Goal: Communication & Community: Answer question/provide support

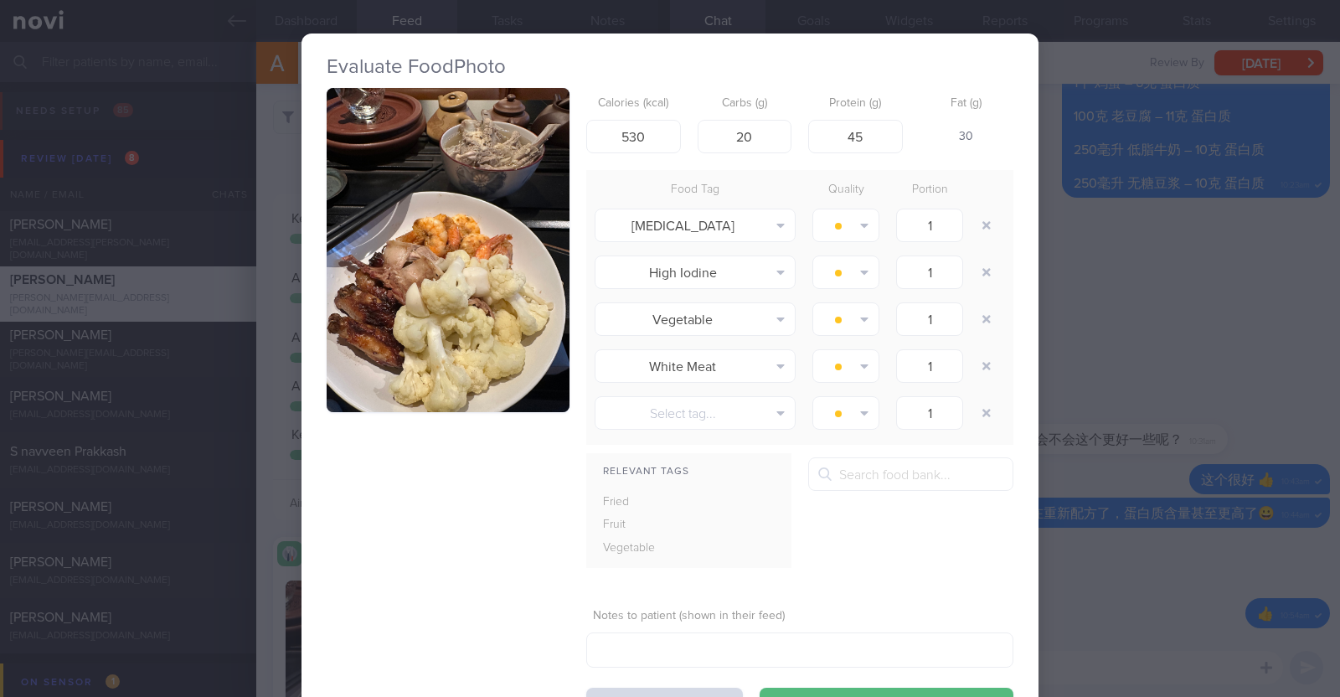
select select "7"
click at [1097, 299] on div "Evaluate Food Photo Calories (kcal) 530 Carbs (g) 20 Protein (g) 45 Fat (g) 30 …" at bounding box center [670, 348] width 1340 height 697
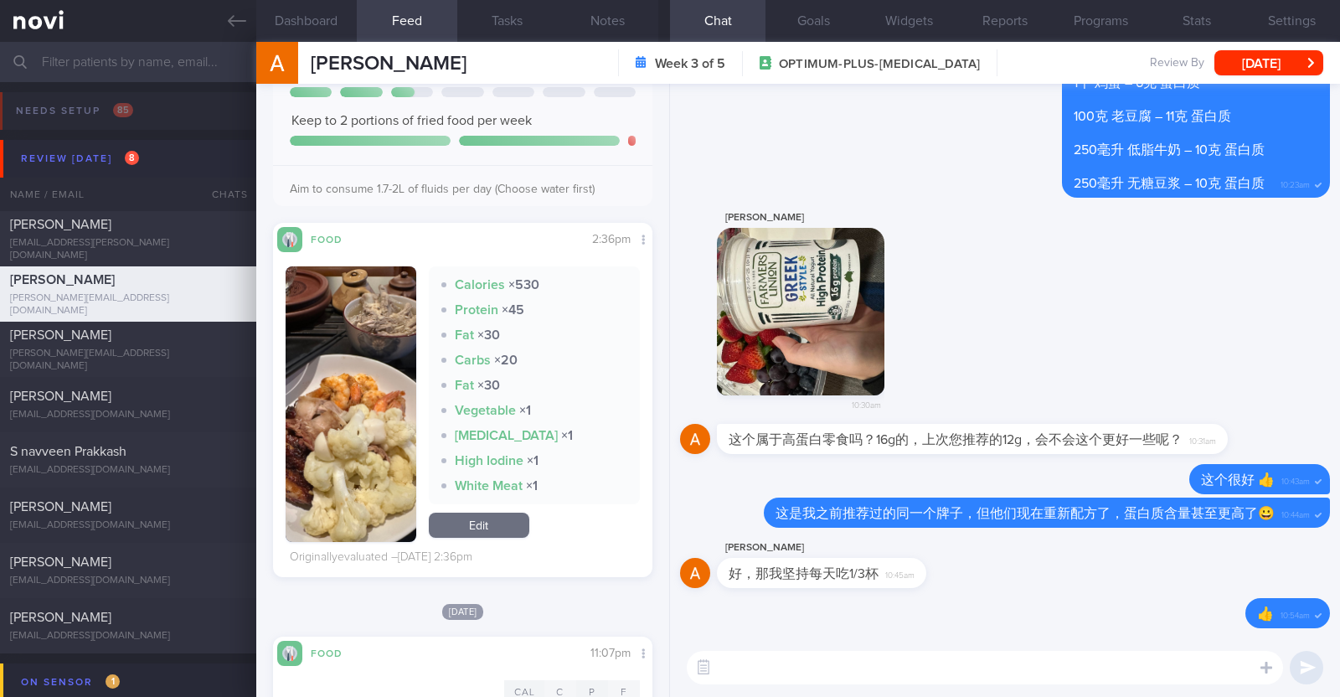
drag, startPoint x: 226, startPoint y: 18, endPoint x: 850, endPoint y: 151, distance: 637.7
click at [228, 18] on icon at bounding box center [237, 21] width 18 height 18
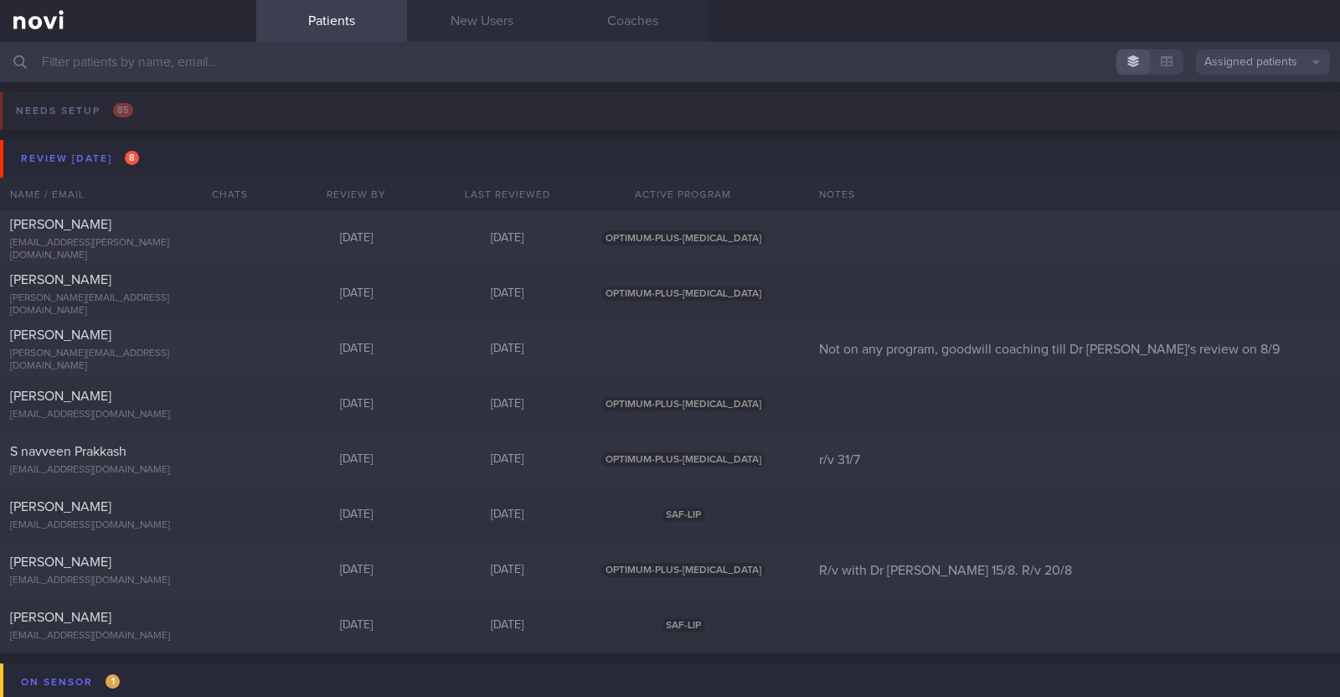
click at [1256, 58] on button "Assigned patients" at bounding box center [1263, 61] width 134 height 25
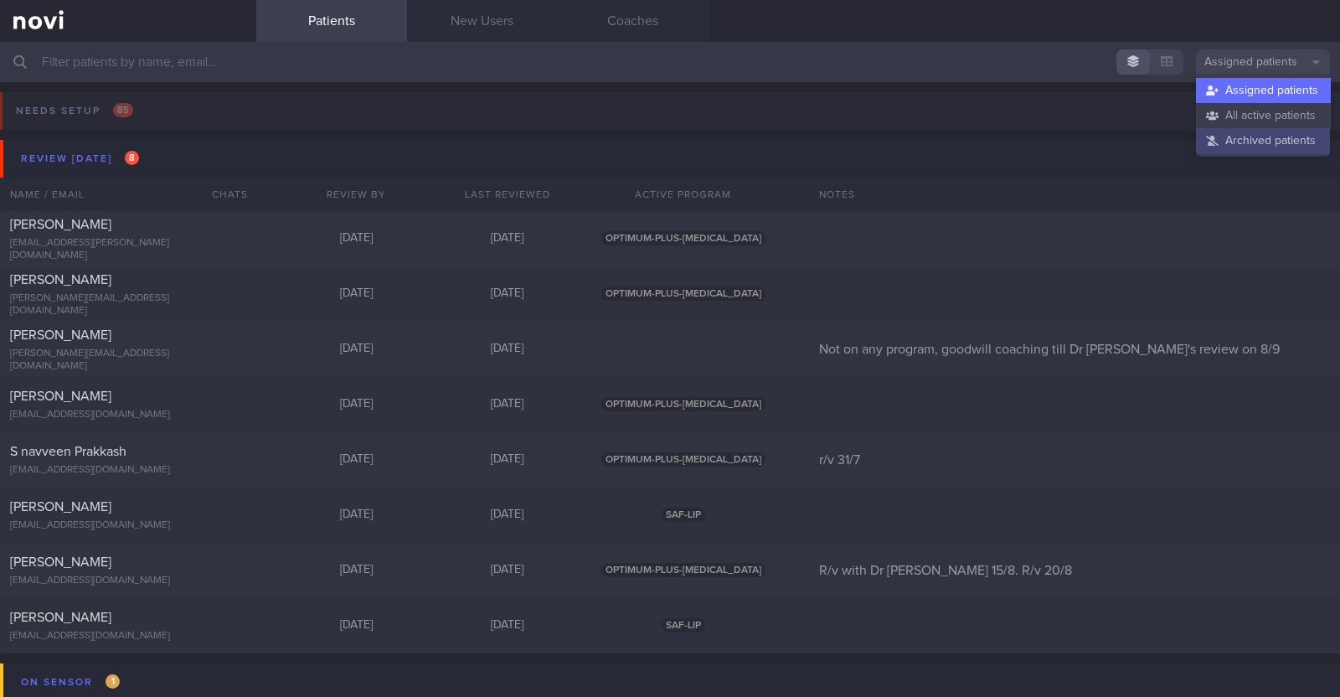
click at [1237, 131] on button "Archived patients" at bounding box center [1263, 140] width 134 height 25
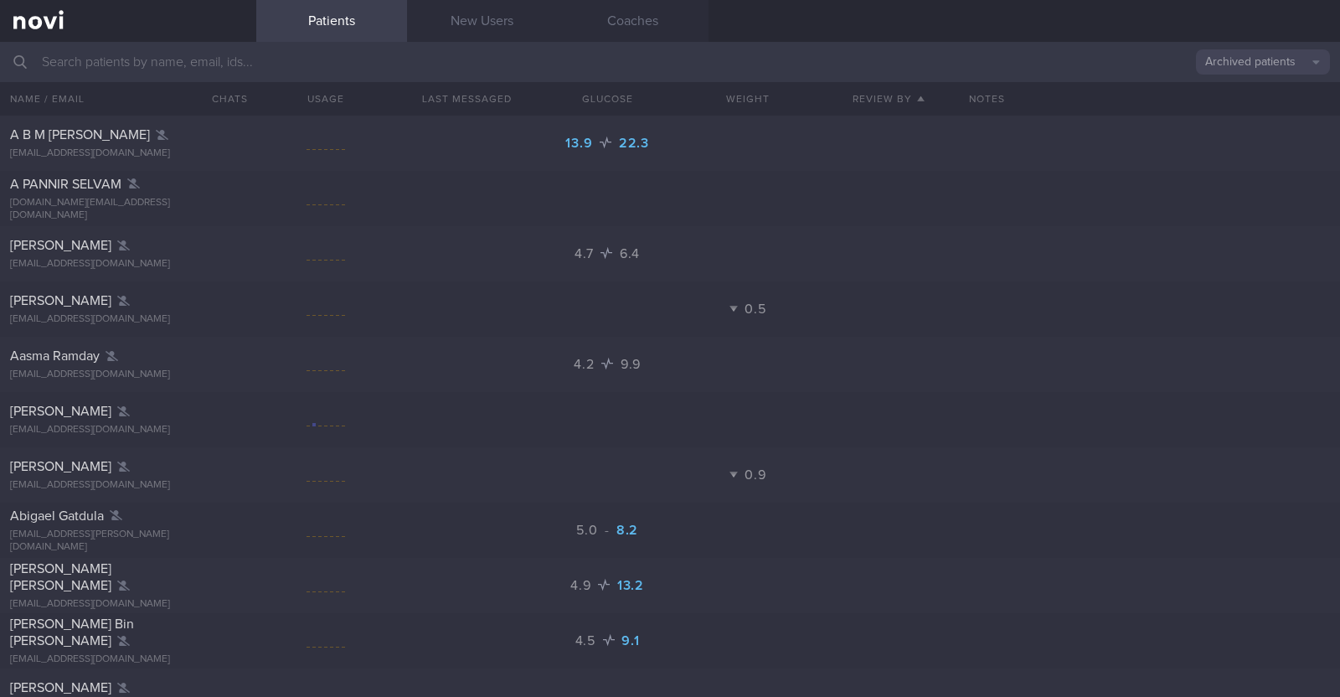
click at [403, 70] on input "text" at bounding box center [670, 62] width 1340 height 40
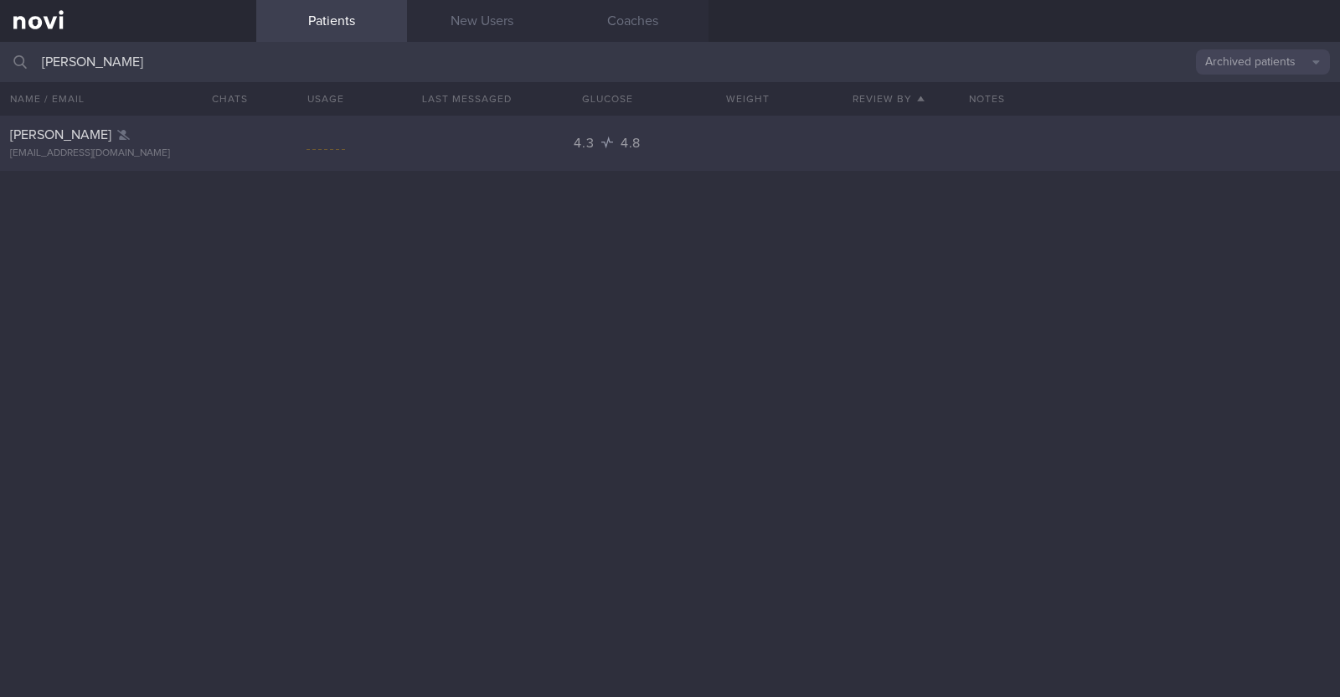
type input "[PERSON_NAME]"
click at [275, 150] on div at bounding box center [326, 143] width 141 height 21
select select "7"
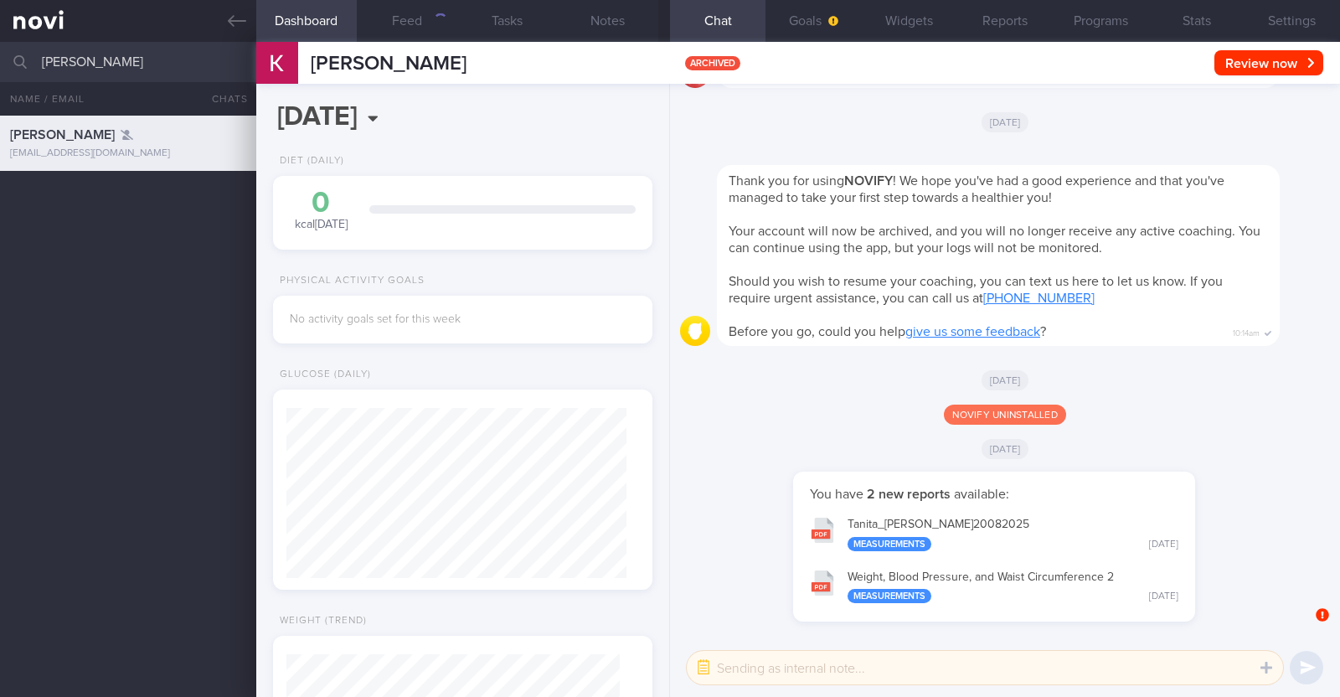
scroll to position [167, 333]
click at [1277, 23] on button "Settings" at bounding box center [1291, 21] width 95 height 42
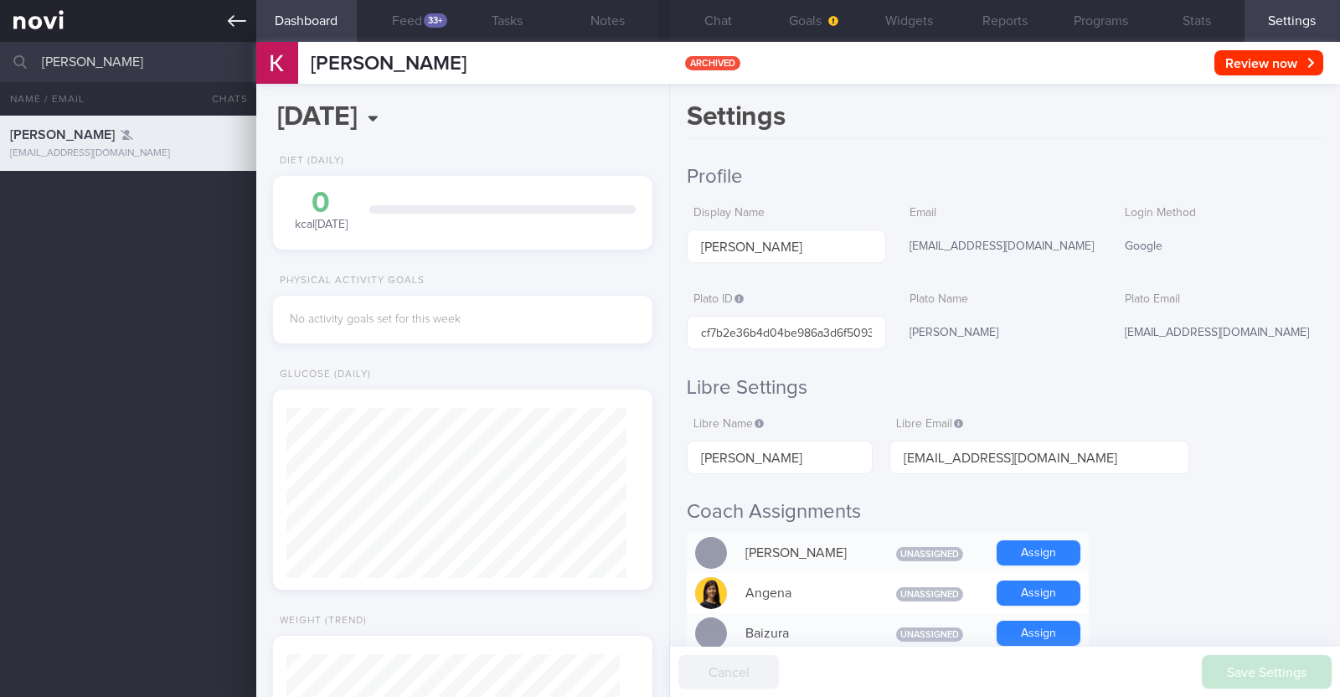
click at [228, 13] on icon at bounding box center [237, 21] width 18 height 18
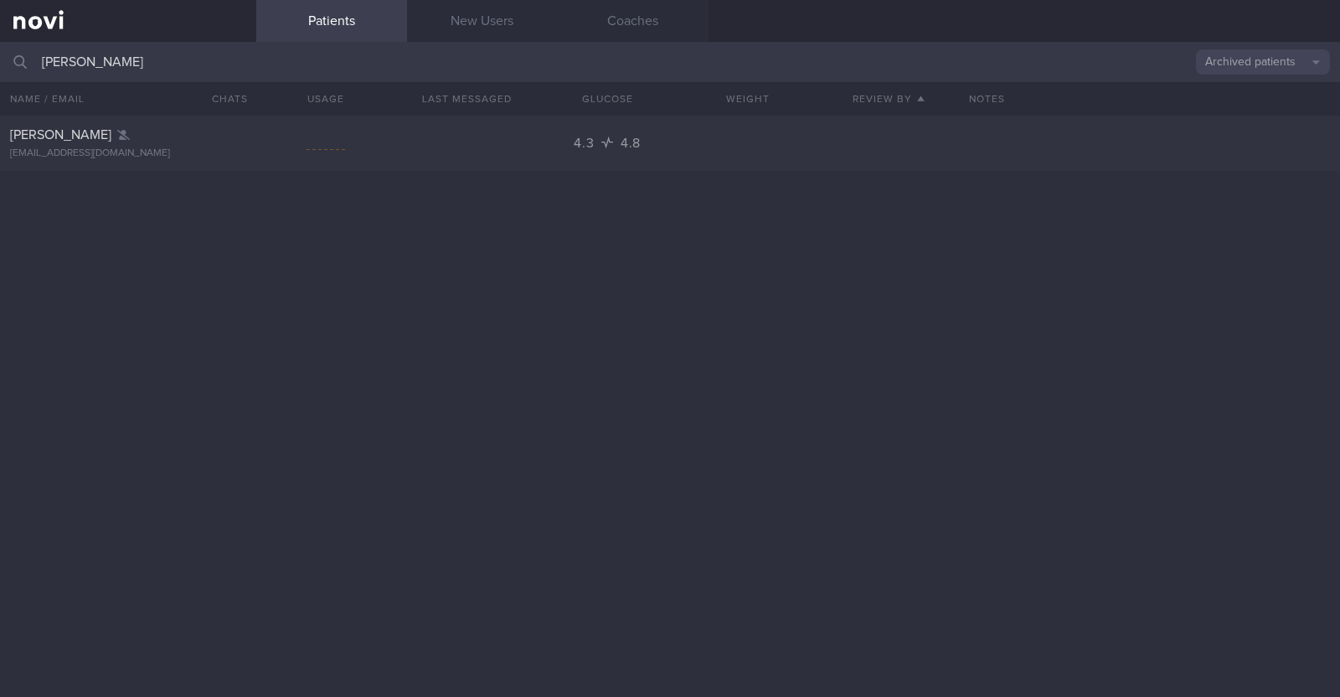
click at [1259, 59] on button "Archived patients" at bounding box center [1263, 61] width 134 height 25
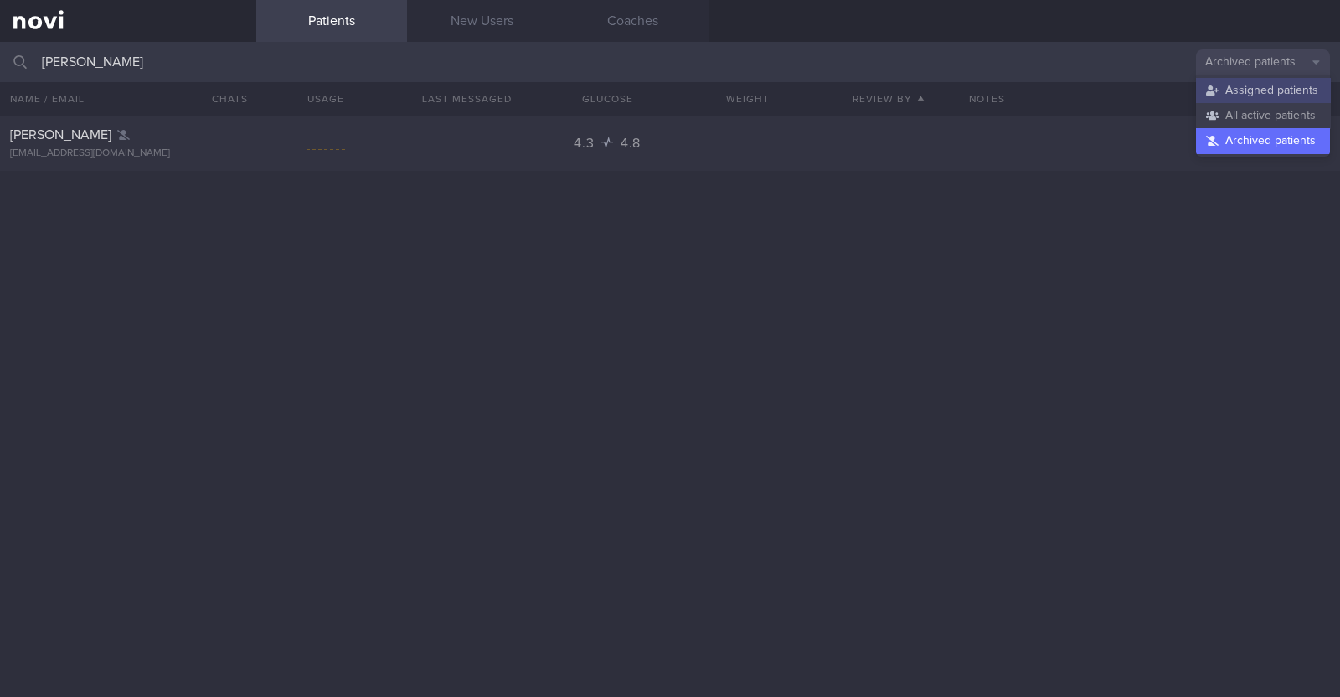
click at [1251, 90] on button "Assigned patients" at bounding box center [1263, 90] width 134 height 25
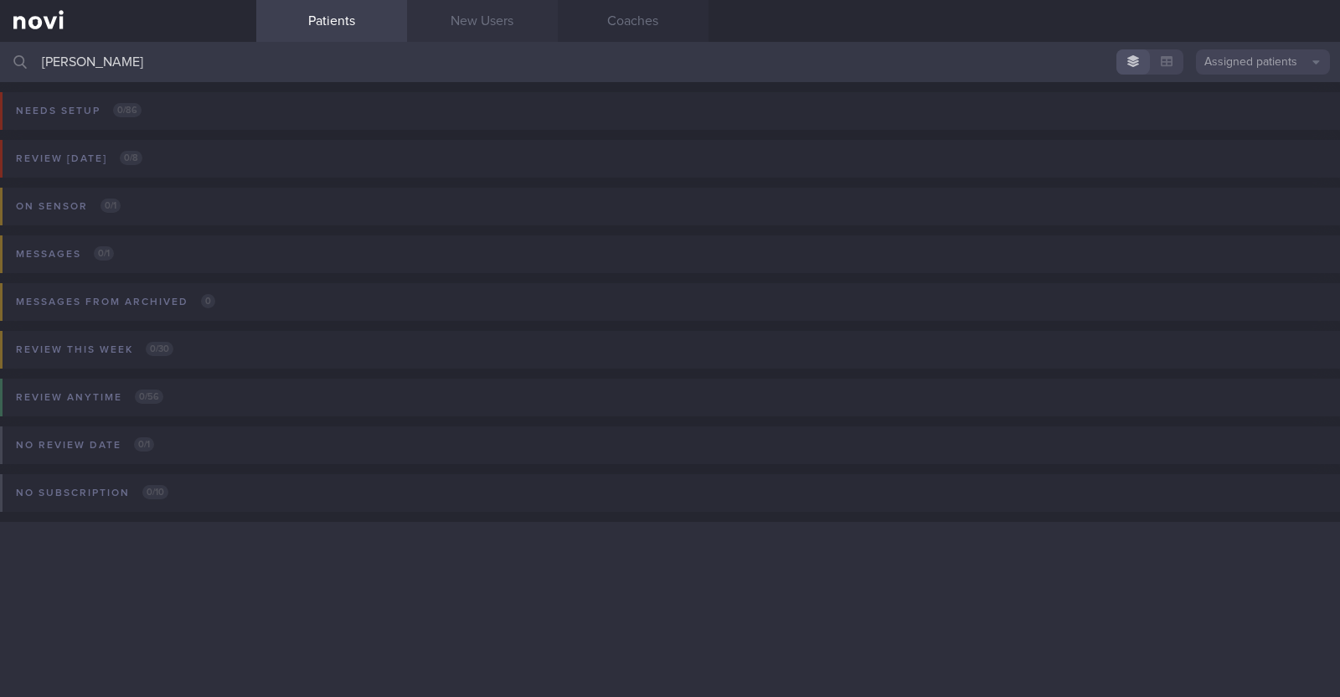
click at [496, 14] on link "New Users" at bounding box center [482, 21] width 151 height 42
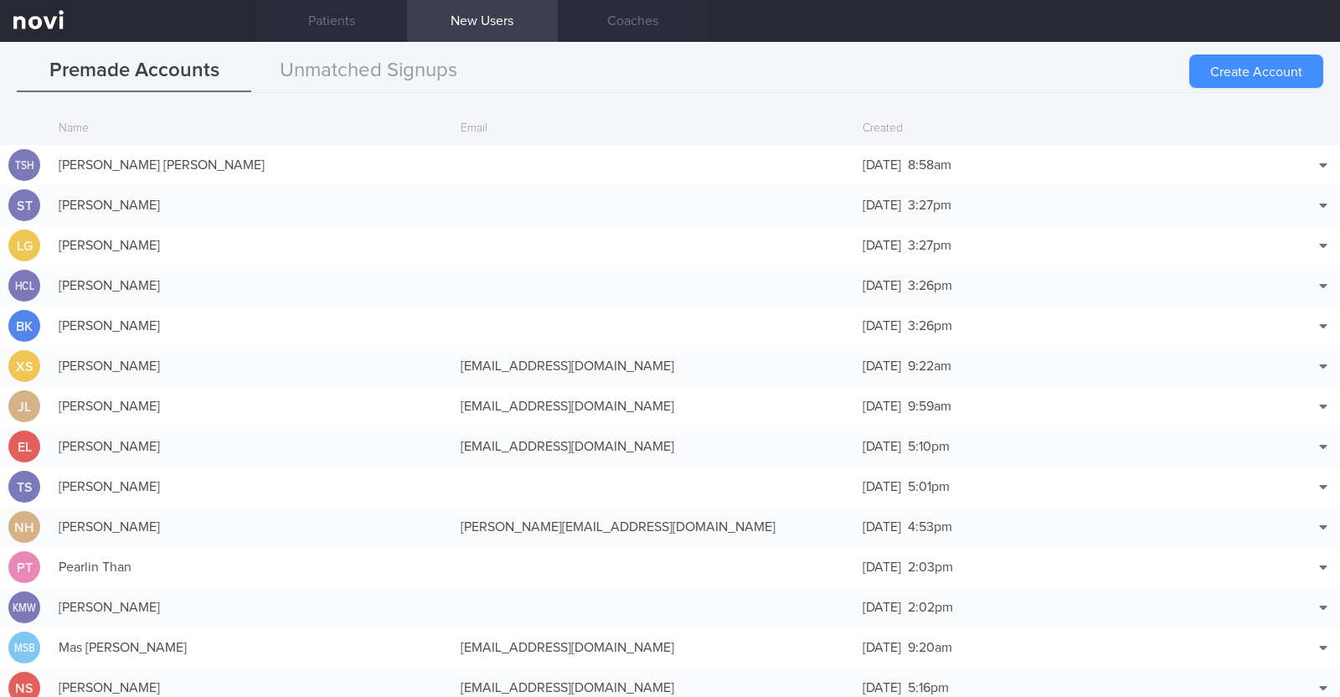
click at [1232, 69] on button "Create Account" at bounding box center [1256, 70] width 134 height 33
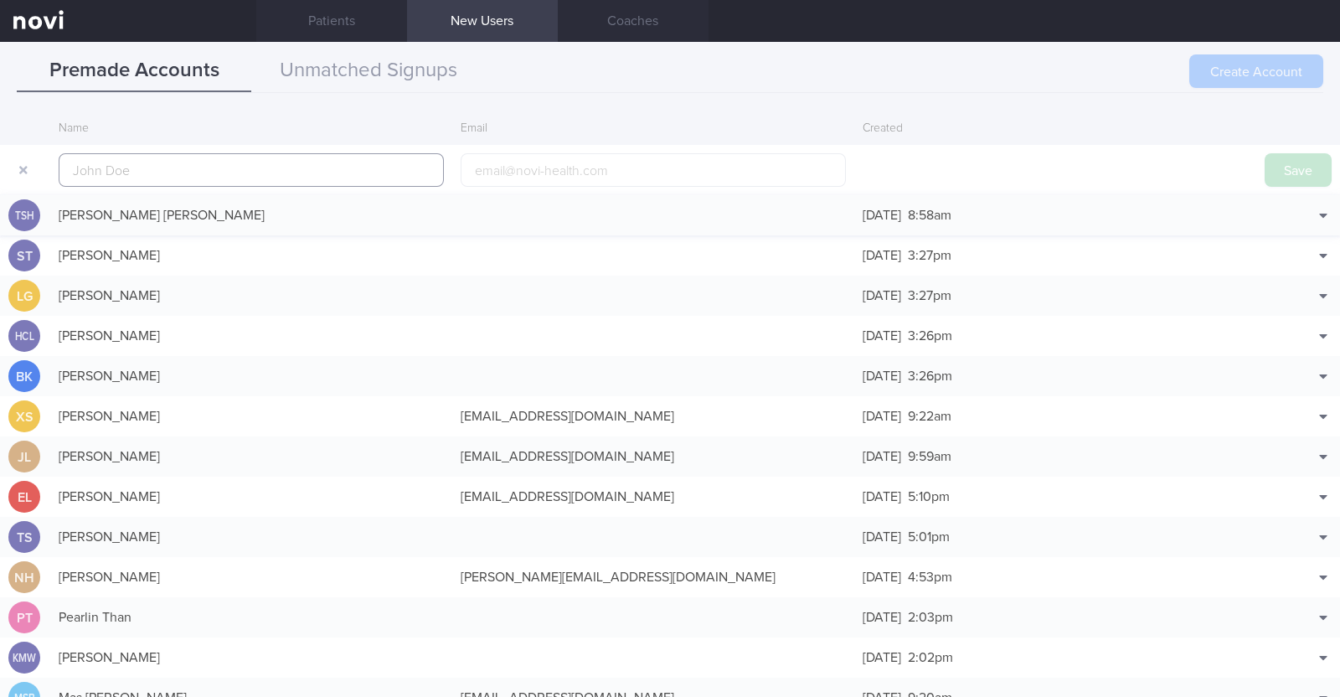
scroll to position [40, 0]
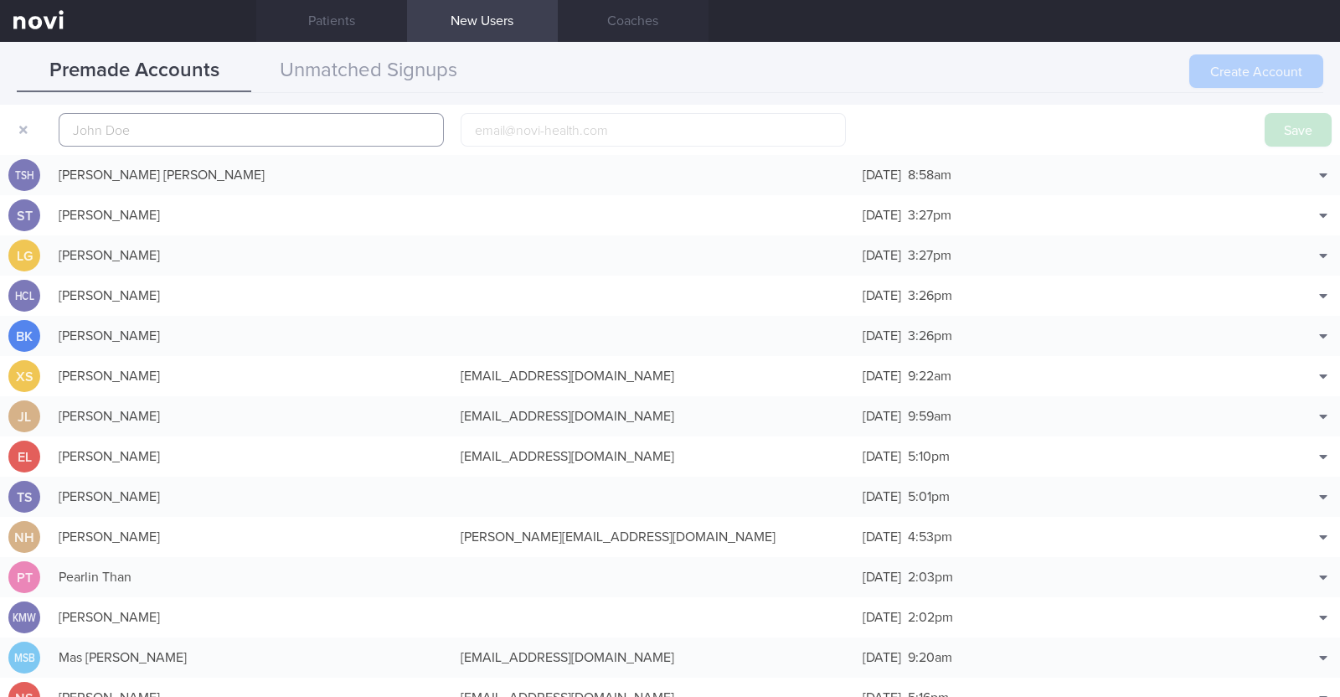
paste input "[PERSON_NAME]"
type input "[PERSON_NAME]"
click at [553, 132] on input "email" at bounding box center [653, 129] width 385 height 33
click at [769, 136] on input "email" at bounding box center [653, 129] width 385 height 33
paste input "[EMAIL_ADDRESS][DOMAIN_NAME]"
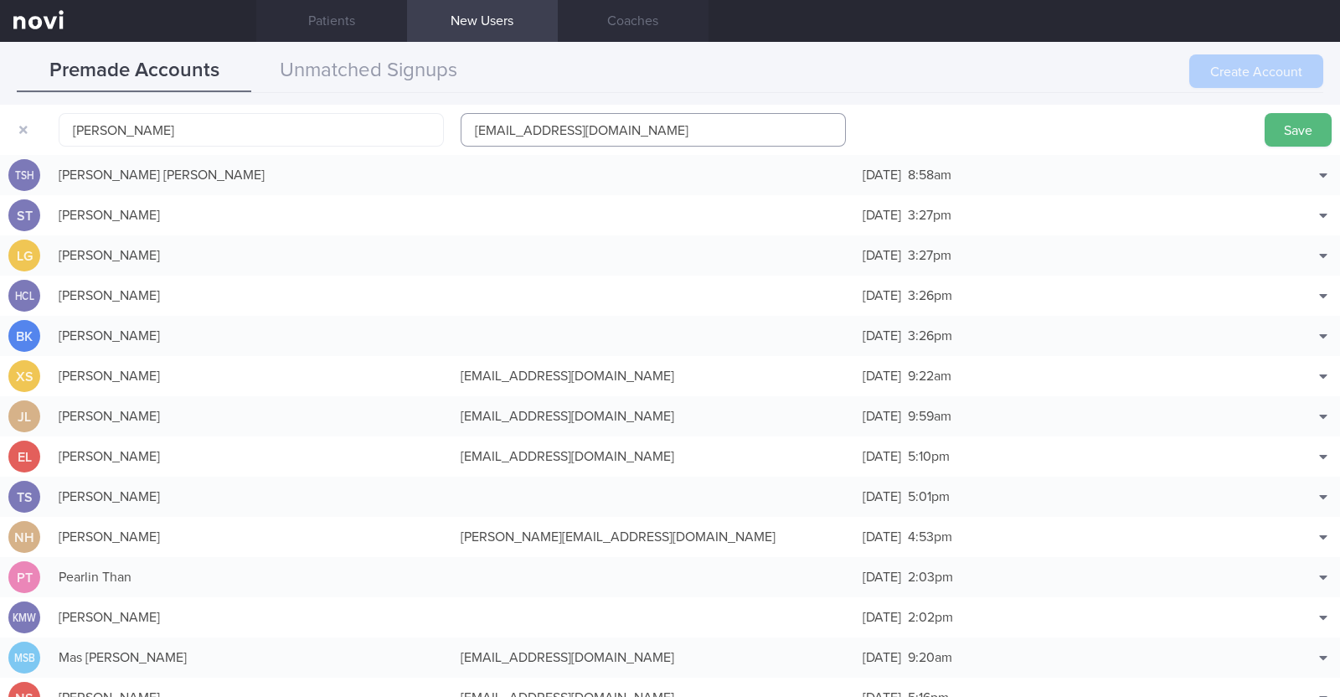
click at [542, 131] on input "[EMAIL_ADDRESS][DOMAIN_NAME]" at bounding box center [653, 129] width 385 height 33
type input "kovindnaidu1@gmail.com"
click at [1264, 113] on button "Save" at bounding box center [1297, 129] width 67 height 33
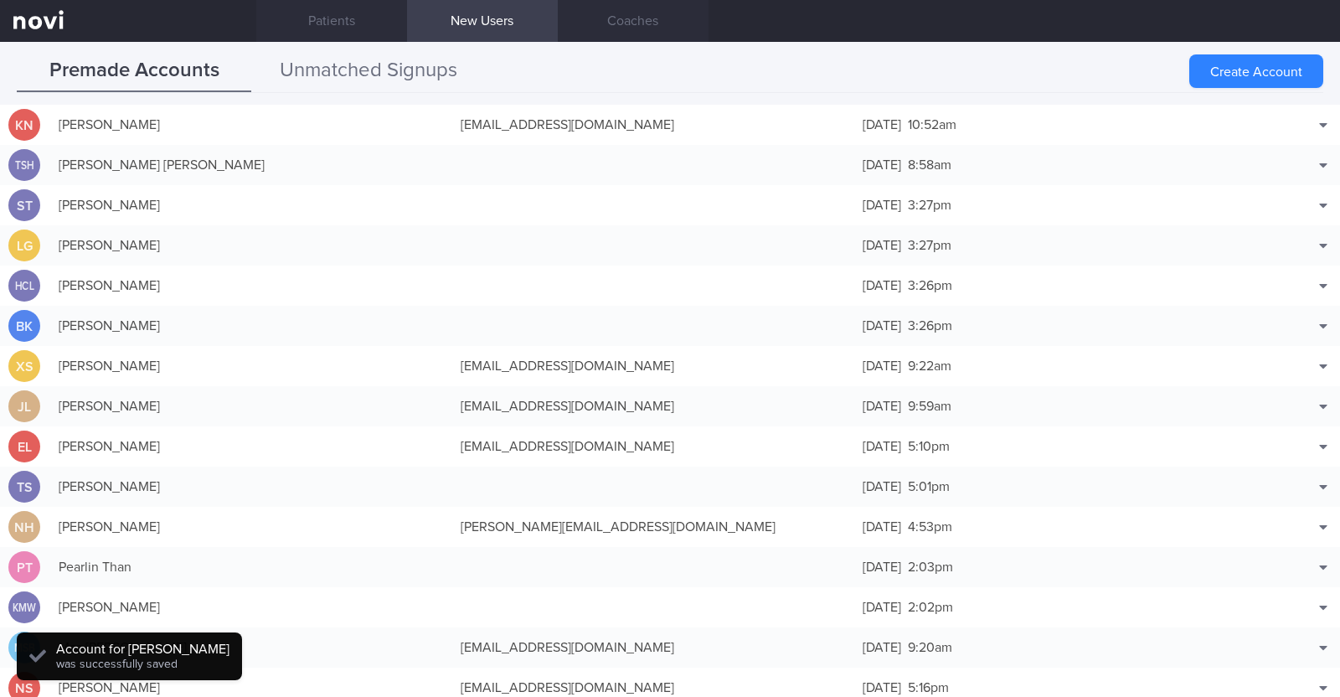
click at [445, 68] on button "Unmatched Signups" at bounding box center [368, 71] width 234 height 42
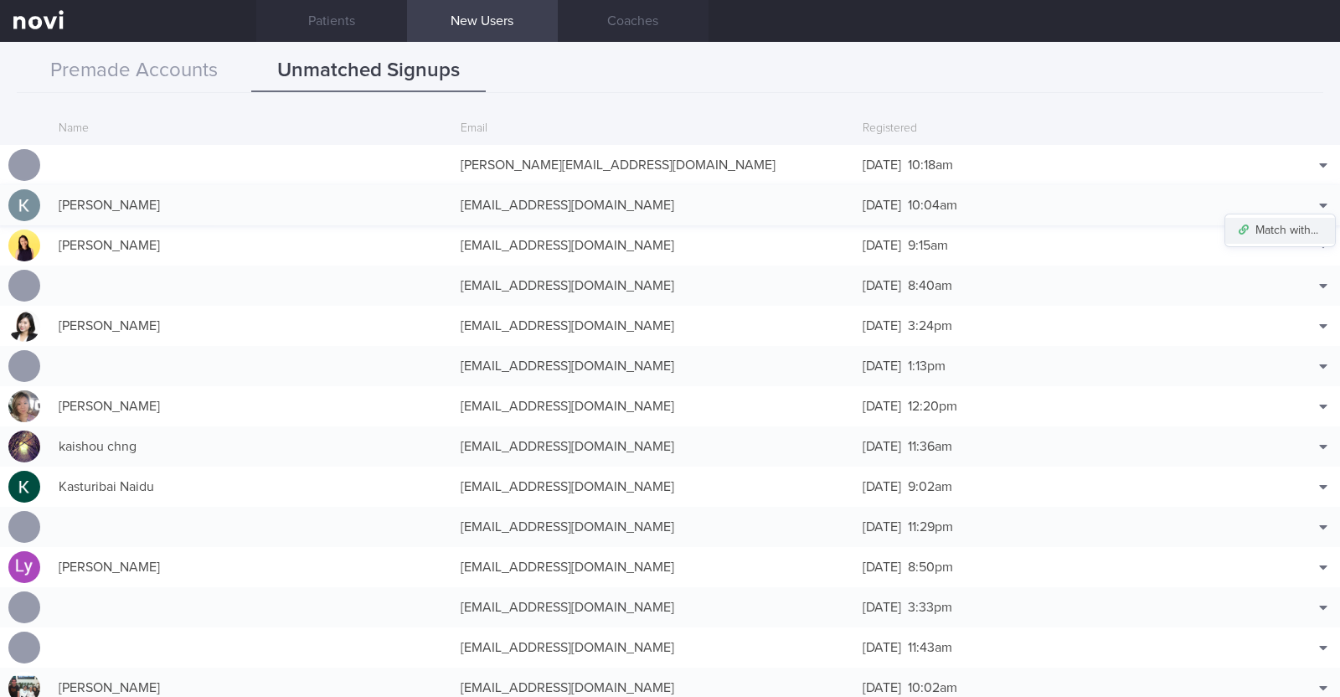
click at [1285, 229] on button "Match with..." at bounding box center [1280, 230] width 110 height 25
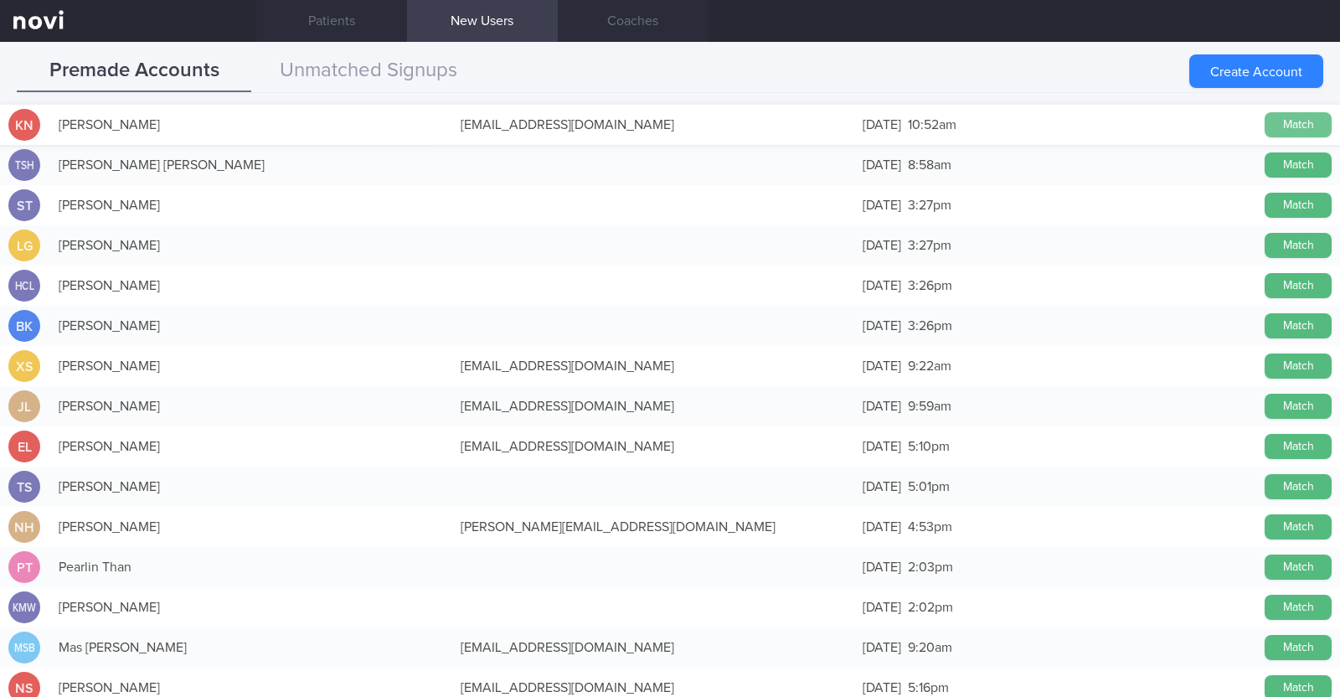
click at [1264, 118] on button "Match" at bounding box center [1297, 124] width 67 height 25
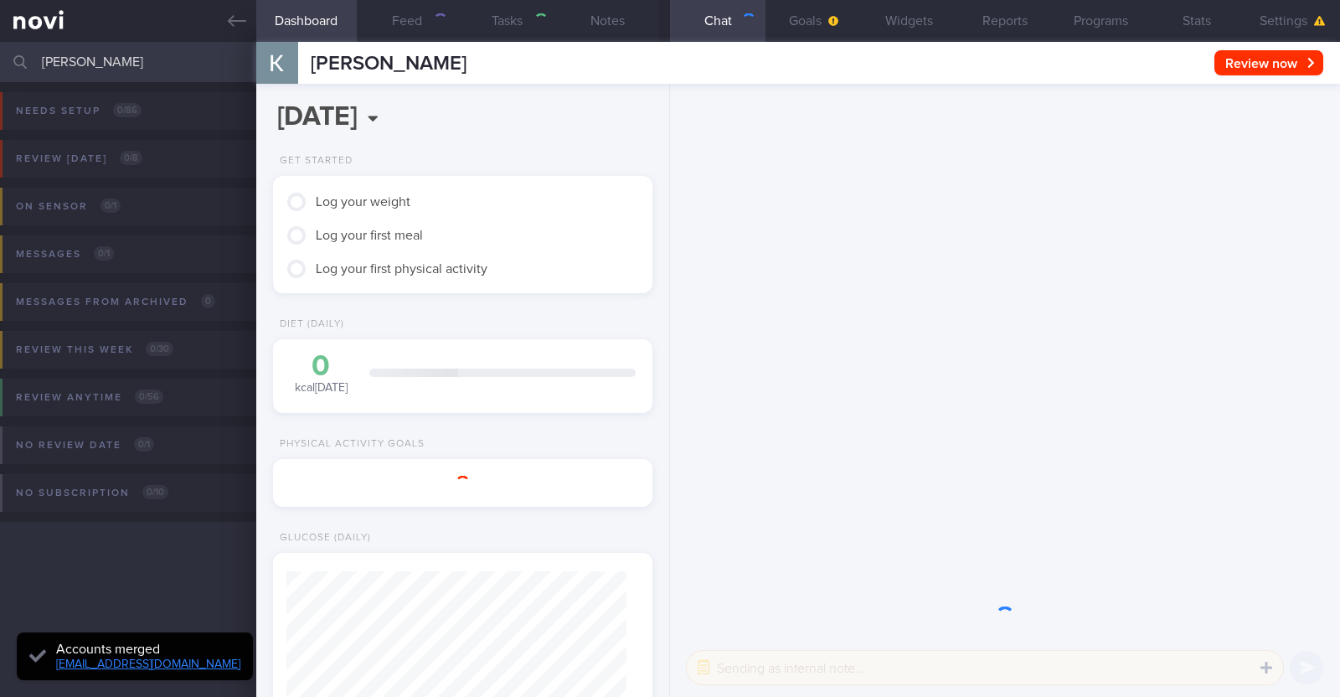
scroll to position [167, 333]
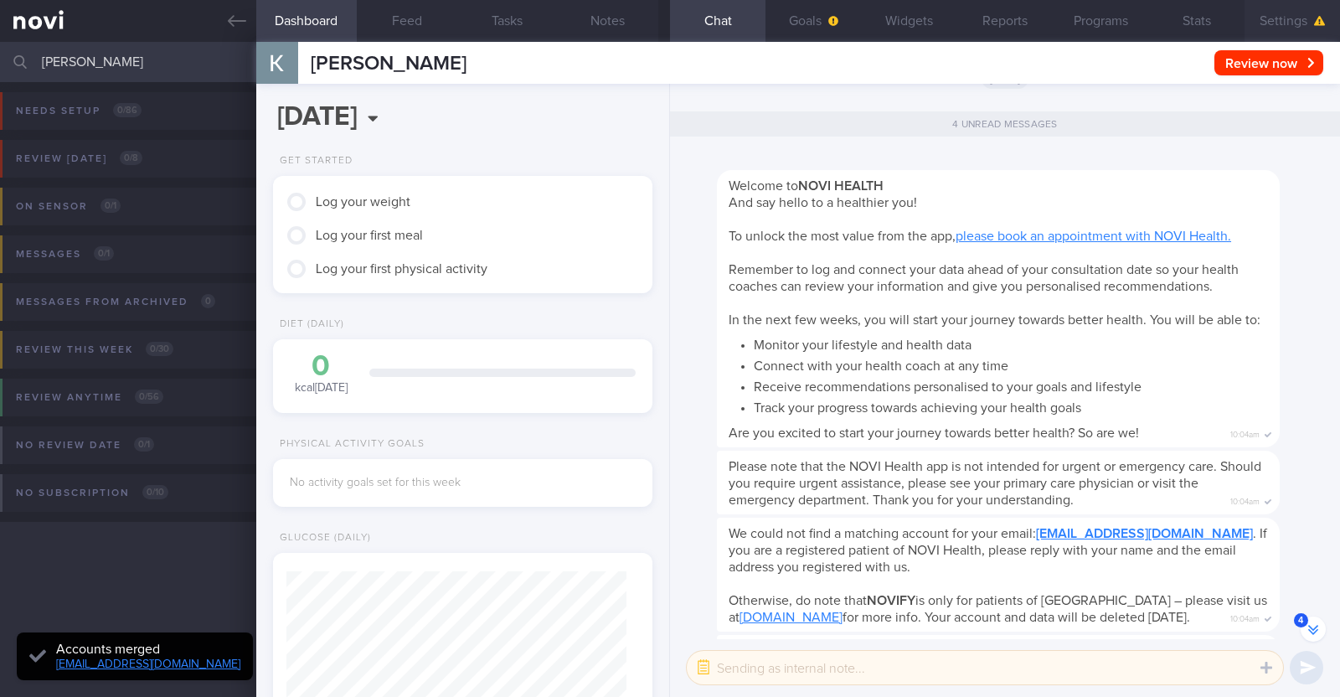
click at [1289, 13] on button "Settings" at bounding box center [1291, 21] width 95 height 42
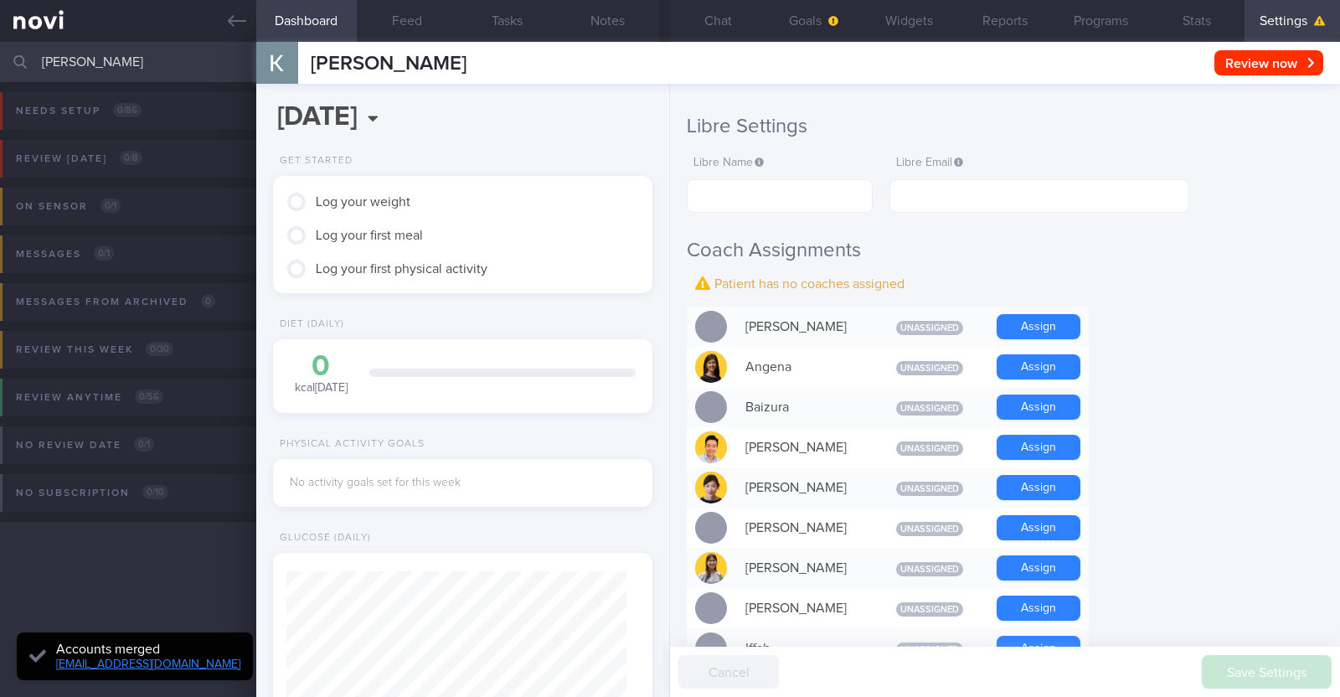
scroll to position [418, 0]
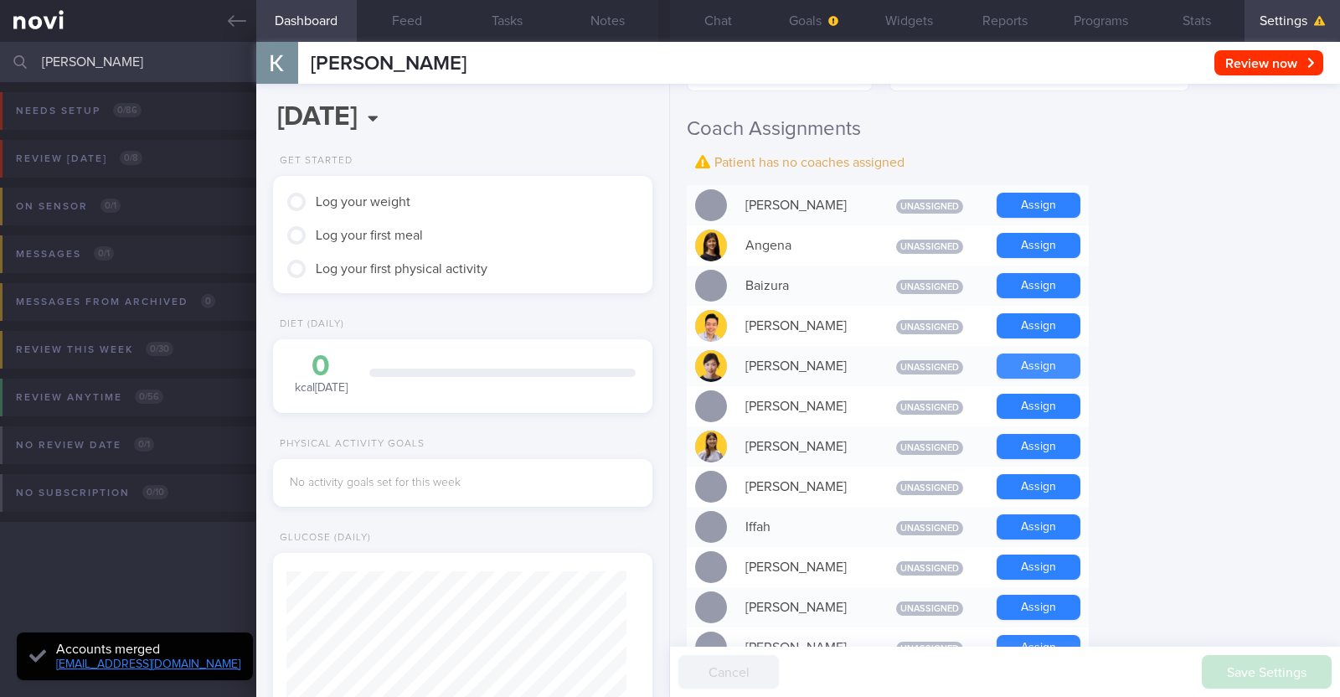
click at [1037, 363] on button "Assign" at bounding box center [1038, 365] width 84 height 25
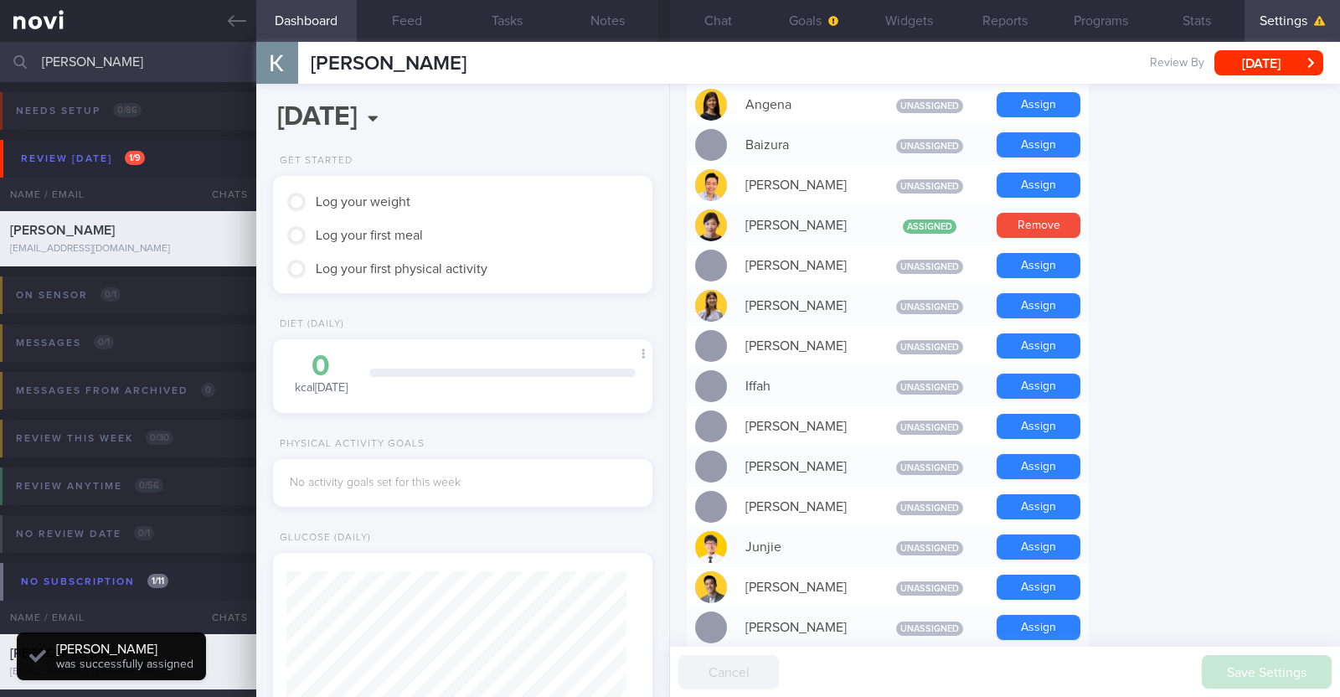
scroll to position [169, 339]
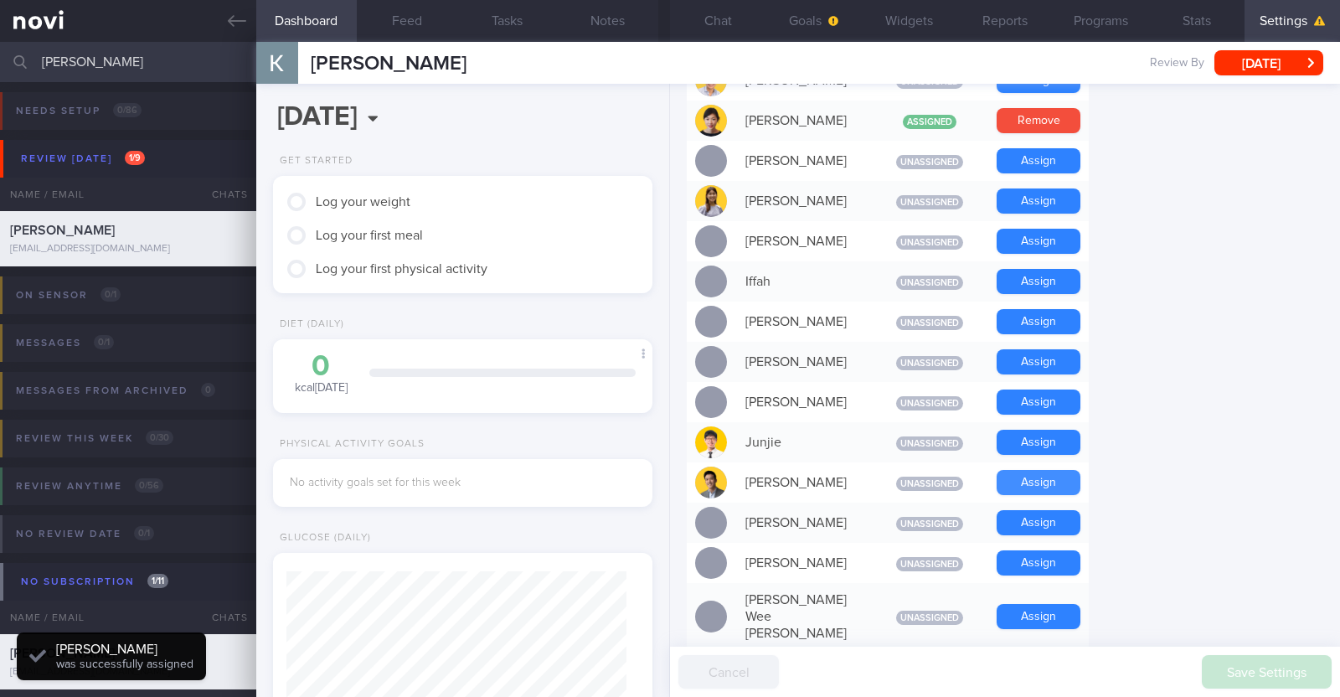
click at [1030, 486] on button "Assign" at bounding box center [1038, 482] width 84 height 25
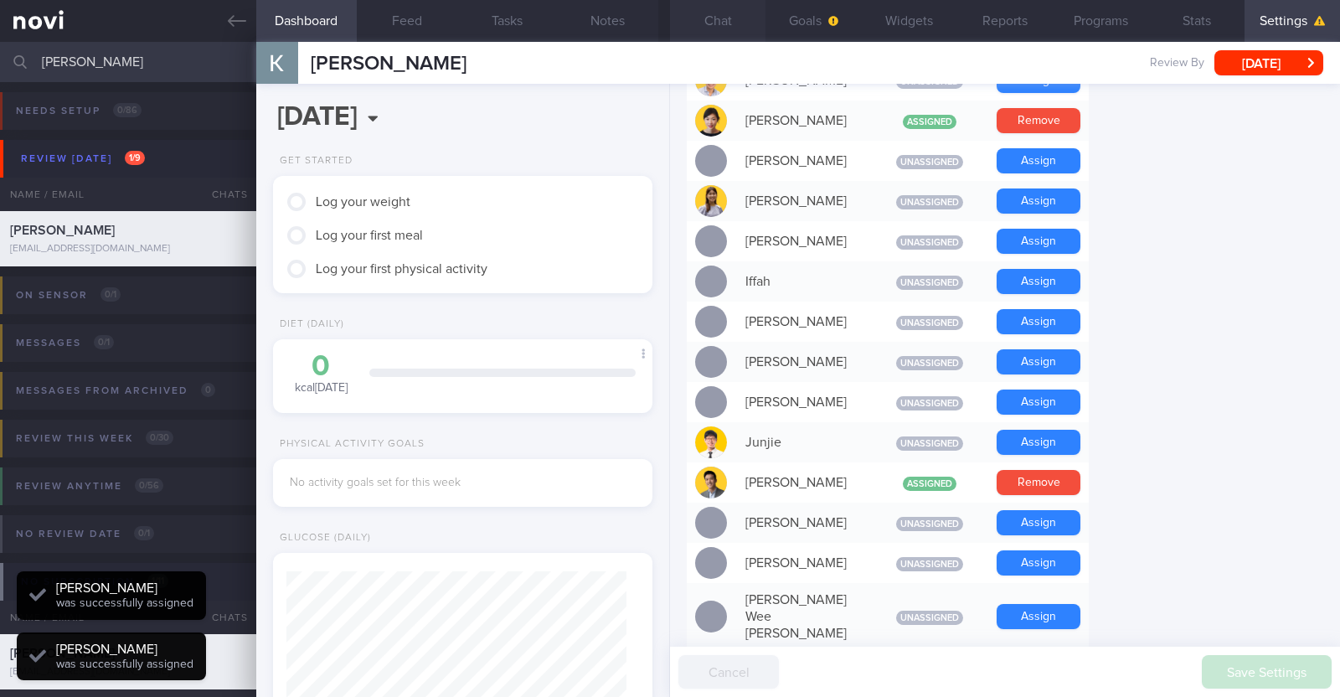
click at [722, 24] on button "Chat" at bounding box center [717, 21] width 95 height 42
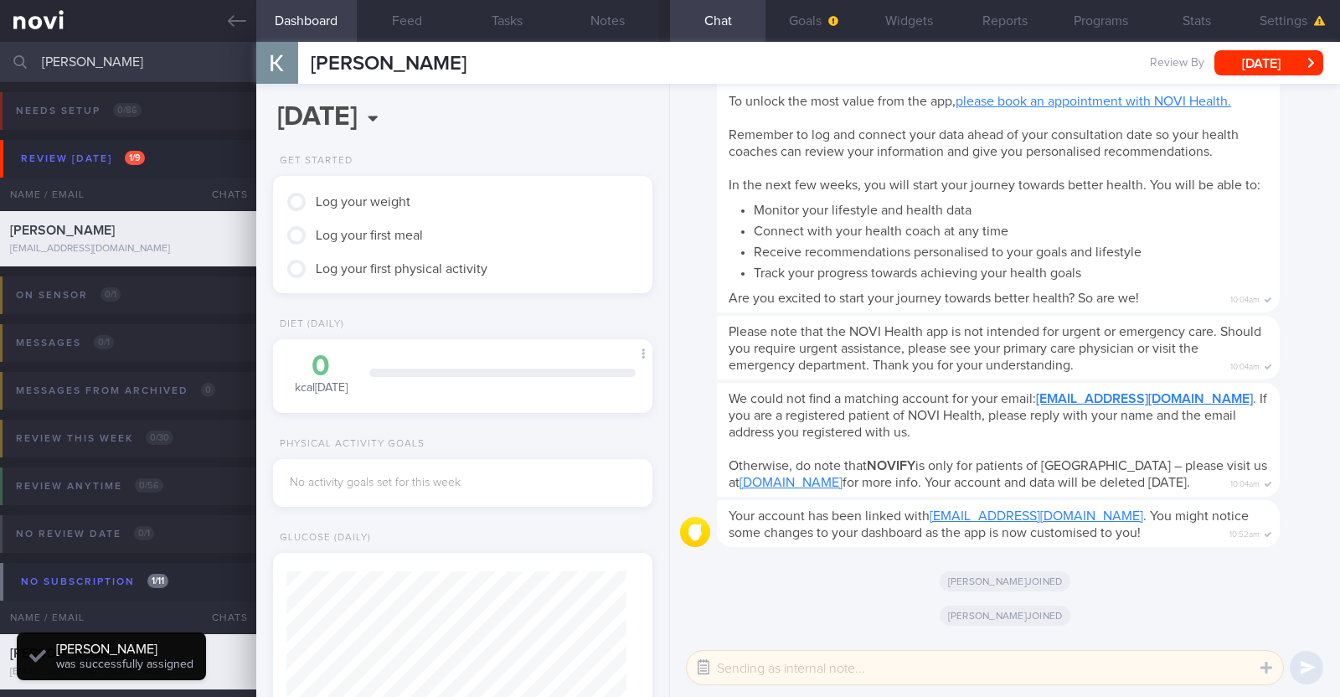
click at [696, 666] on button "button" at bounding box center [703, 667] width 30 height 30
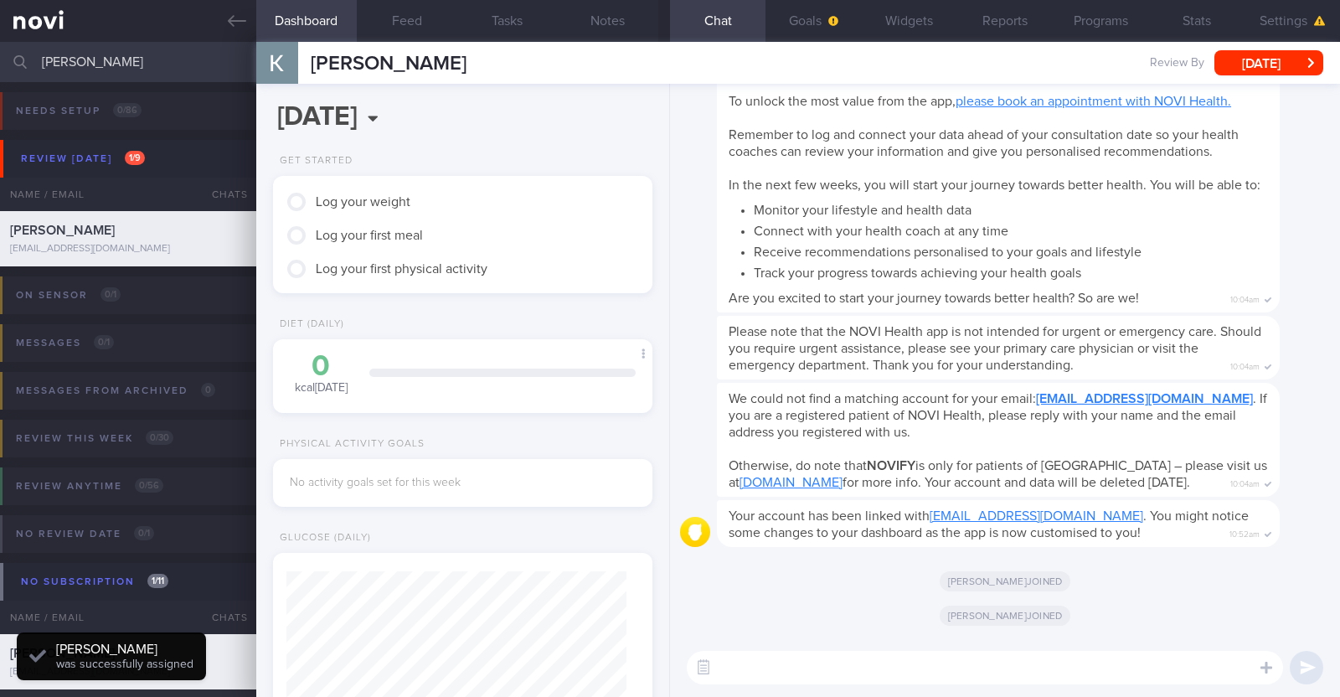
click at [764, 666] on textarea at bounding box center [985, 667] width 596 height 33
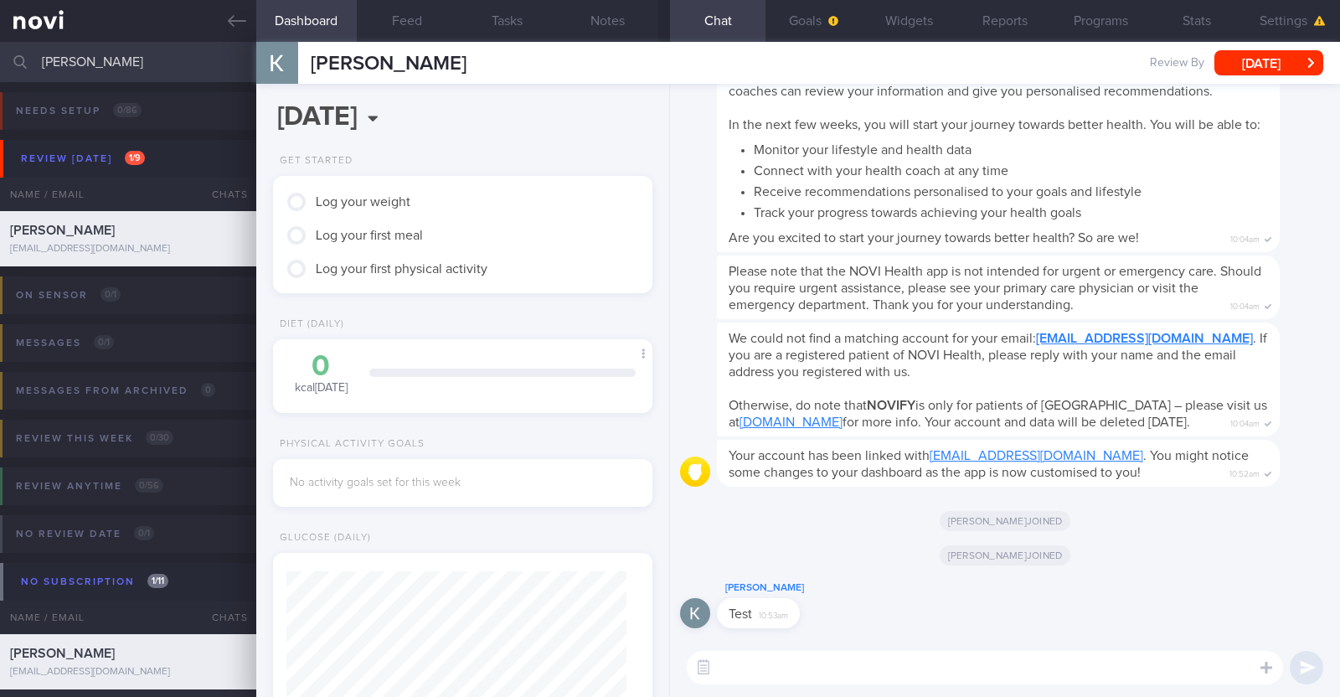
click at [846, 668] on textarea at bounding box center [985, 667] width 596 height 33
type textarea "Hi:)"
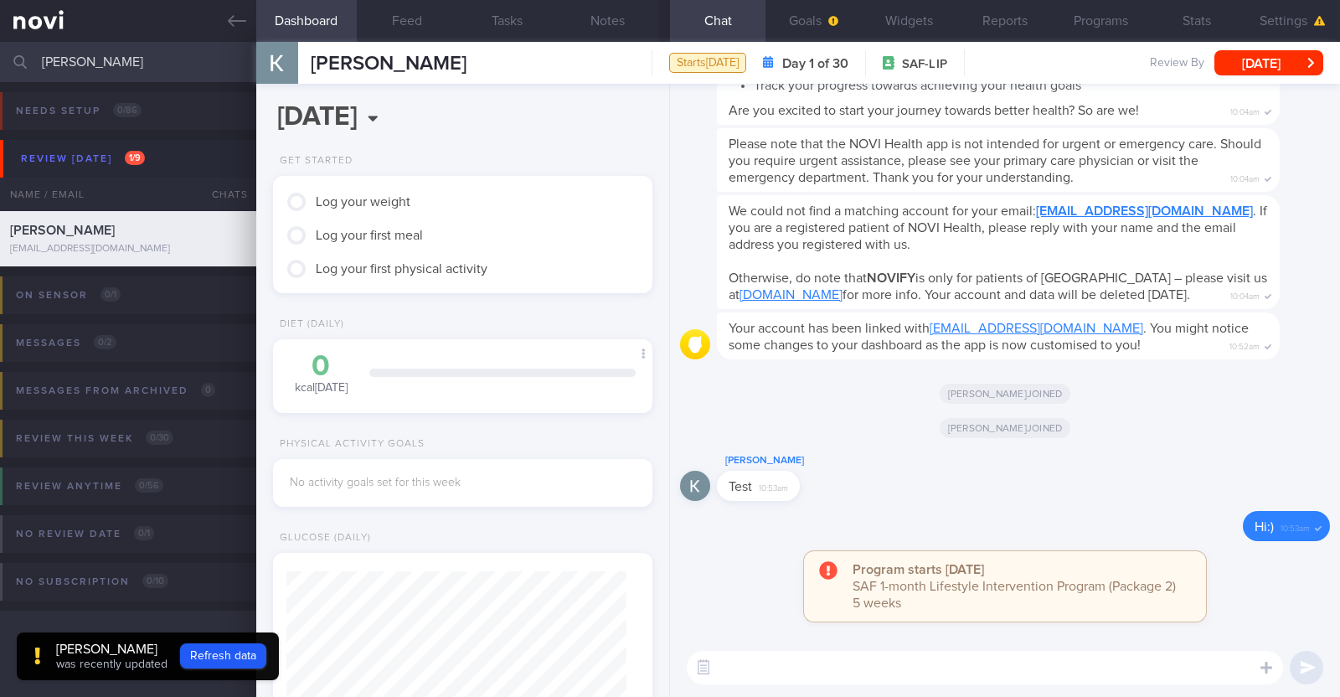
click at [1141, 497] on div "Kovind Naidu Test 10:53am" at bounding box center [1005, 480] width 650 height 60
click at [1268, 23] on button "Settings" at bounding box center [1291, 21] width 95 height 42
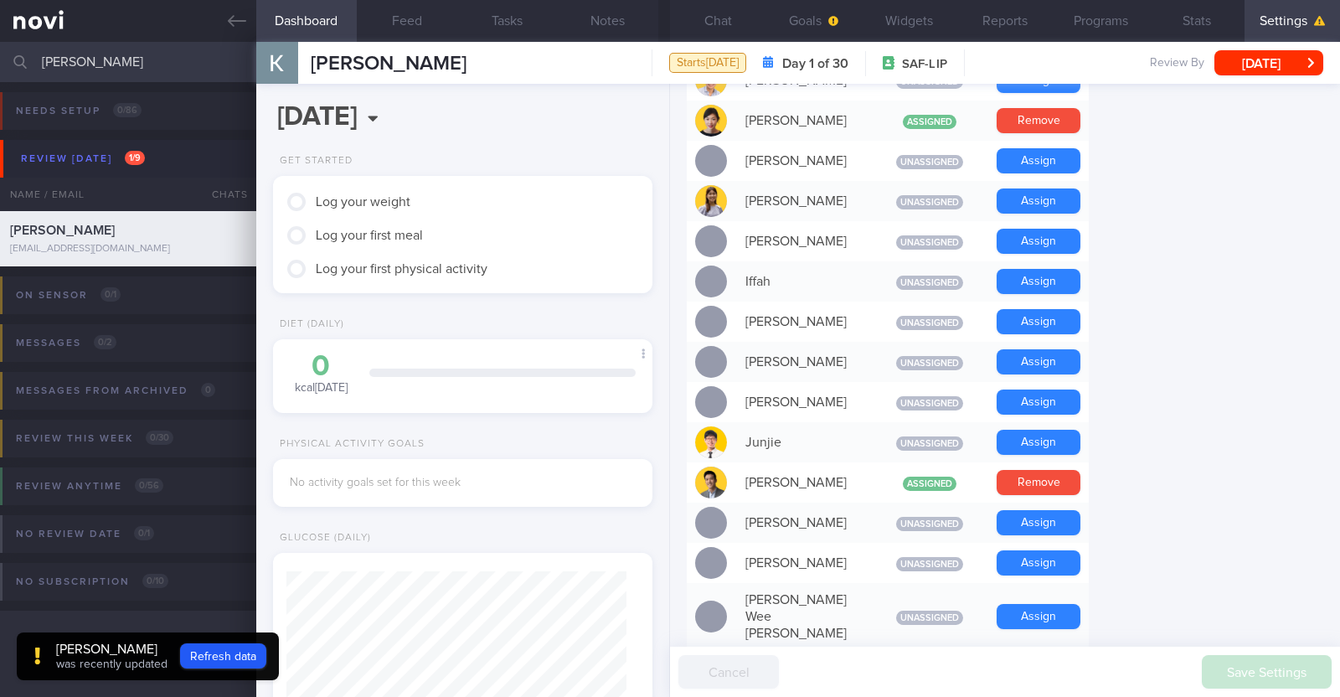
click at [1203, 311] on form "Profile Display Name Kovind Naidu Email kovindnaidu@gmail.com Login Method Goog…" at bounding box center [1005, 553] width 636 height 2034
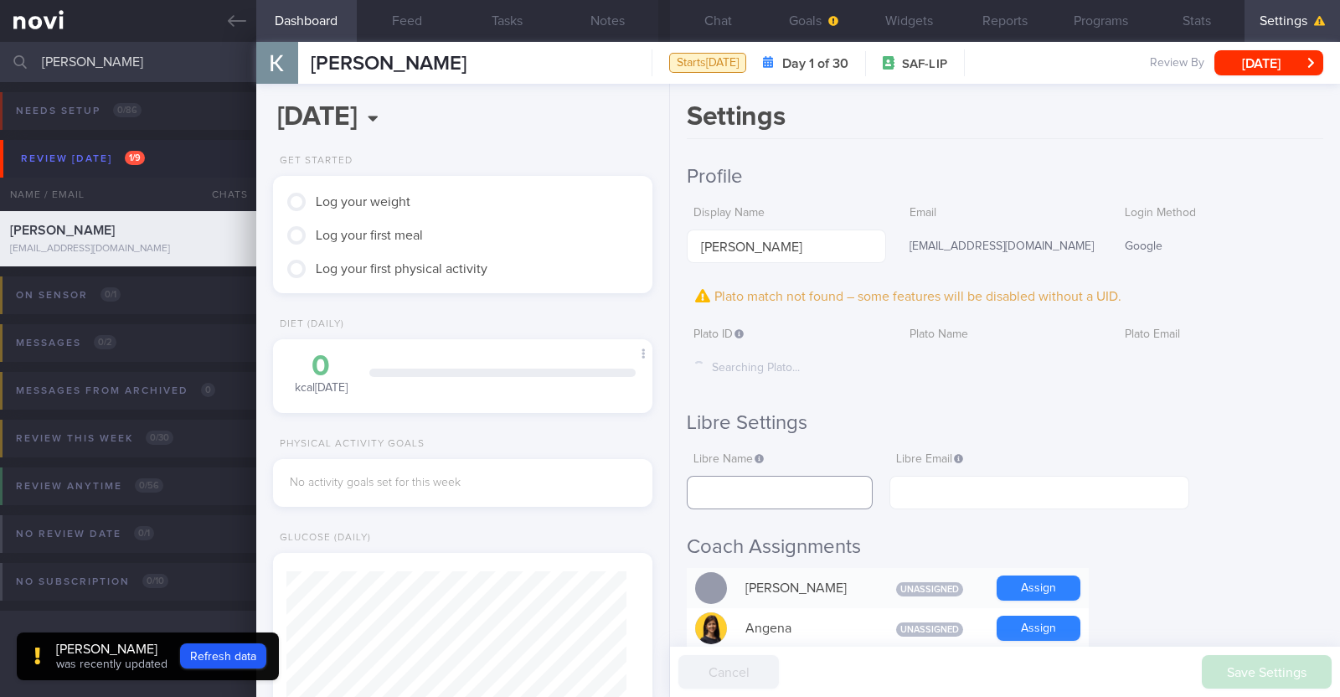
click at [791, 487] on input "text" at bounding box center [780, 492] width 186 height 33
drag, startPoint x: 1040, startPoint y: 244, endPoint x: 896, endPoint y: 244, distance: 144.0
click at [903, 244] on div "[EMAIL_ADDRESS][DOMAIN_NAME]" at bounding box center [1002, 246] width 198 height 35
copy div "[EMAIL_ADDRESS][DOMAIN_NAME]"
click at [912, 486] on input "text" at bounding box center [1039, 492] width 300 height 33
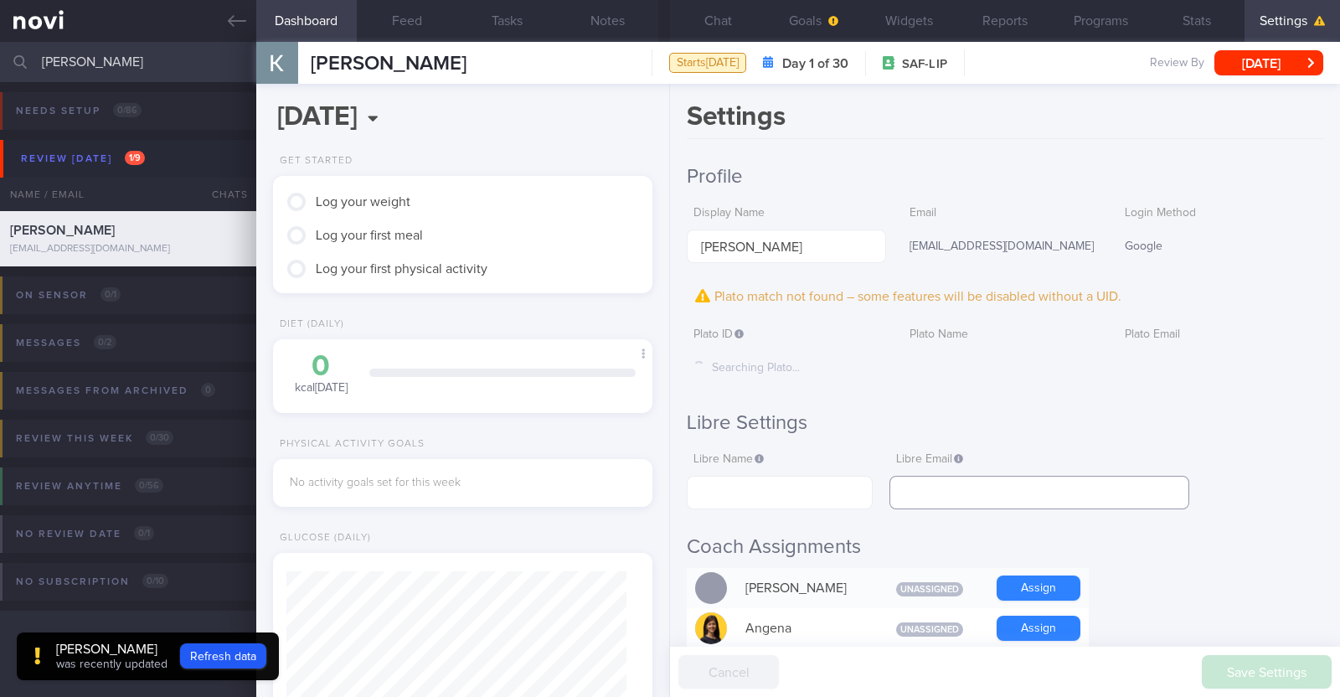
paste input "[EMAIL_ADDRESS][DOMAIN_NAME]"
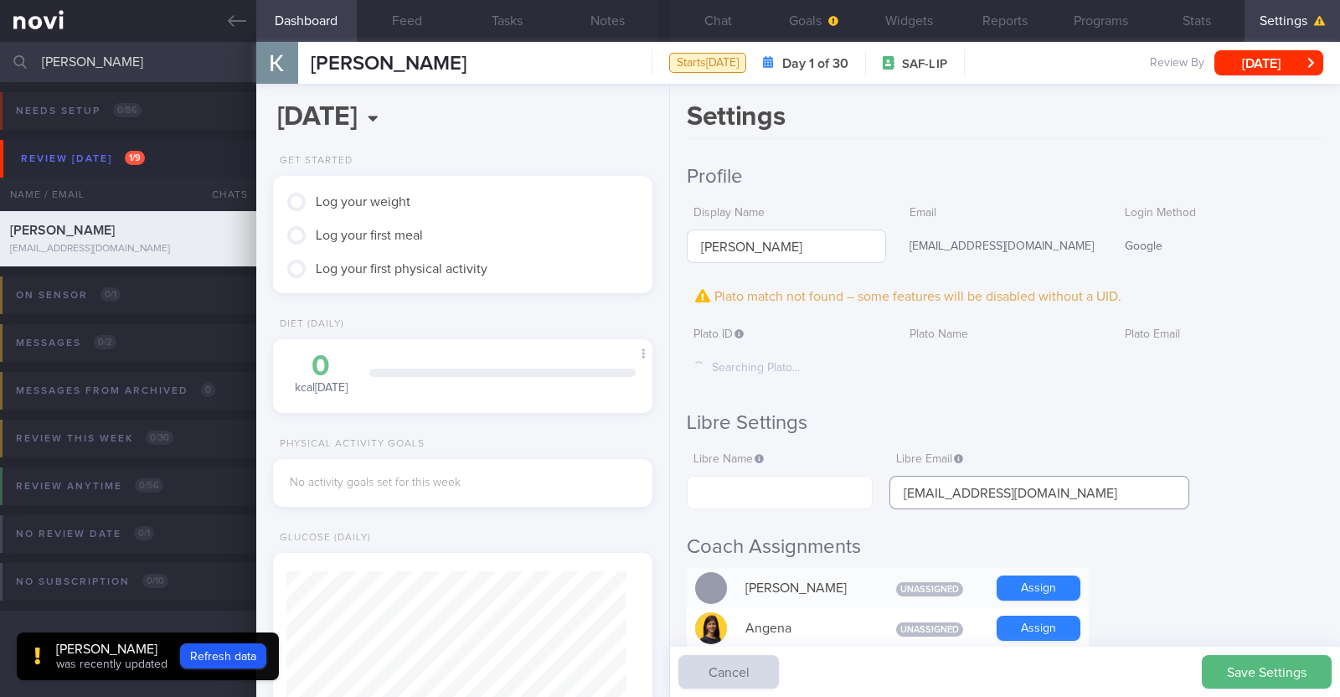
type input "[EMAIL_ADDRESS][DOMAIN_NAME]"
drag, startPoint x: 812, startPoint y: 249, endPoint x: 682, endPoint y: 244, distance: 129.9
click at [682, 244] on div "Settings Profile Display Name Kovind Naidu Email kovindnaidu@gmail.com Login Me…" at bounding box center [1005, 390] width 670 height 613
click at [732, 482] on input "text" at bounding box center [780, 492] width 186 height 33
paste input "[PERSON_NAME]"
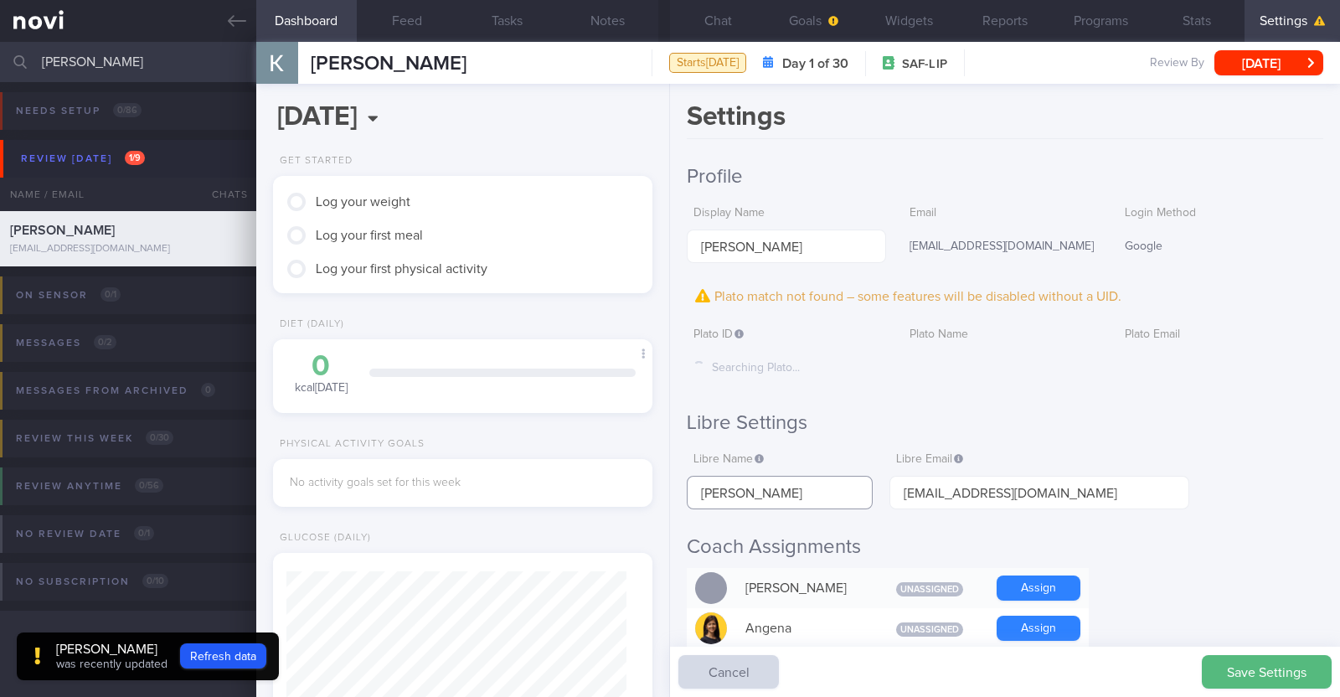
type input "[PERSON_NAME]"
click at [1227, 418] on h2 "Libre Settings" at bounding box center [1005, 422] width 636 height 25
click at [1216, 661] on button "Save Settings" at bounding box center [1267, 671] width 130 height 33
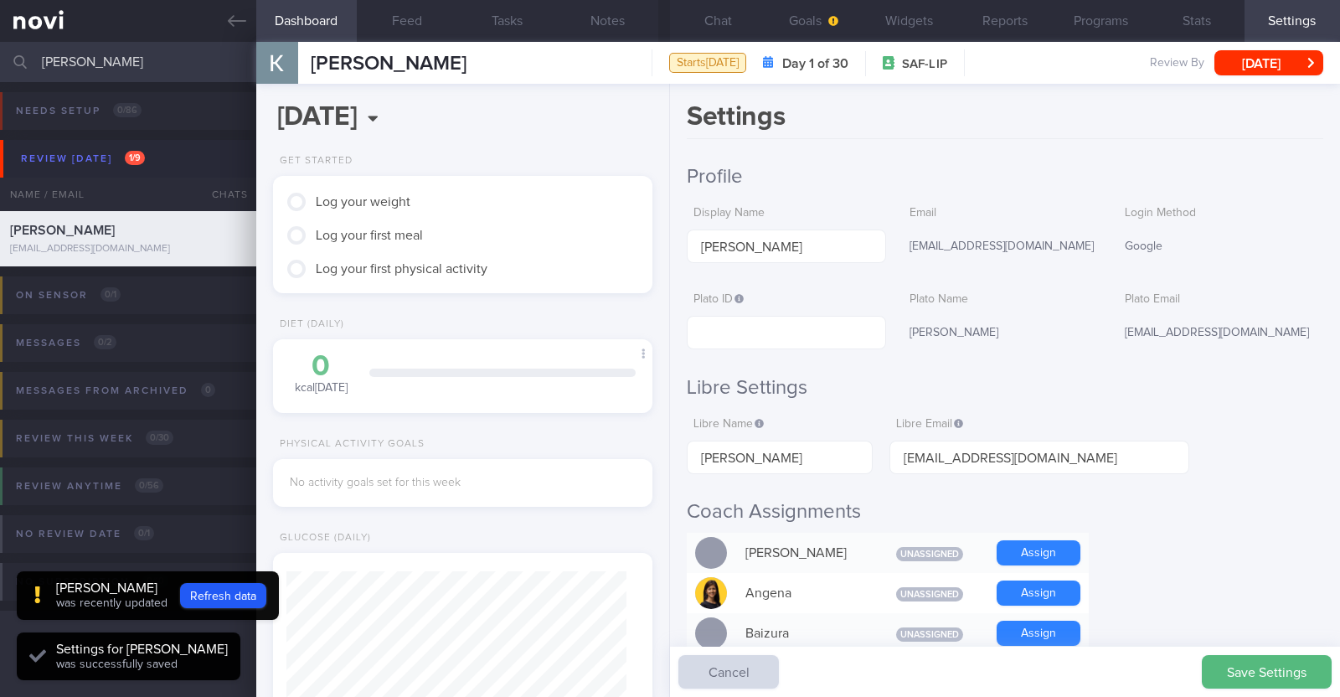
scroll to position [169, 339]
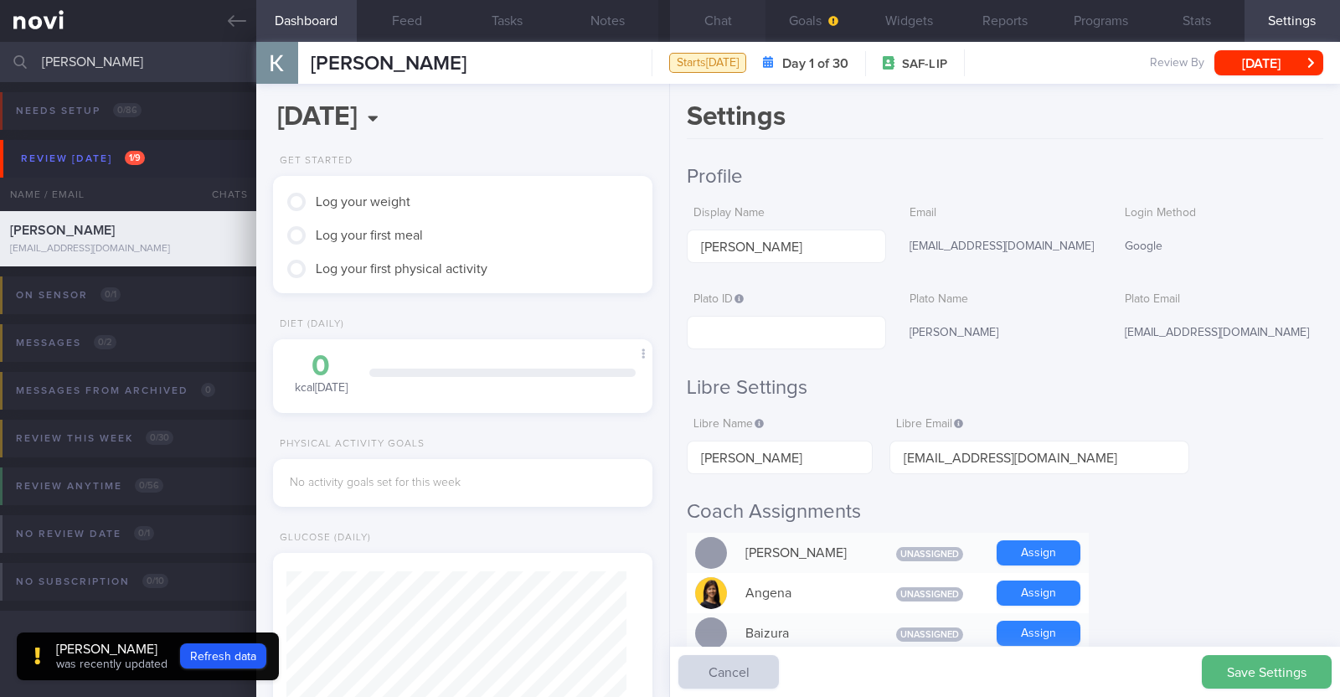
click at [720, 15] on button "Chat" at bounding box center [717, 21] width 95 height 42
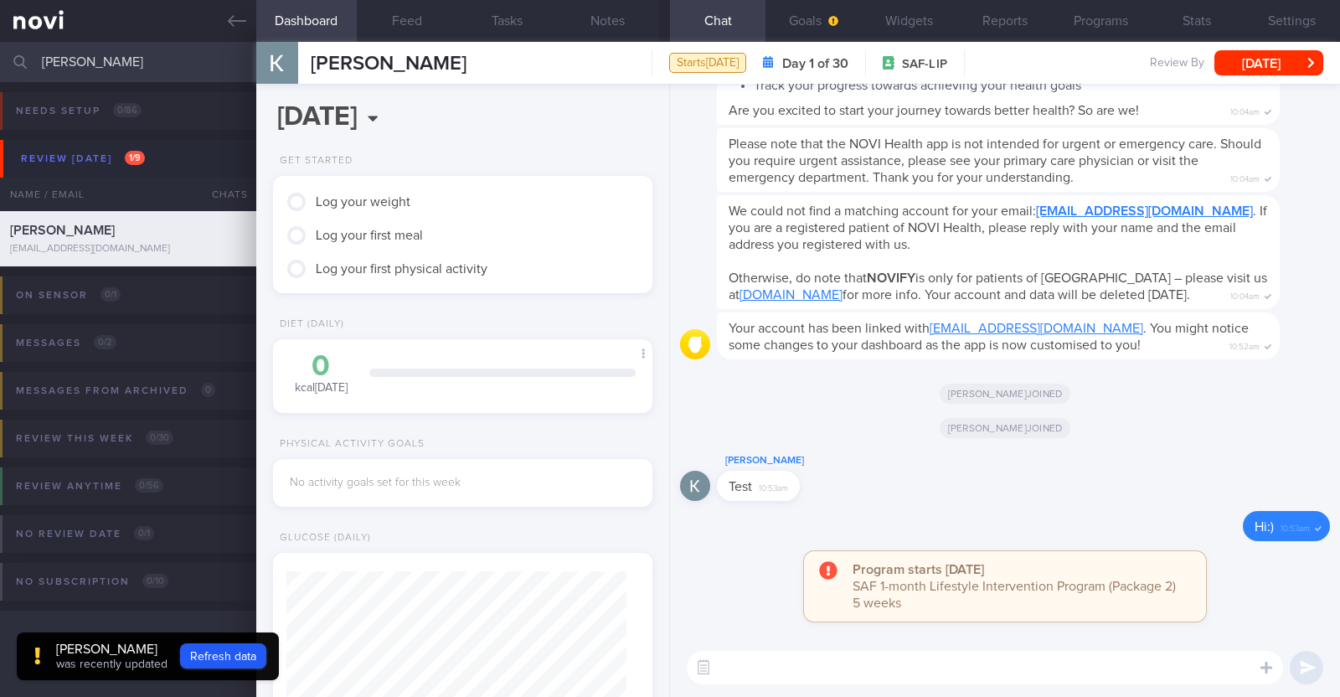
click at [1249, 425] on div "Kyle joined" at bounding box center [1005, 427] width 650 height 47
click at [222, 649] on button "Refresh data" at bounding box center [223, 655] width 86 height 25
type input "cf7b2e36b4d04be986a3d6f5093e87e7"
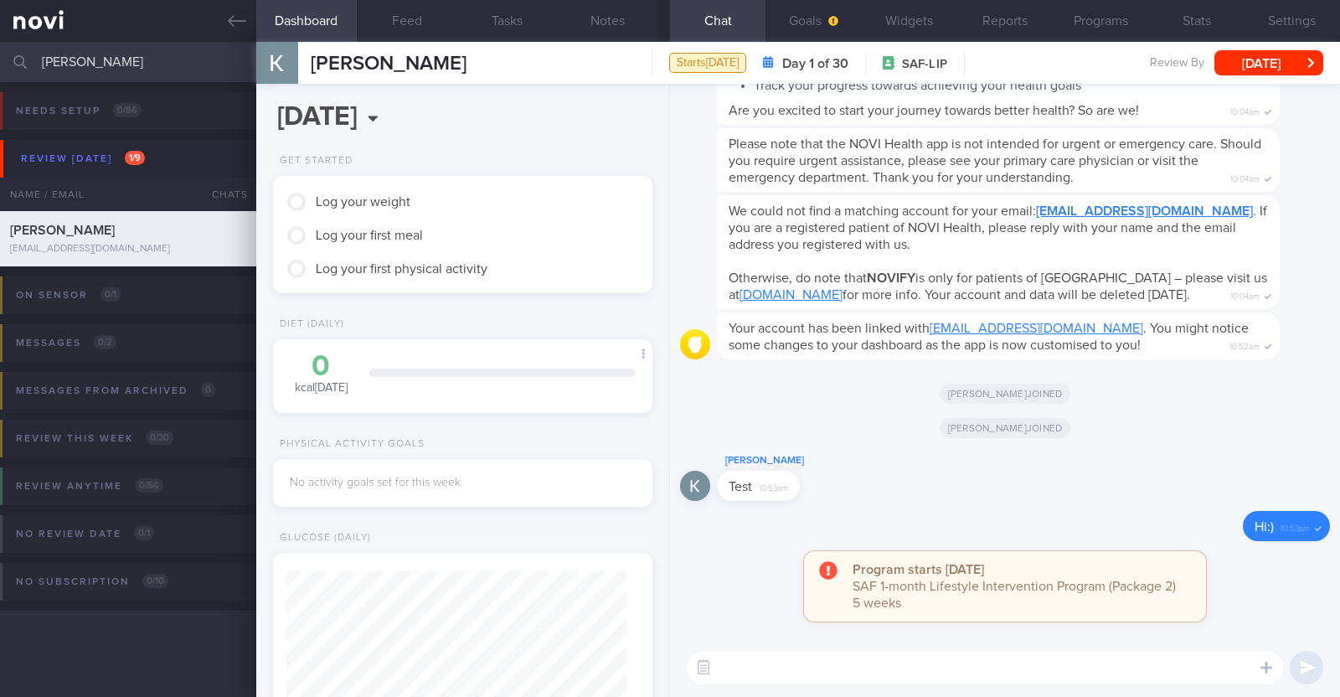
scroll to position [169, 339]
click at [888, 15] on button "Widgets" at bounding box center [909, 21] width 95 height 42
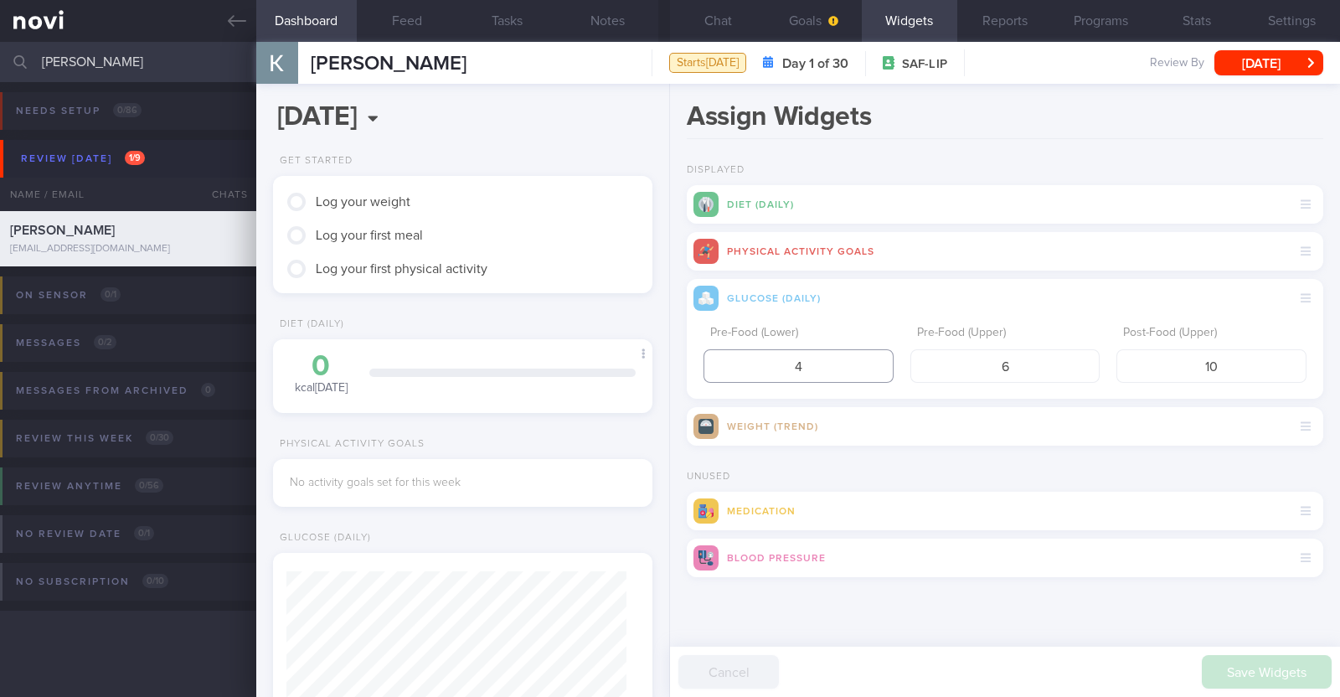
click at [816, 363] on input "4" at bounding box center [798, 365] width 190 height 33
type input "3.9"
drag, startPoint x: 1219, startPoint y: 369, endPoint x: 1178, endPoint y: 362, distance: 41.7
click at [1178, 362] on input "10" at bounding box center [1211, 365] width 190 height 33
type input "7.8"
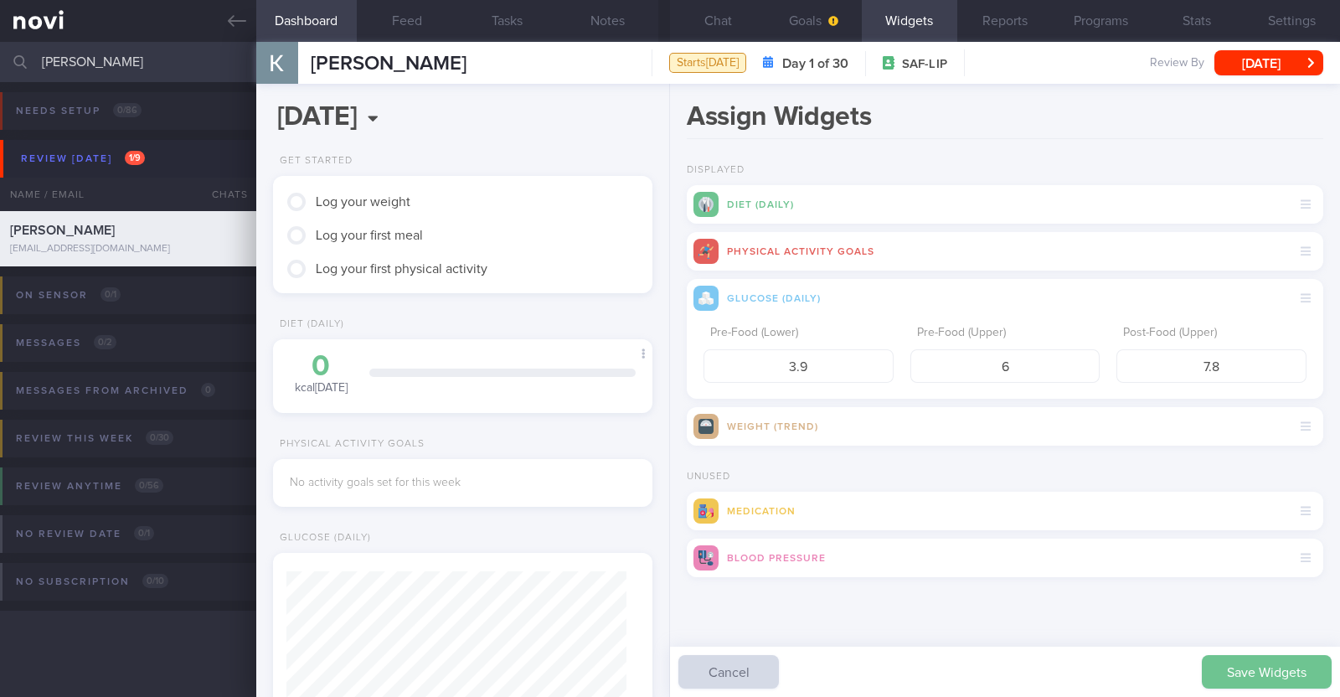
click at [1239, 663] on button "Save Widgets" at bounding box center [1267, 671] width 130 height 33
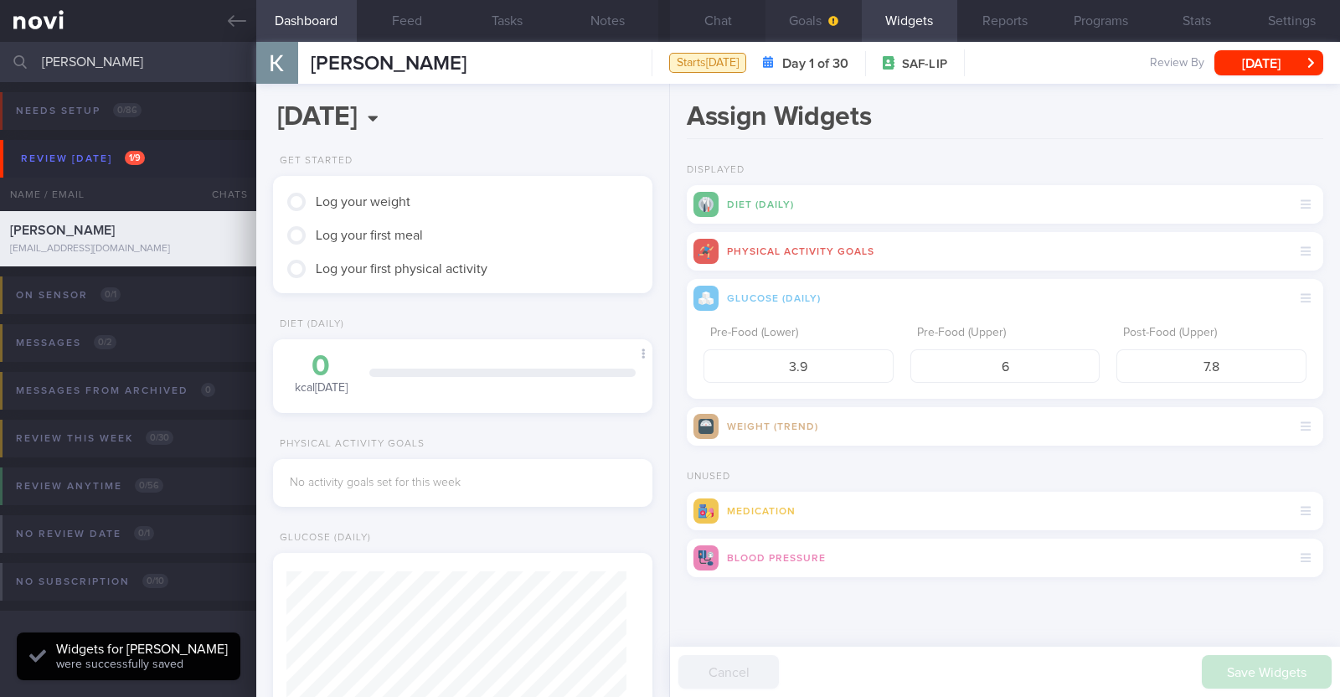
scroll to position [169, 339]
click at [809, 27] on button "Goals" at bounding box center [812, 21] width 95 height 42
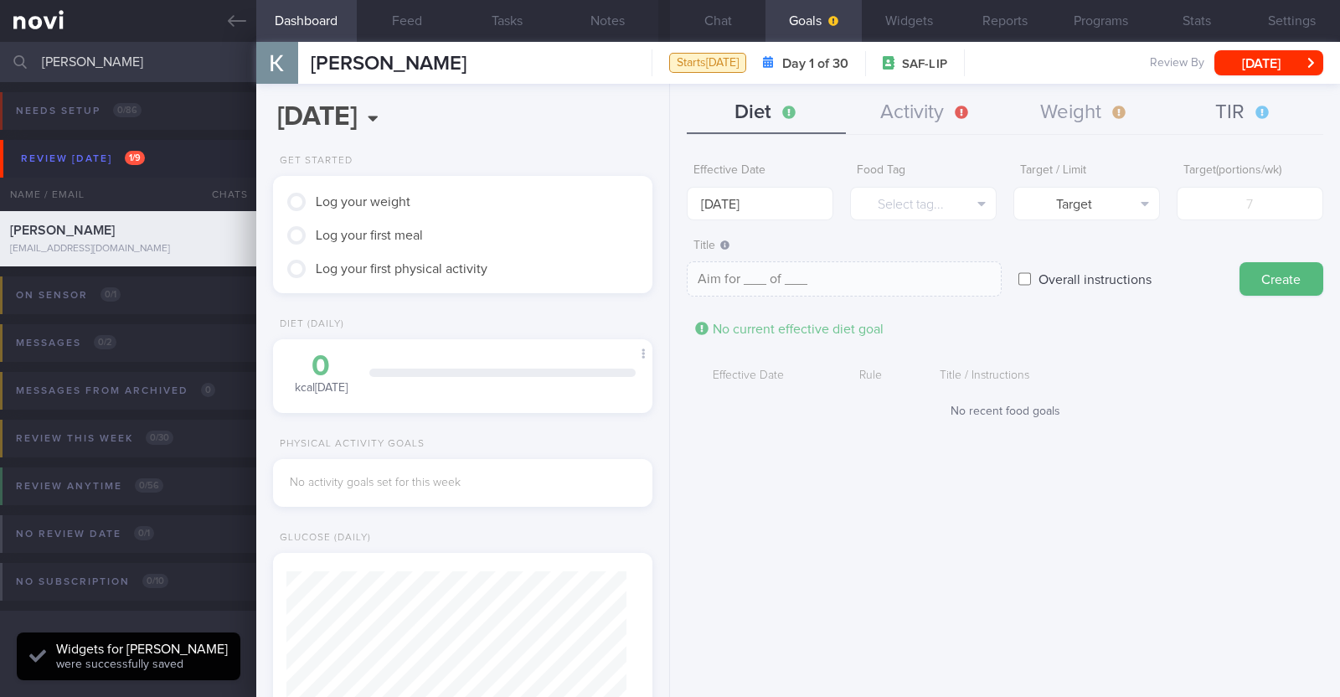
click at [1226, 117] on button "TIR" at bounding box center [1243, 113] width 159 height 42
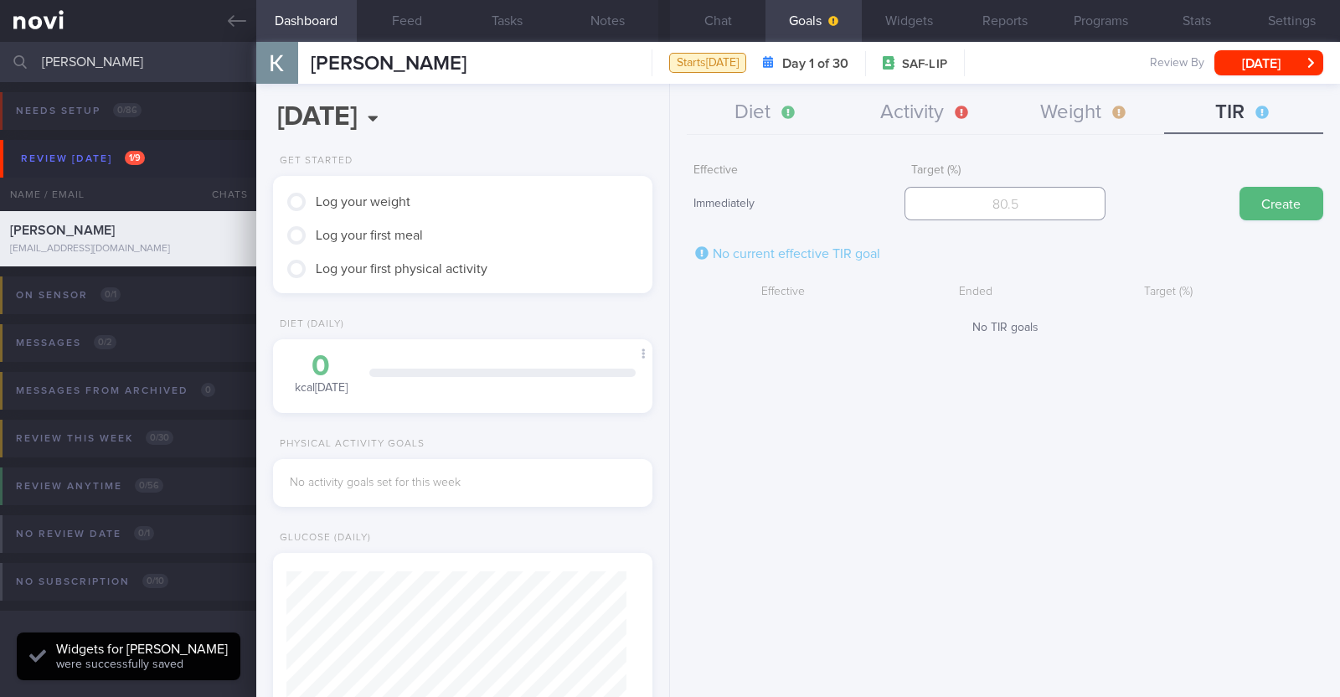
click at [987, 200] on input "number" at bounding box center [1004, 203] width 201 height 33
type input "95"
click at [1263, 203] on button "Create" at bounding box center [1281, 203] width 84 height 33
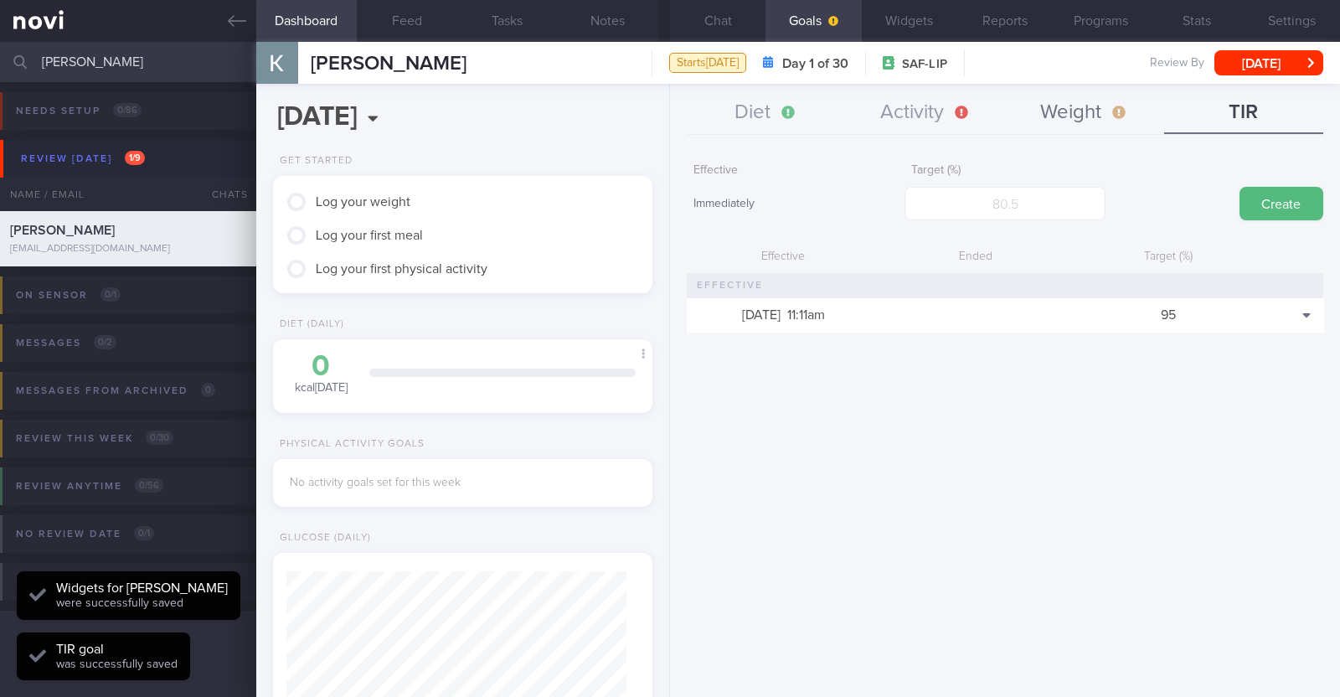
click at [1051, 105] on button "Weight" at bounding box center [1084, 113] width 159 height 42
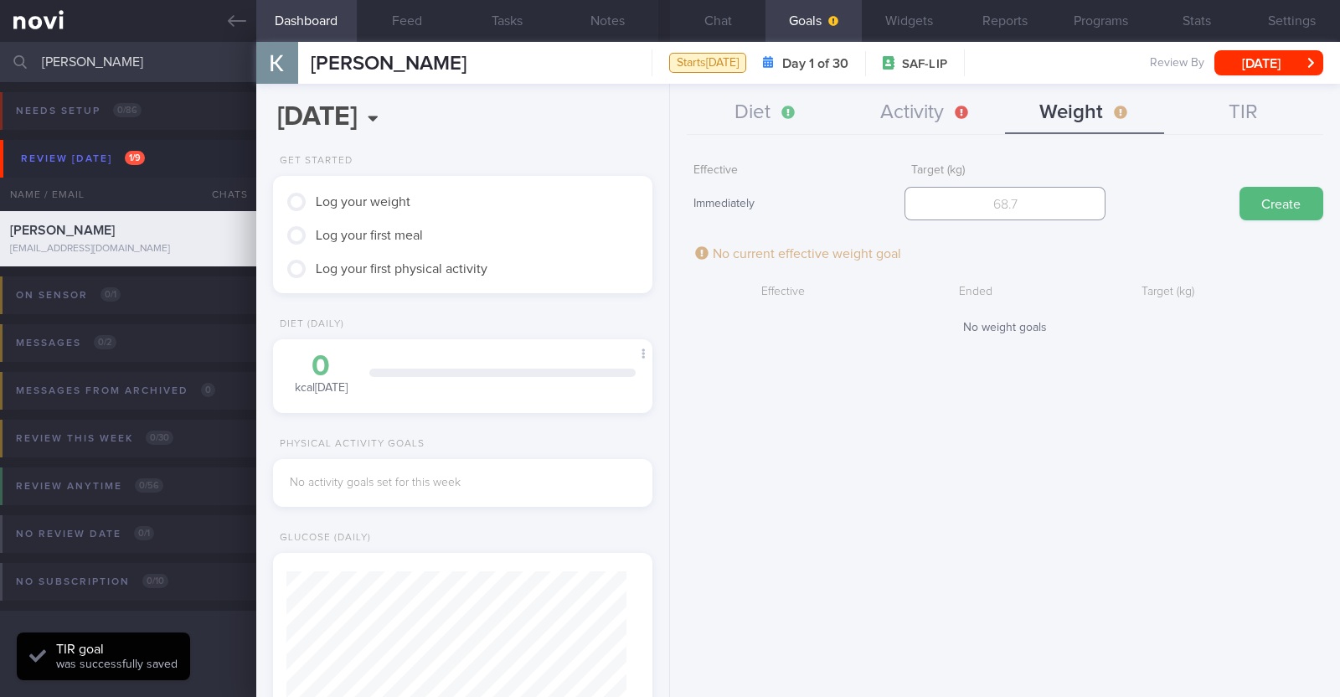
click at [1021, 203] on input "number" at bounding box center [1004, 203] width 201 height 33
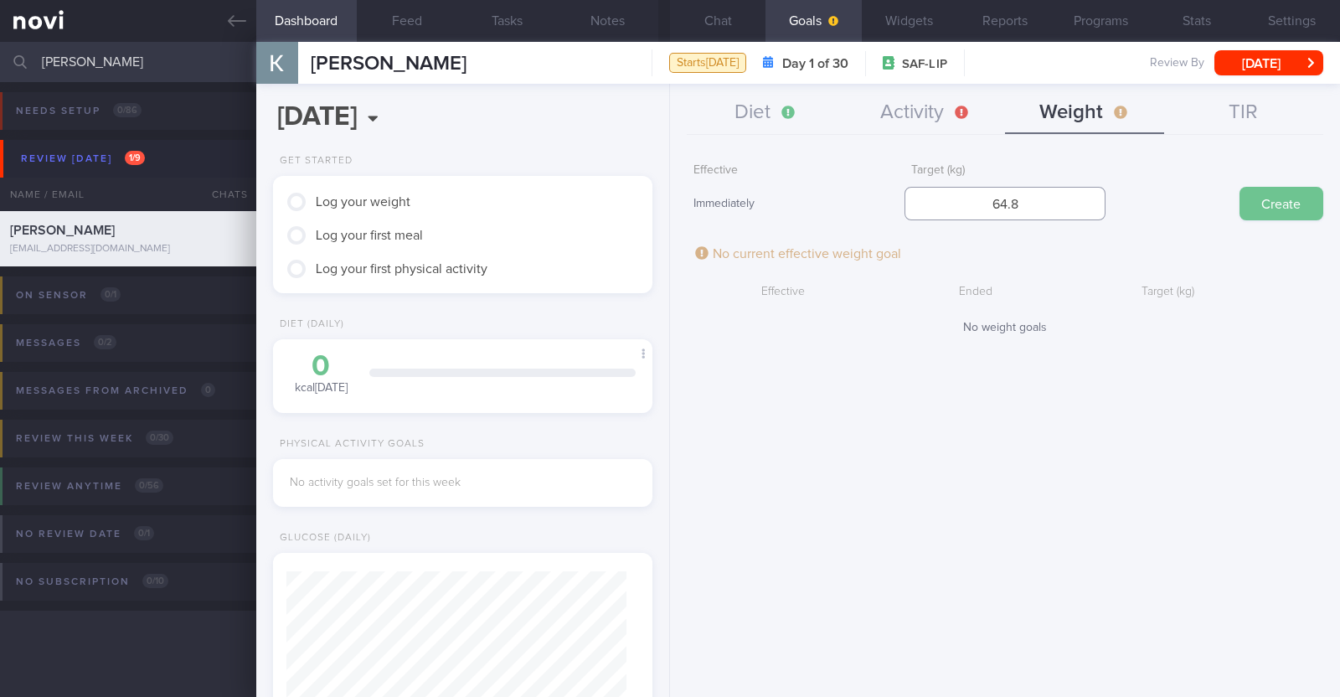
type input "64.8"
click at [1260, 202] on button "Create" at bounding box center [1281, 203] width 84 height 33
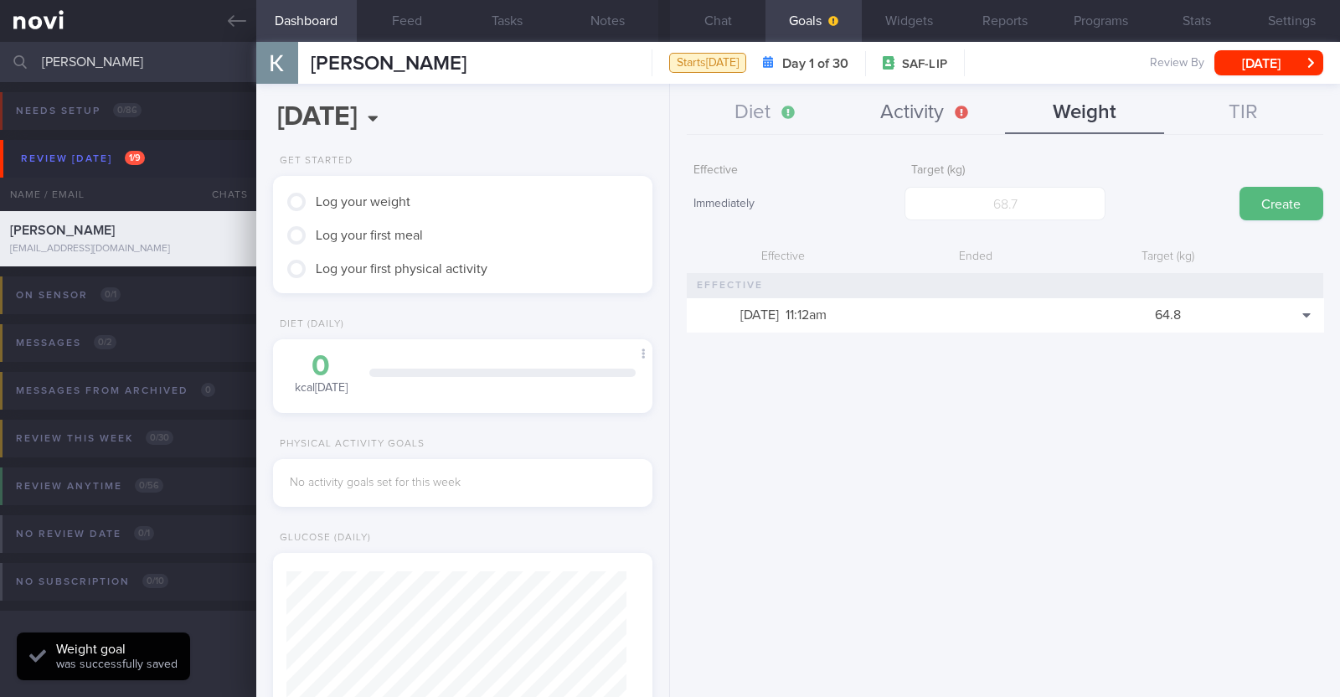
click at [926, 105] on button "Activity" at bounding box center [925, 113] width 159 height 42
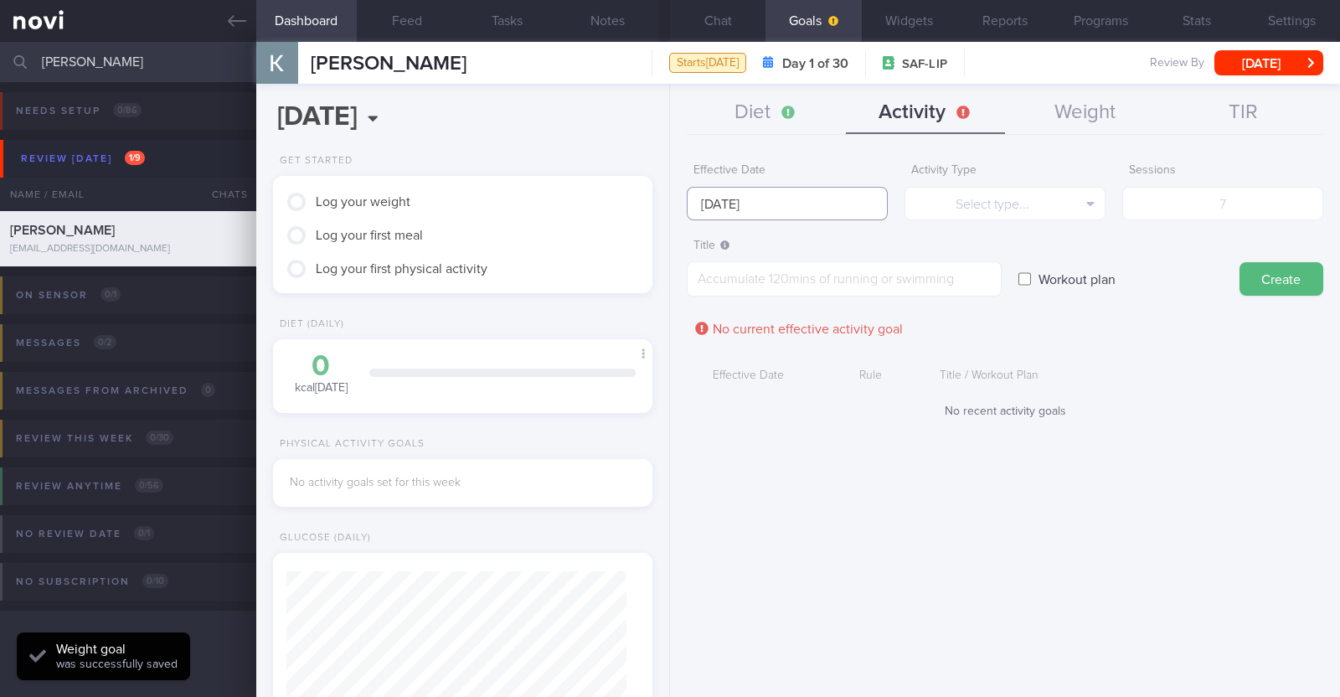
click at [812, 204] on input "25 Aug 2025" at bounding box center [787, 203] width 201 height 33
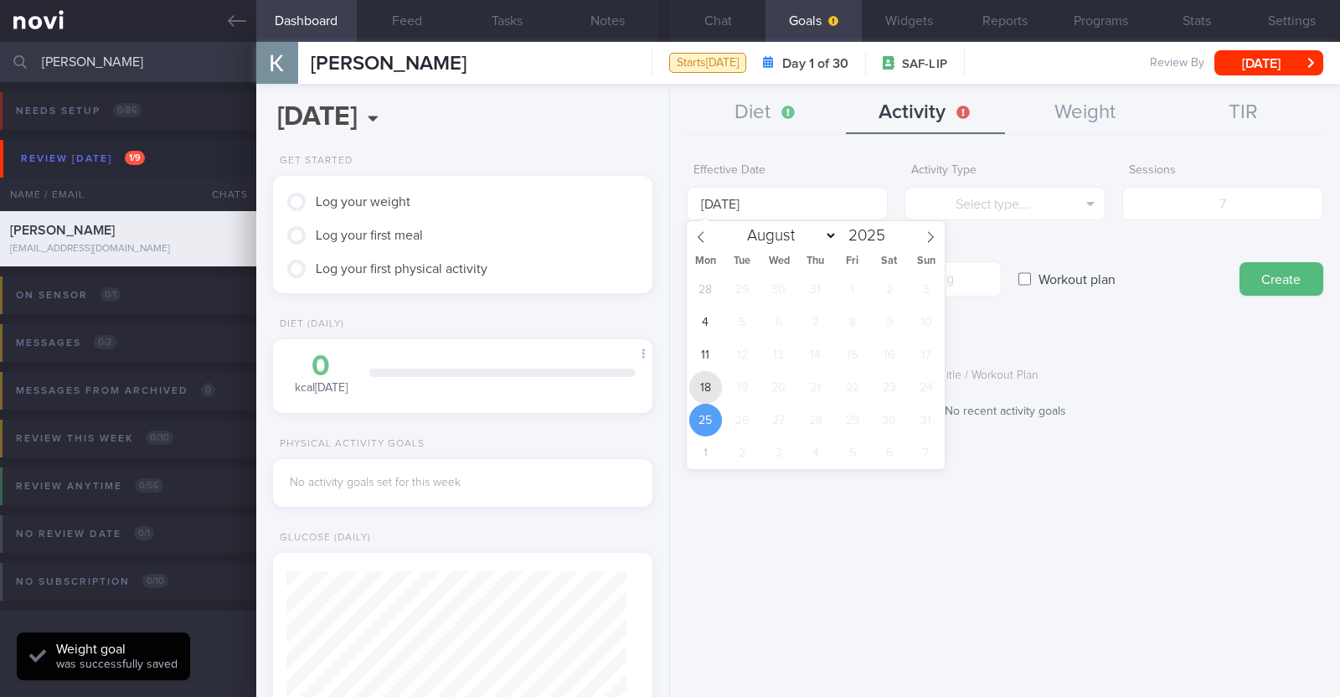
click at [699, 391] on span "18" at bounding box center [705, 387] width 33 height 33
type input "18 Aug 2025"
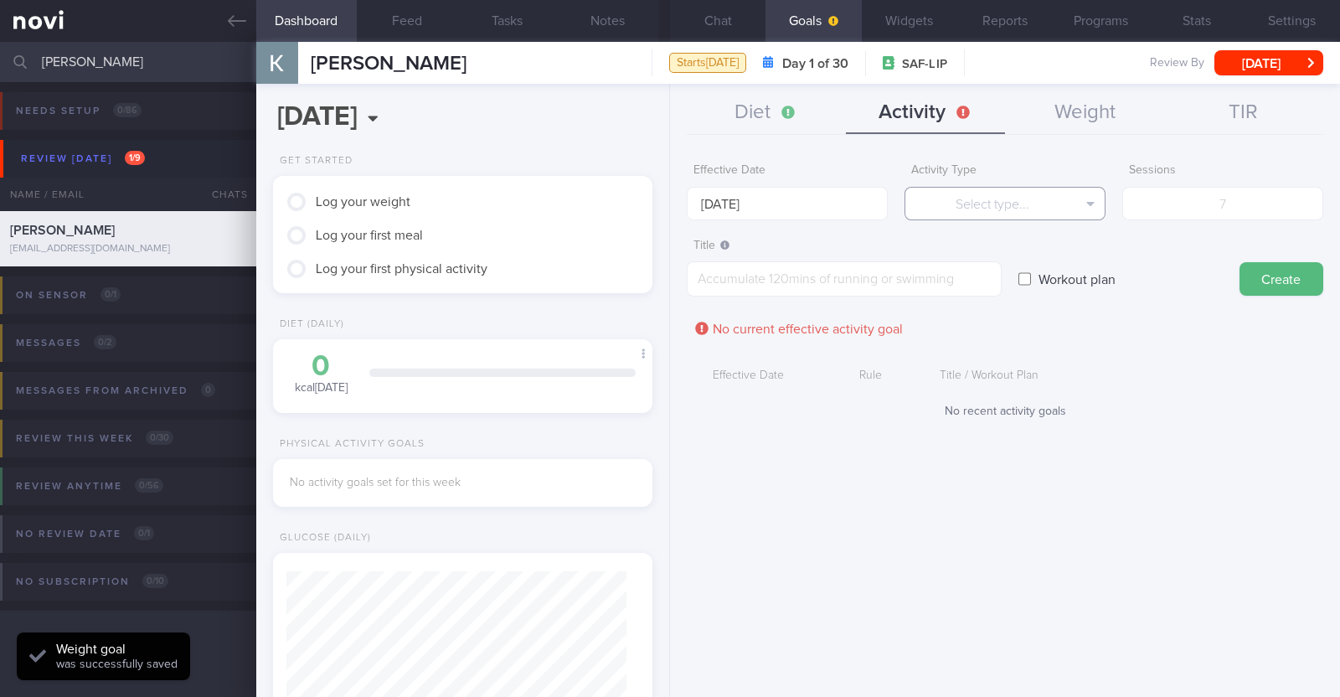
click at [970, 206] on button "Select type..." at bounding box center [1004, 203] width 201 height 33
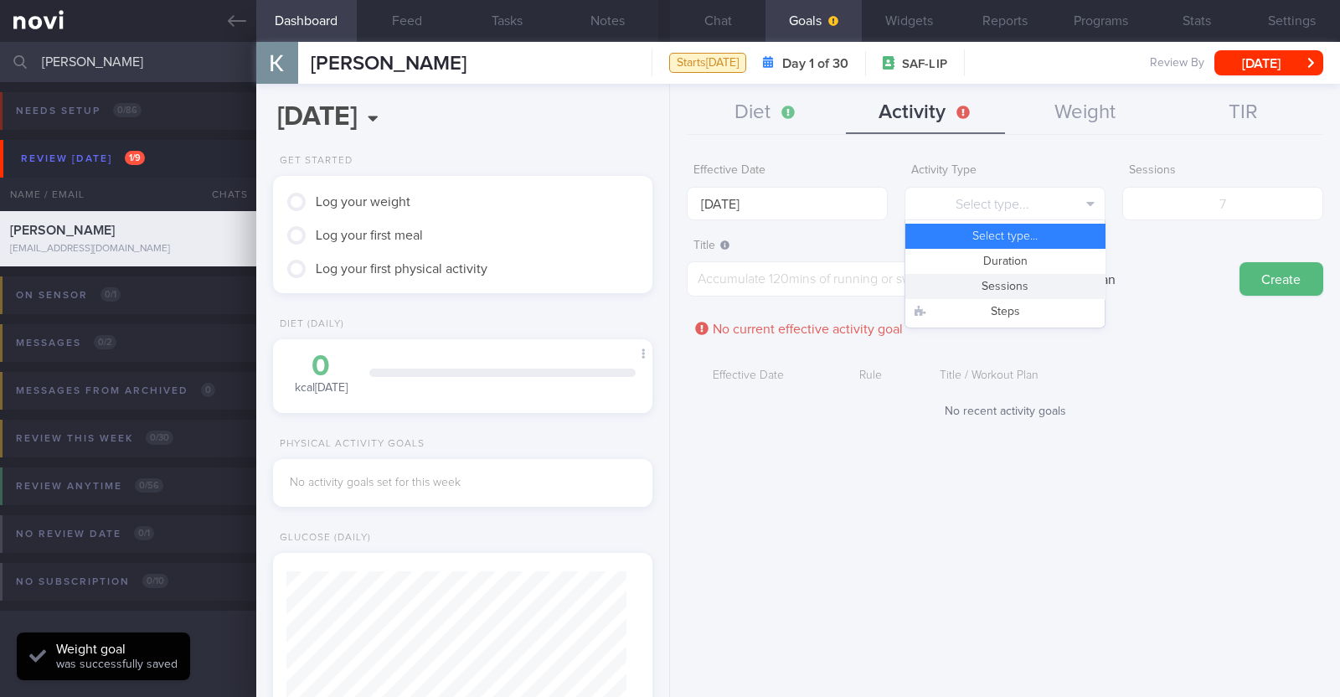
click at [1002, 277] on button "Sessions" at bounding box center [1004, 286] width 199 height 25
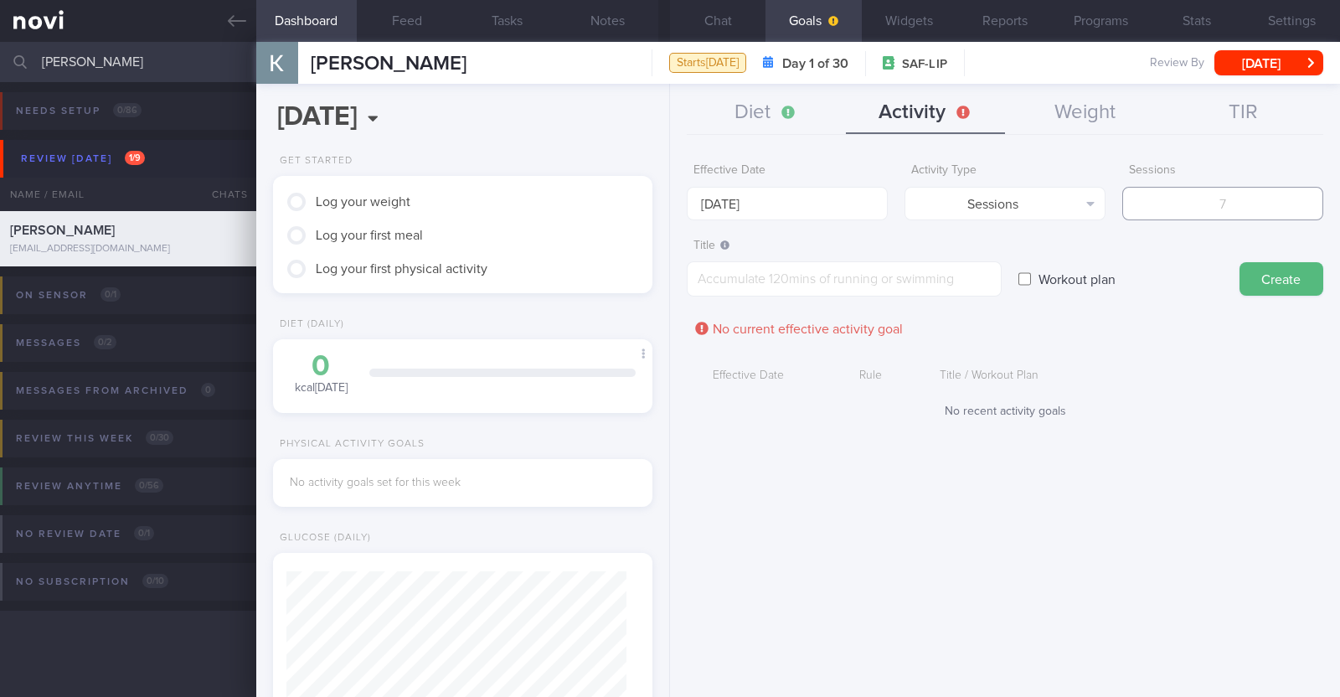
click at [1206, 194] on input "number" at bounding box center [1222, 203] width 201 height 33
type input "2"
drag, startPoint x: 858, startPoint y: 286, endPoint x: 834, endPoint y: 252, distance: 42.0
click at [858, 286] on textarea at bounding box center [844, 278] width 315 height 35
paste textarea "Aim to do 2x strength training sessions per week. Body weight training - [Exerc…"
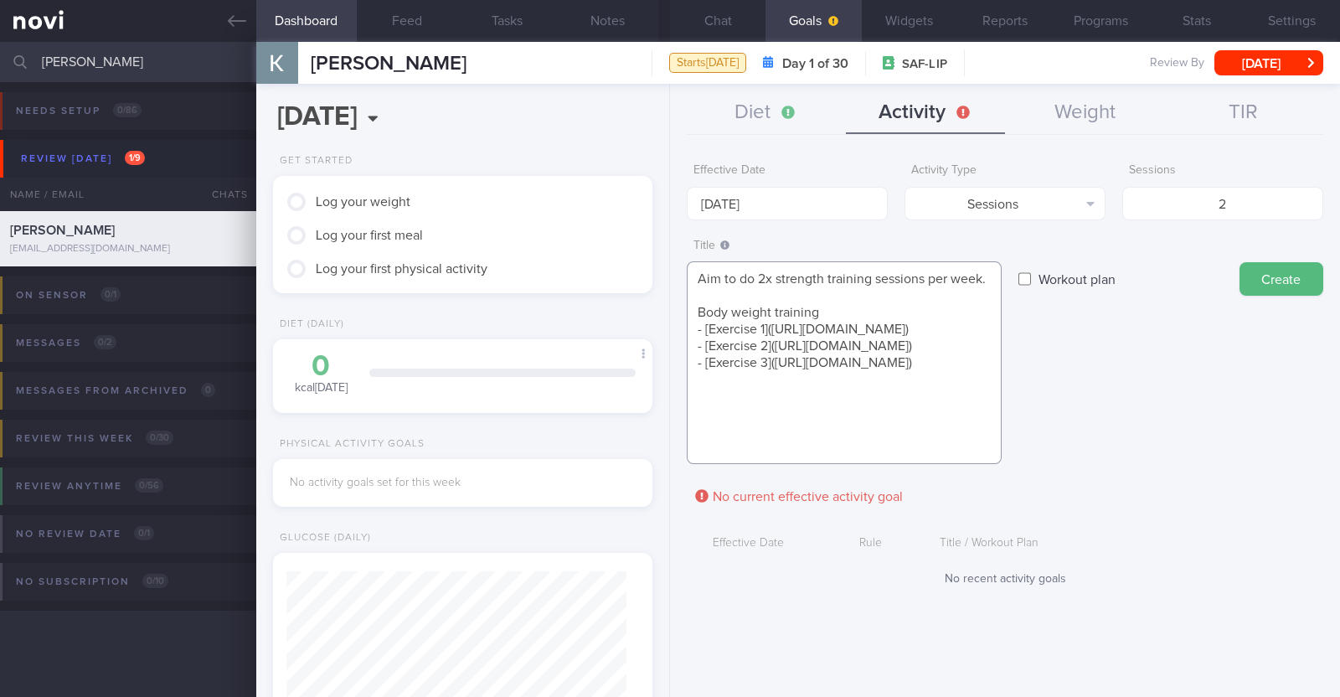
scroll to position [0, 0]
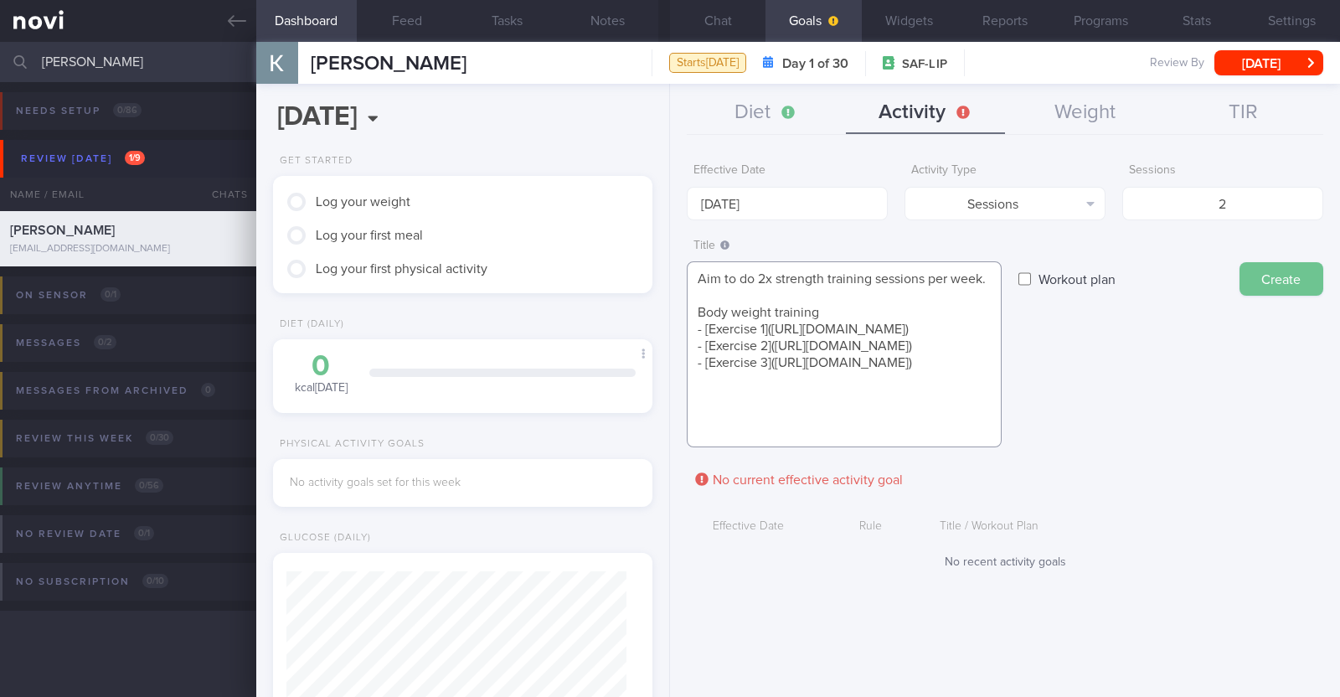
type textarea "Aim to do 2x strength training sessions per week. Body weight training - [Exerc…"
click at [1315, 280] on button "Create" at bounding box center [1281, 278] width 84 height 33
type input "25 Aug 2025"
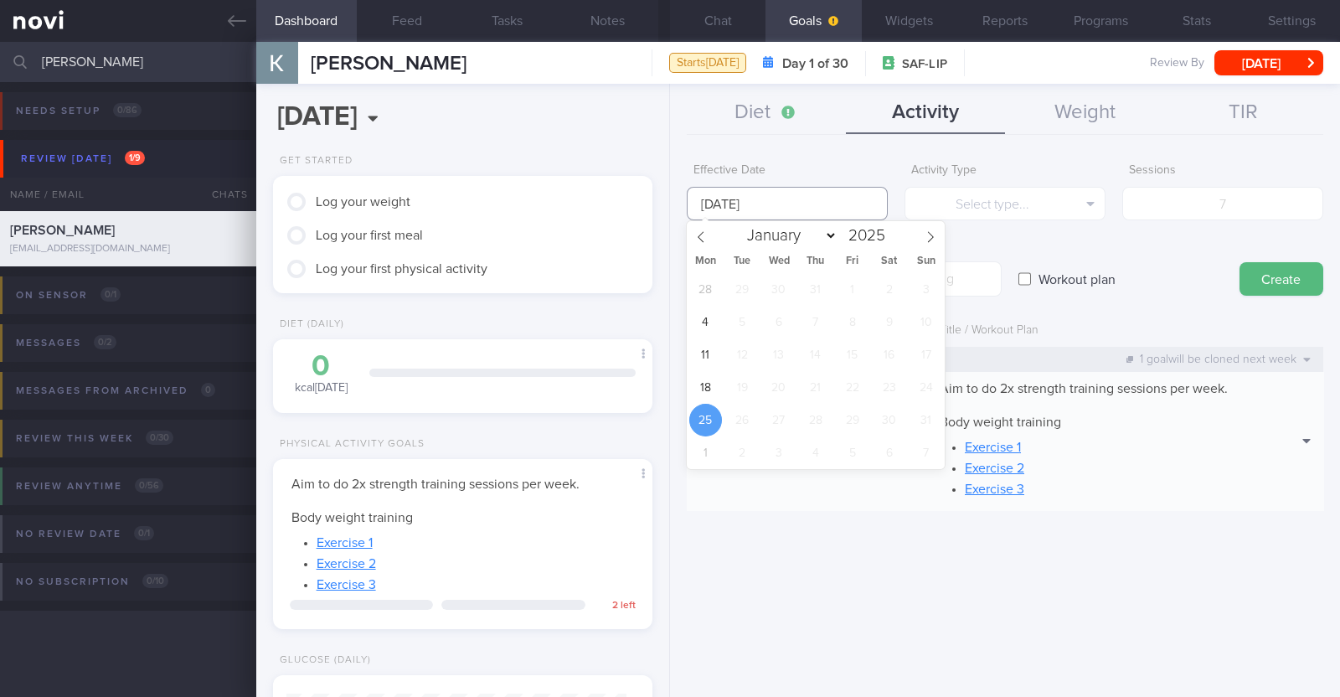
click at [775, 212] on input "25 Aug 2025" at bounding box center [787, 203] width 201 height 33
select select "7"
click at [698, 383] on span "18" at bounding box center [705, 387] width 33 height 33
type input "[DATE]"
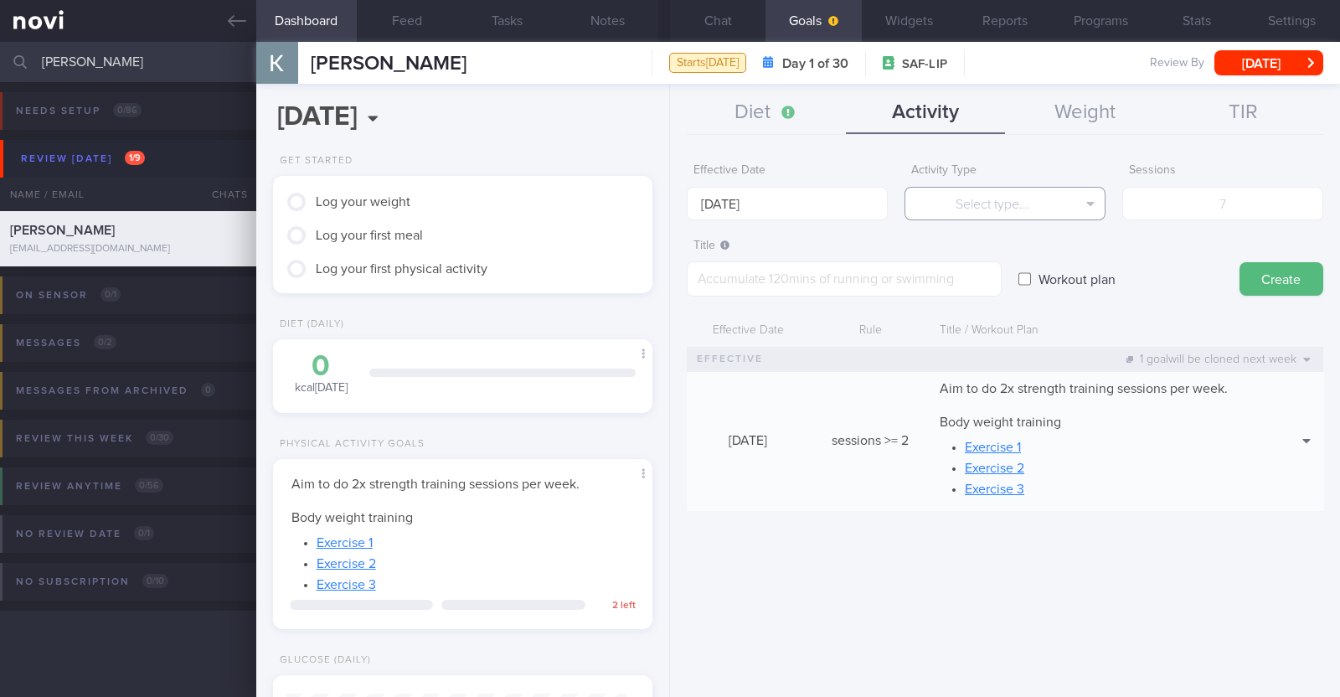
click at [944, 196] on button "Select type..." at bounding box center [1004, 203] width 201 height 33
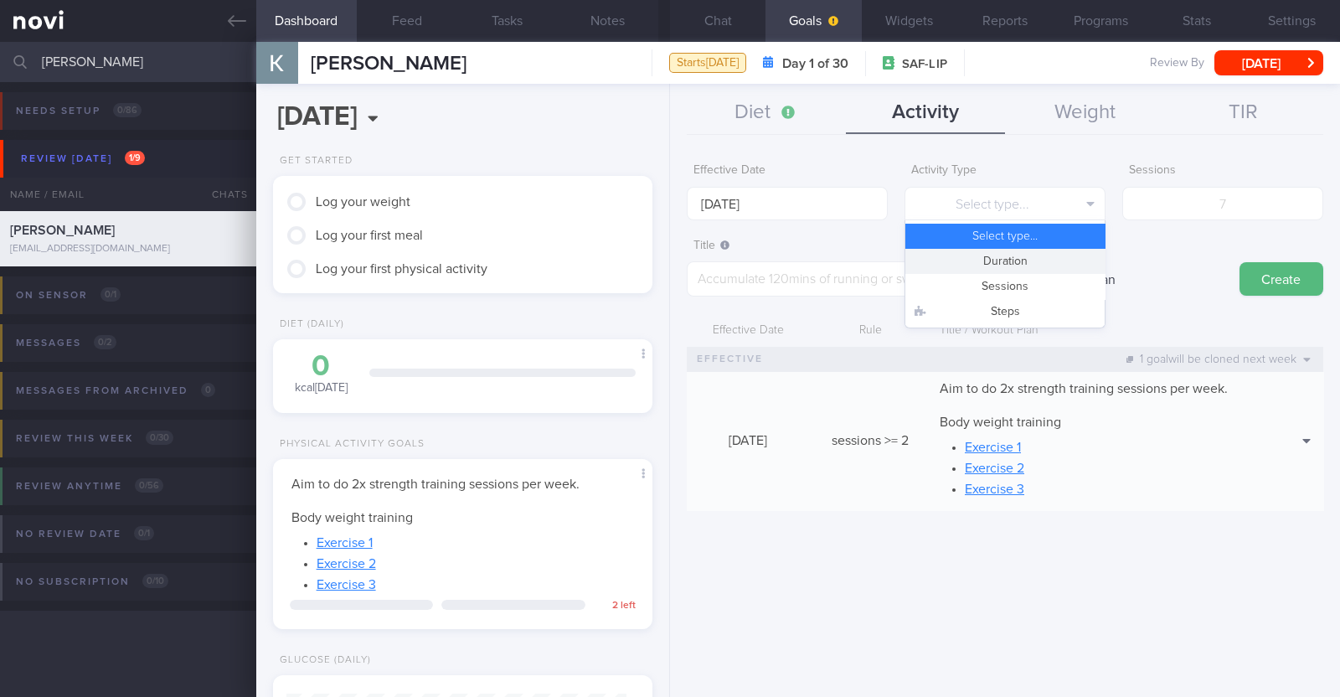
click at [1001, 264] on button "Duration" at bounding box center [1004, 261] width 199 height 25
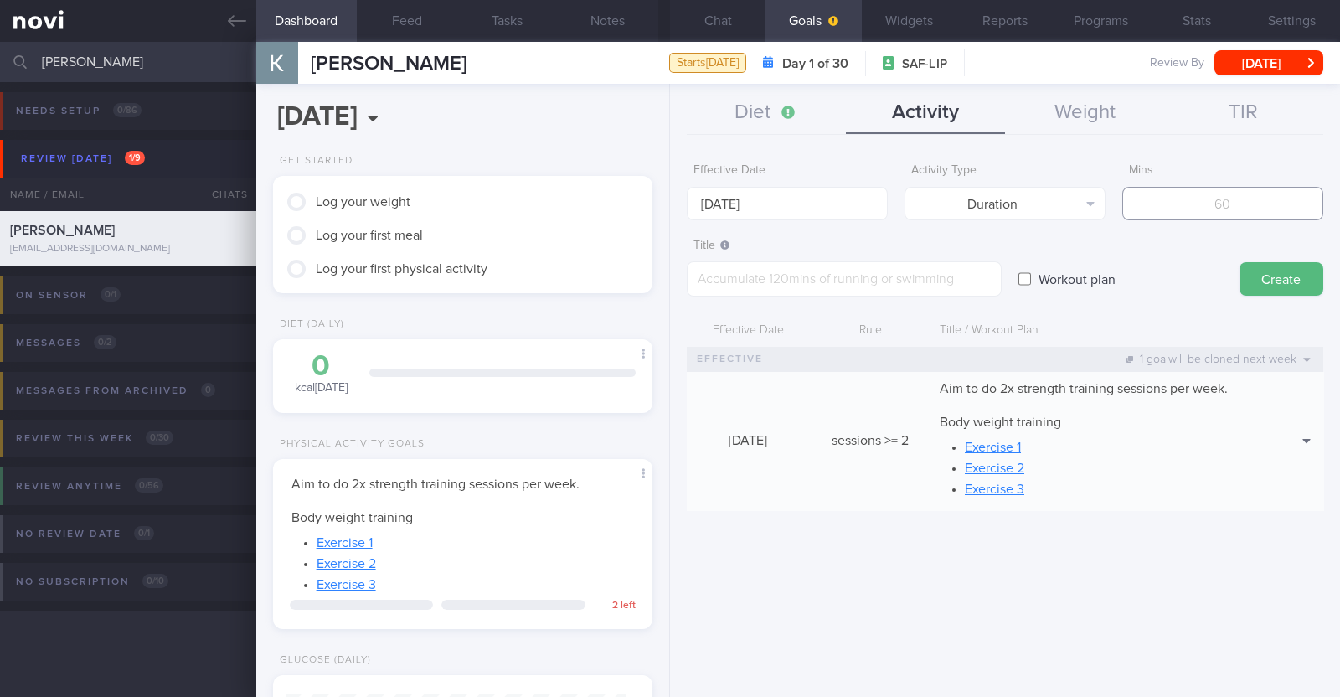
click at [1212, 207] on input "number" at bounding box center [1222, 203] width 201 height 33
type input "300"
click at [840, 275] on textarea at bounding box center [844, 278] width 315 height 35
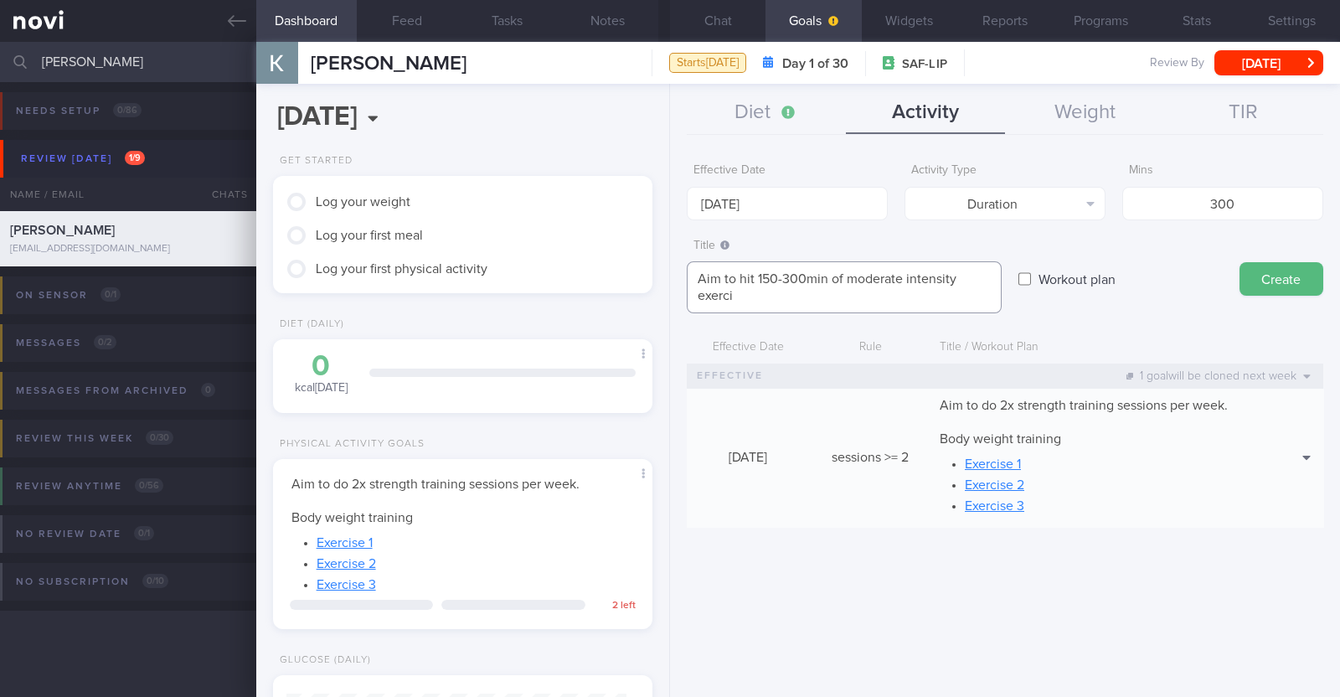
scroll to position [0, 0]
type textarea "Aim to hit 150-300min of moderate intensity exercise per week"
click at [1310, 270] on button "Create" at bounding box center [1281, 278] width 84 height 33
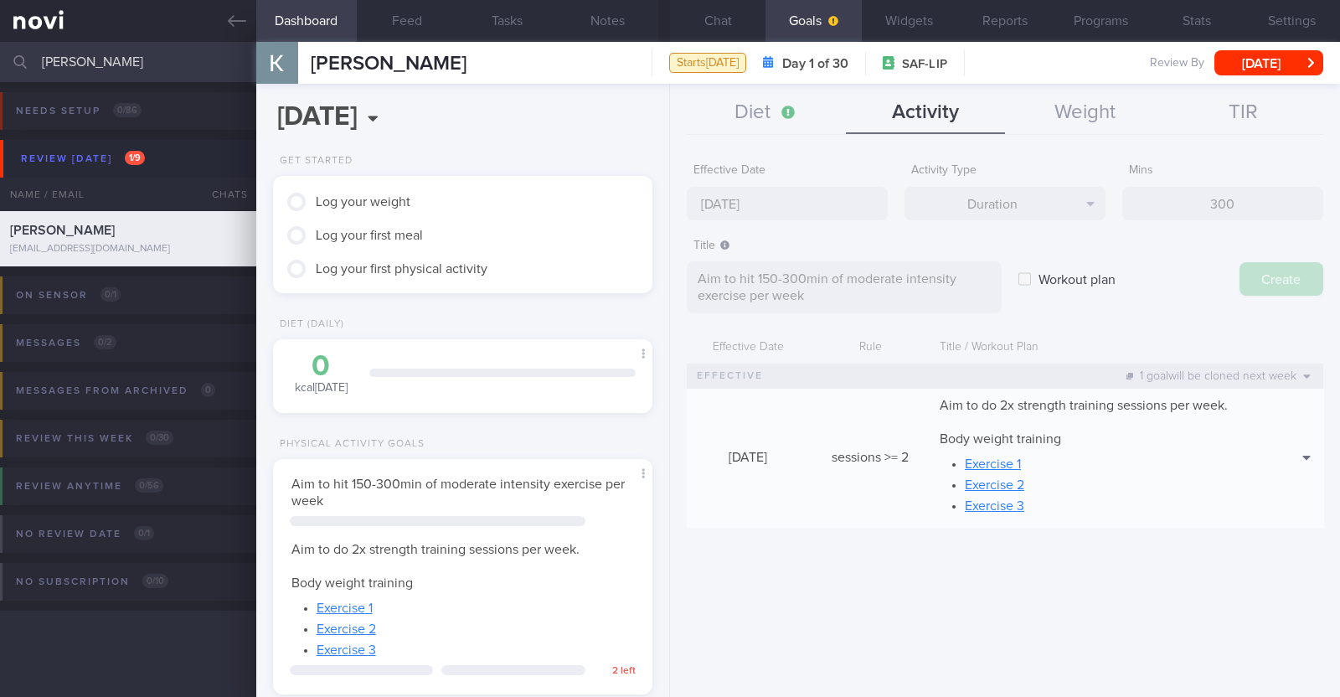
type input "[DATE]"
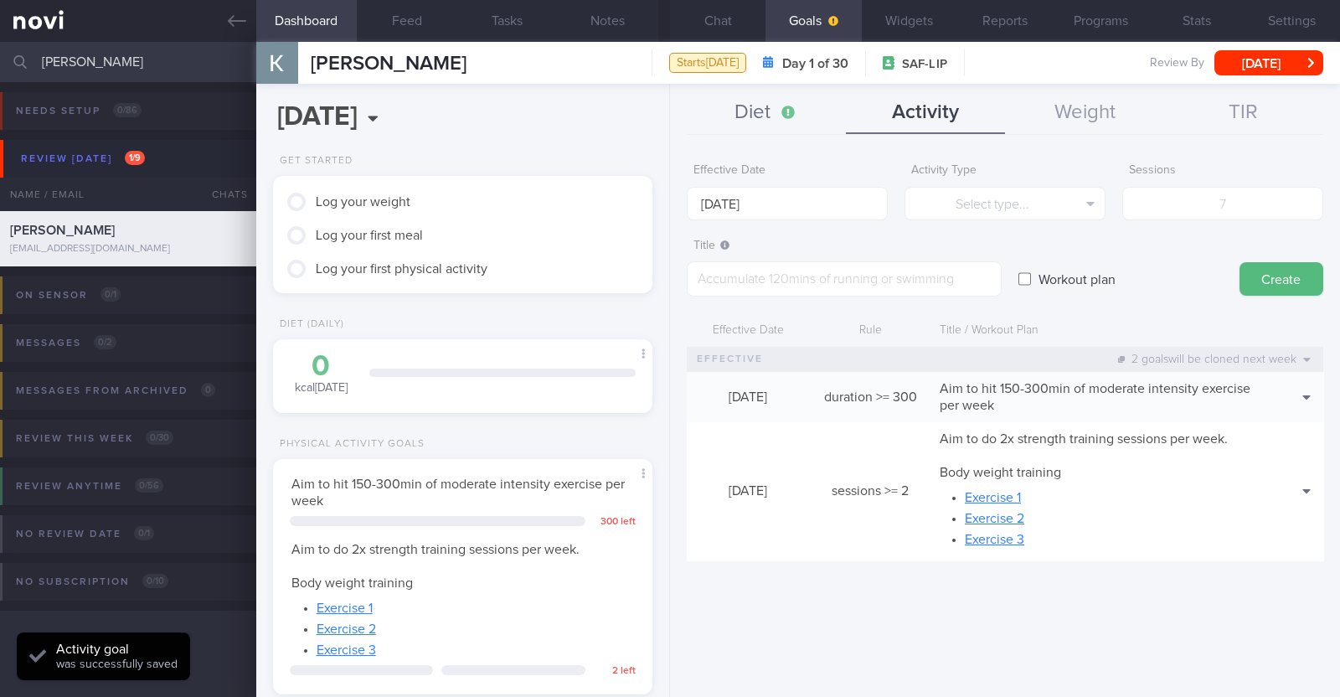
click at [761, 118] on button "Diet" at bounding box center [766, 113] width 159 height 42
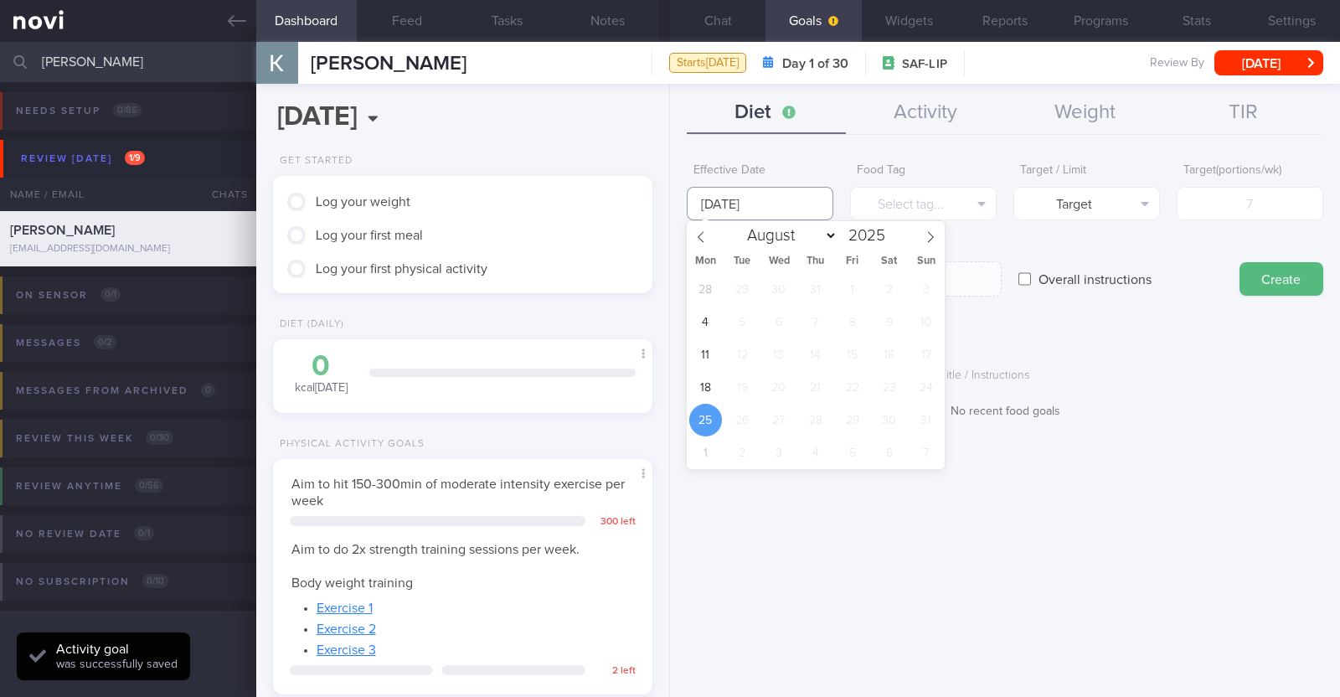
click at [766, 201] on input "25 Aug 2025" at bounding box center [760, 203] width 147 height 33
click at [710, 389] on span "18" at bounding box center [705, 387] width 33 height 33
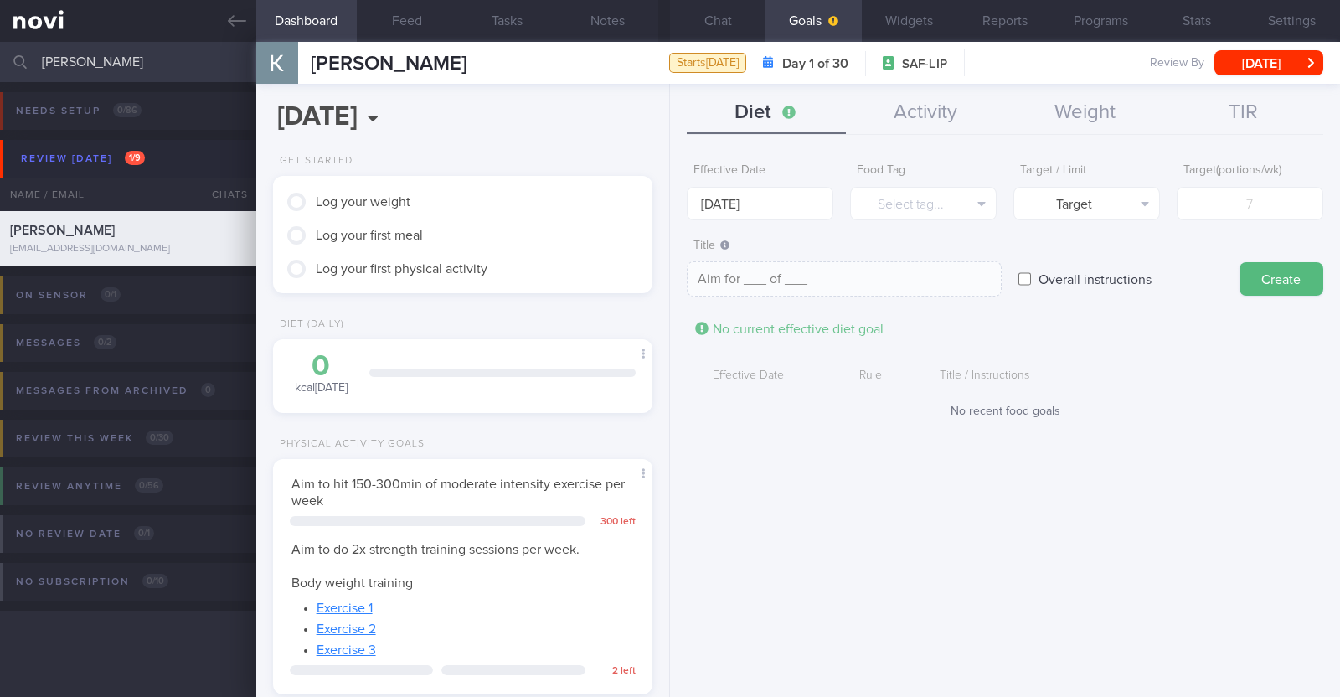
click at [1207, 412] on div "No recent food goals" at bounding box center [1005, 411] width 636 height 15
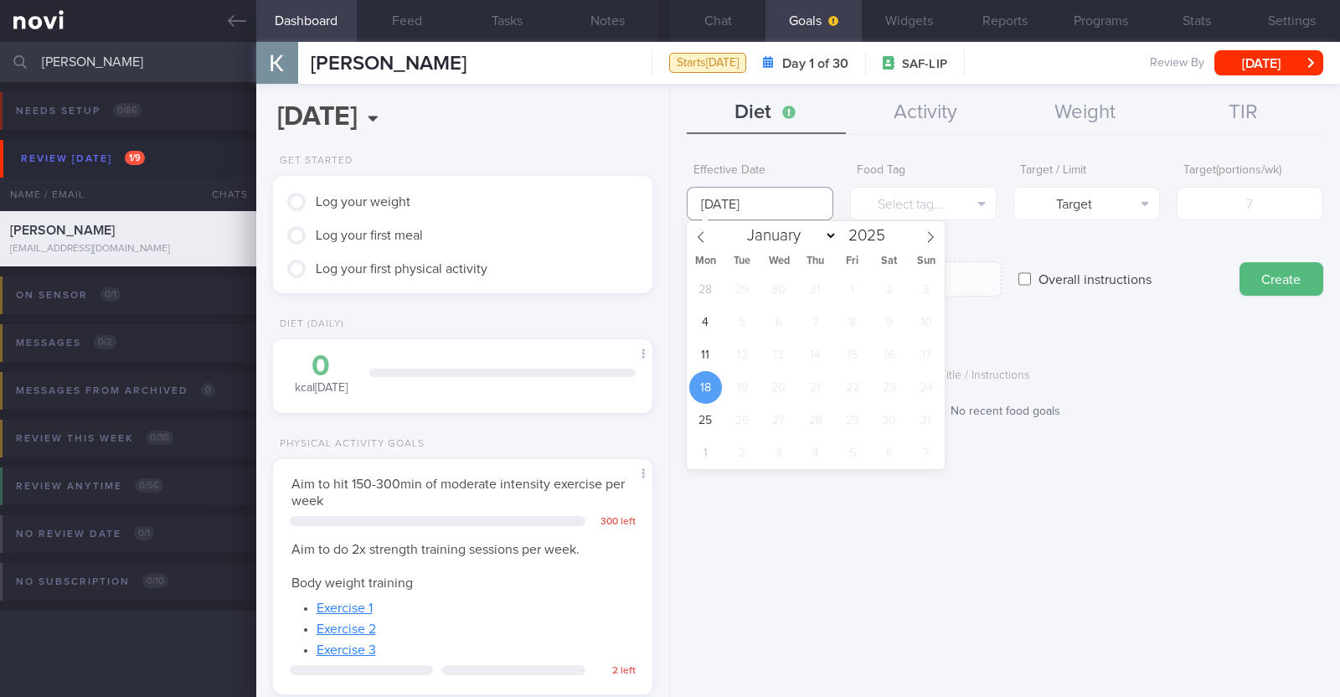
click at [757, 203] on input "18 Aug 2025" at bounding box center [760, 203] width 147 height 33
click at [720, 353] on span "11" at bounding box center [705, 354] width 33 height 33
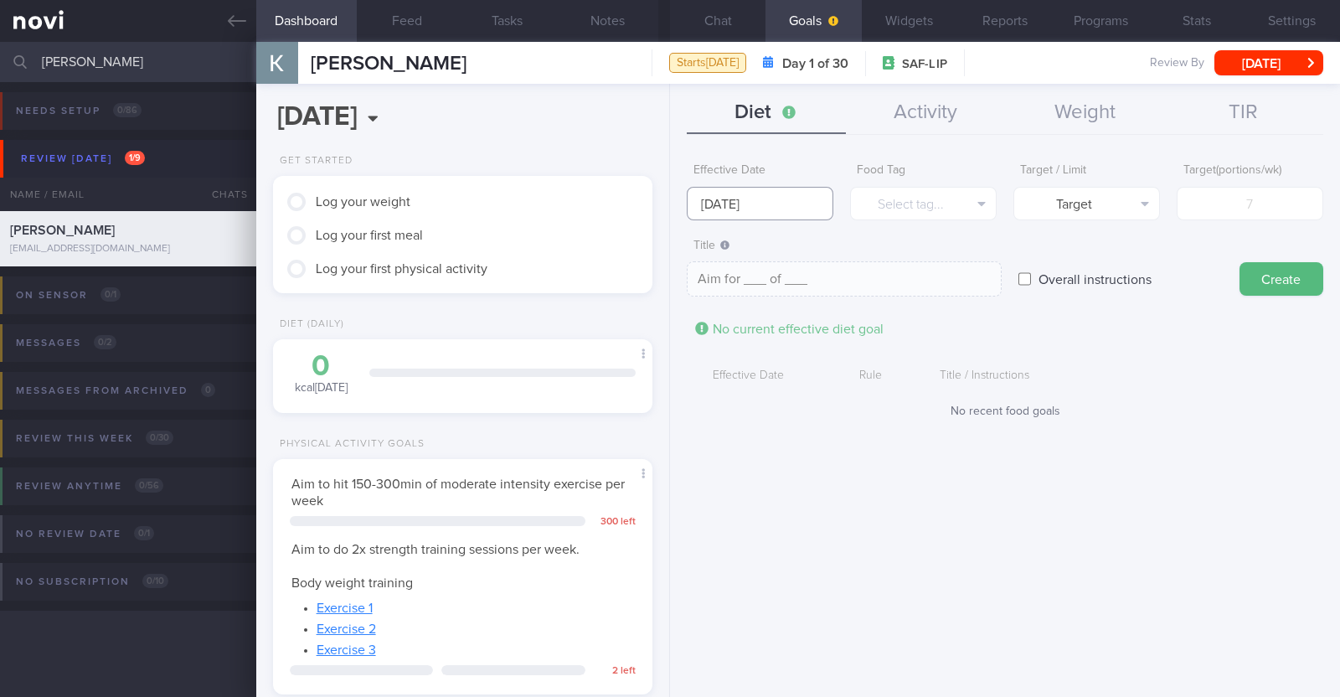
click at [751, 203] on input "11 Aug 2025" at bounding box center [760, 203] width 147 height 33
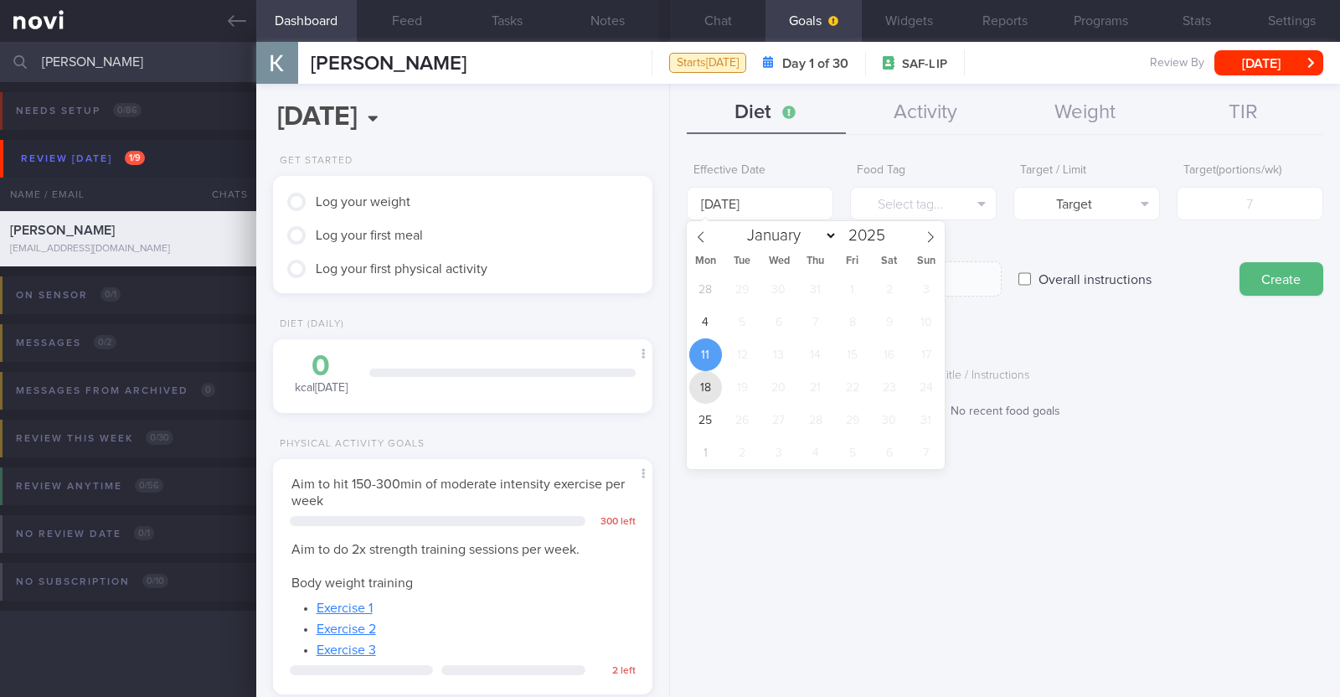
click at [712, 383] on span "18" at bounding box center [705, 387] width 33 height 33
type input "18 Aug 2025"
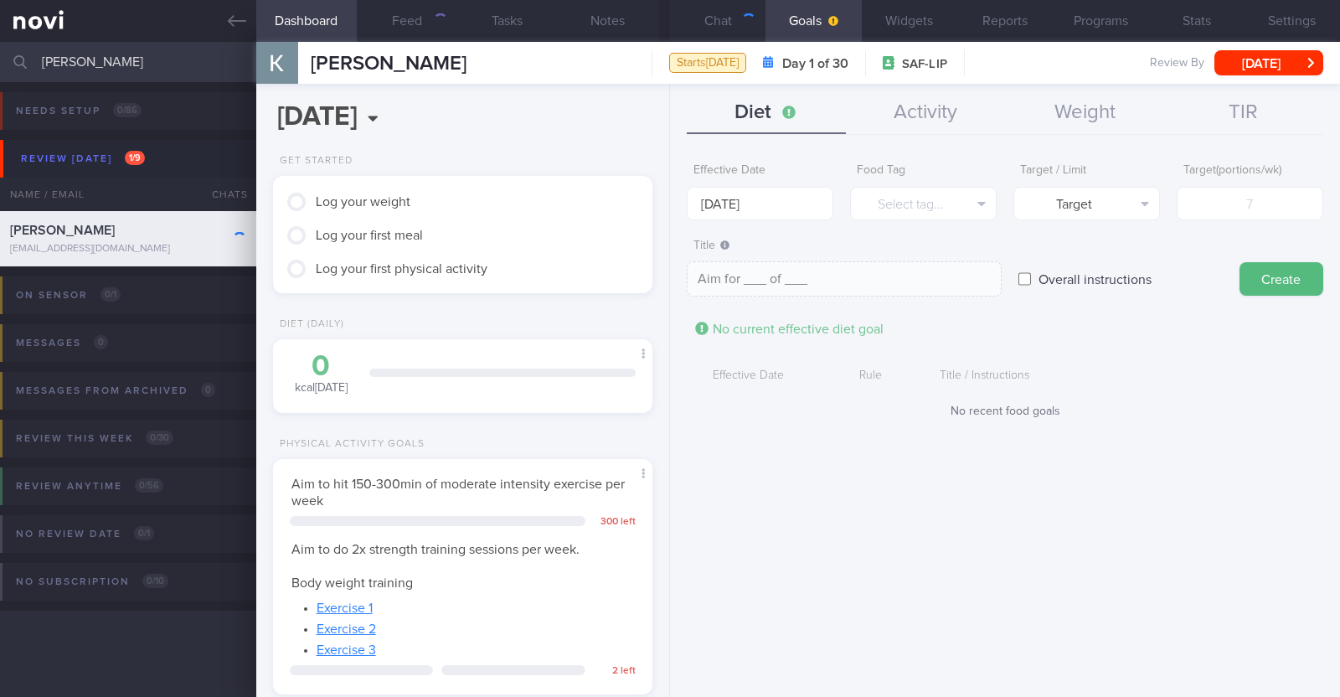
scroll to position [169, 339]
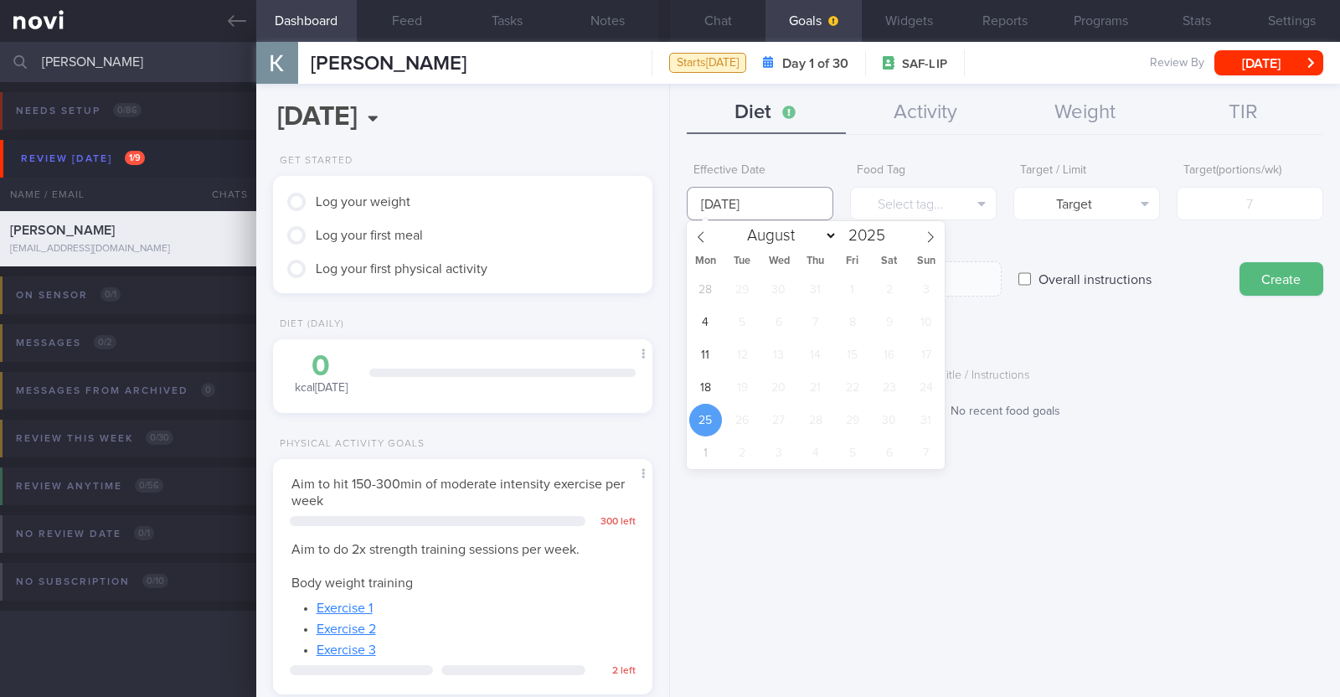
click at [747, 209] on input "[DATE]" at bounding box center [760, 203] width 147 height 33
drag, startPoint x: 712, startPoint y: 383, endPoint x: 791, endPoint y: 316, distance: 104.0
click at [712, 383] on span "18" at bounding box center [705, 387] width 33 height 33
type input "[DATE]"
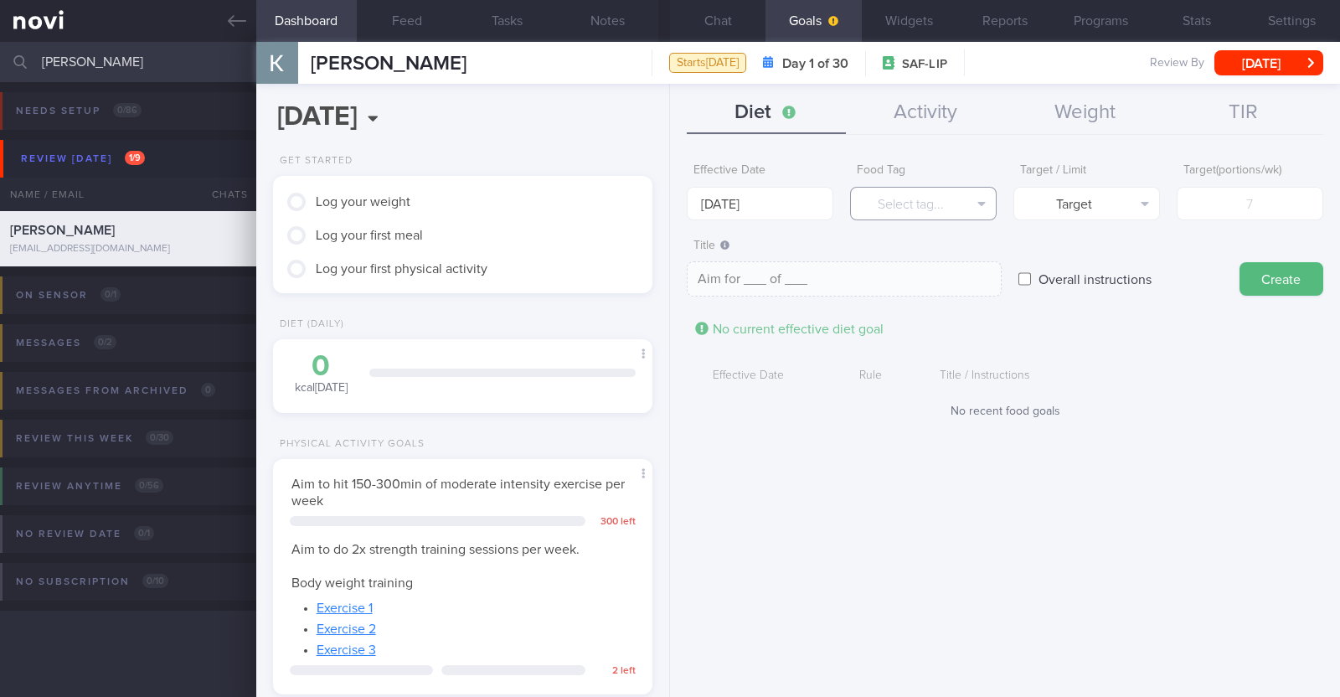
click at [929, 214] on button "Select tag..." at bounding box center [923, 203] width 147 height 33
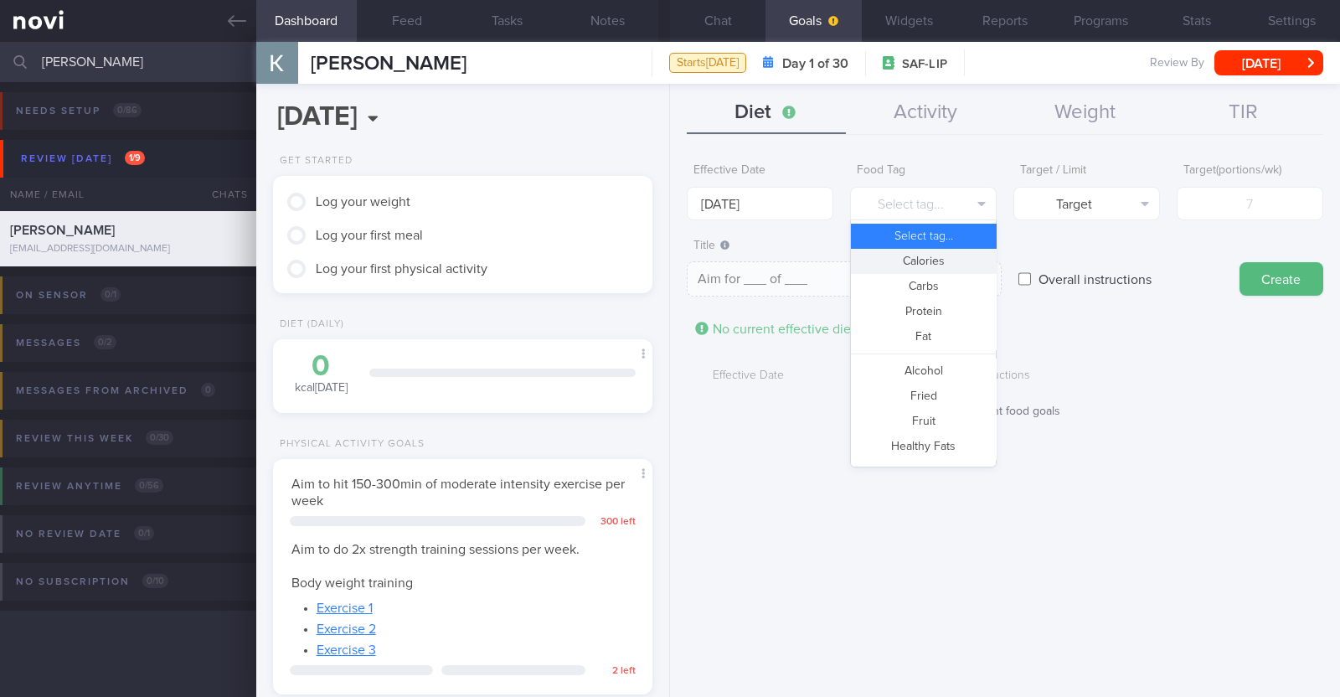
click at [918, 265] on button "Calories" at bounding box center [923, 261] width 145 height 25
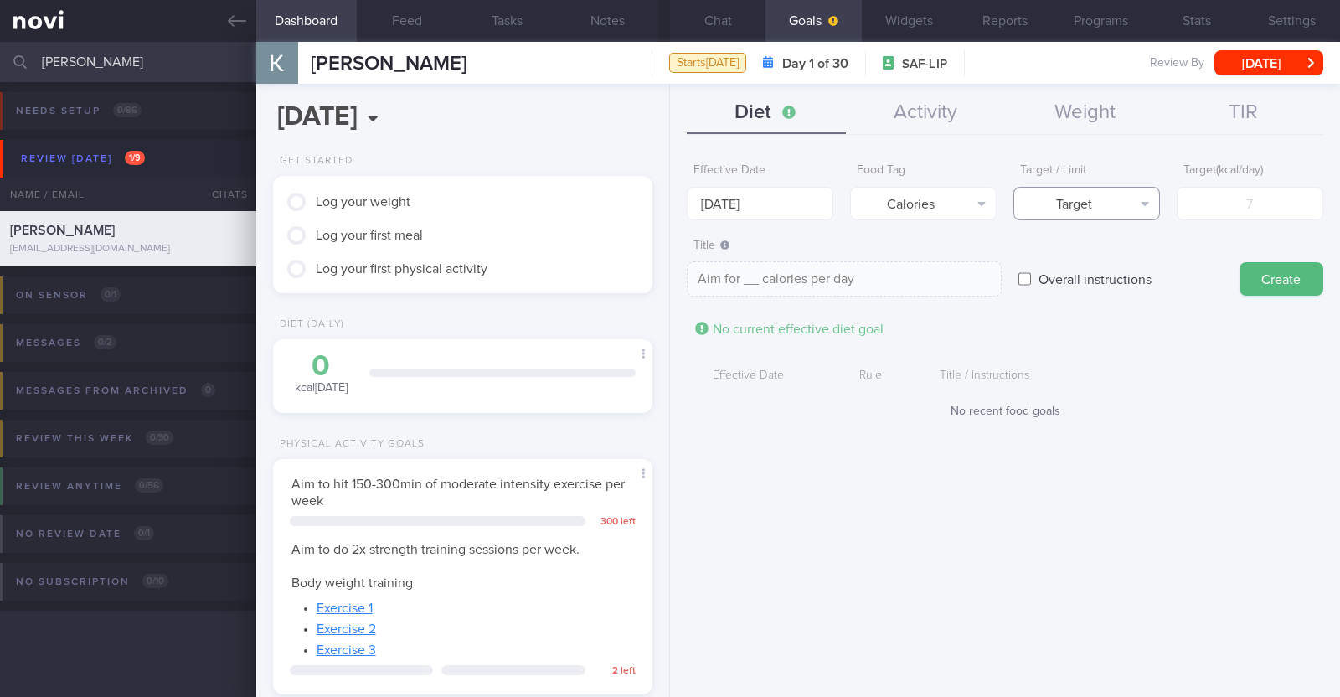
click at [1127, 197] on button "Target" at bounding box center [1086, 203] width 147 height 33
click at [1115, 265] on button "Limit" at bounding box center [1086, 261] width 145 height 25
type textarea "Keep to __ calories per day"
click at [1278, 198] on input "number" at bounding box center [1249, 203] width 147 height 33
type input "1"
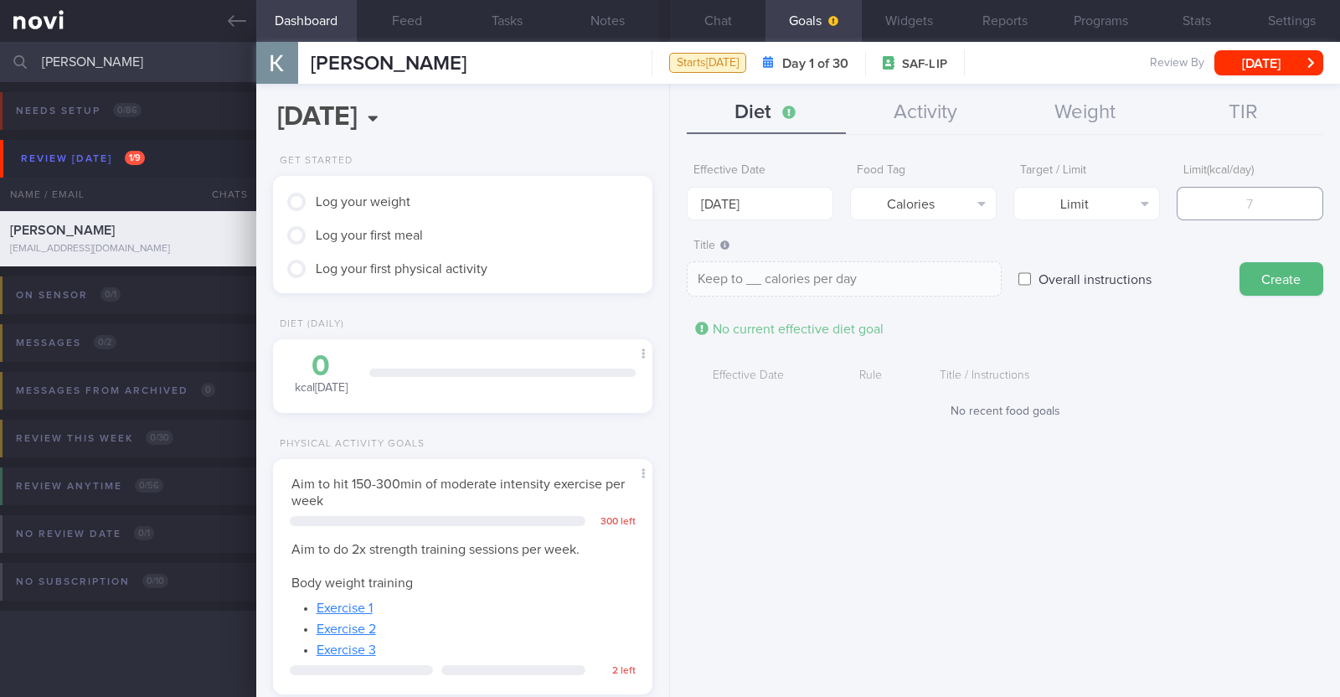
type textarea "Keep to 1 calories per day"
type input "15"
type textarea "Keep to 15 calories per day"
type input "150"
type textarea "Keep to 150 calories per day"
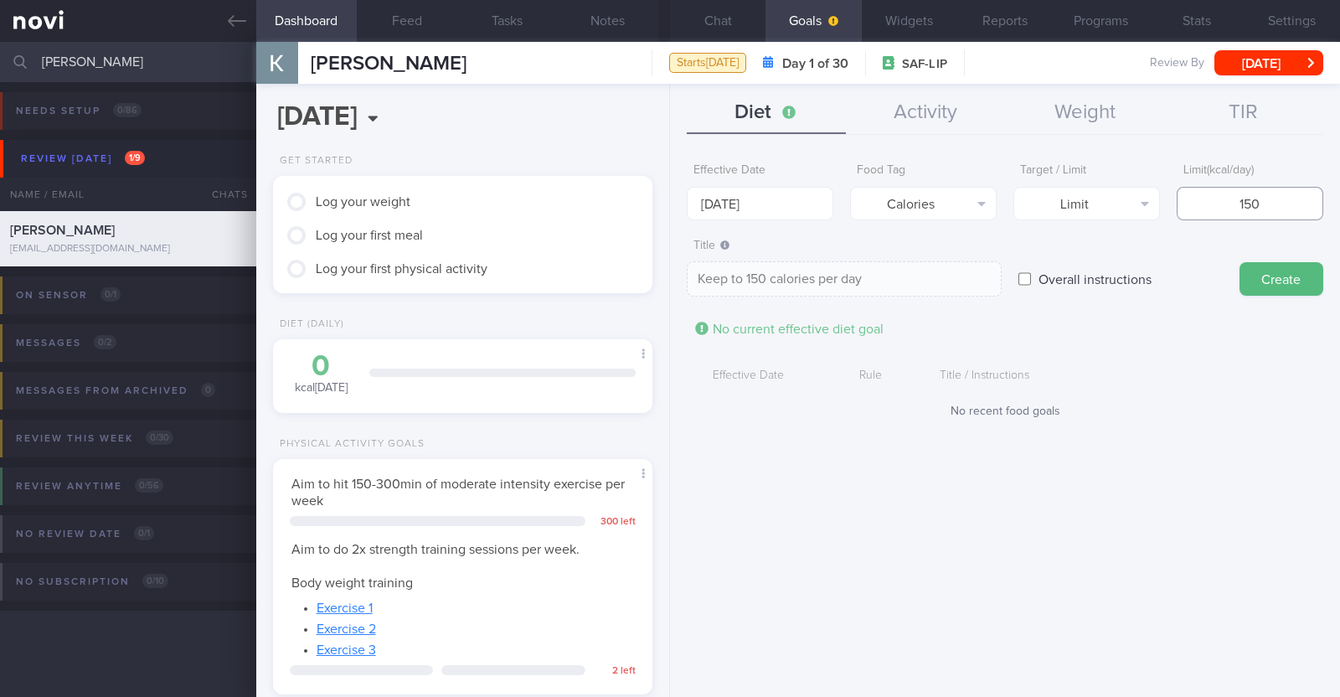
type input "1500"
type textarea "Keep to 1500 calories per day"
type input "1500"
click at [1299, 286] on button "Create" at bounding box center [1281, 278] width 84 height 33
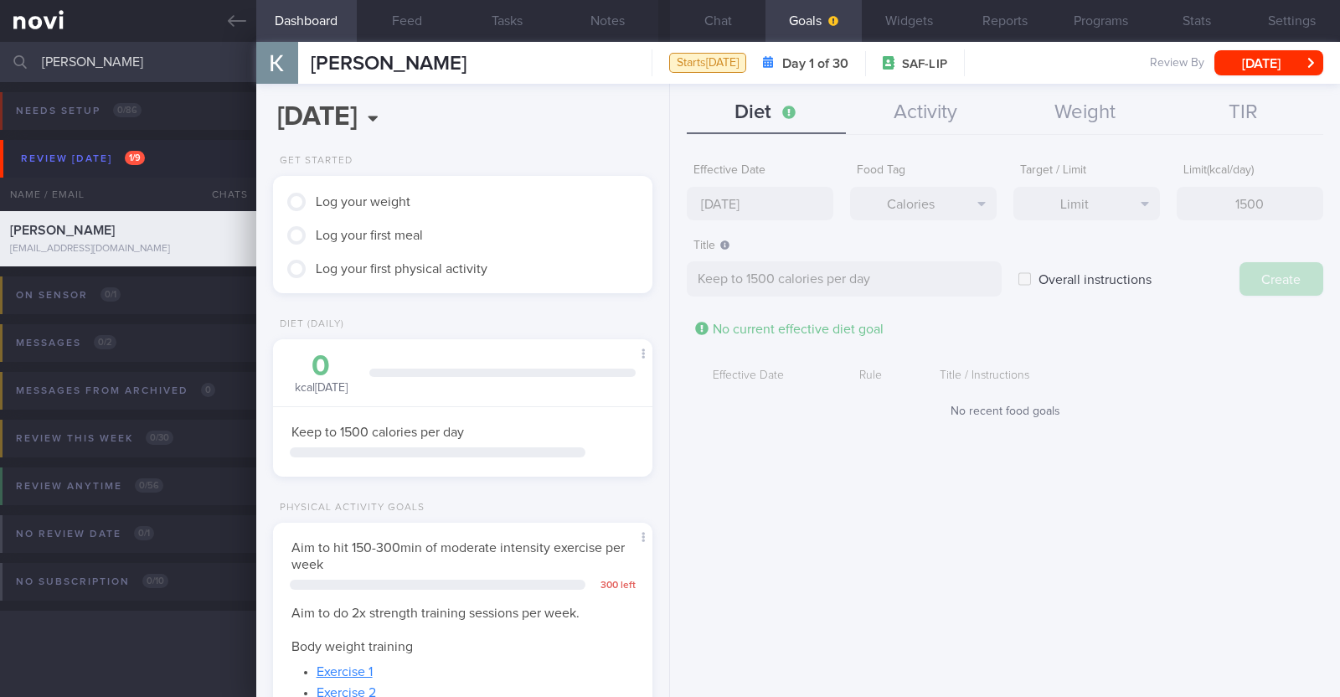
type input "[DATE]"
type textarea "Aim for ___ of ___"
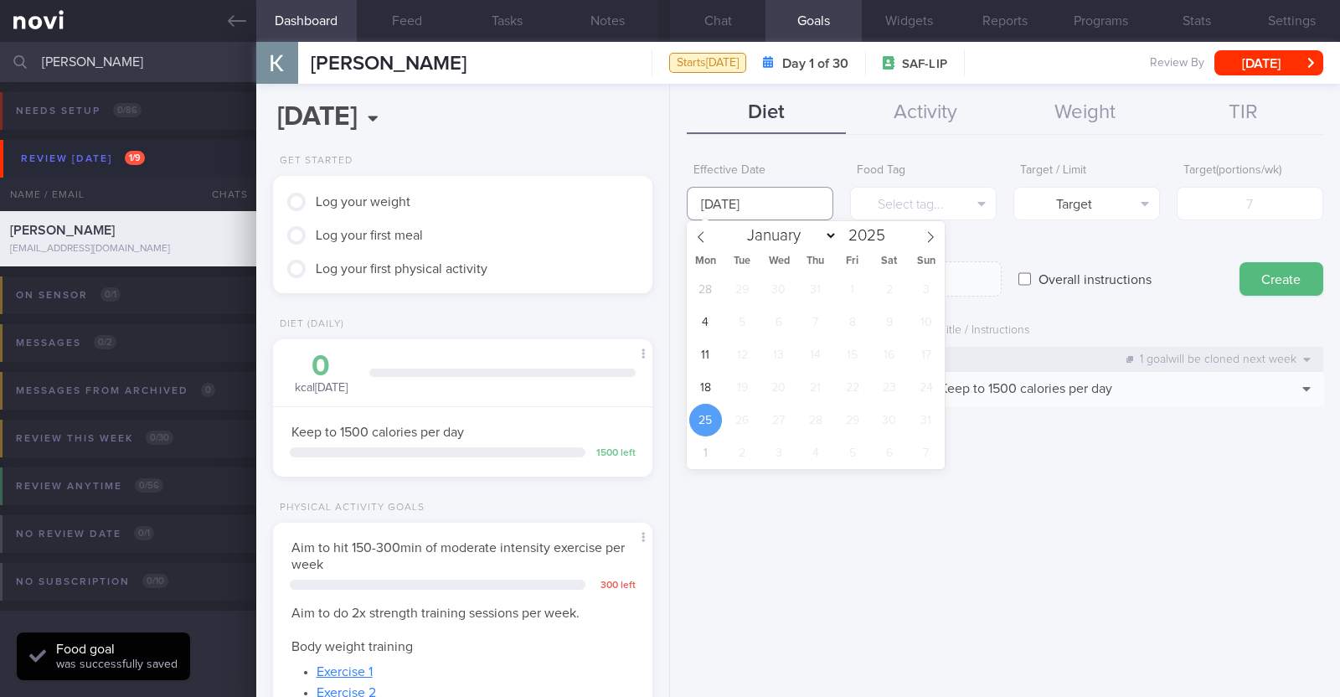
click at [745, 208] on input "[DATE]" at bounding box center [760, 203] width 147 height 33
click at [702, 380] on span "18" at bounding box center [705, 387] width 33 height 33
type input "[DATE]"
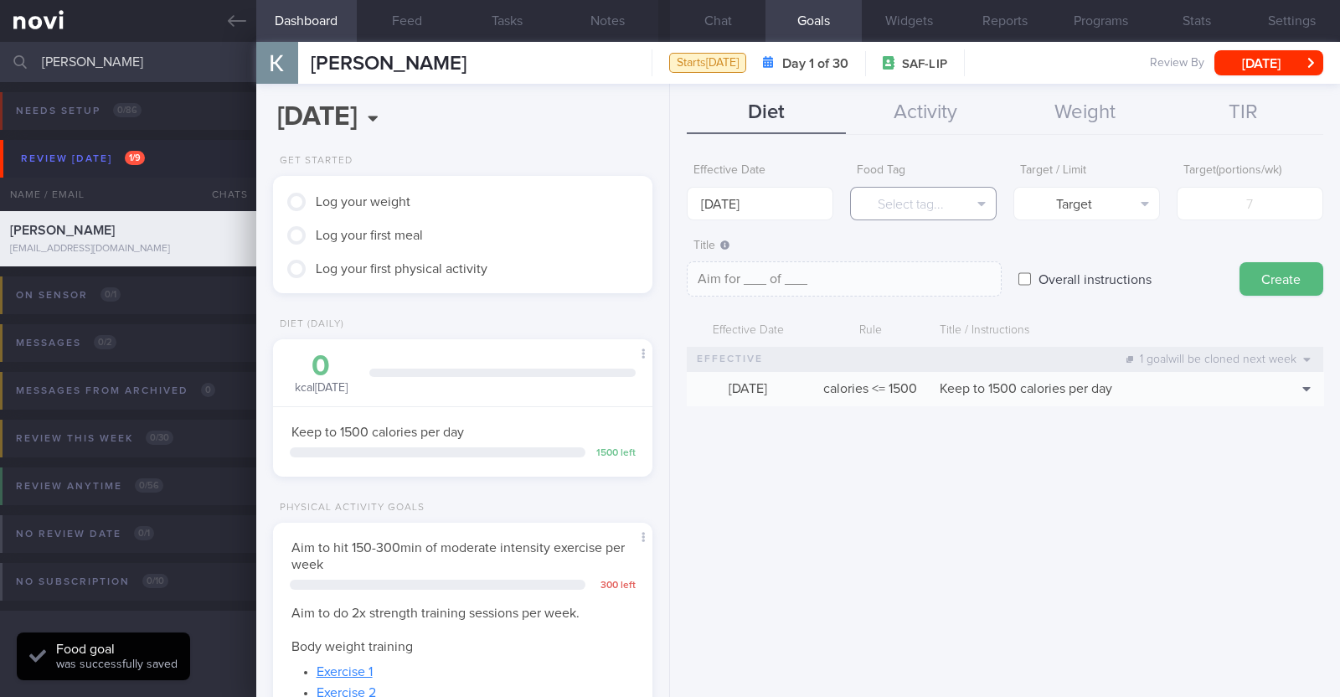
click at [882, 203] on button "Select tag..." at bounding box center [923, 203] width 147 height 33
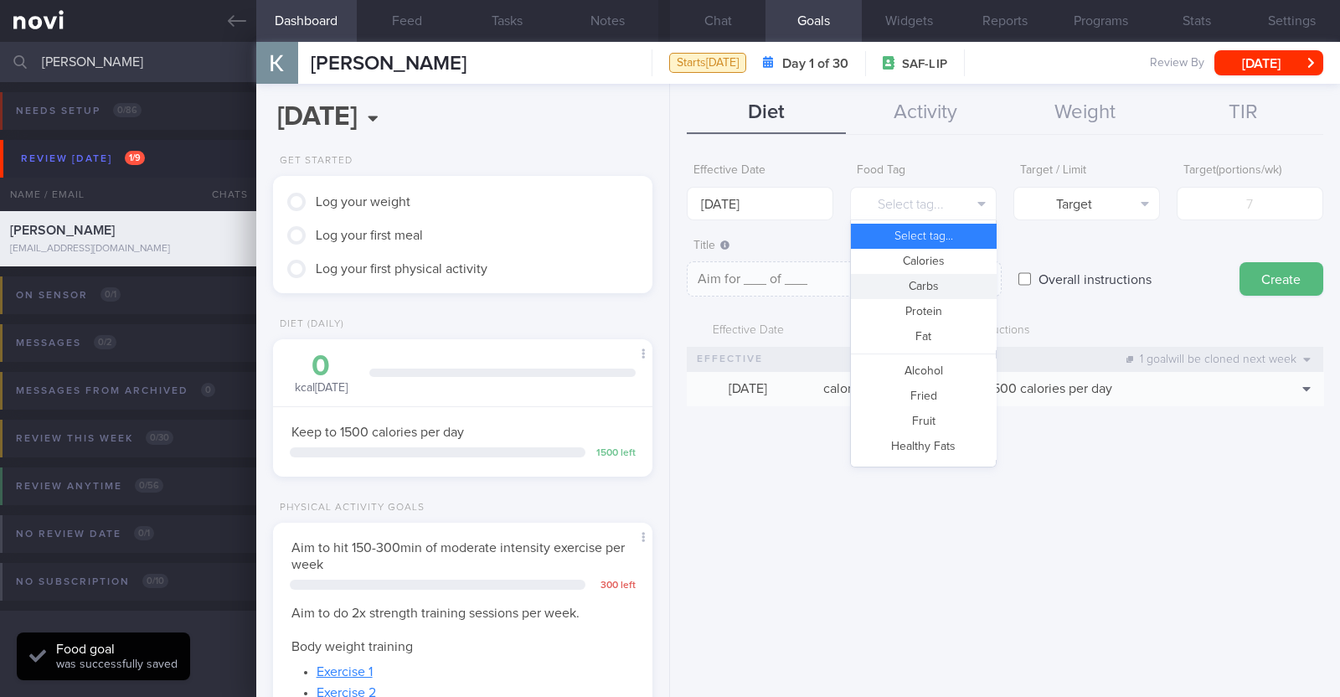
click at [913, 274] on button "Carbs" at bounding box center [923, 286] width 145 height 25
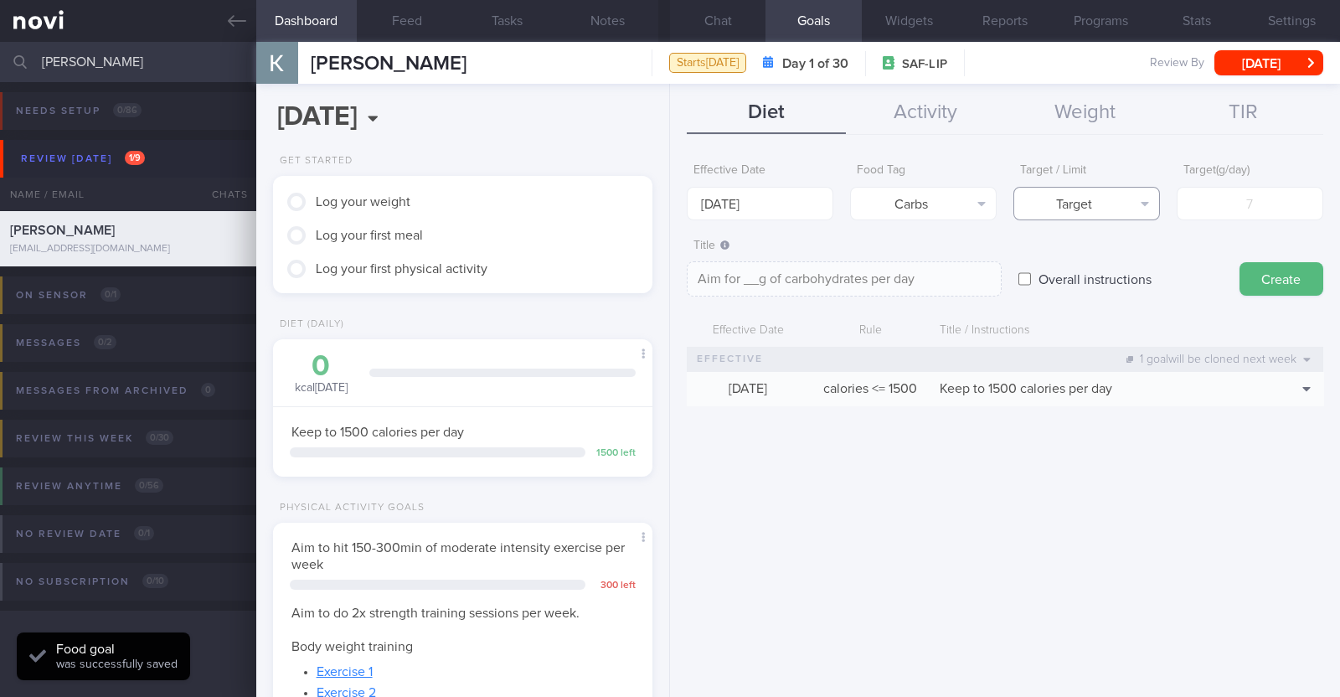
click at [1118, 204] on button "Target" at bounding box center [1086, 203] width 147 height 33
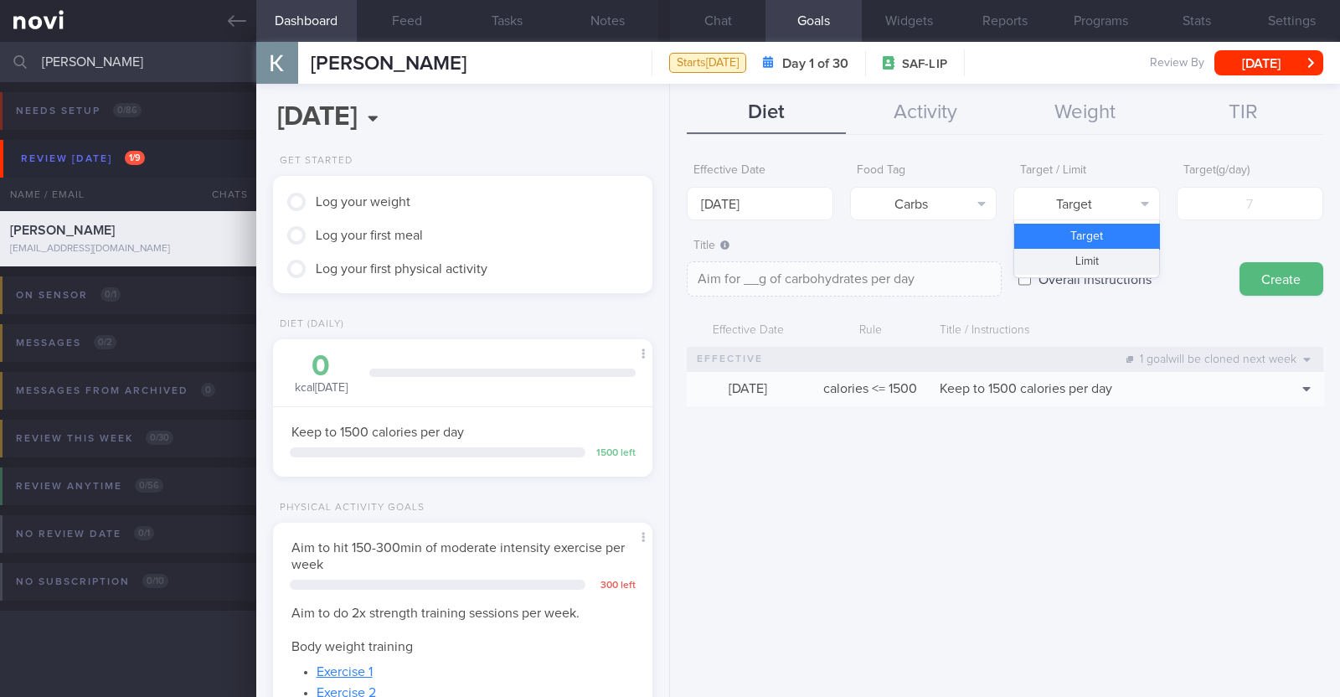
click at [1104, 265] on button "Limit" at bounding box center [1086, 261] width 145 height 25
type textarea "Keep to __g of carbohydrates per day"
click at [1235, 204] on input "number" at bounding box center [1249, 203] width 147 height 33
type input "1"
type textarea "Keep to 1g of carbohydrates per day"
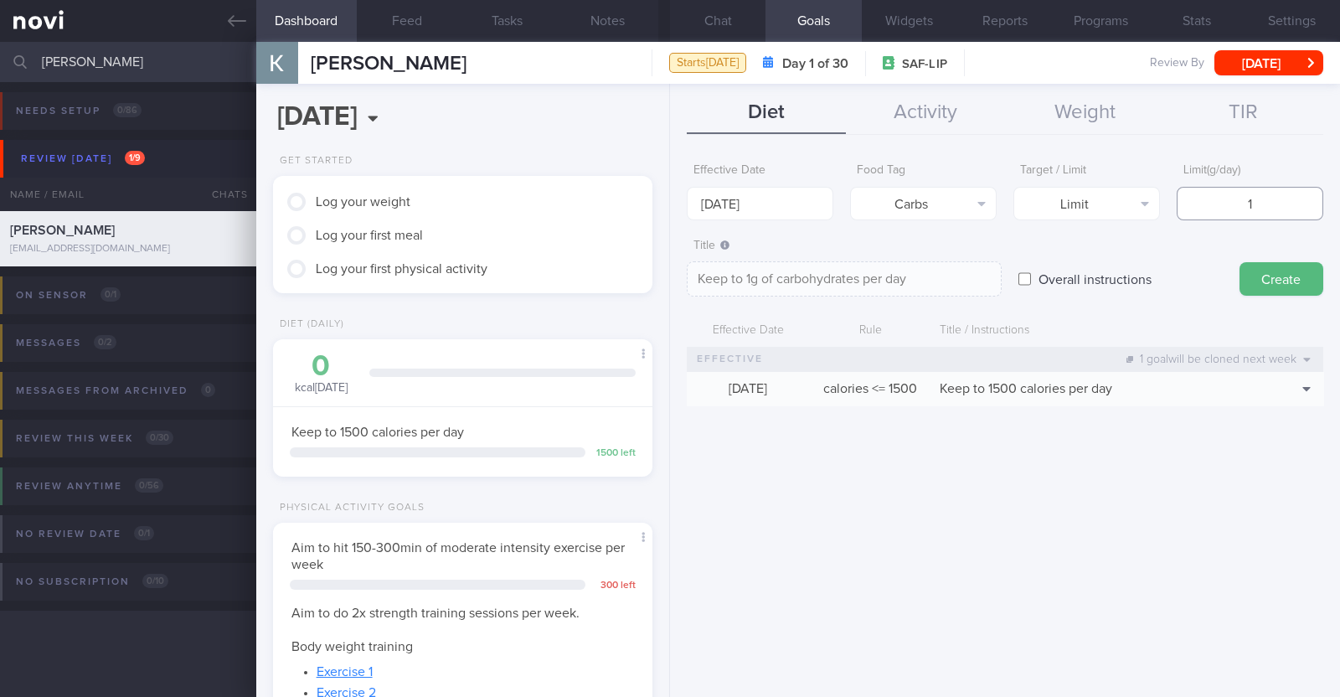
type input "15"
type textarea "Keep to 15g of carbohydrates per day"
type input "150"
type textarea "Keep to 150g of carbohydrates per day"
type input "150"
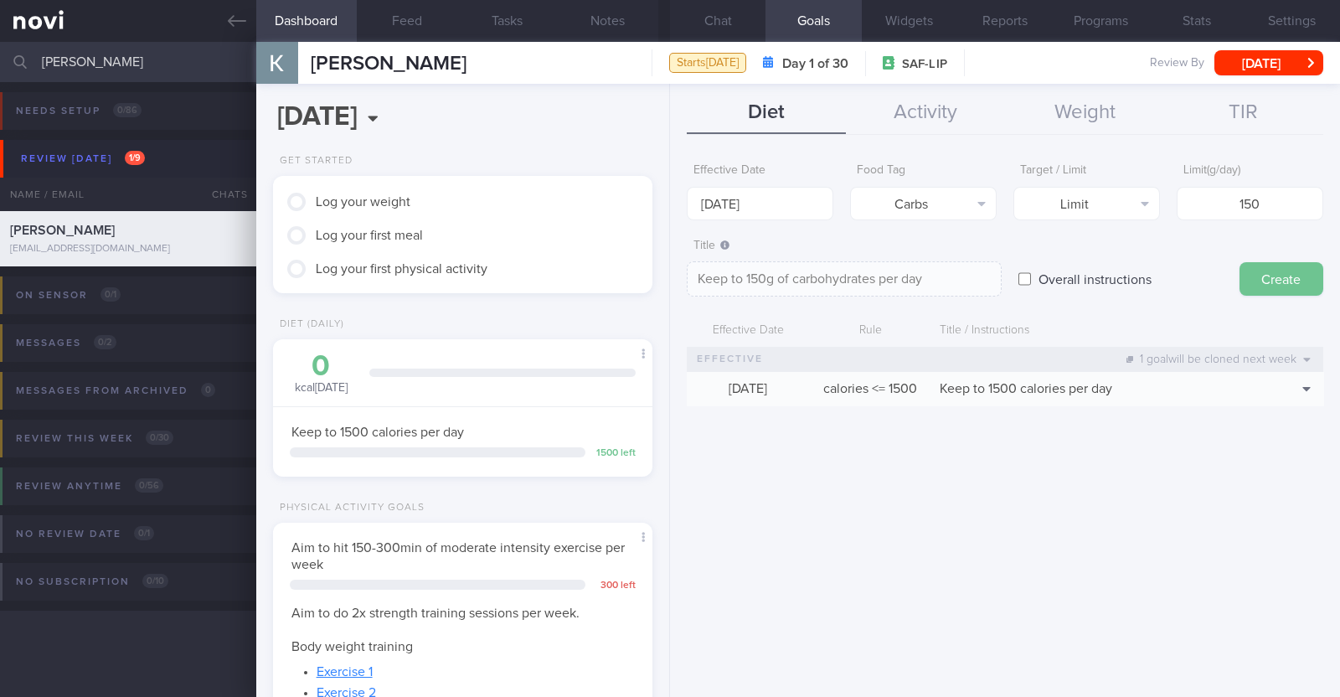
click at [1284, 266] on button "Create" at bounding box center [1281, 278] width 84 height 33
type input "[DATE]"
type textarea "Aim for ___ of ___"
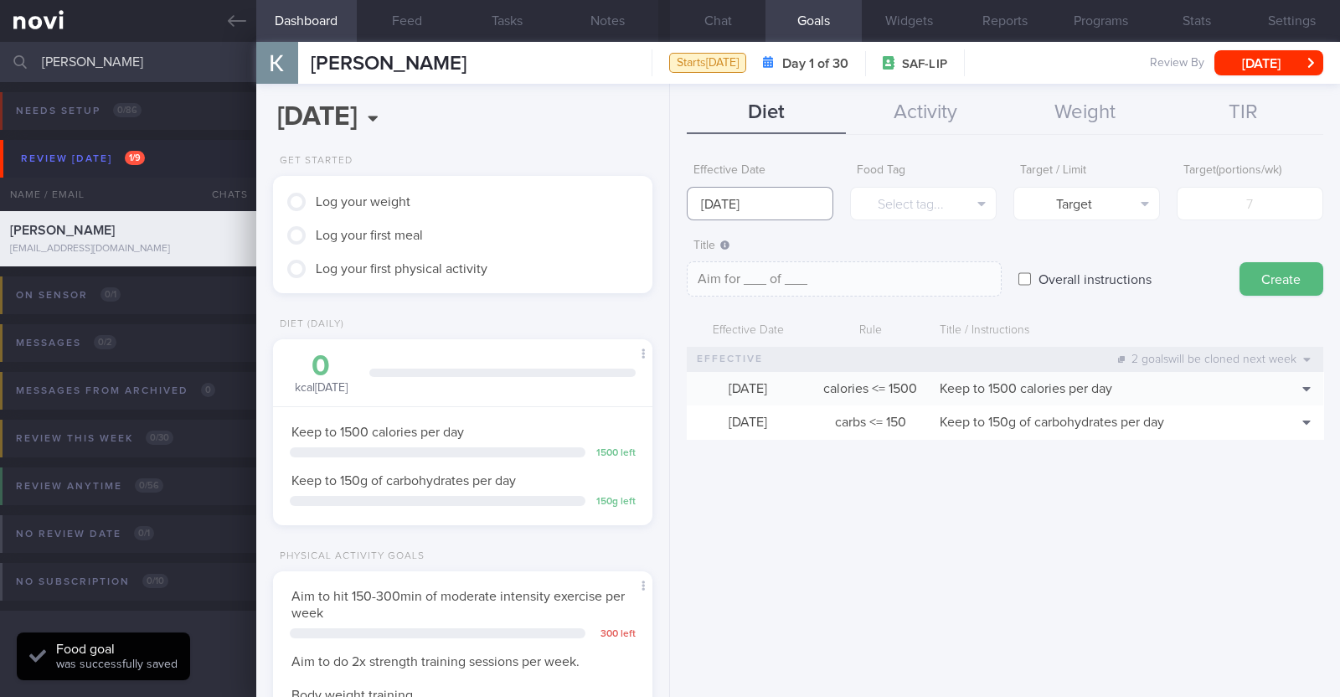
click at [801, 197] on input "[DATE]" at bounding box center [760, 203] width 147 height 33
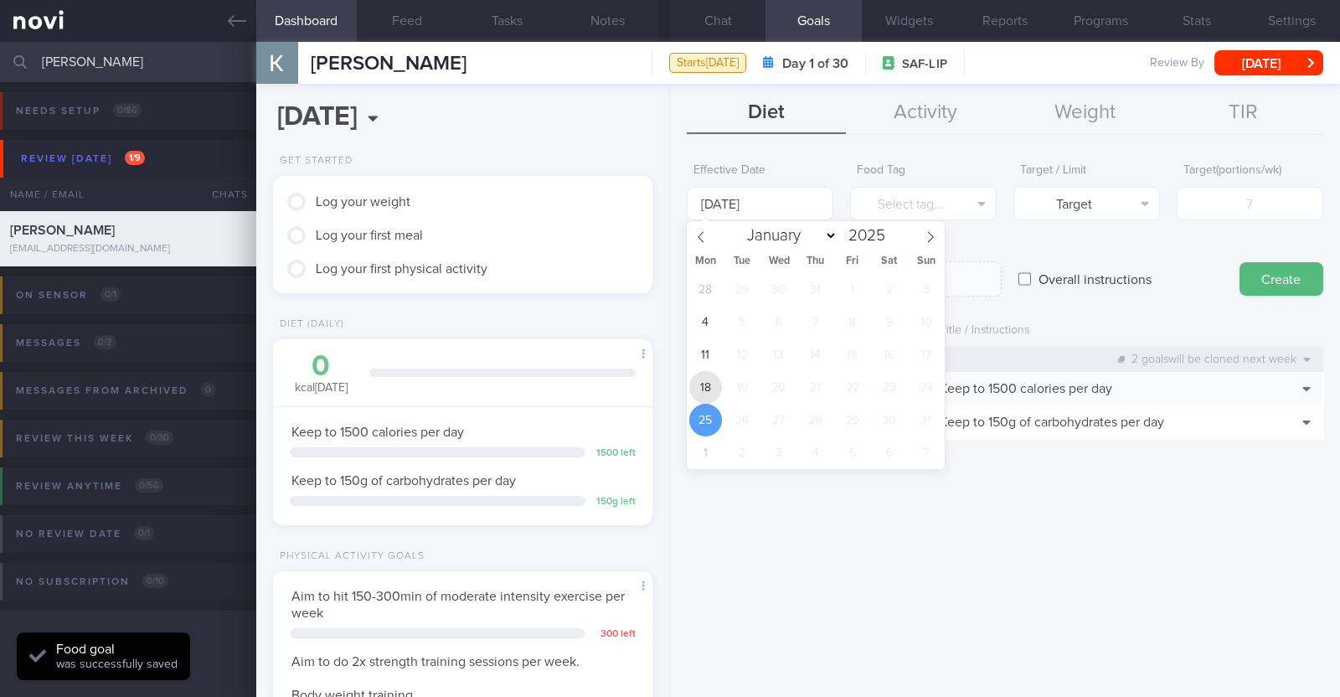
click at [699, 378] on span "18" at bounding box center [705, 387] width 33 height 33
type input "[DATE]"
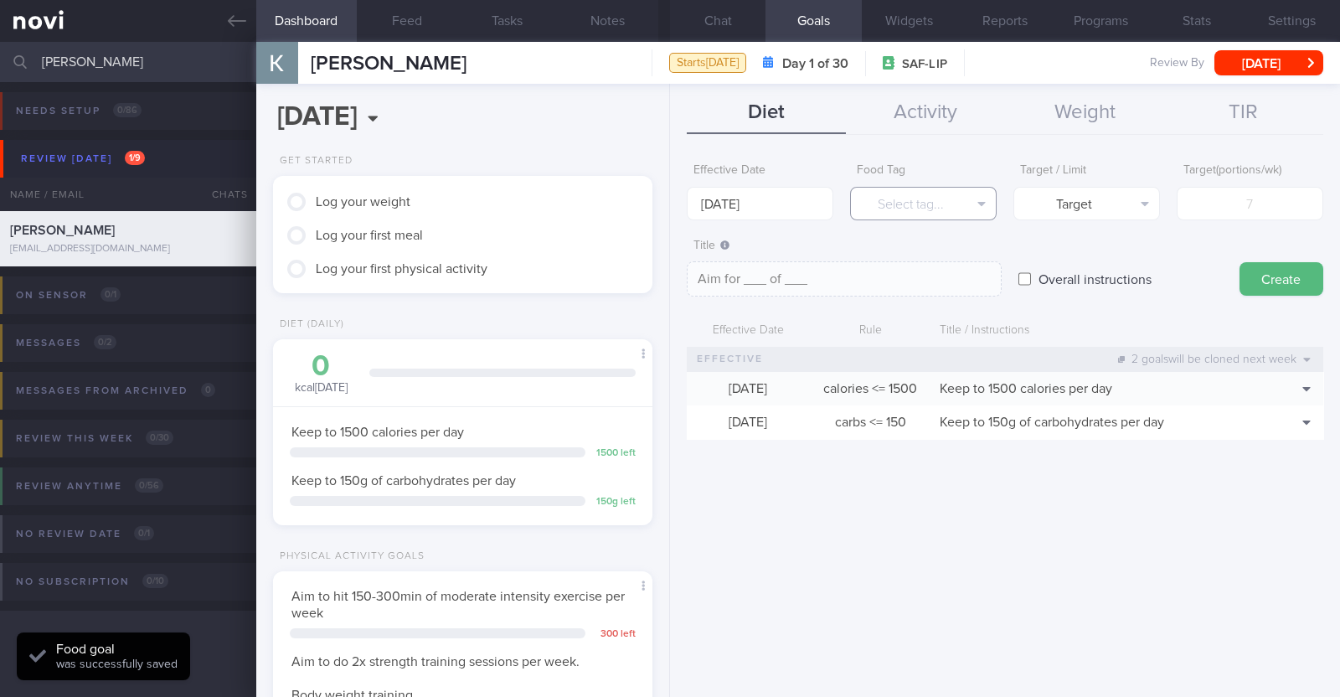
click at [884, 207] on button "Select tag..." at bounding box center [923, 203] width 147 height 33
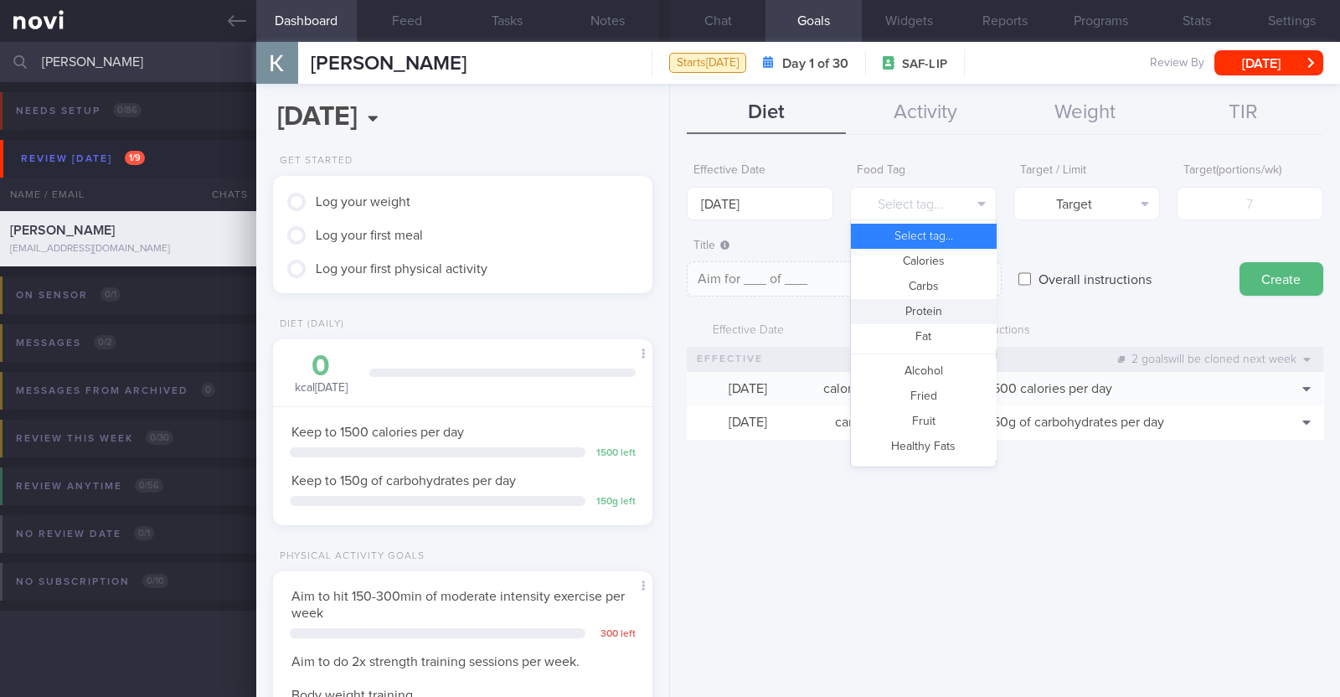
click at [892, 307] on button "Protein" at bounding box center [923, 311] width 145 height 25
type textarea "Aim for __g of protein per day"
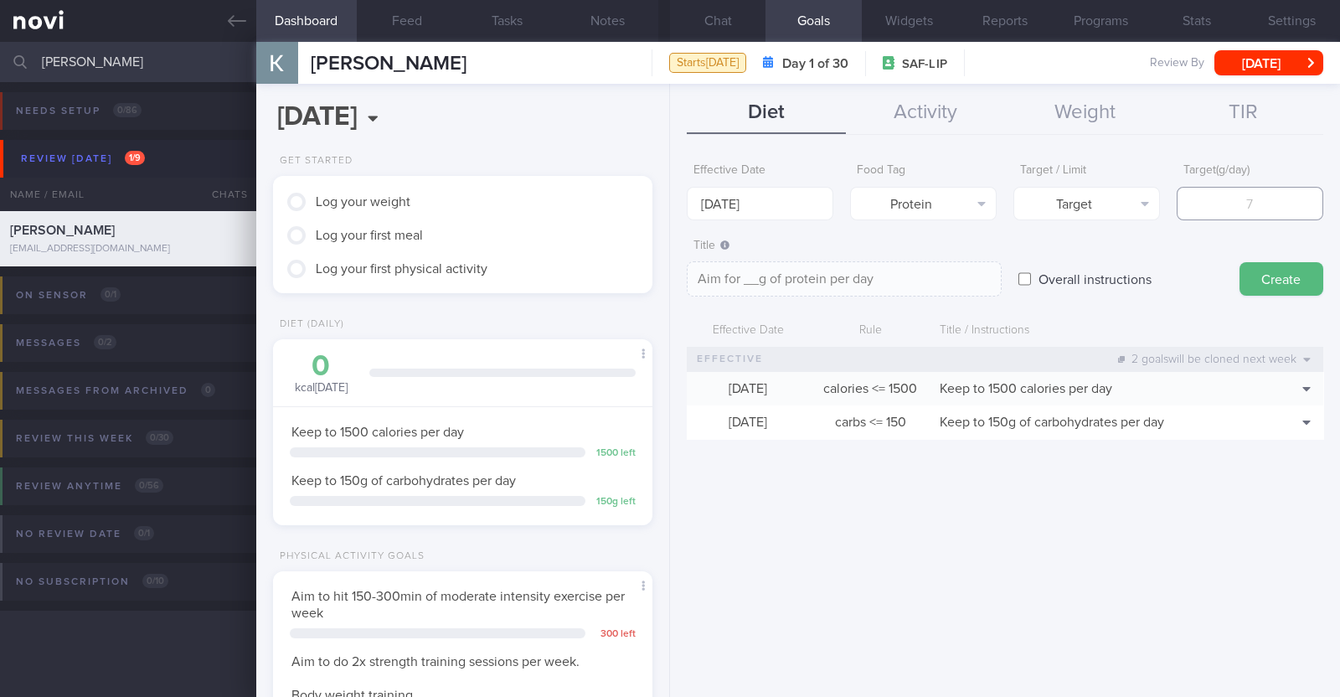
click at [1238, 206] on input "number" at bounding box center [1249, 203] width 147 height 33
type input "8"
type textarea "Aim for 8g of protein per day"
type input "83"
type textarea "Aim for 83g of protein per day"
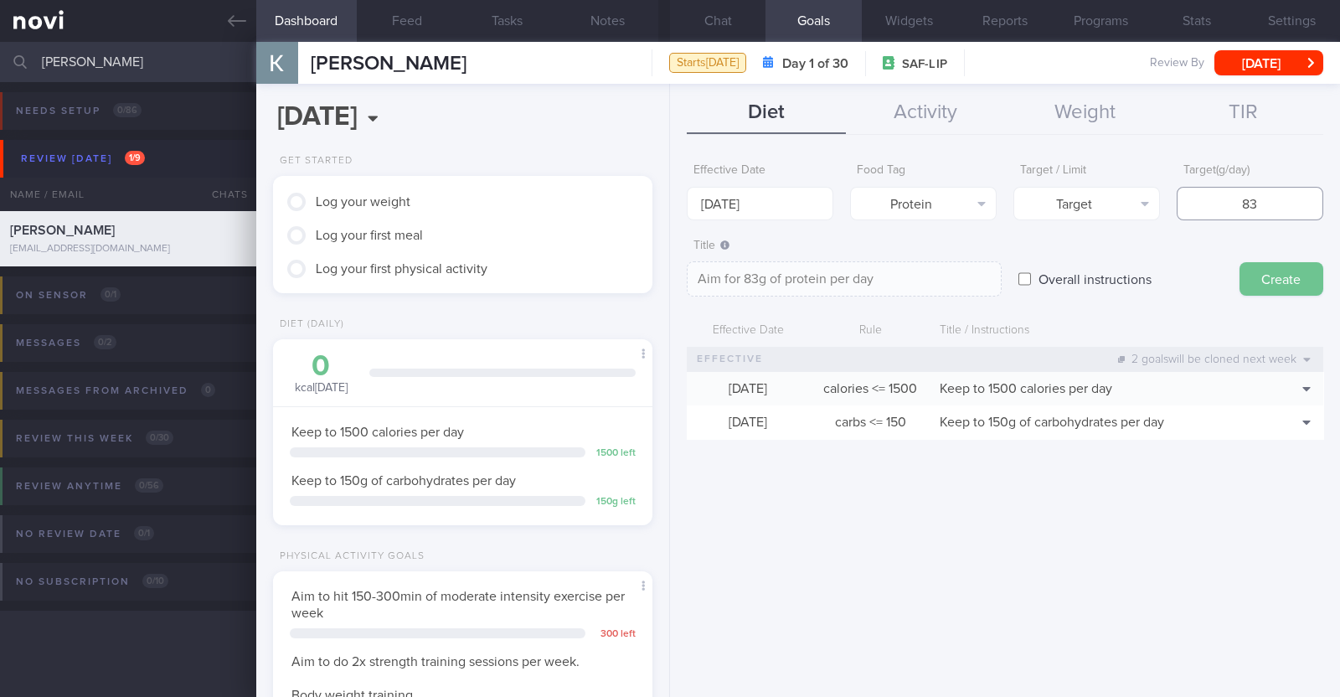
type input "83"
click at [1266, 277] on button "Create" at bounding box center [1281, 278] width 84 height 33
type input "[DATE]"
type textarea "Aim for ___ of ___"
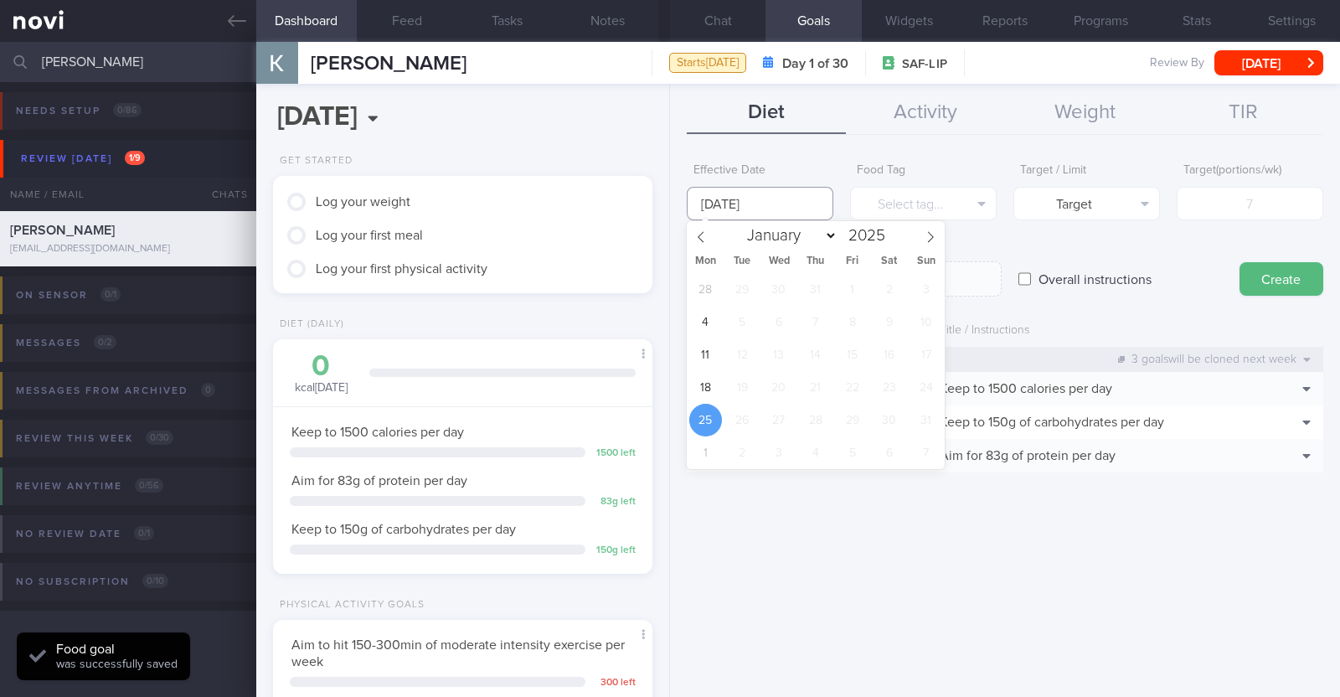
click at [780, 198] on input "[DATE]" at bounding box center [760, 203] width 147 height 33
drag, startPoint x: 708, startPoint y: 383, endPoint x: 746, endPoint y: 330, distance: 65.5
click at [710, 376] on span "18" at bounding box center [705, 387] width 33 height 33
type input "[DATE]"
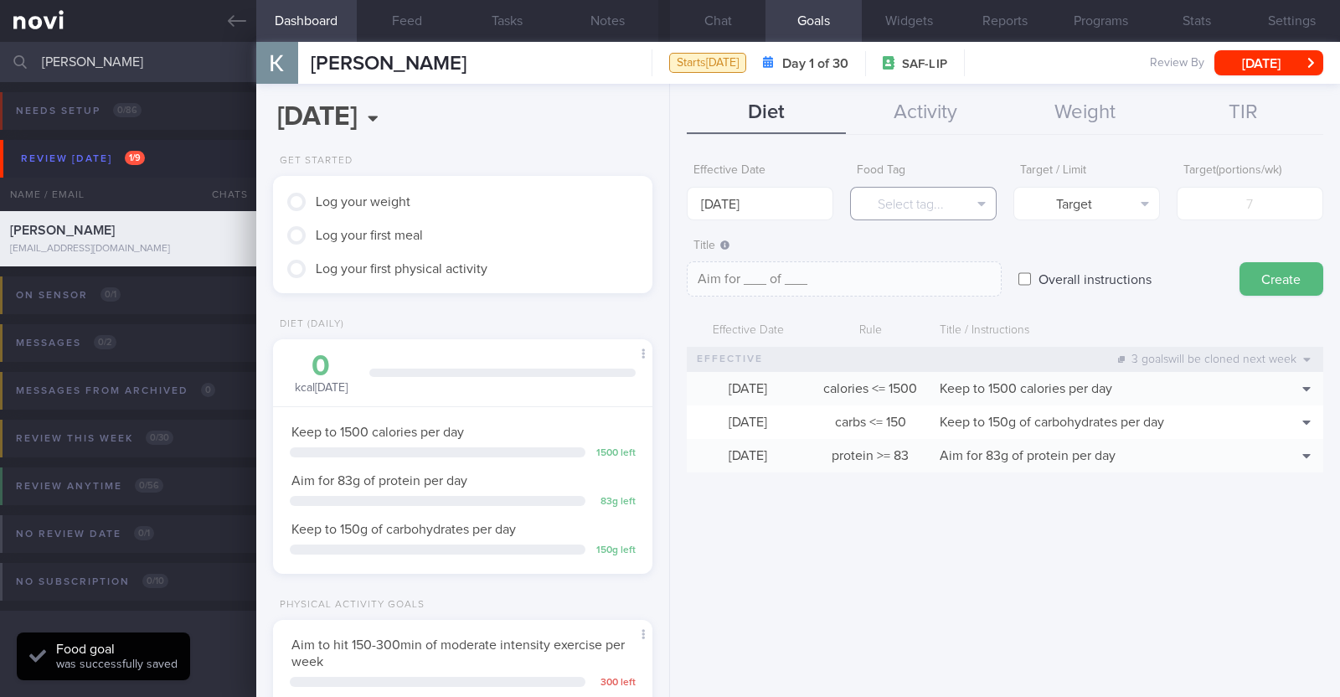
click at [898, 210] on button "Select tag..." at bounding box center [923, 203] width 147 height 33
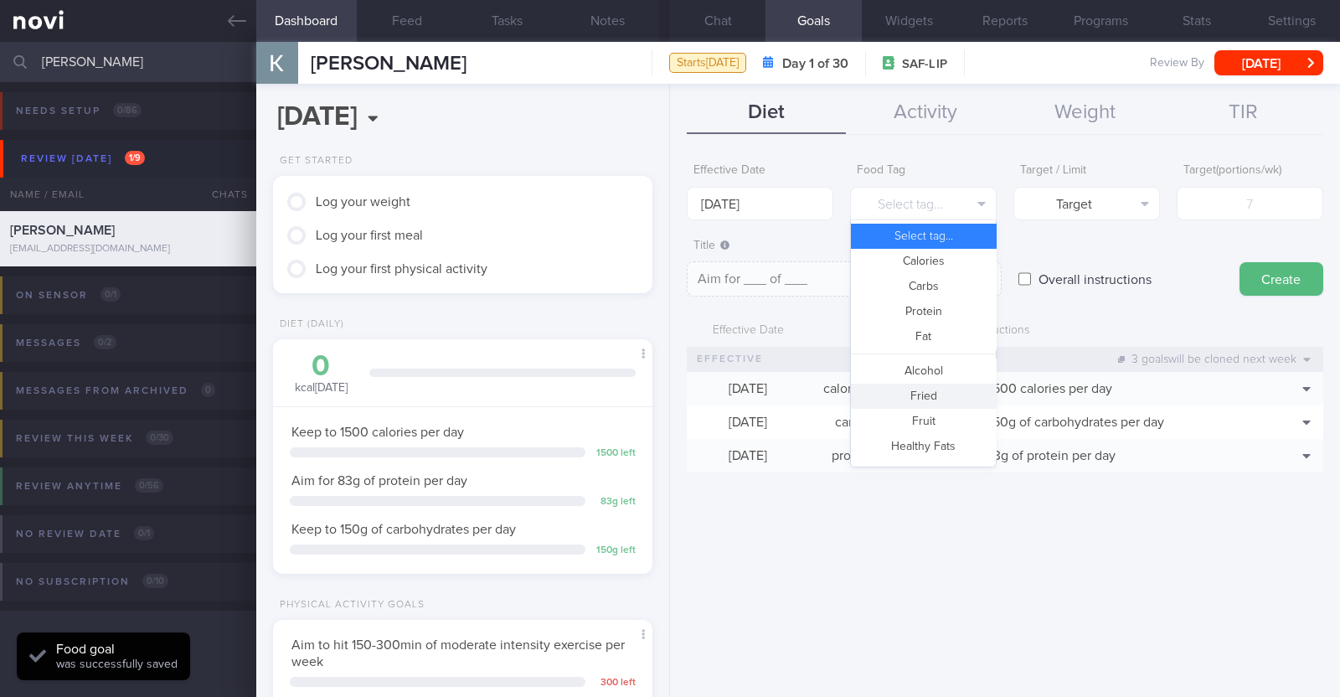
click at [917, 397] on button "Fried" at bounding box center [923, 395] width 145 height 25
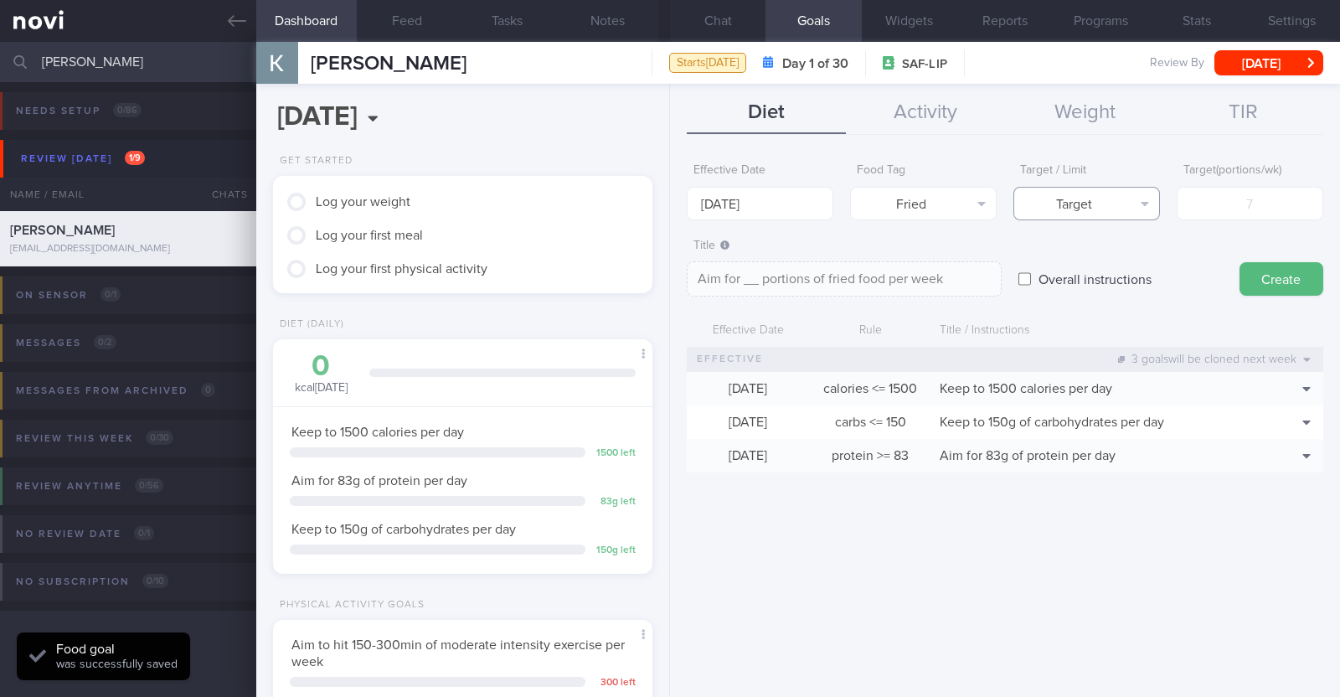
click at [1088, 193] on button "Target" at bounding box center [1086, 203] width 147 height 33
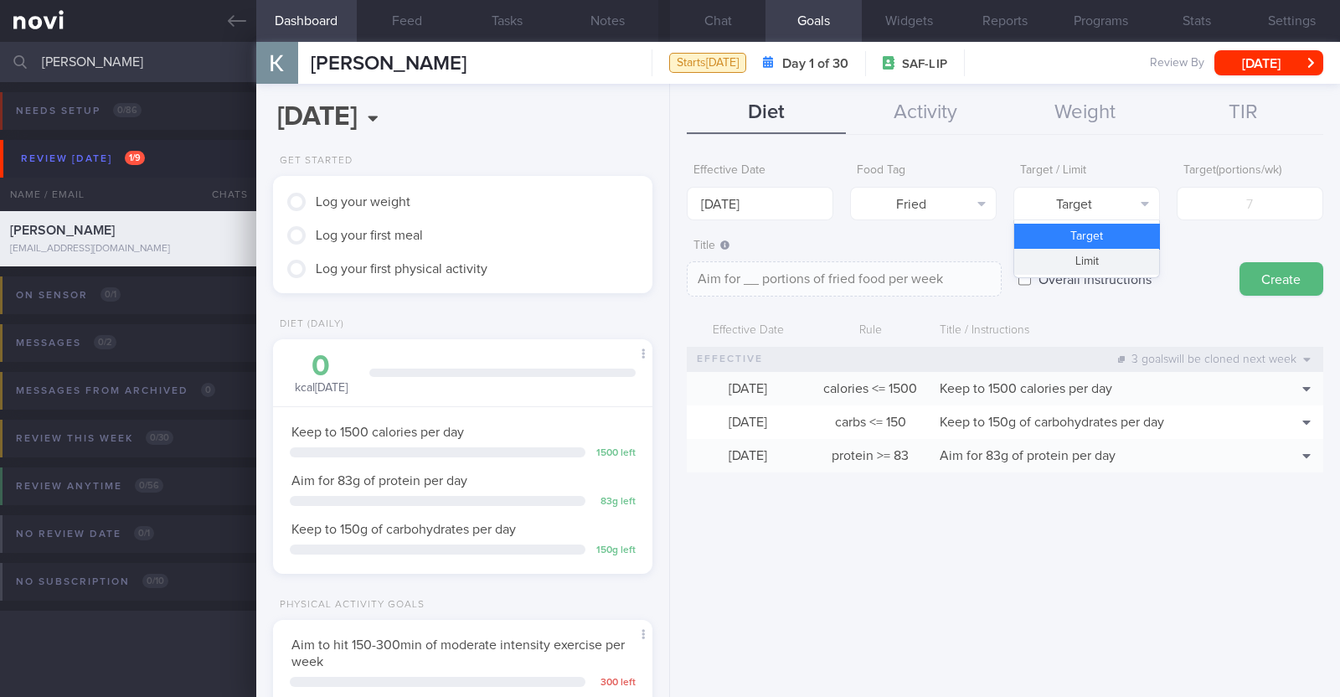
drag, startPoint x: 1083, startPoint y: 258, endPoint x: 1197, endPoint y: 220, distance: 120.7
click at [1084, 257] on button "Limit" at bounding box center [1086, 261] width 145 height 25
type textarea "Keep to __ portions of fried food per week"
click at [1242, 200] on input "number" at bounding box center [1249, 203] width 147 height 33
type input "2"
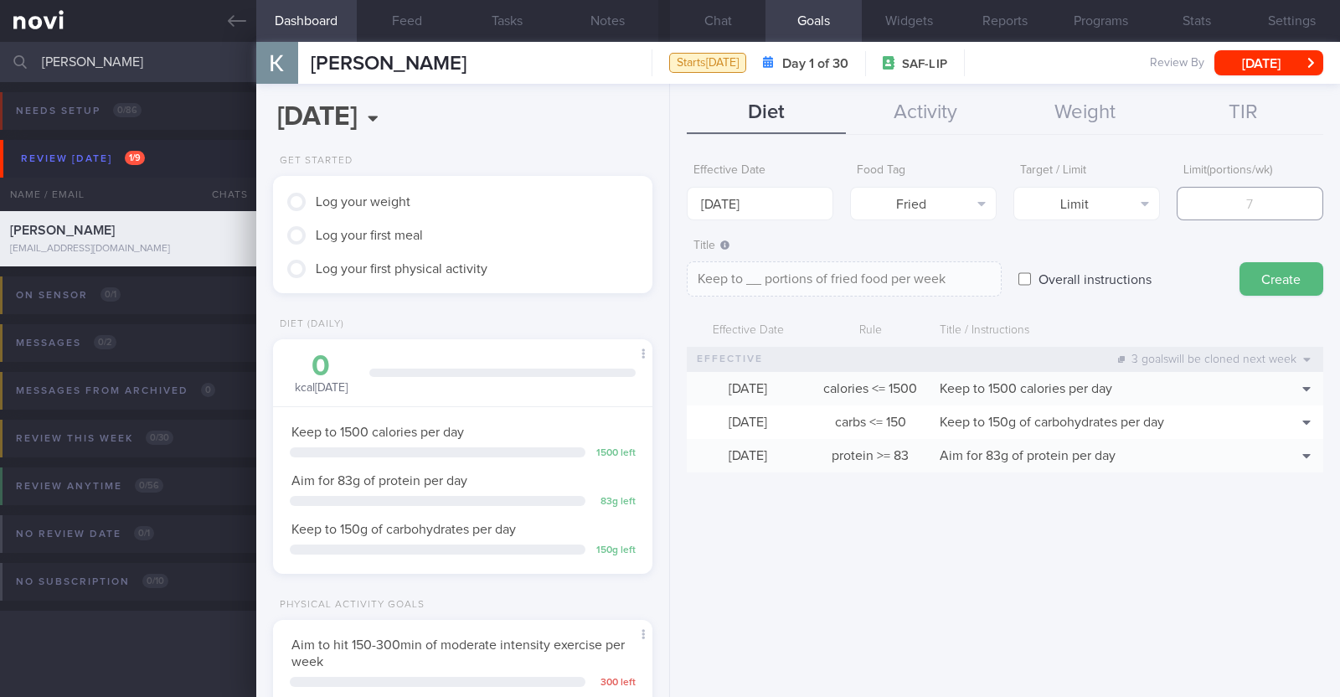
type textarea "Keep to 2 portions of fried food per week"
type input "2"
click at [1289, 283] on button "Create" at bounding box center [1281, 278] width 84 height 33
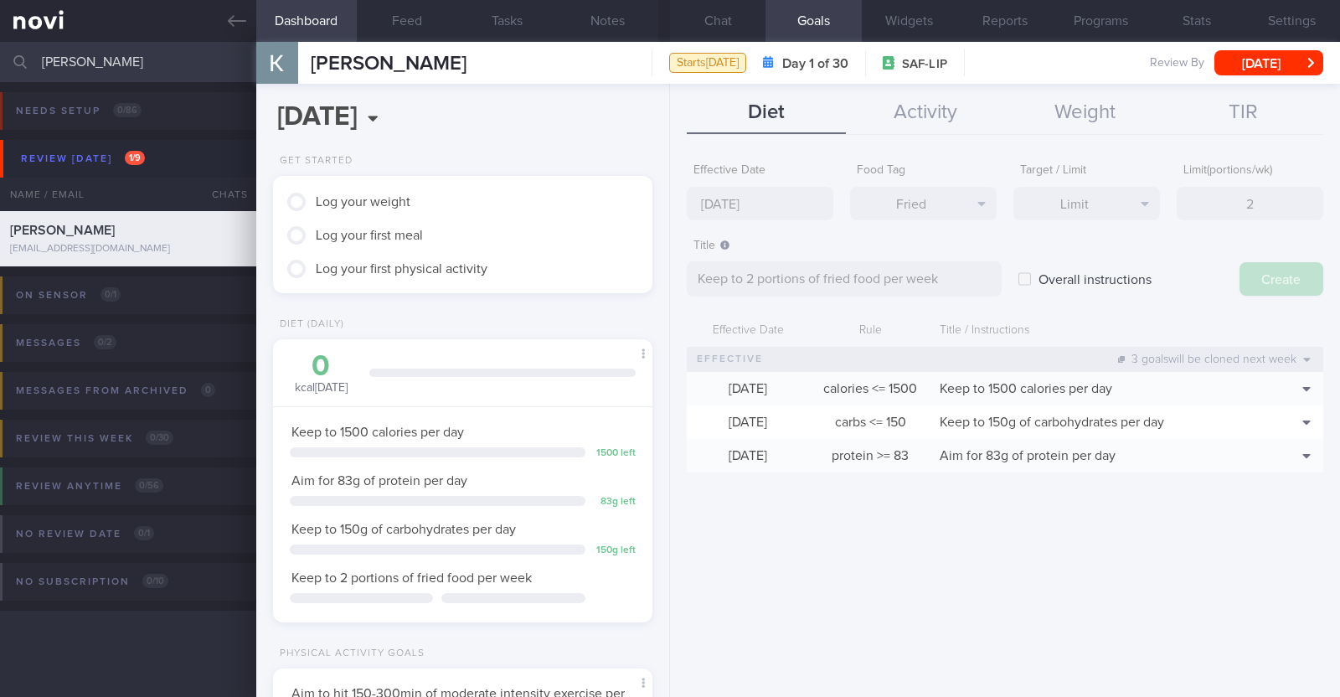
type input "[DATE]"
type textarea "Aim for ___ of ___"
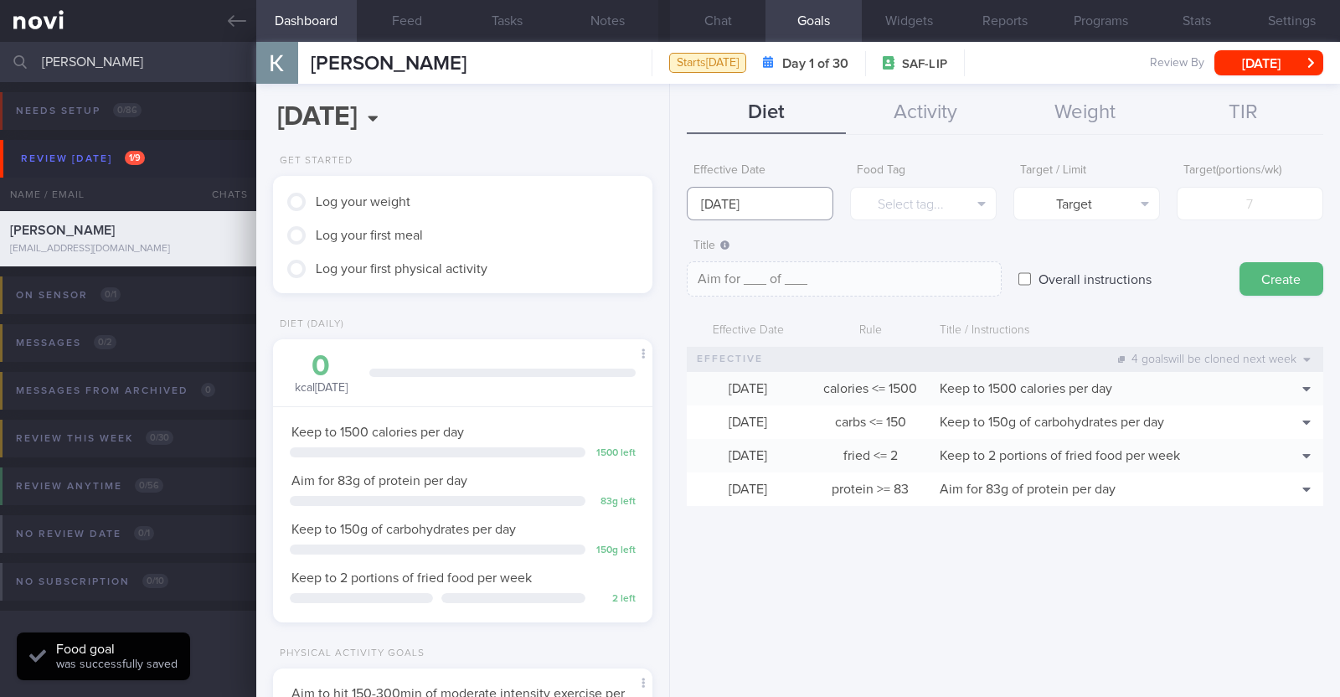
click at [790, 202] on input "[DATE]" at bounding box center [760, 203] width 147 height 33
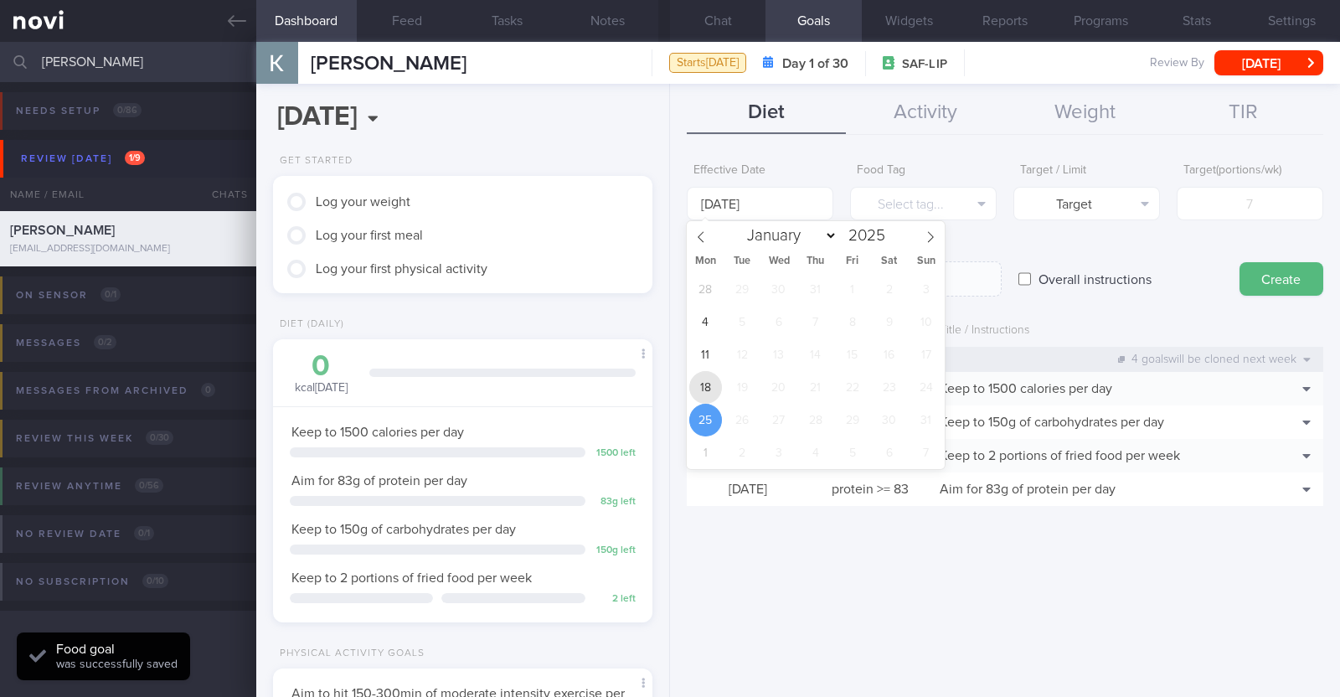
click at [692, 391] on span "18" at bounding box center [705, 387] width 33 height 33
type input "[DATE]"
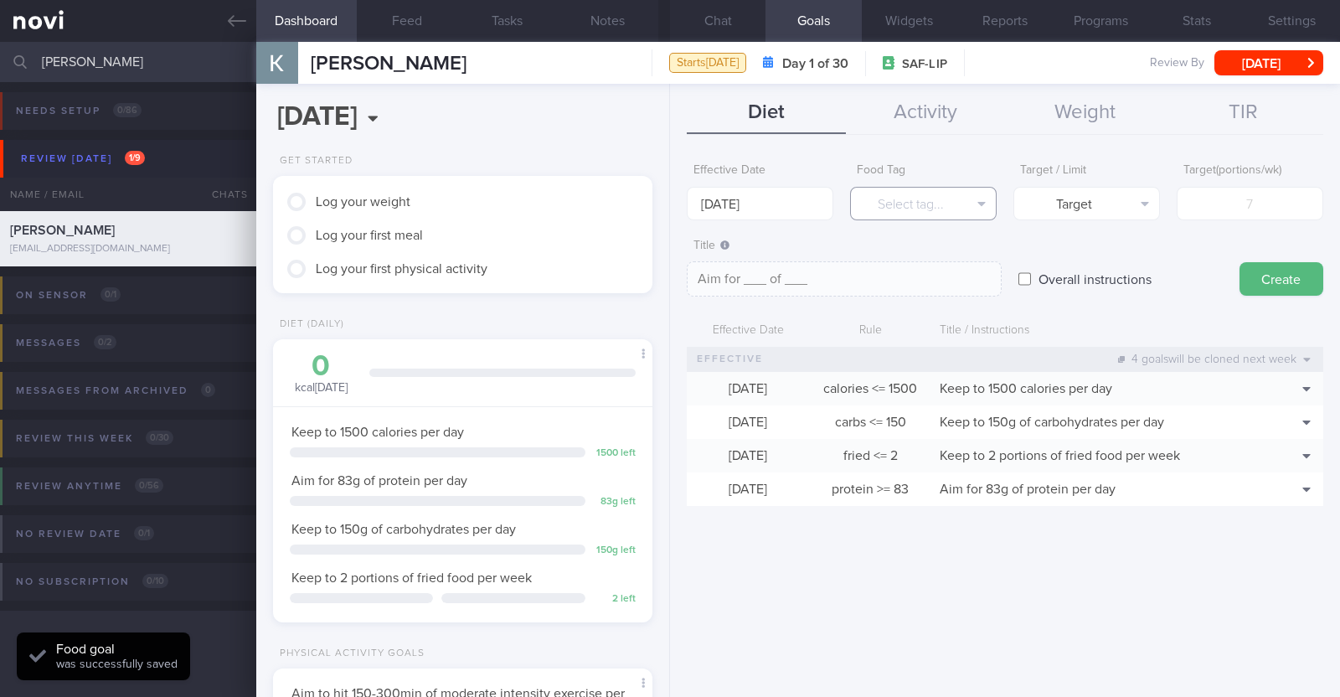
click at [877, 206] on button "Select tag..." at bounding box center [923, 203] width 147 height 33
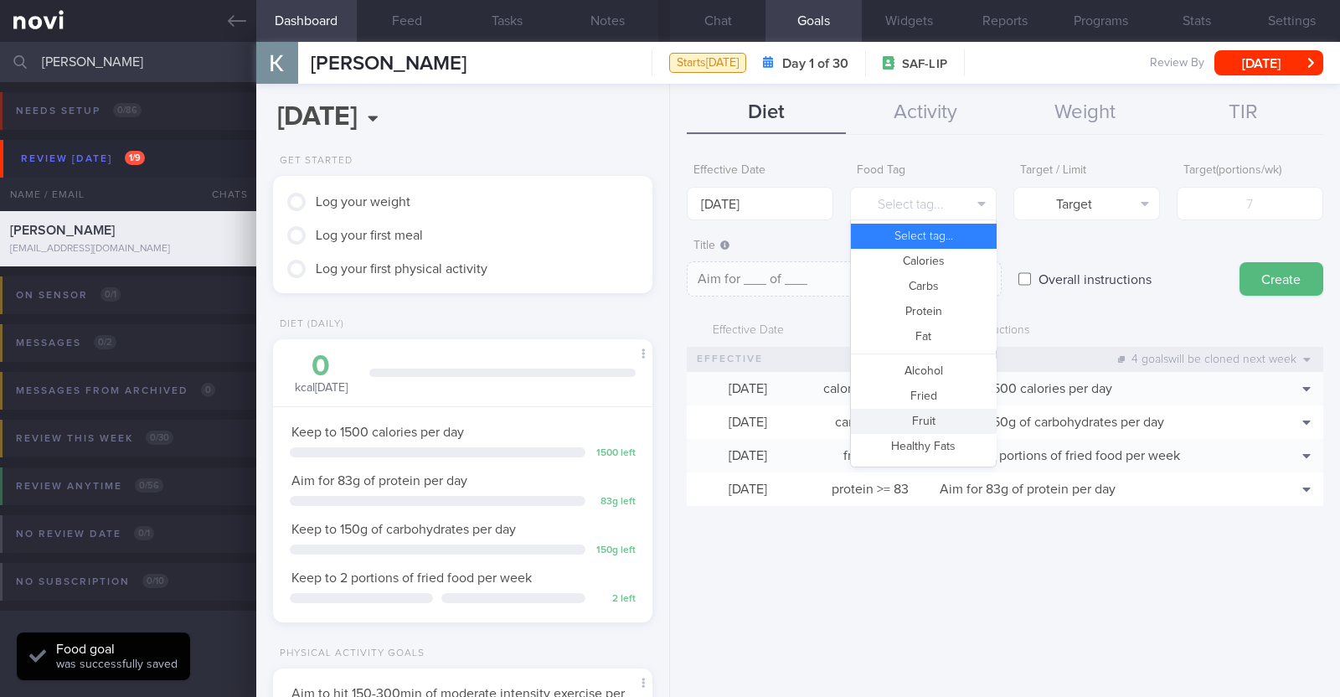
click at [929, 414] on button "Fruit" at bounding box center [923, 421] width 145 height 25
type textarea "Aim for __ portions of fruits per week"
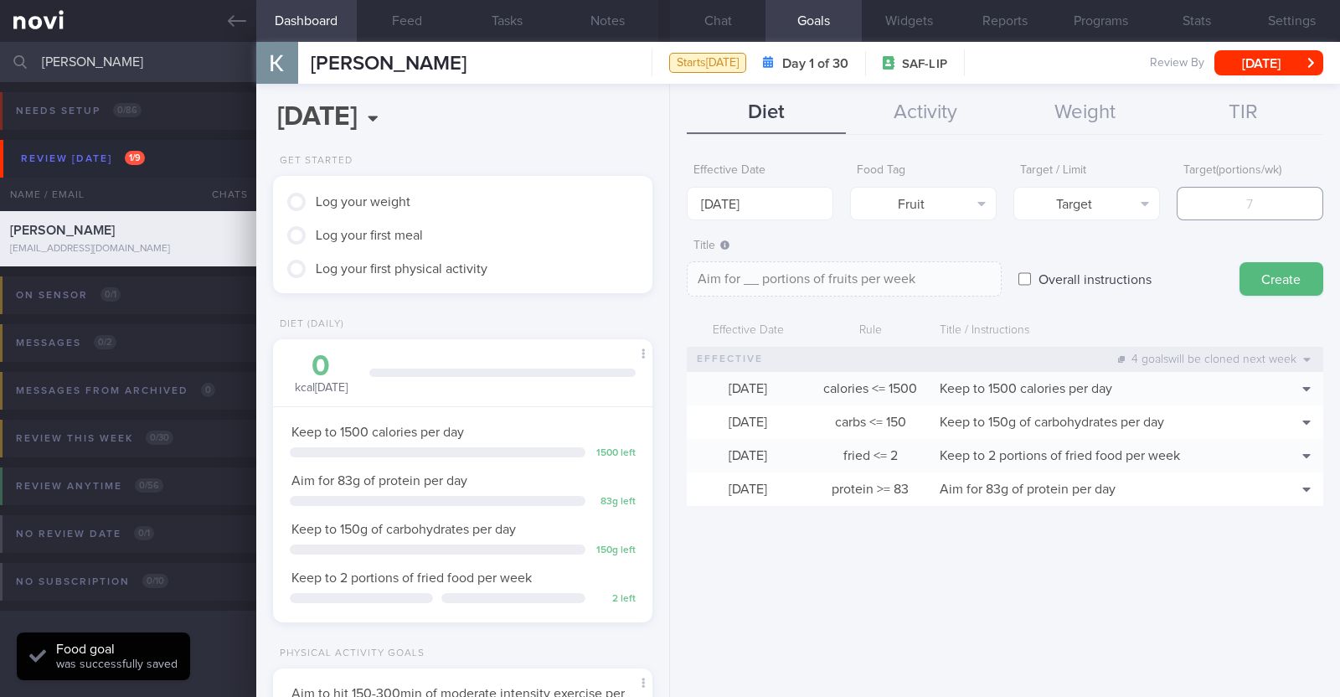
click at [1214, 205] on input "number" at bounding box center [1249, 203] width 147 height 33
type input "1"
type textarea "Aim for 1 portions of fruits per week"
type input "14"
type textarea "Aim for 14 portions of fruits per week"
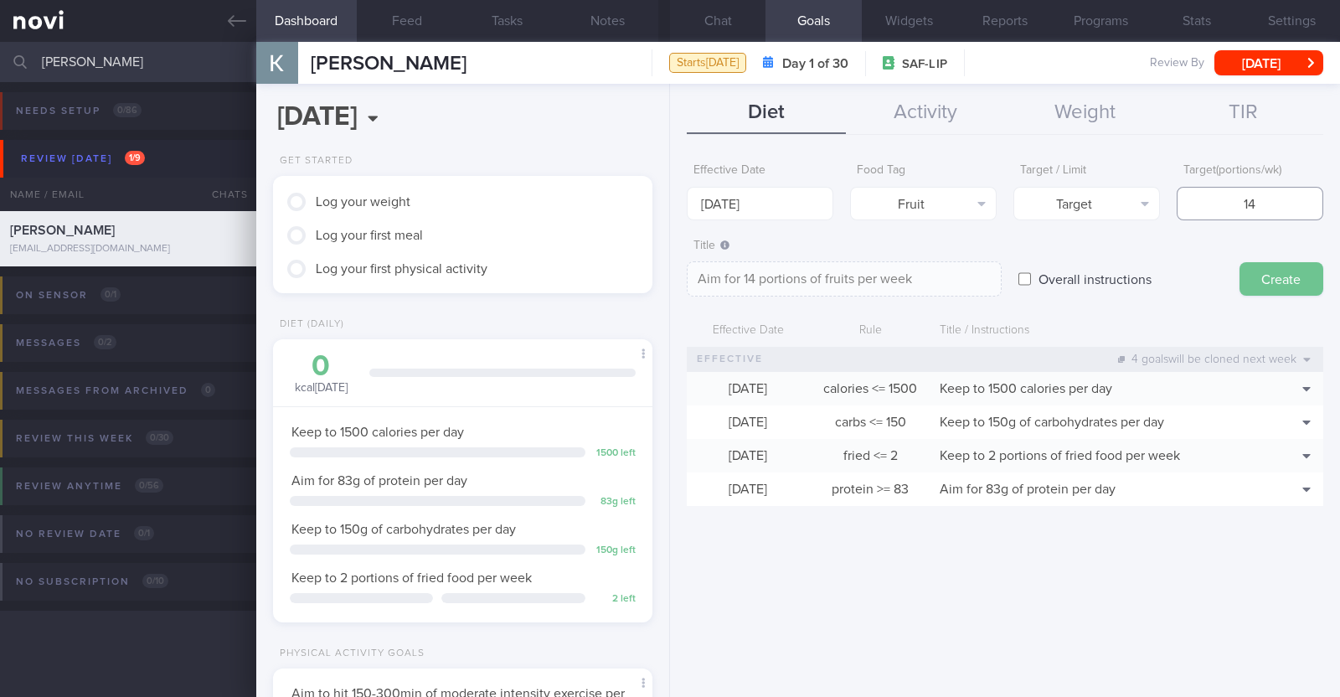
type input "14"
click at [1263, 274] on button "Create" at bounding box center [1281, 278] width 84 height 33
type input "[DATE]"
type textarea "Aim for ___ of ___"
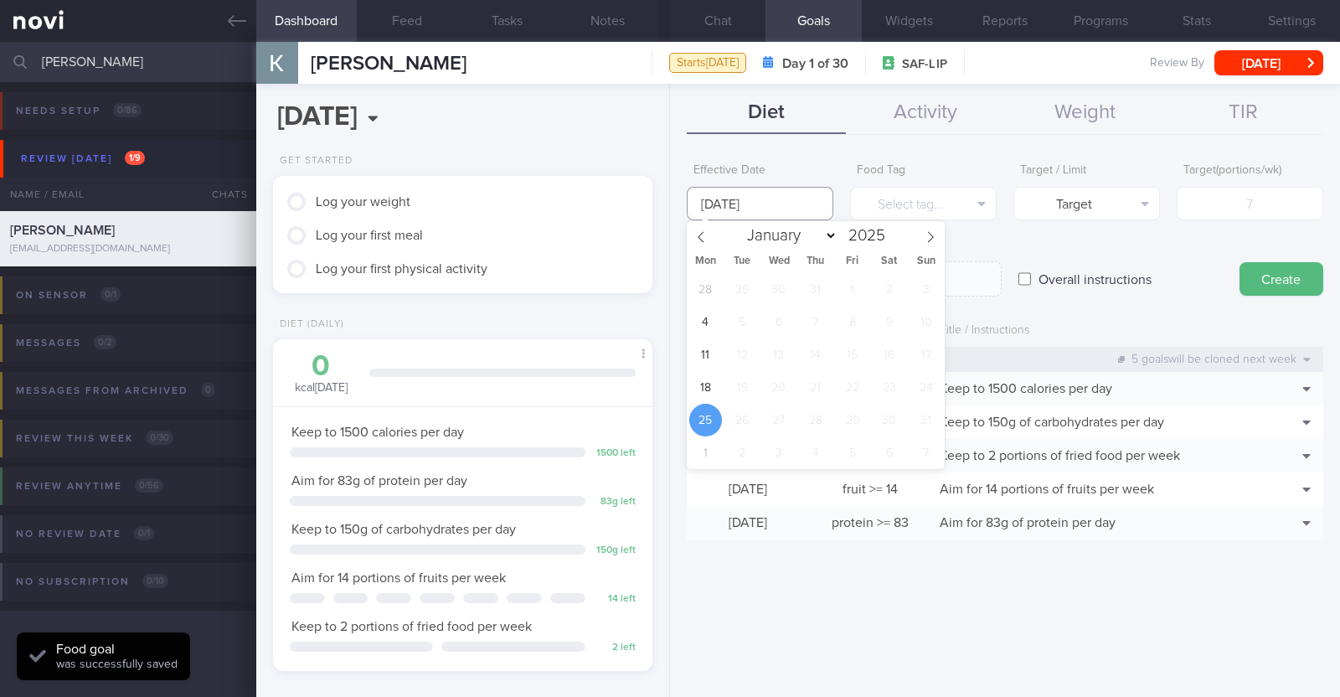
click at [791, 203] on input "[DATE]" at bounding box center [760, 203] width 147 height 33
click at [704, 384] on span "18" at bounding box center [705, 387] width 33 height 33
type input "[DATE]"
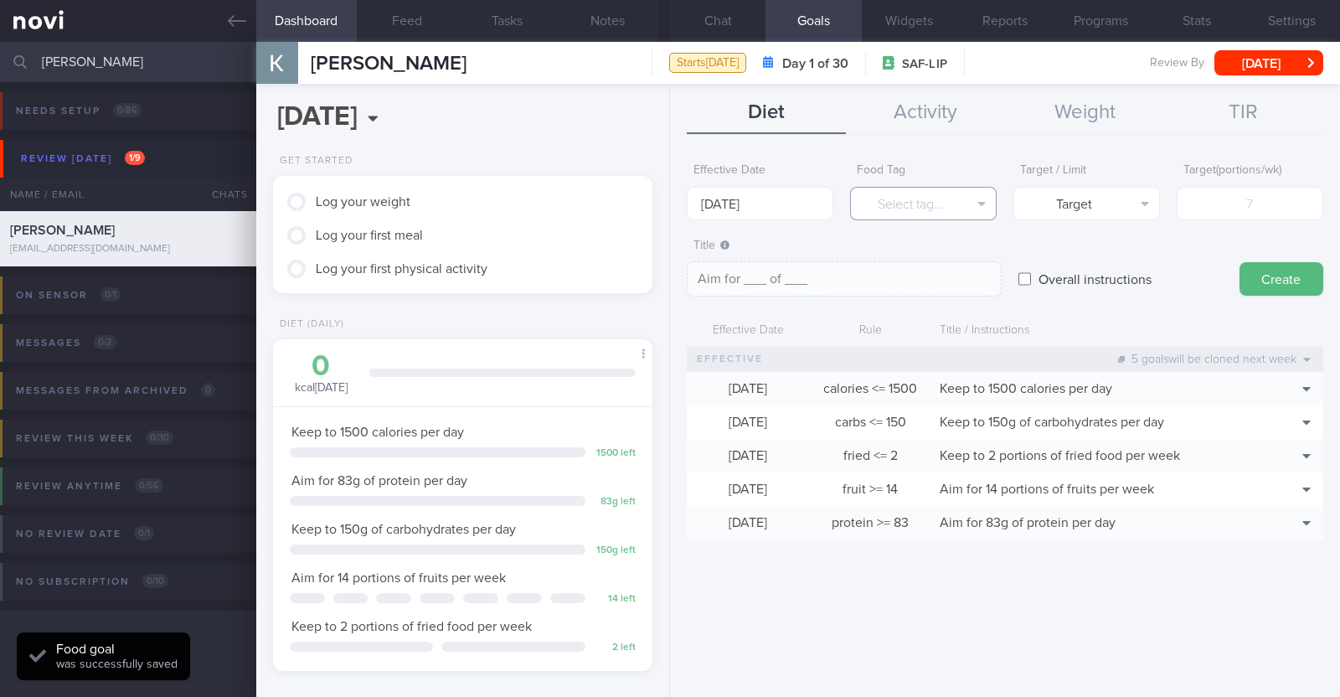
click at [931, 206] on button "Select tag..." at bounding box center [923, 203] width 147 height 33
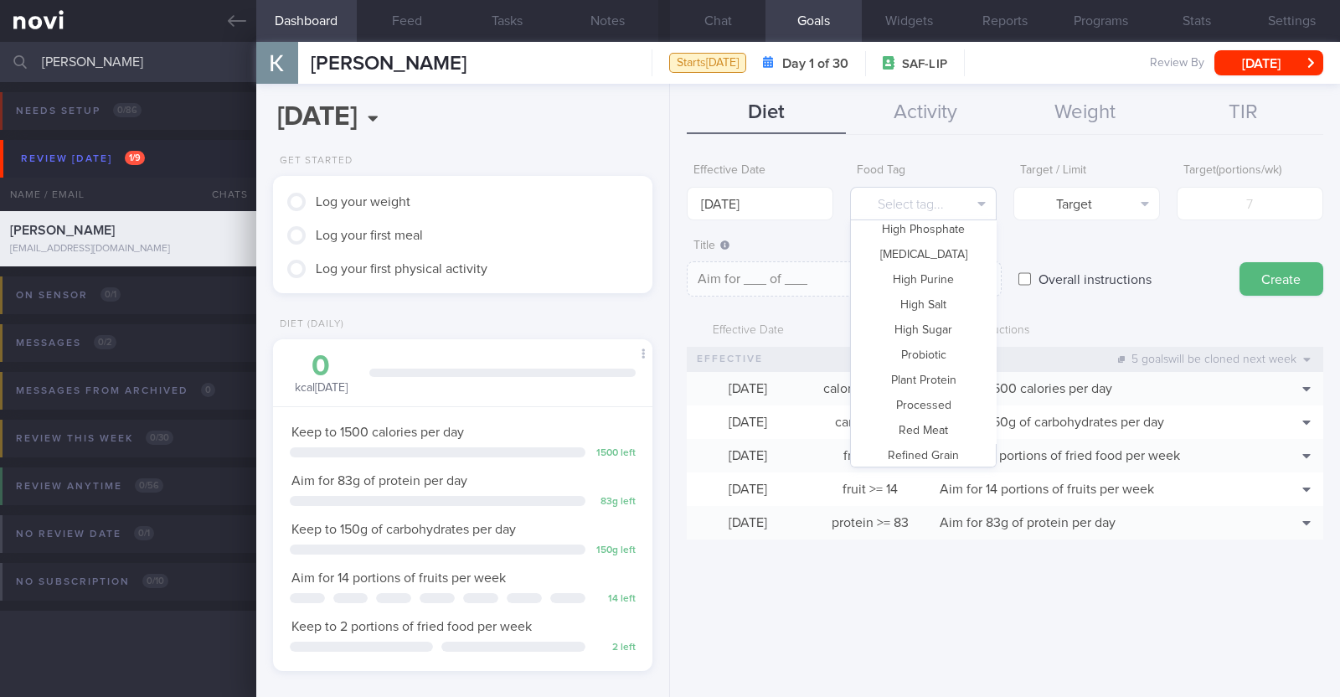
scroll to position [498, 0]
click at [940, 397] on button "Vegetable" at bounding box center [923, 400] width 145 height 25
type textarea "Aim for __ portions of vegetables per week"
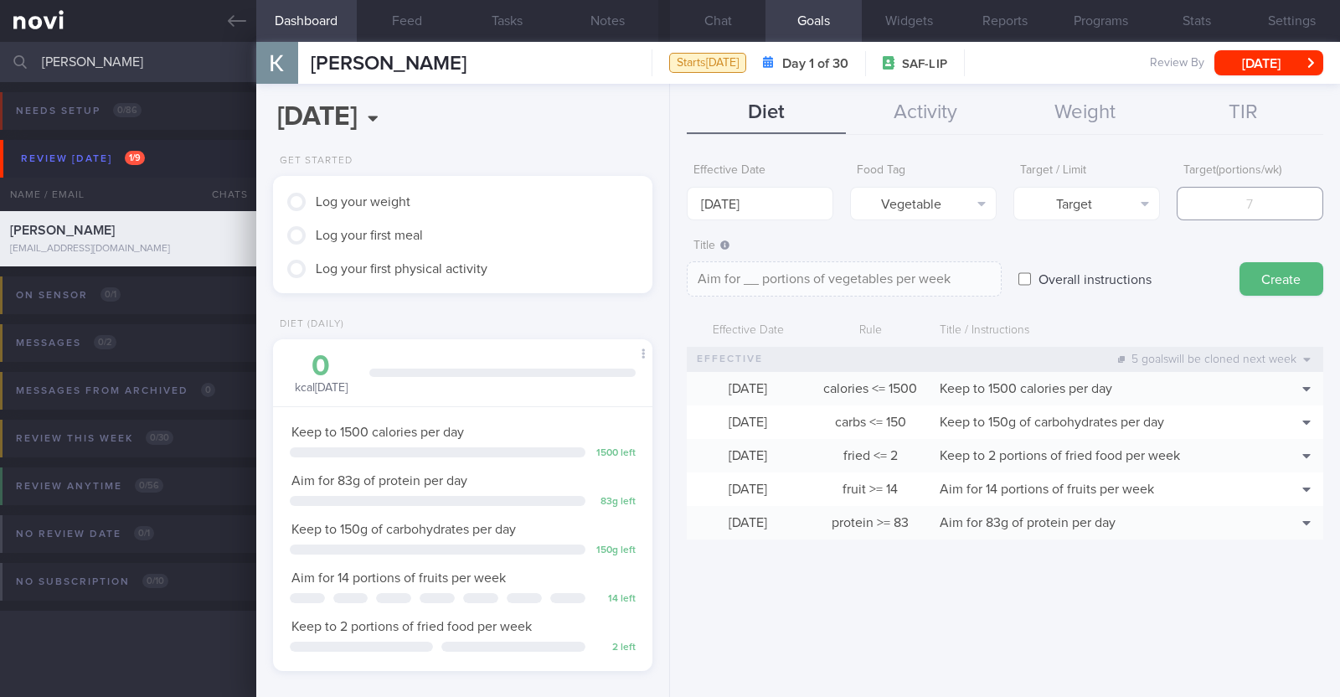
click at [1259, 205] on input "number" at bounding box center [1249, 203] width 147 height 33
type input "1"
type textarea "Aim for 1 portions of vegetables per week"
type input "14"
type textarea "Aim for 14 portions of vegetables per week"
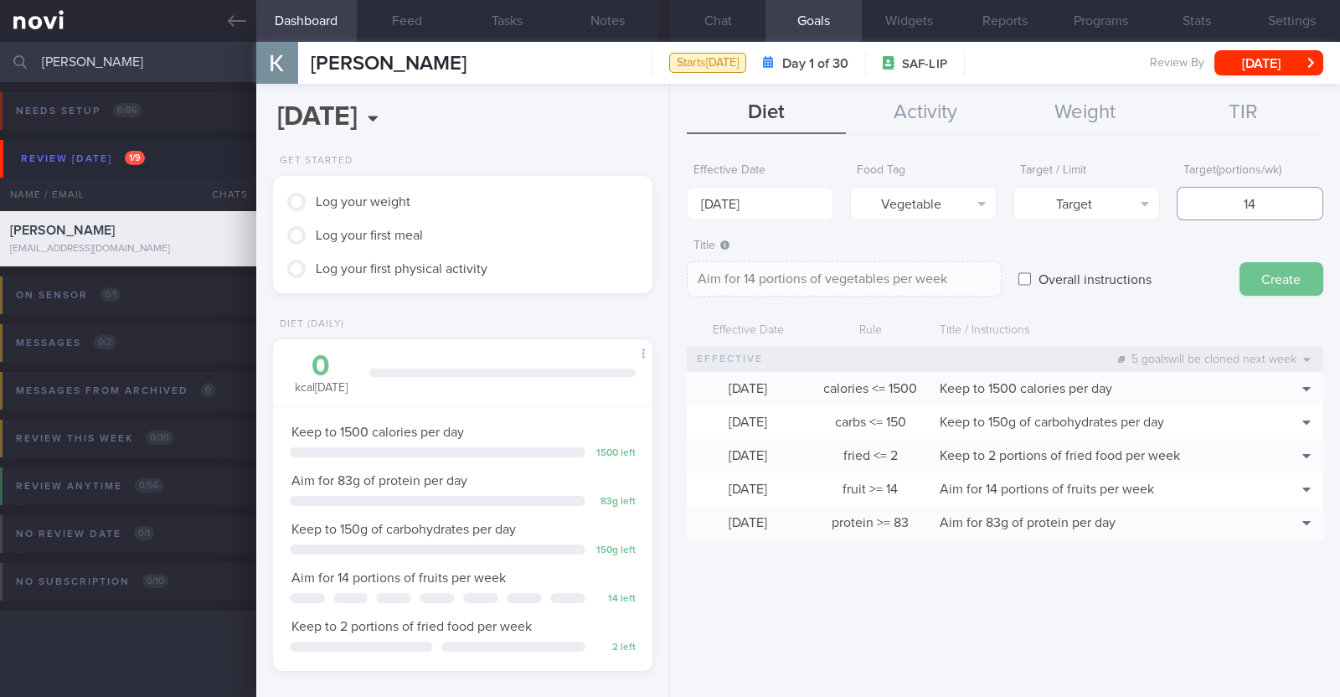
type input "14"
click at [1268, 278] on button "Create" at bounding box center [1281, 278] width 84 height 33
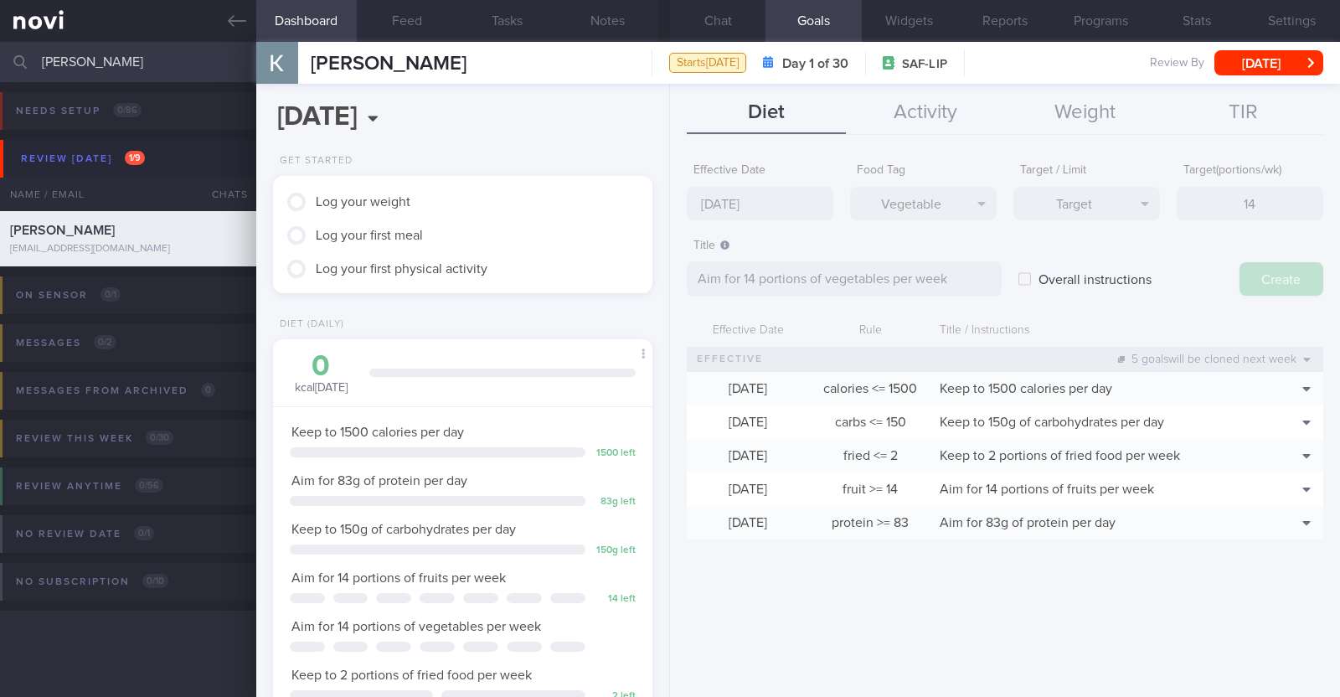
type input "[DATE]"
type textarea "Aim for ___ of ___"
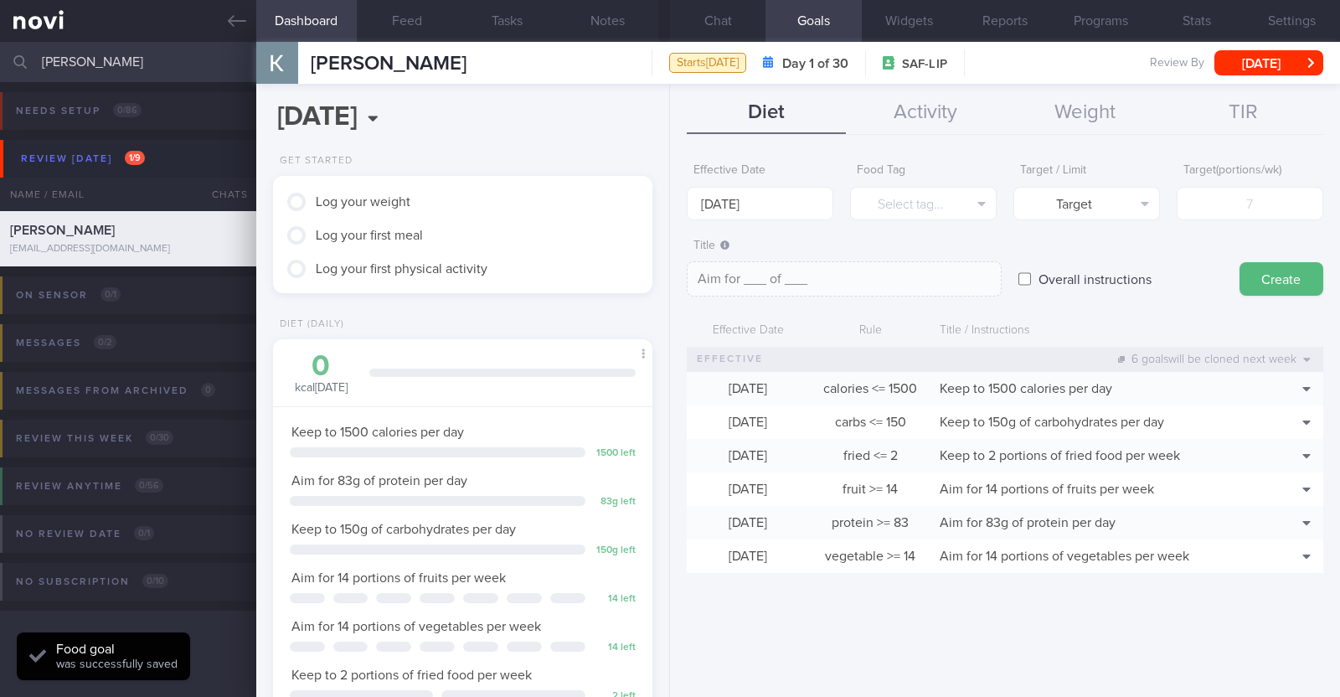
click at [1178, 265] on div "Overall instructions" at bounding box center [1120, 262] width 204 height 65
click at [703, 22] on button "Chat" at bounding box center [717, 21] width 95 height 42
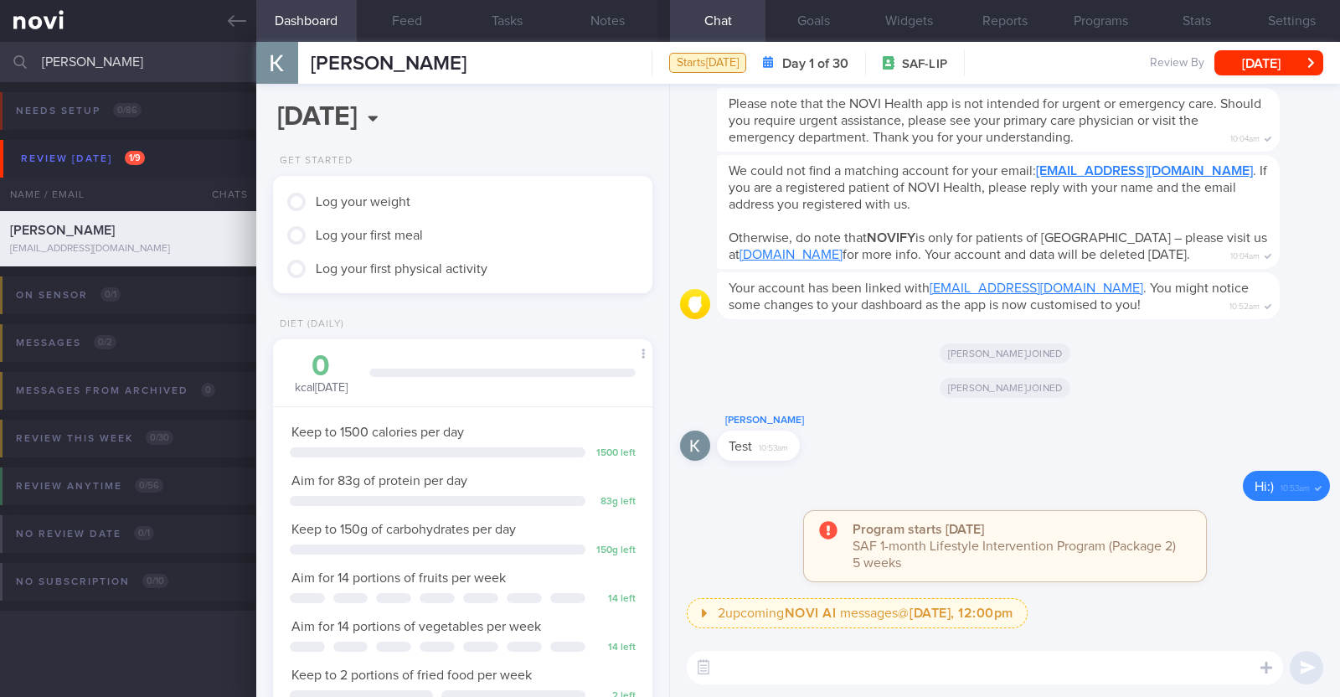
click at [775, 662] on textarea at bounding box center [985, 667] width 596 height 33
paste textarea "Hi [Name], It was a pleasure speaking with you today. The Lifestyle Improvement…"
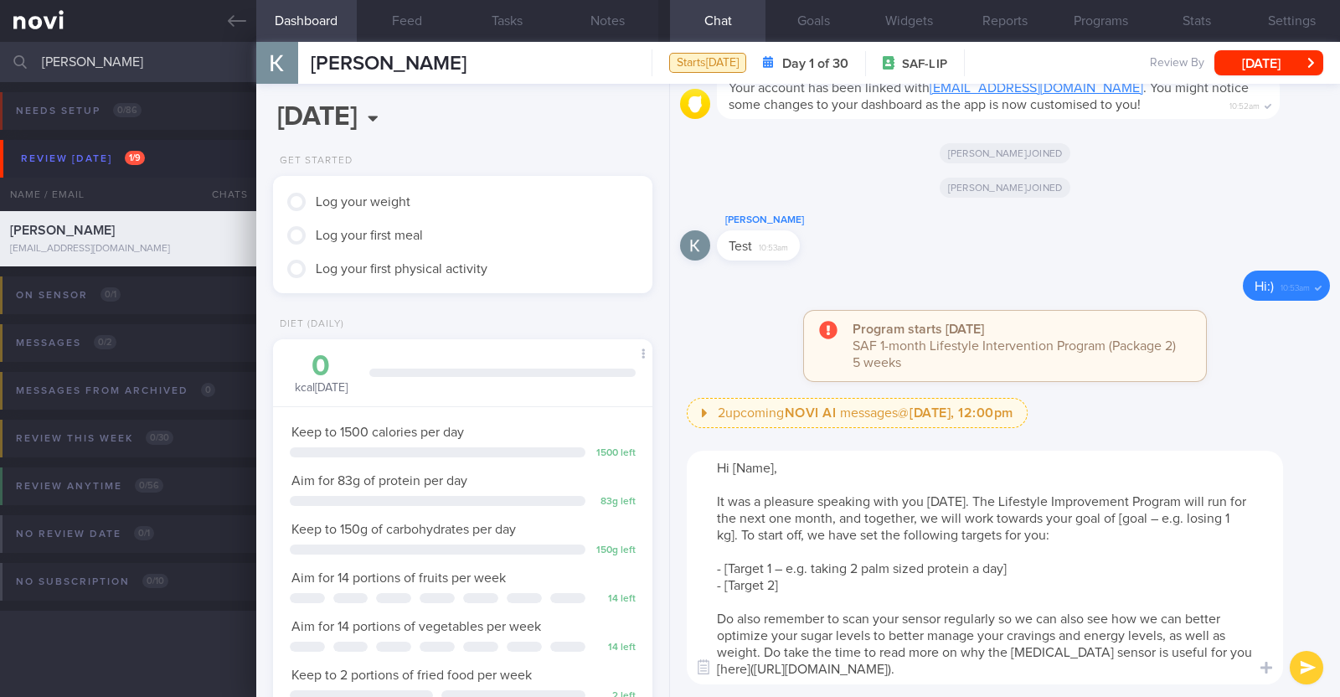
click at [771, 466] on textarea "Hi [Name], It was a pleasure speaking with you today. The Lifestyle Improvement…" at bounding box center [985, 567] width 596 height 234
drag, startPoint x: 1117, startPoint y: 521, endPoint x: 1185, endPoint y: 512, distance: 68.3
click at [1185, 512] on textarea "Hi Kovind, It was a pleasure speaking with you today. The Lifestyle Improvement…" at bounding box center [985, 567] width 596 height 234
click at [1166, 518] on textarea "Hi Kovind, It was a pleasure speaking with you today. The Lifestyle Improvement…" at bounding box center [985, 567] width 596 height 234
drag, startPoint x: 1018, startPoint y: 564, endPoint x: 724, endPoint y: 569, distance: 293.9
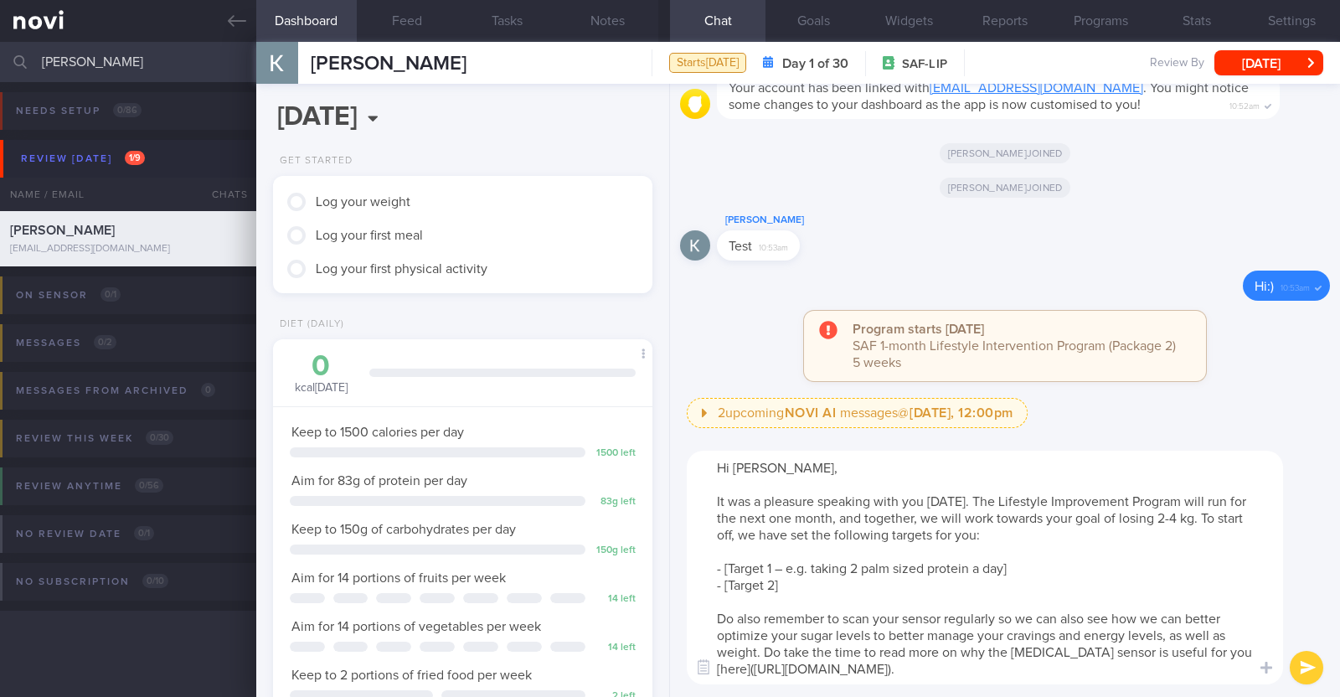
click at [724, 569] on textarea "Hi Kovind, It was a pleasure speaking with you today. The Lifestyle Improvement…" at bounding box center [985, 567] width 596 height 234
drag, startPoint x: 790, startPoint y: 587, endPoint x: 724, endPoint y: 588, distance: 65.3
click at [724, 588] on textarea "Hi Kovind, It was a pleasure speaking with you today. The Lifestyle Improvement…" at bounding box center [985, 567] width 596 height 234
type textarea "Hi Kovind, It was a pleasure speaking with you today. The Lifestyle Improvement…"
click at [1304, 672] on button "submit" at bounding box center [1305, 667] width 33 height 33
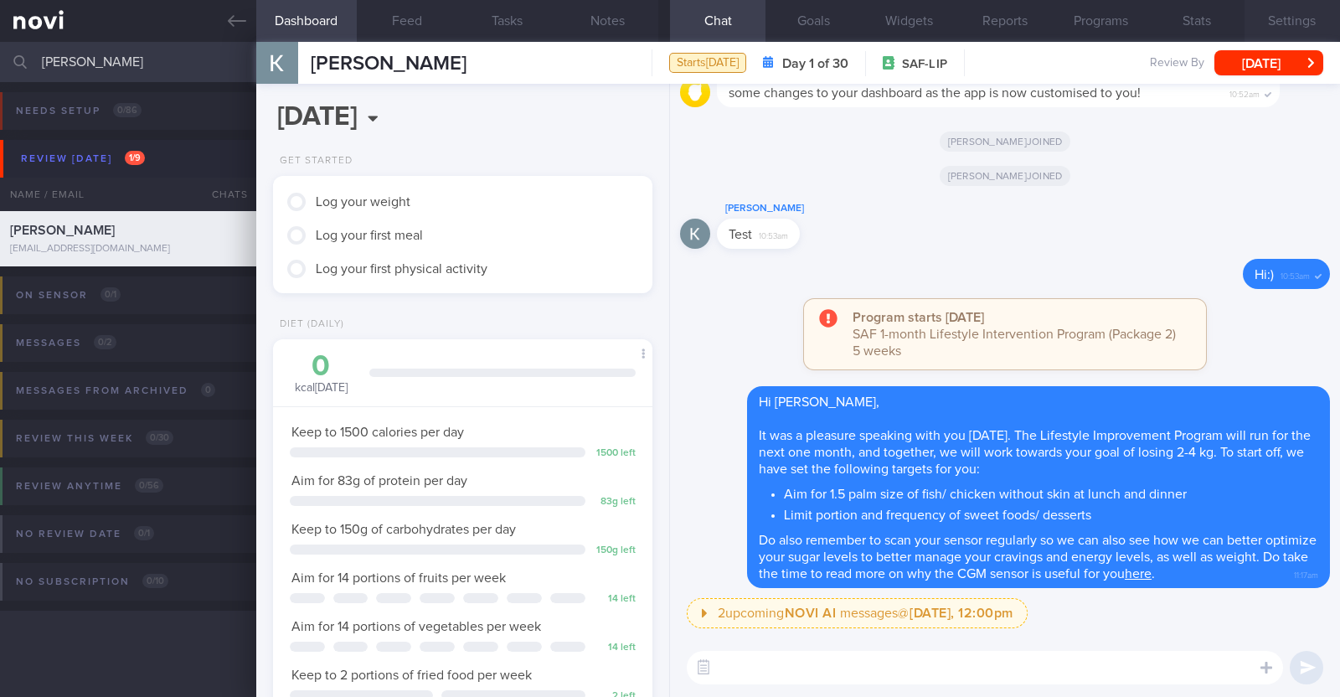
click at [1310, 17] on button "Settings" at bounding box center [1291, 21] width 95 height 42
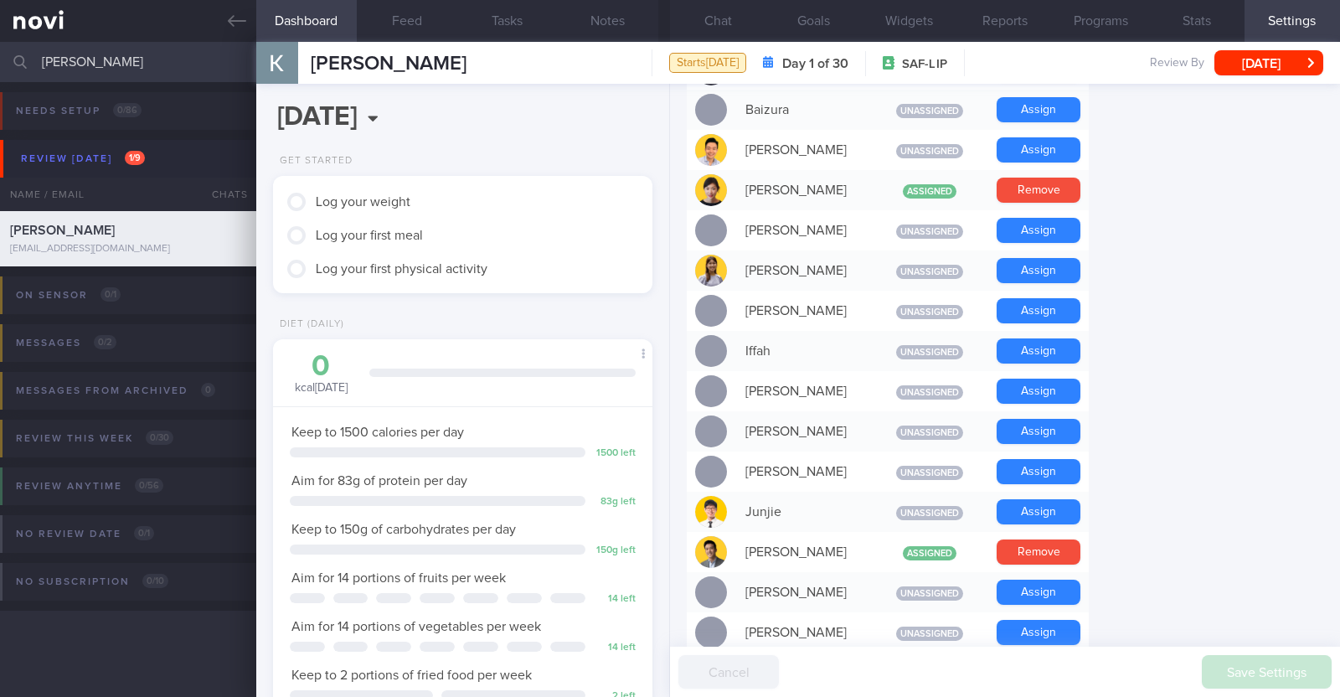
scroll to position [628, 0]
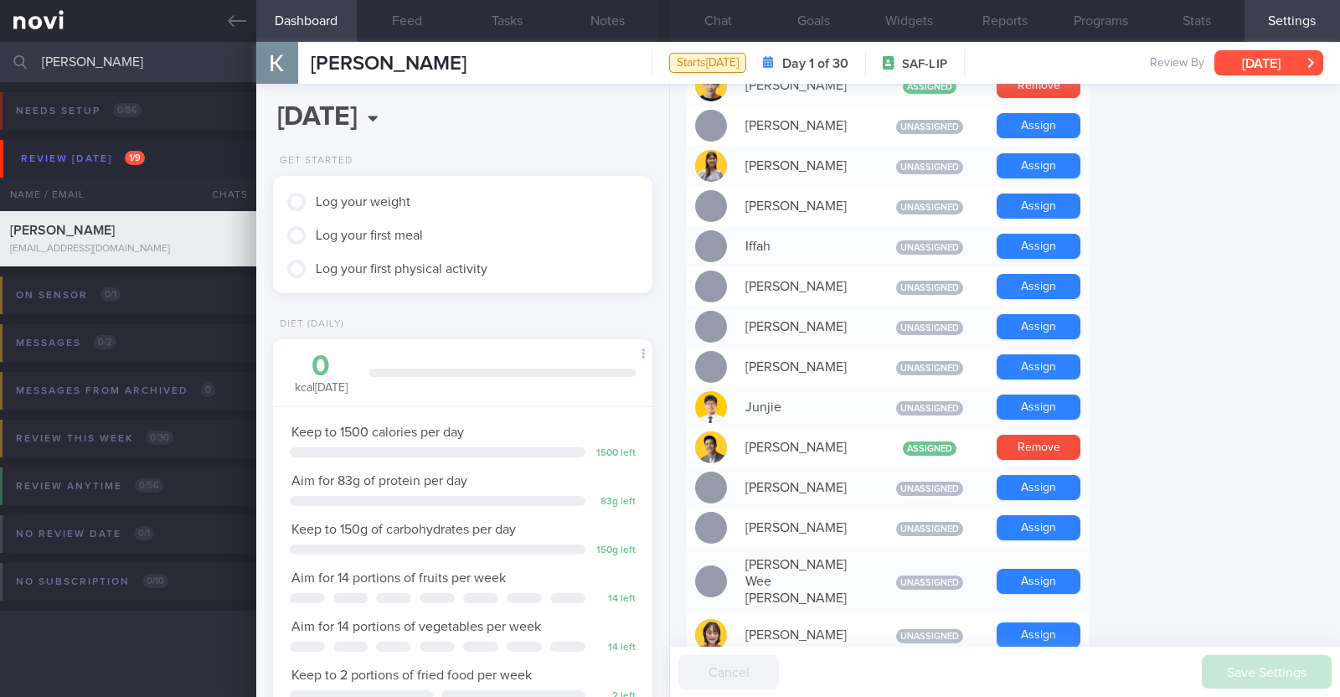
click at [1263, 53] on button "[DATE]" at bounding box center [1268, 62] width 109 height 25
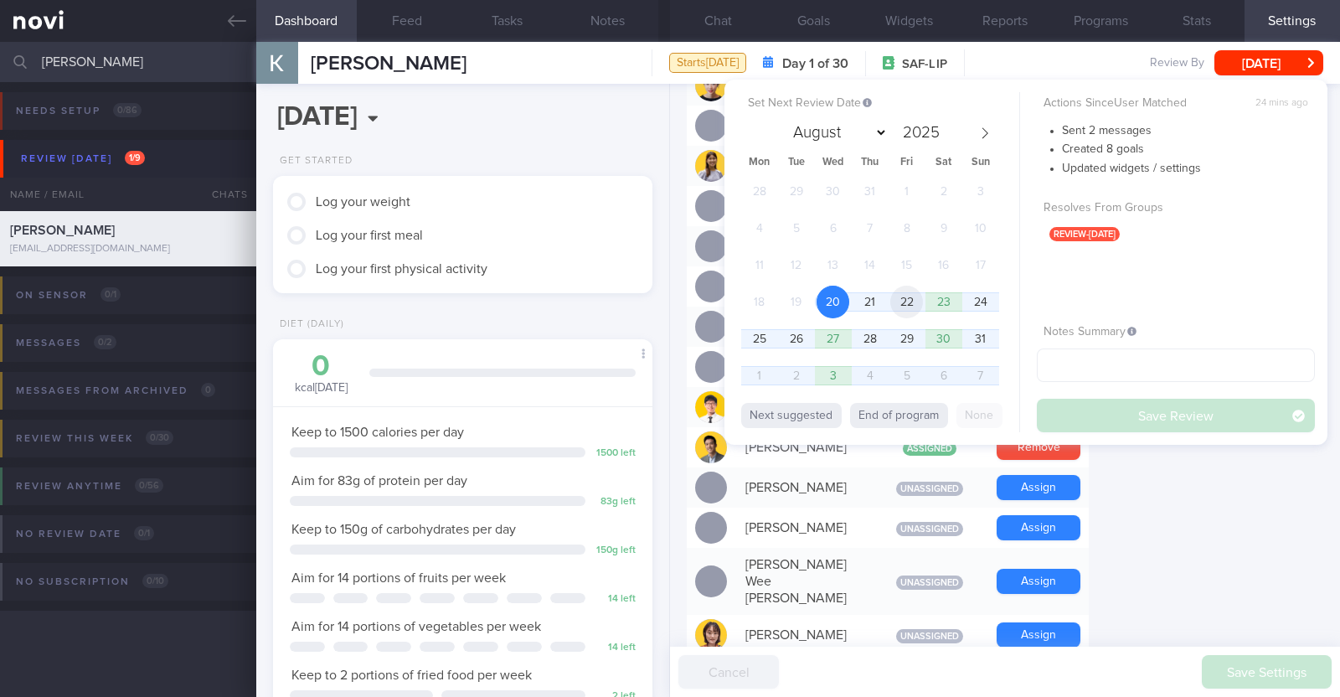
click at [918, 296] on span "22" at bounding box center [906, 302] width 33 height 33
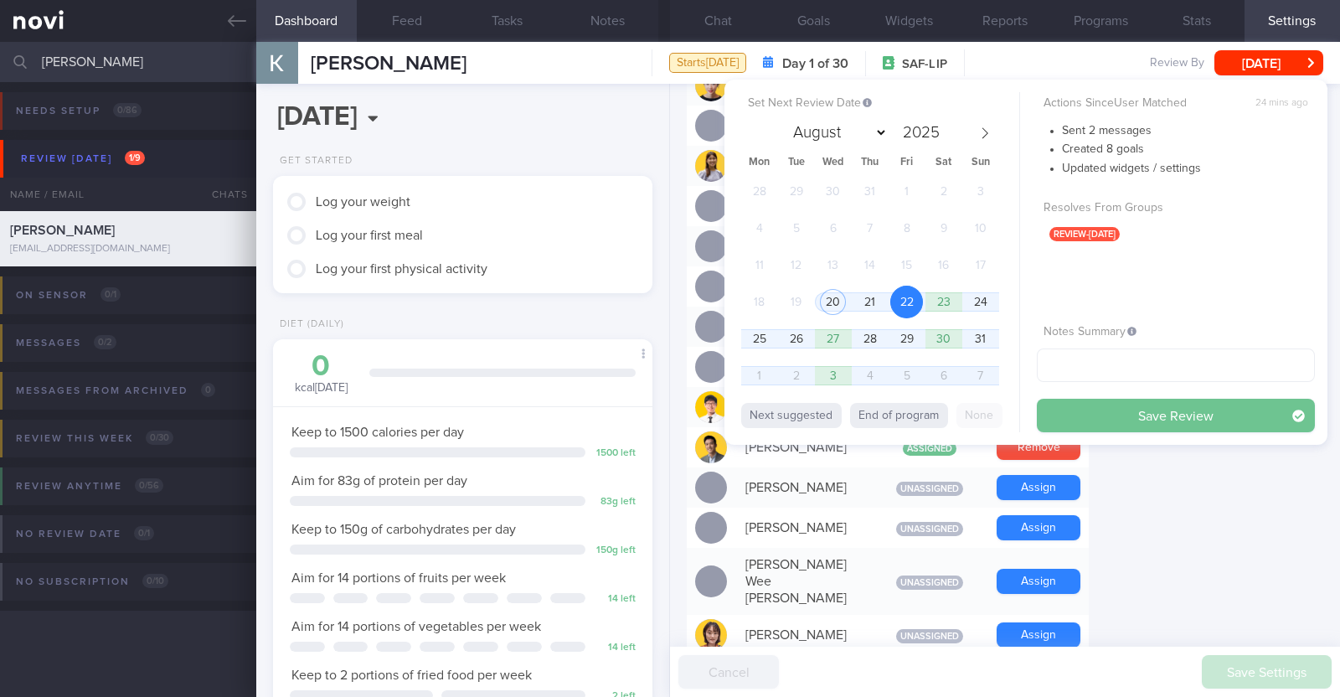
click at [1124, 409] on button "Save Review" at bounding box center [1176, 415] width 278 height 33
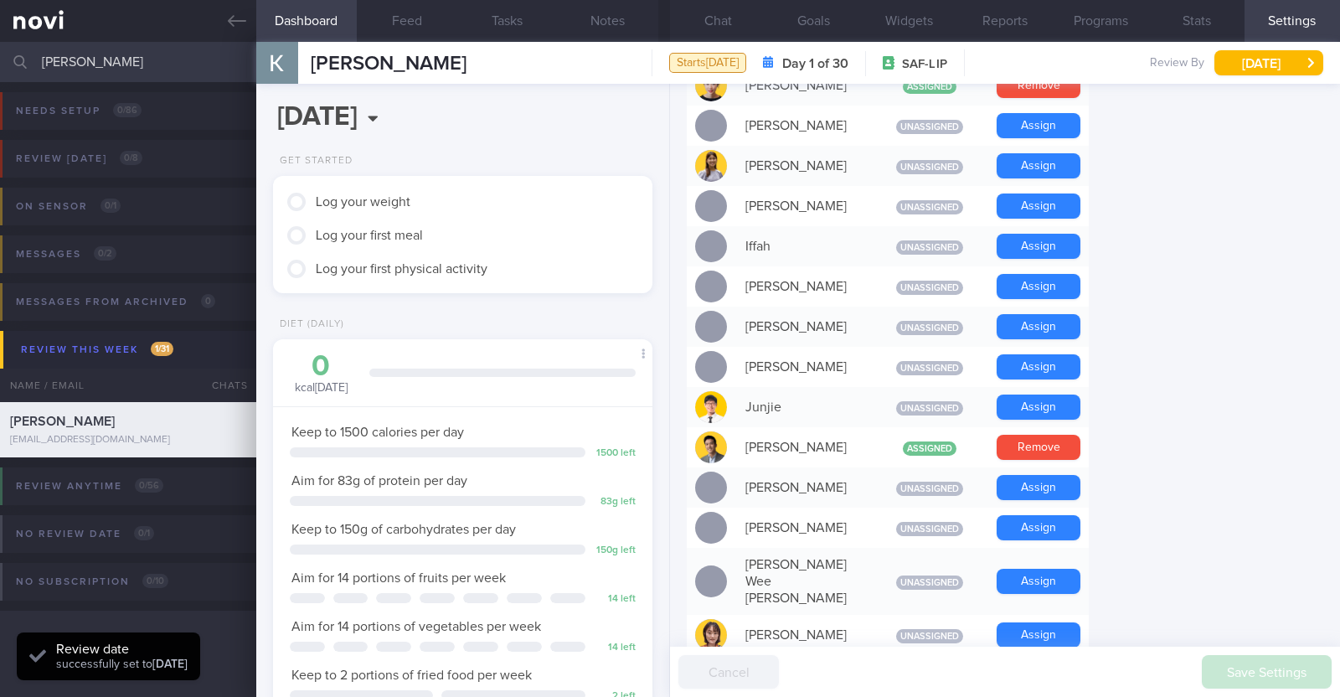
scroll to position [169, 339]
drag, startPoint x: 131, startPoint y: 54, endPoint x: 0, endPoint y: 25, distance: 133.9
click at [0, 25] on div "Patients New Users Coaches Kovind Naidu Assigned patients Assigned patients All…" at bounding box center [670, 348] width 1340 height 697
click at [599, 29] on button "Notes" at bounding box center [608, 21] width 100 height 42
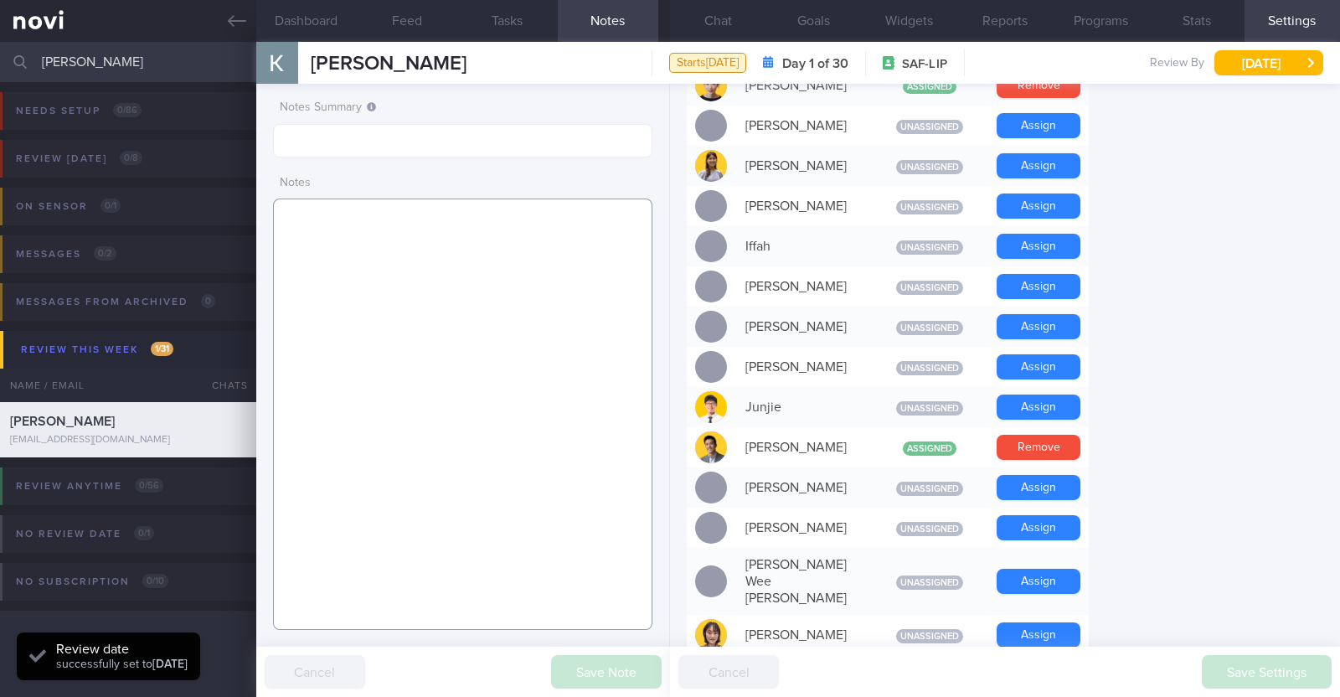
click at [460, 220] on textarea at bounding box center [462, 413] width 379 height 431
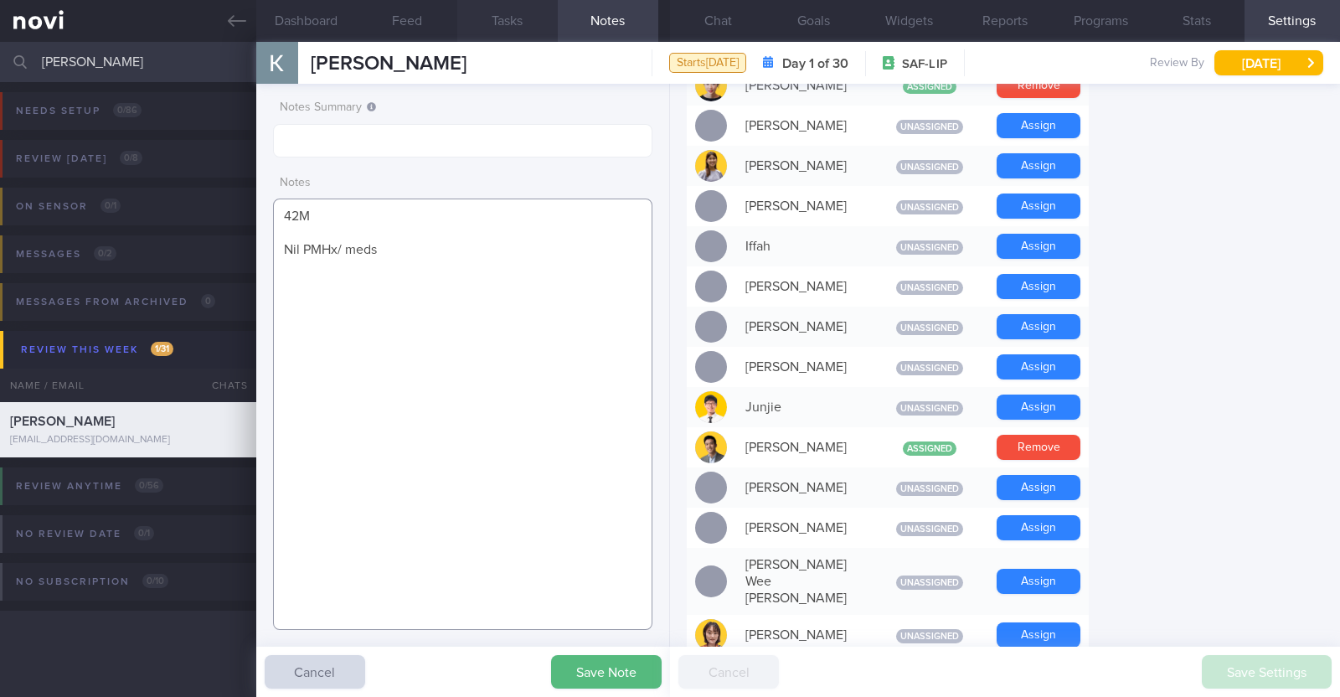
paste textarea "Run x 6/week(40-45min), does calisthenics exercises after the run (5-10min)"
click at [630, 672] on button "Save Note" at bounding box center [606, 671] width 111 height 33
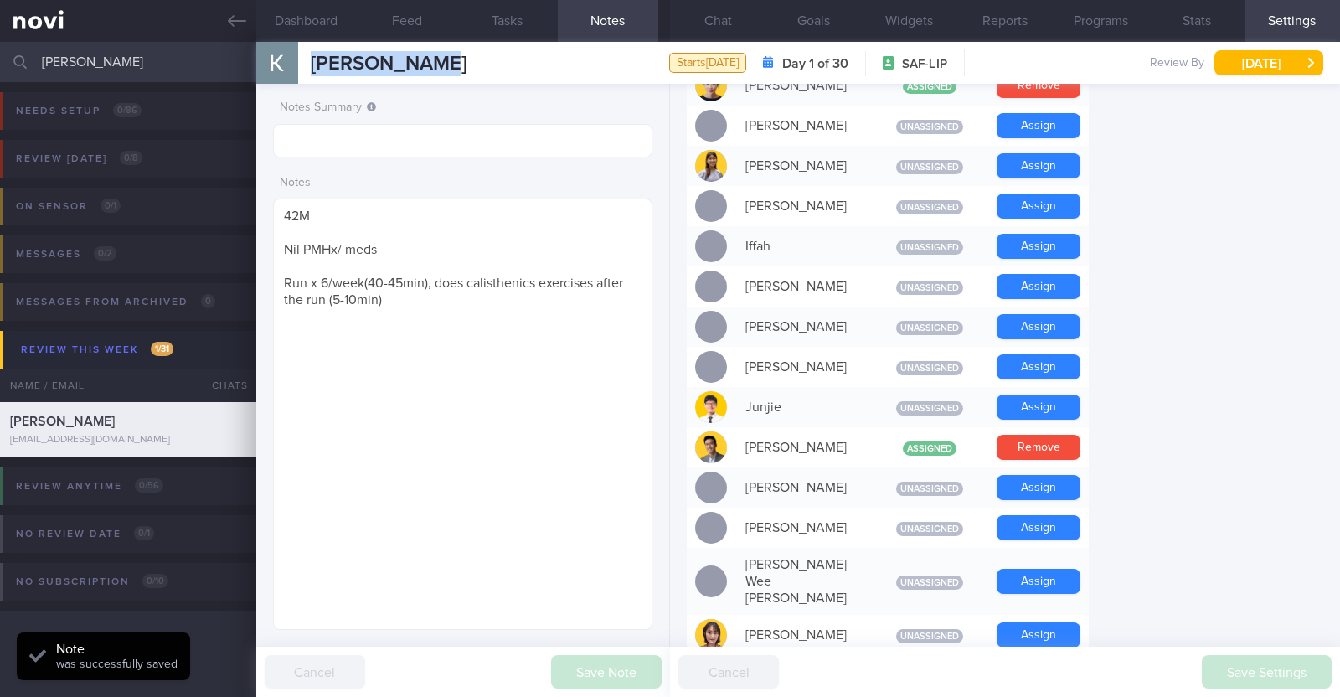
drag, startPoint x: 440, startPoint y: 66, endPoint x: 305, endPoint y: 68, distance: 134.8
click at [305, 68] on div "Kovind Naidu Kovind Naidu kovindnaidu@gmail.com Starts today Day 1 of 30 SAF-LI…" at bounding box center [797, 63] width 1083 height 42
copy span "[PERSON_NAME]"
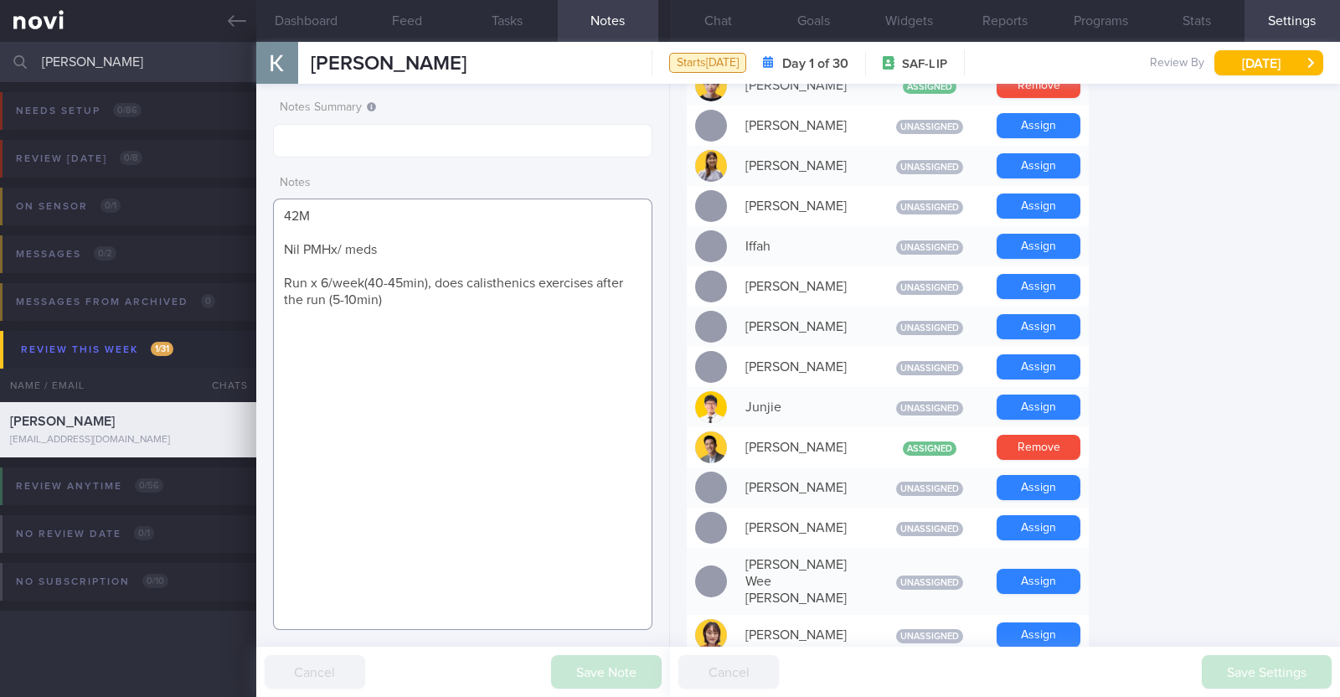
drag, startPoint x: 402, startPoint y: 309, endPoint x: 230, endPoint y: 196, distance: 205.5
click at [230, 196] on div "Patients New Users Coaches Kovind Naidu Assigned patients Assigned patients All…" at bounding box center [670, 369] width 1340 height 655
click at [427, 316] on textarea "42M Nil PMHx/ meds Run x 6/week(40-45min), does calisthenics exercises after th…" at bounding box center [462, 413] width 379 height 431
click at [435, 246] on textarea "42M Nil PMHx/ meds Run x 6/week(40-45min), does calisthenics exercises after th…" at bounding box center [462, 413] width 379 height 431
click at [429, 251] on textarea "42M Nil PMHx/ meds Run x 6/week(40-45min), does calisthenics exercises after th…" at bounding box center [462, 413] width 379 height 431
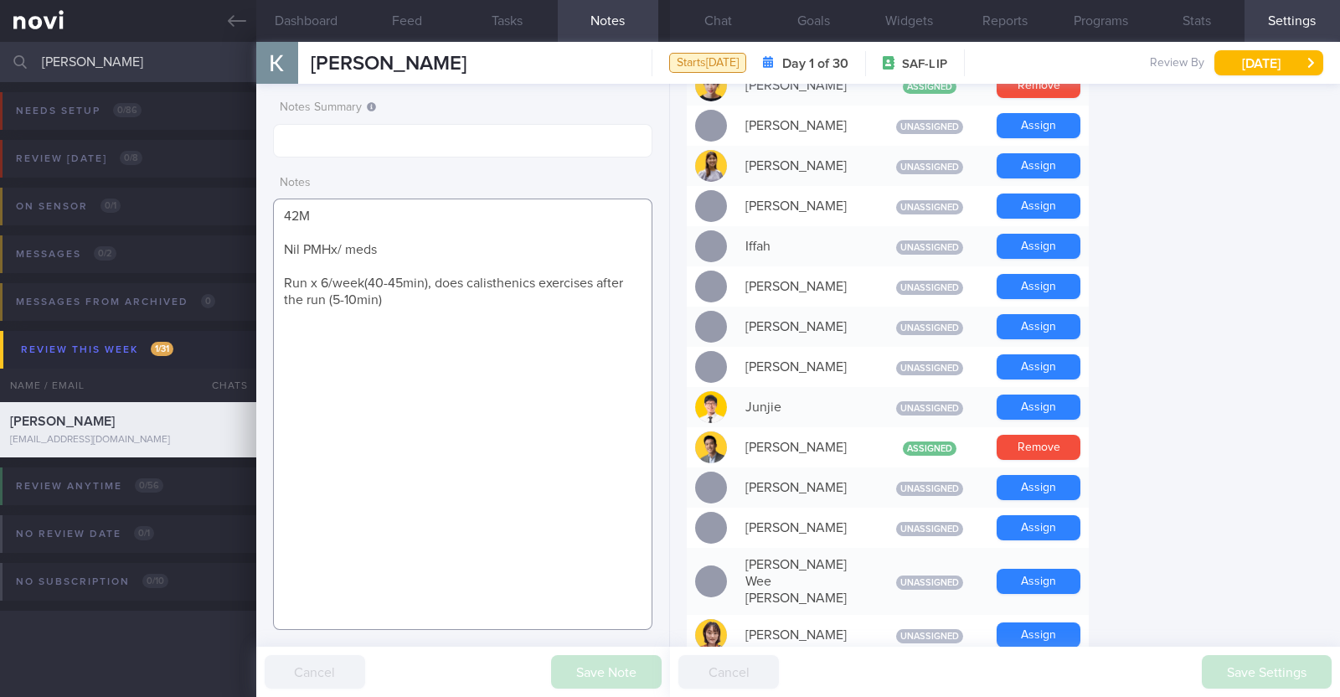
click at [429, 251] on textarea "42M Nil PMHx/ meds Run x 6/week(40-45min), does calisthenics exercises after th…" at bounding box center [462, 413] width 379 height 431
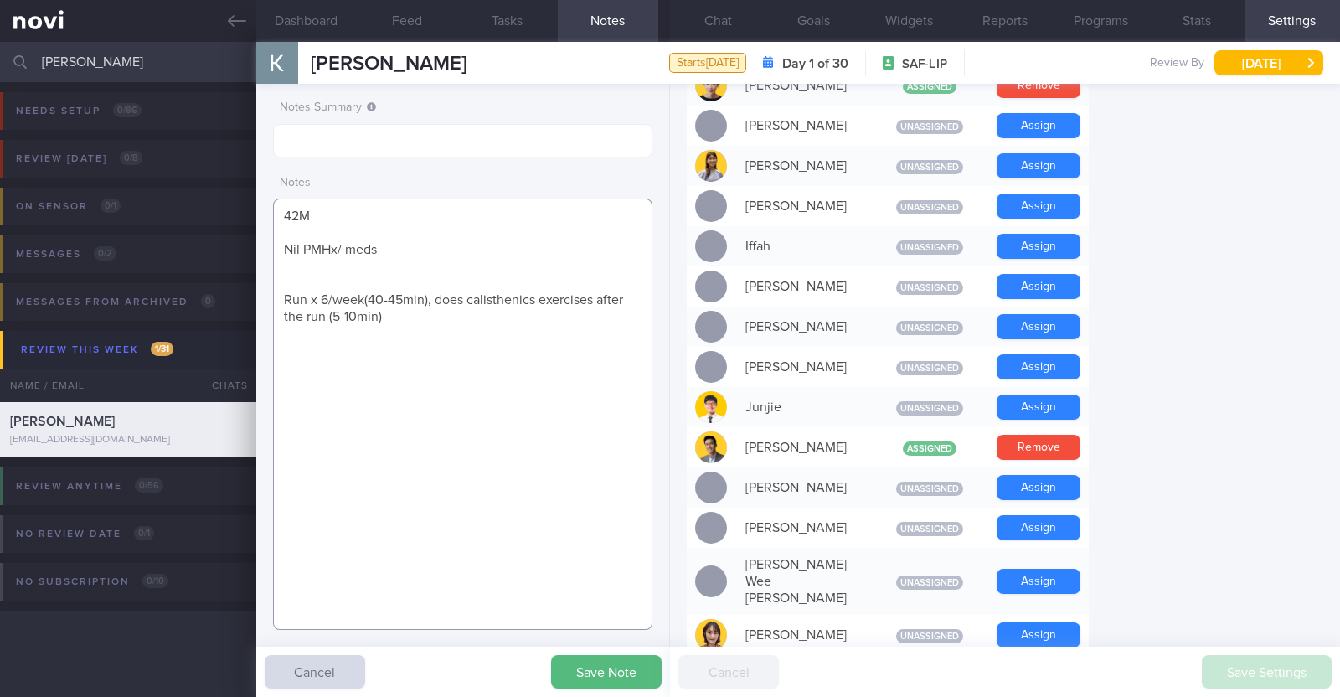
paste textarea "Weight history: 68.8 kg (Aug '25, lost 13.2kg in past 4/12, attributed weight l…"
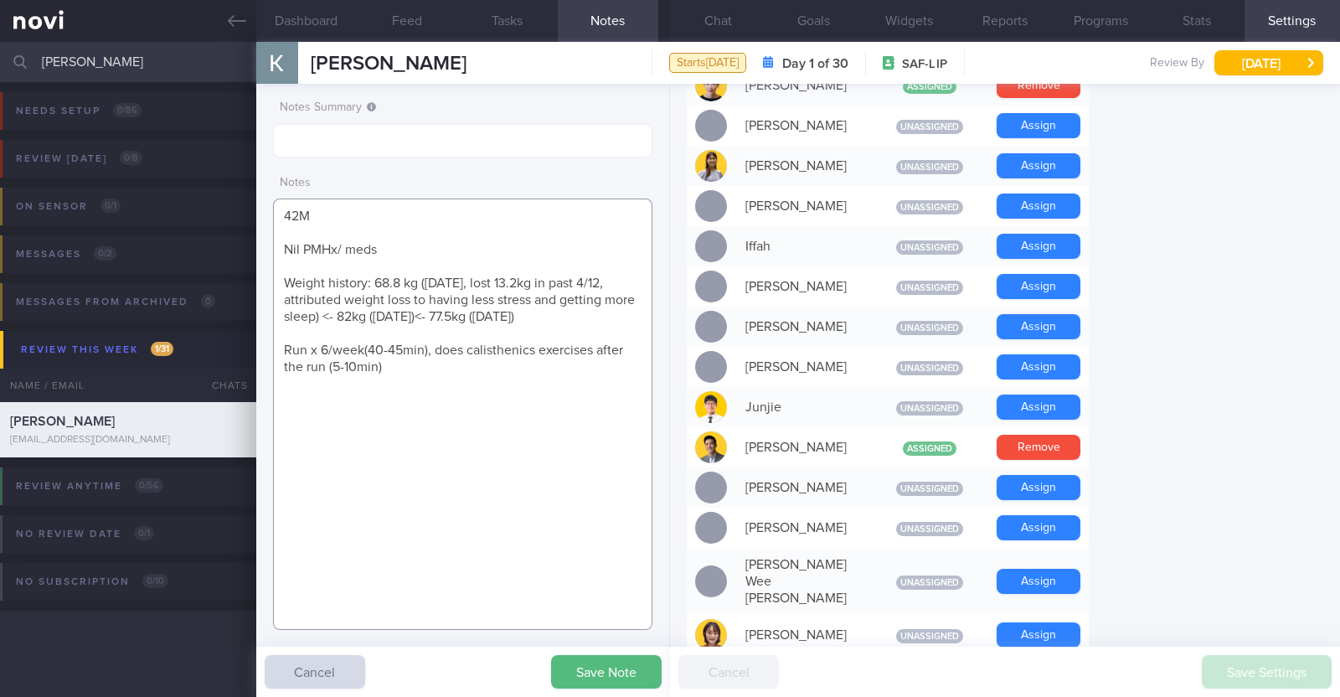
click at [306, 343] on textarea "42M Nil PMHx/ meds Weight history: 68.8 kg (Aug '25, lost 13.2kg in past 4/12, …" at bounding box center [462, 413] width 379 height 431
type textarea "42M Nil PMHx/ meds Weight history: 68.8 kg (Aug '25, lost 13.2kg in past 4/12, …"
click at [564, 667] on button "Save Note" at bounding box center [606, 671] width 111 height 33
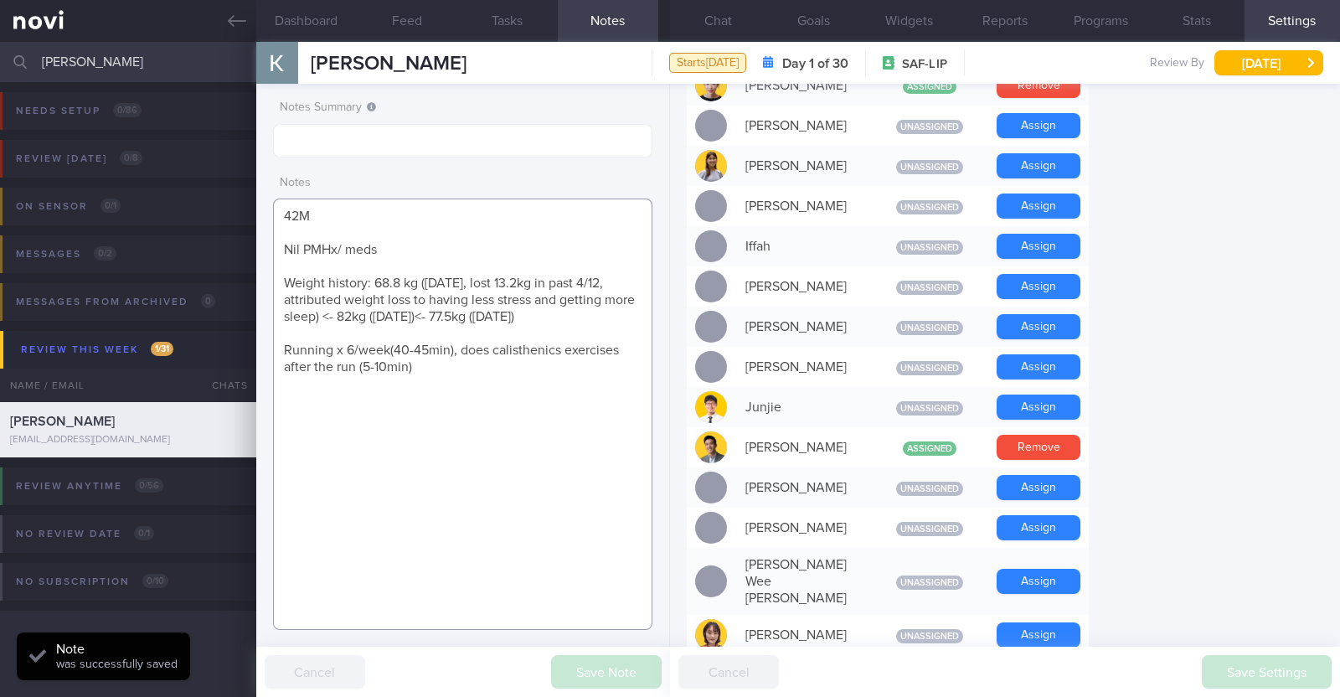
drag, startPoint x: 408, startPoint y: 362, endPoint x: 264, endPoint y: 206, distance: 212.1
click at [264, 206] on div "Notes Summary Notes 42M Nil PMHx/ meds Weight history: 68.8 kg (Aug '25, lost 1…" at bounding box center [463, 390] width 414 height 613
click at [515, 378] on textarea "42M Nil PMHx/ meds Weight history: 68.8 kg (Aug '25, lost 13.2kg in past 4/12, …" at bounding box center [462, 413] width 379 height 431
drag, startPoint x: 125, startPoint y: 69, endPoint x: 0, endPoint y: 47, distance: 126.8
click at [0, 47] on input "[PERSON_NAME]" at bounding box center [670, 62] width 1340 height 40
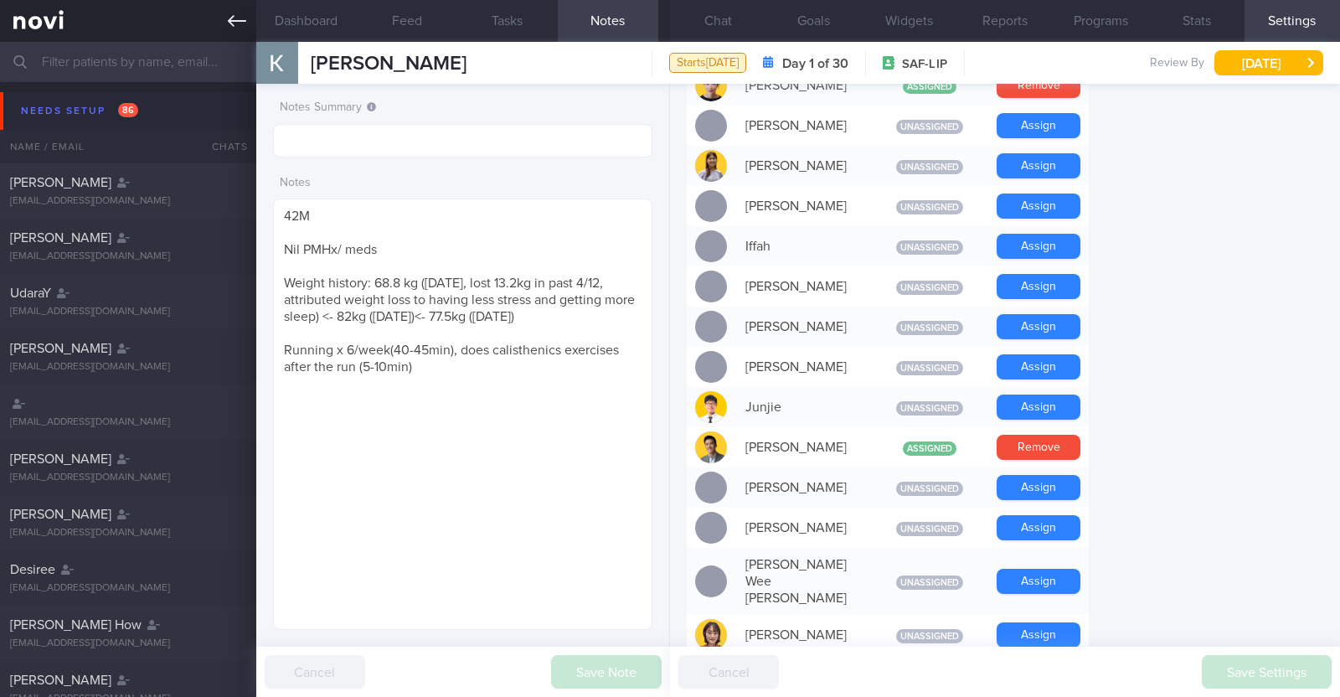
click at [222, 20] on link at bounding box center [128, 21] width 256 height 42
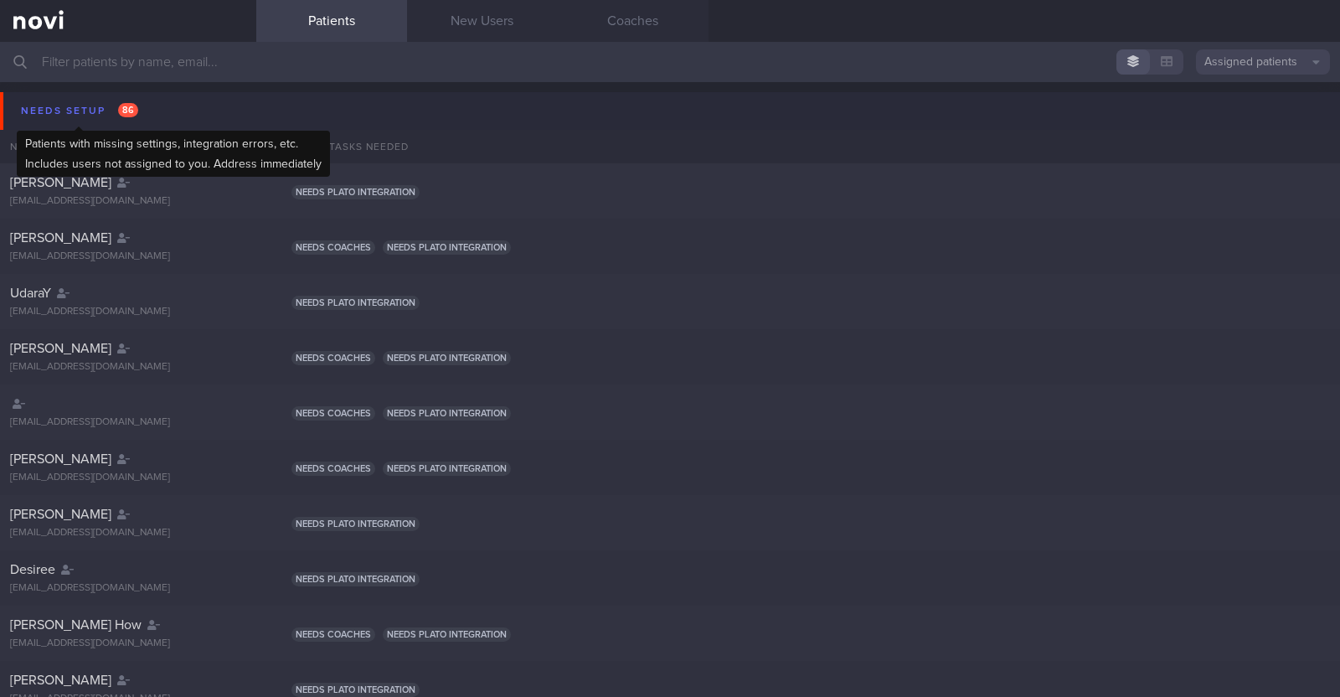
click at [73, 108] on div "Needs setup 86" at bounding box center [80, 111] width 126 height 23
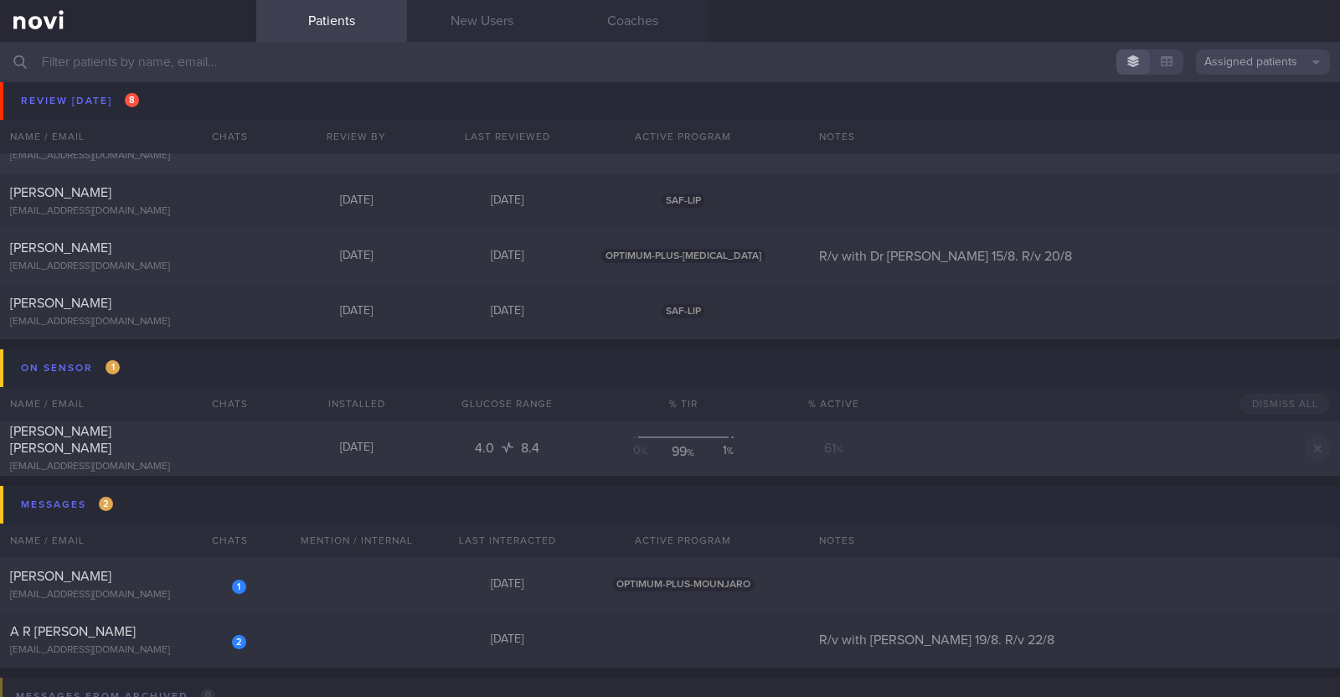
scroll to position [418, 0]
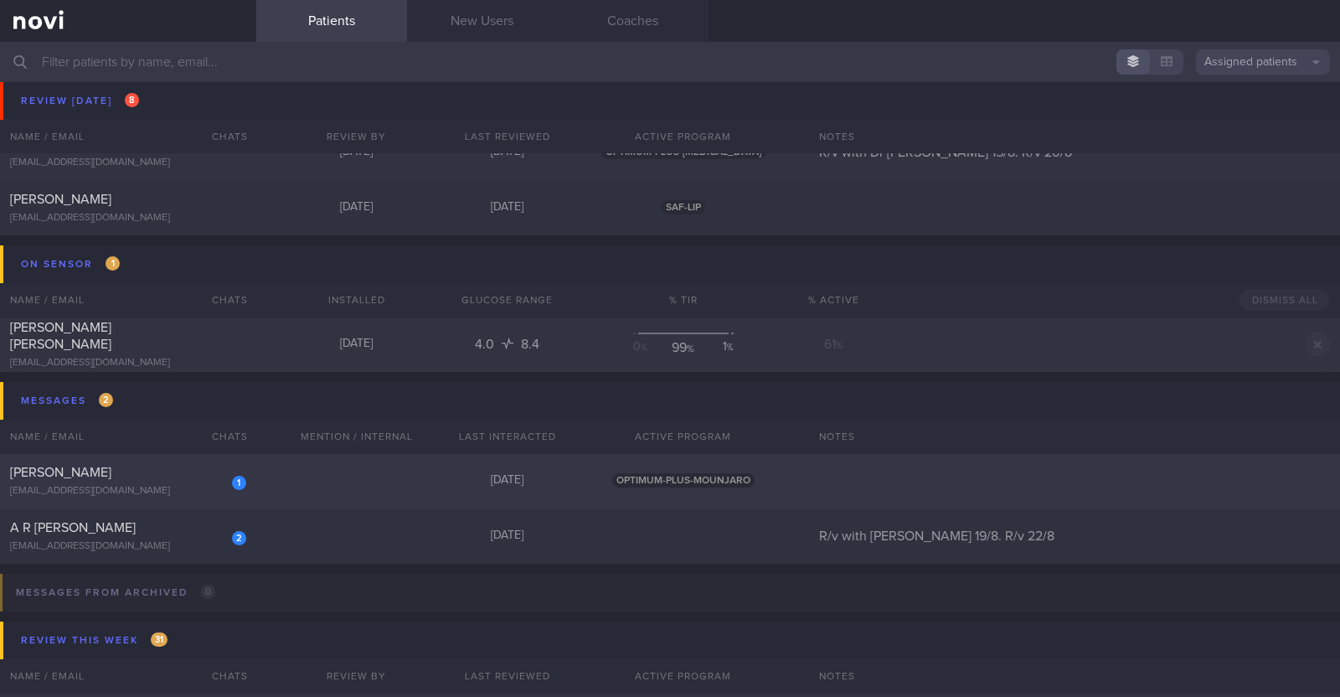
click at [282, 479] on div "1 Tammy Ng Hui Min tammyng550@gmail.com Today OPTIMUM-PLUS-MOUNJARO" at bounding box center [670, 480] width 1340 height 55
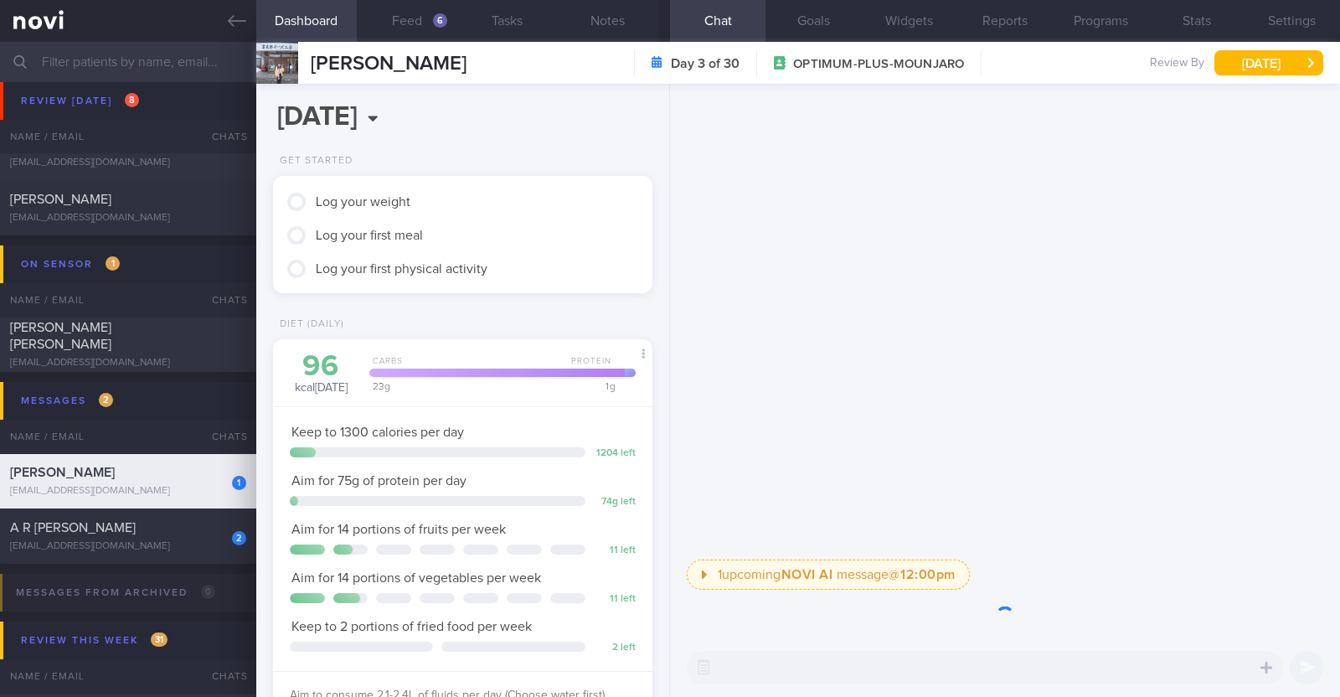
scroll to position [190, 333]
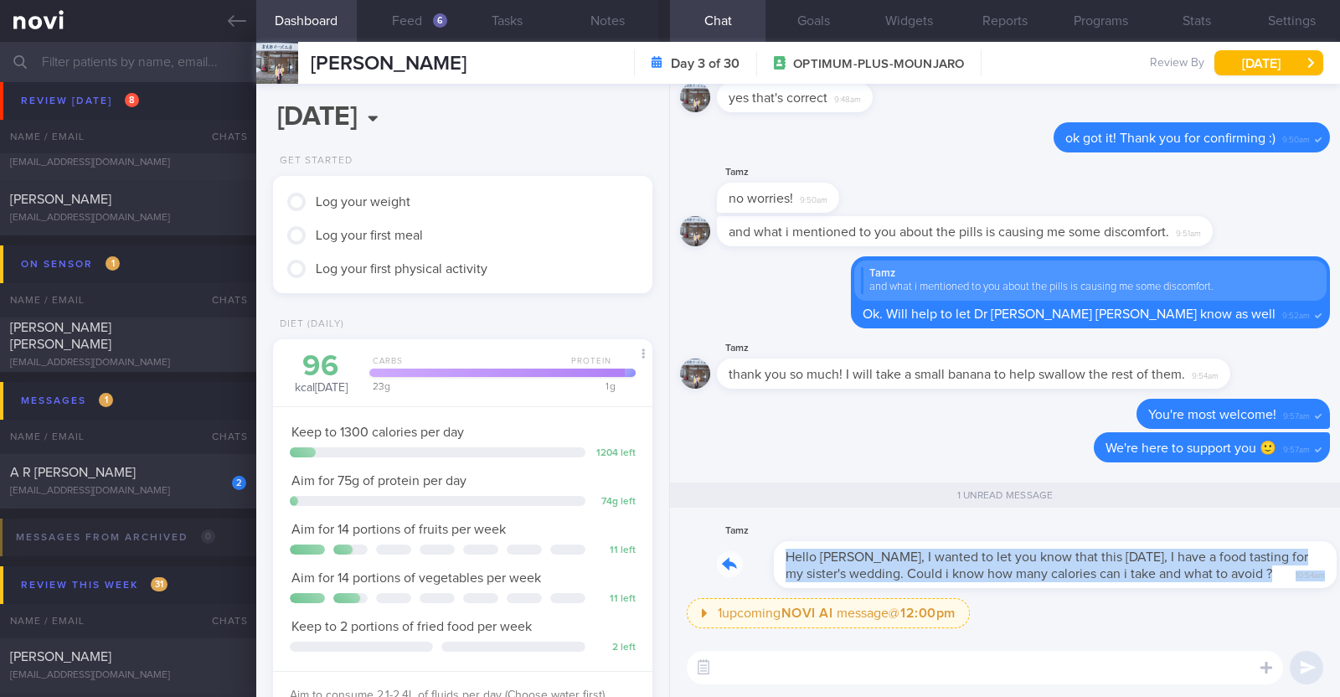
drag, startPoint x: 1248, startPoint y: 558, endPoint x: 1338, endPoint y: 555, distance: 89.6
click at [1338, 555] on div "1 upcoming NOVI AI message @ 12:00pm 12:00pm Not sure how to hit your protein g…" at bounding box center [1005, 361] width 670 height 554
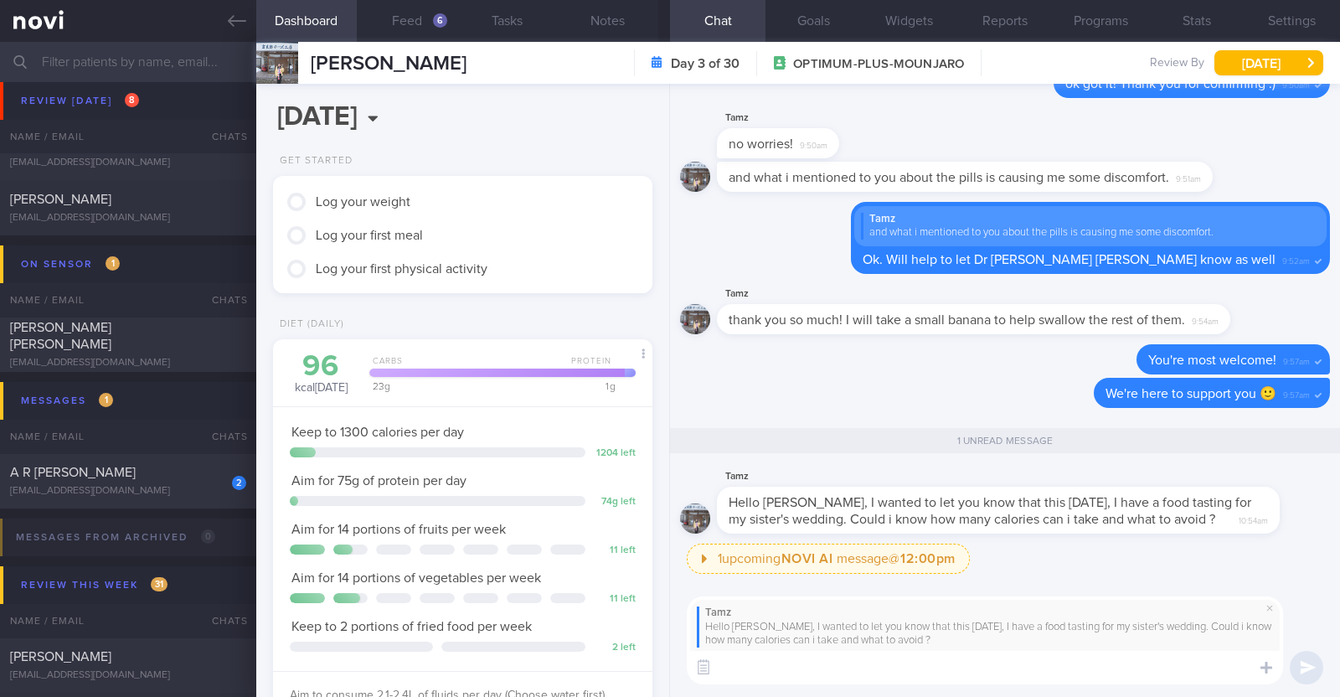
click at [1094, 671] on textarea at bounding box center [985, 667] width 596 height 33
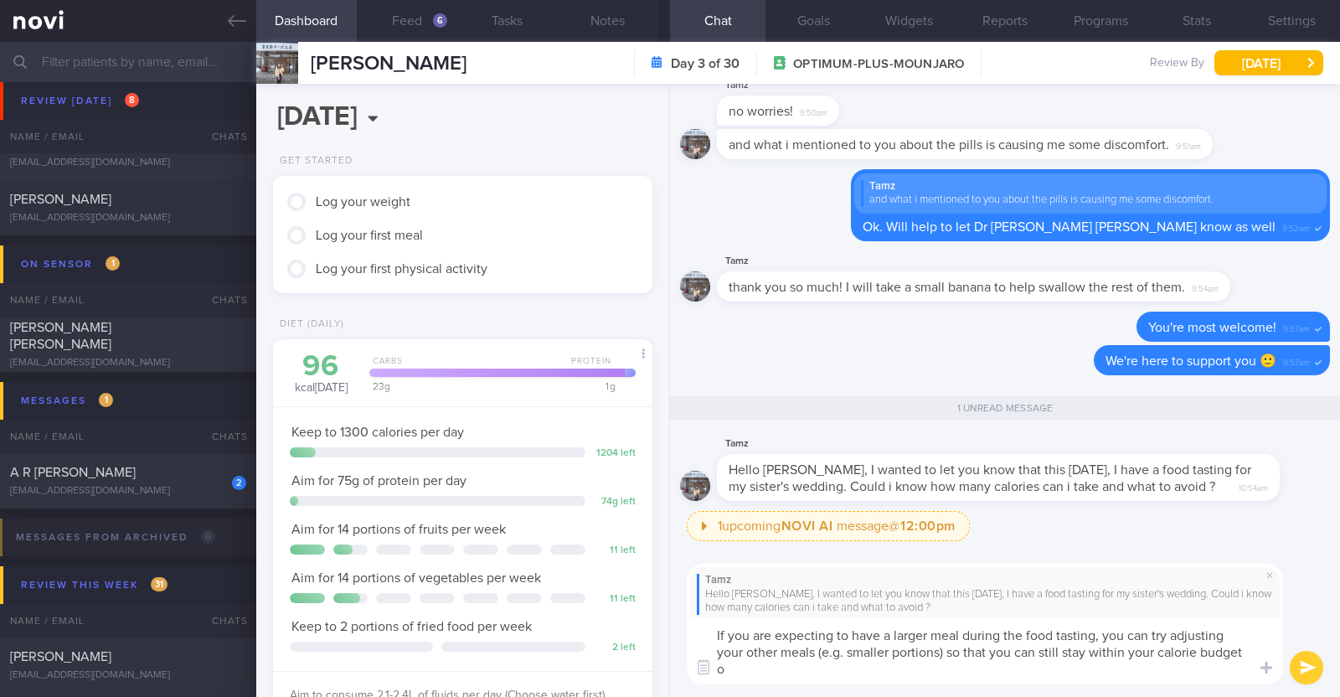
scroll to position [0, 0]
type textarea "If you are expecting to have a larger meal during the food tasting, you can try…"
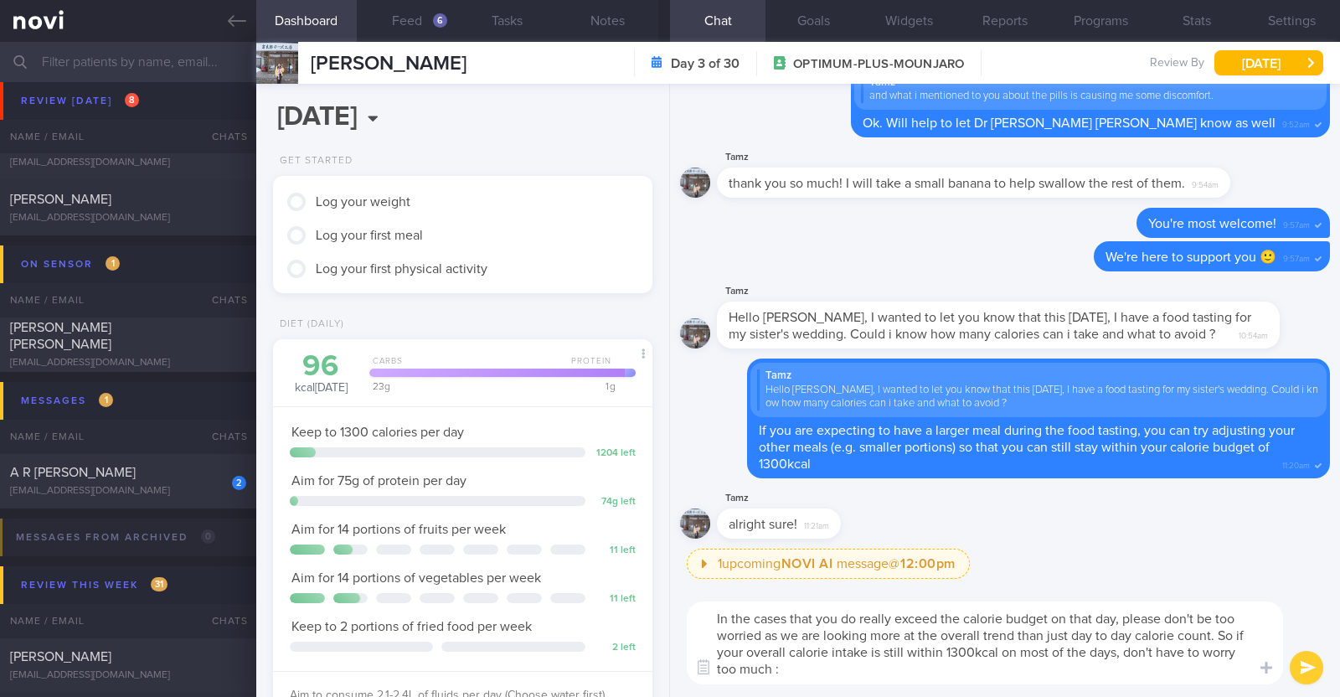
type textarea "In the cases that you do really exceed the calorie budget on that day, please d…"
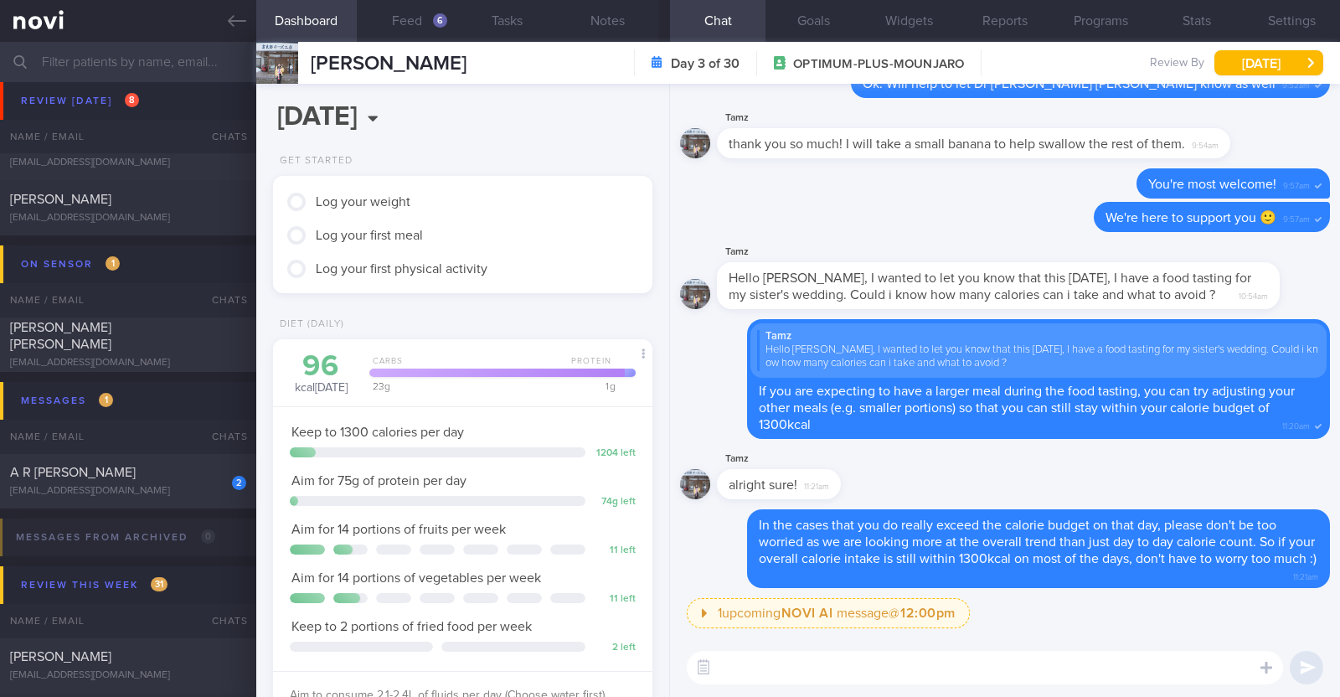
click at [856, 673] on textarea at bounding box center [985, 667] width 596 height 33
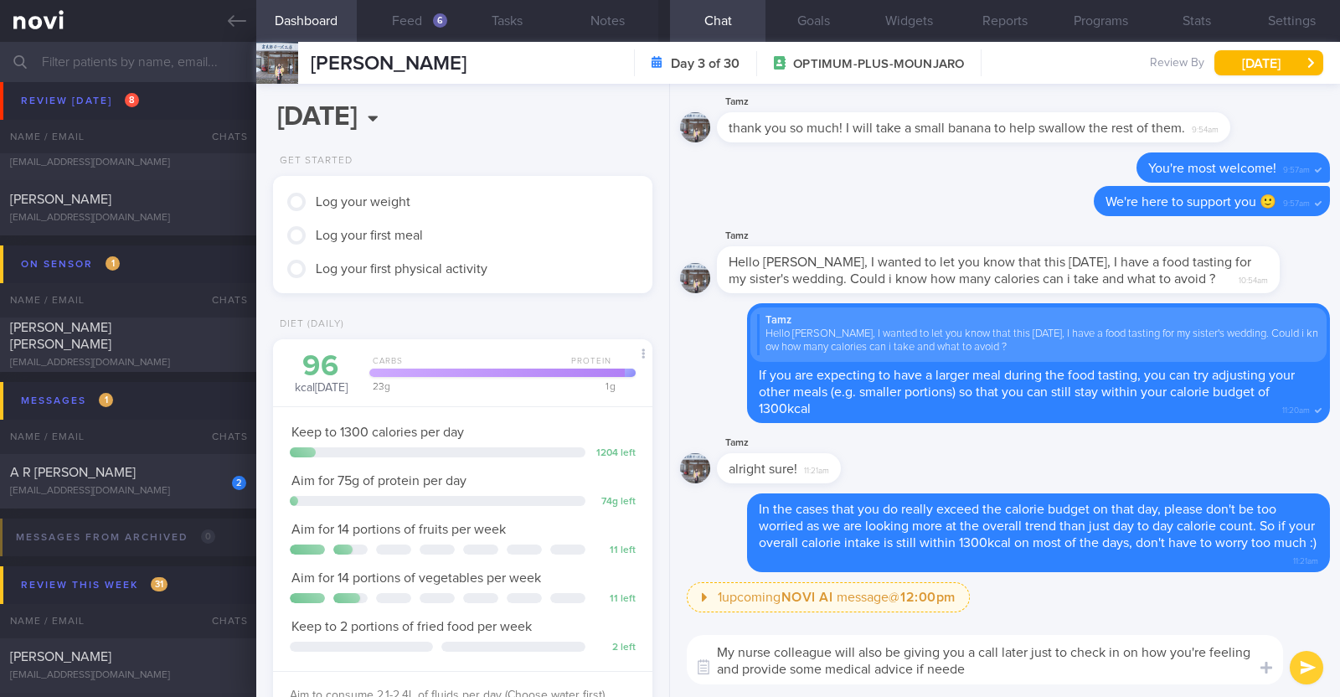
type textarea "My nurse colleague will also be giving you a call later just to check in on how…"
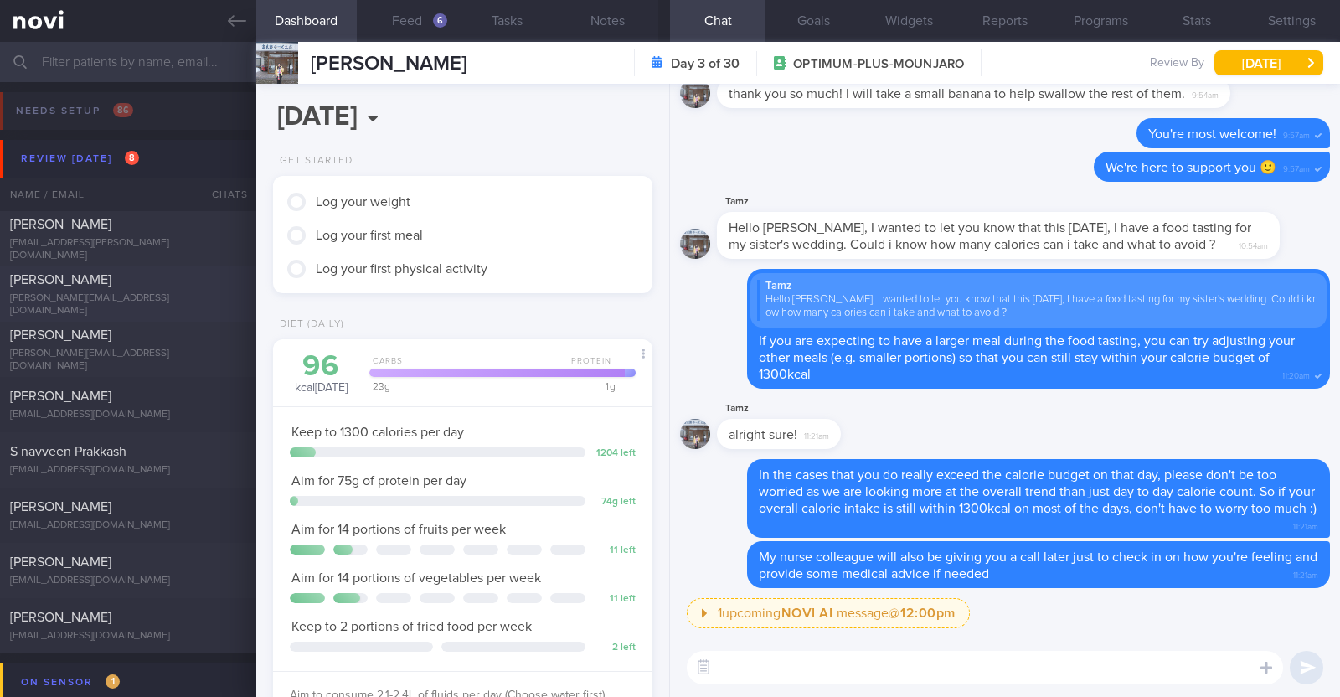
click at [147, 282] on div "[PERSON_NAME]" at bounding box center [126, 279] width 232 height 17
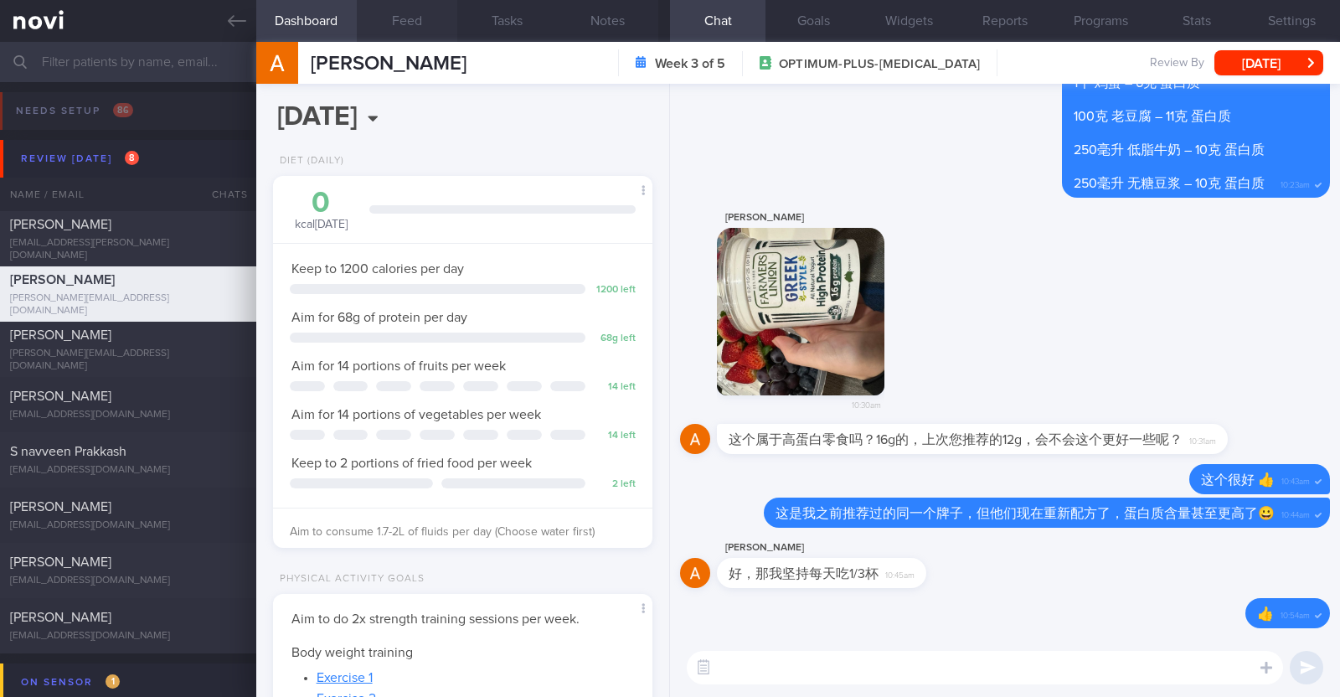
click at [409, 23] on button "Feed" at bounding box center [407, 21] width 100 height 42
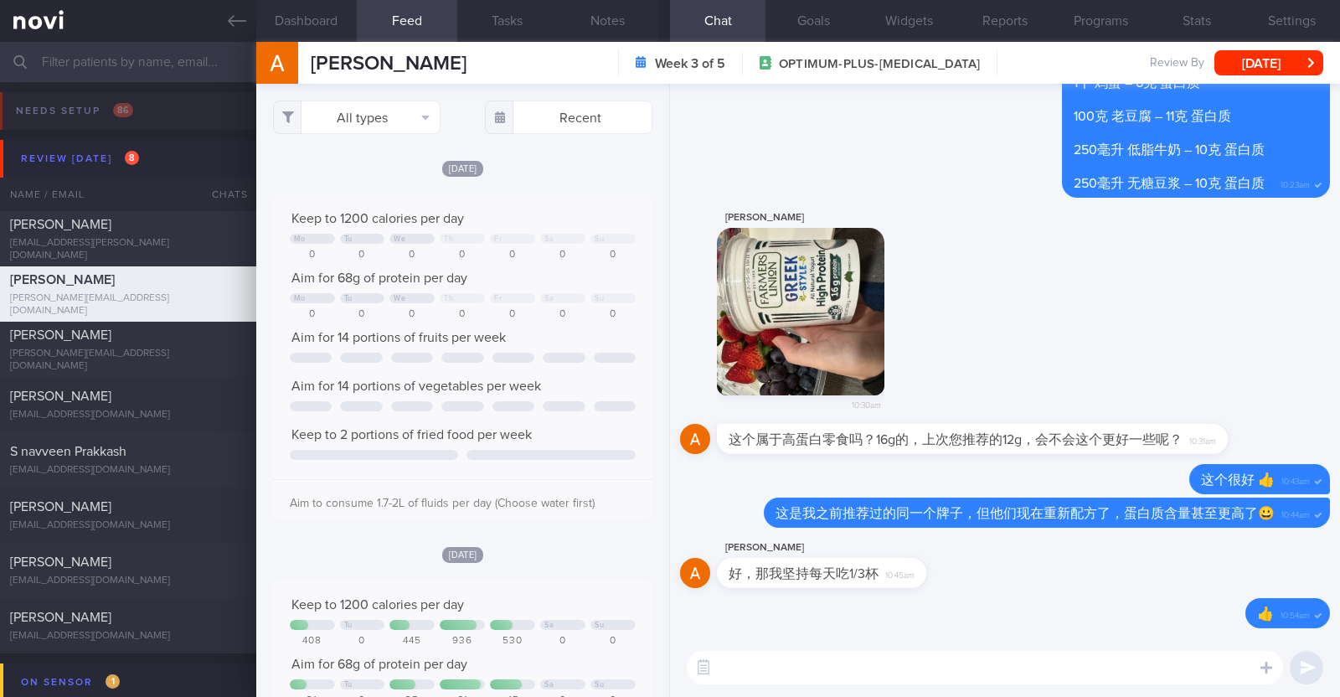
select select "7"
click at [758, 673] on textarea at bounding box center [985, 667] width 596 height 33
paste textarea "你最近的饮食看起来很棒，摄入了足量的蔬菜和蛋白质。继续保持！"
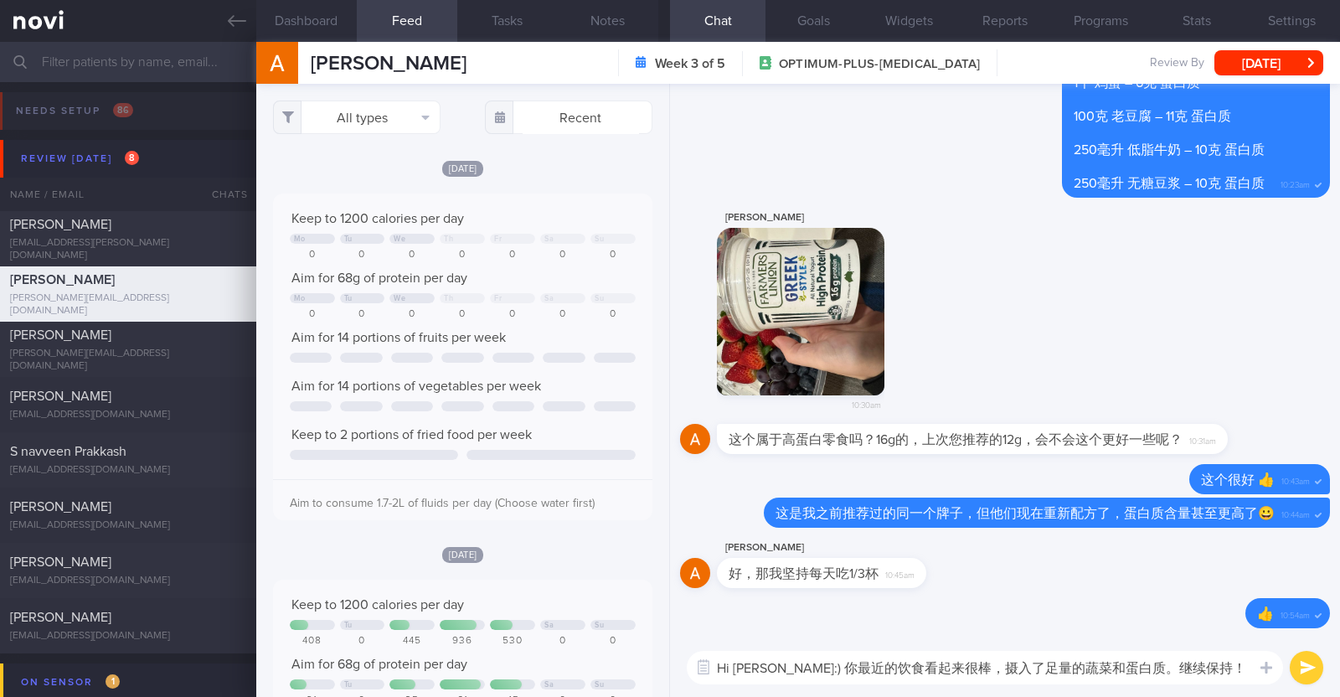
click at [1114, 667] on textarea "Hi [PERSON_NAME]:) 你最近的饮食看起来很棒，摄入了足量的蔬菜和蛋白质。继续保持！" at bounding box center [985, 667] width 596 height 33
type textarea "Hi [PERSON_NAME]:) 你最近的饮食看起来很棒，摄入了足量的蔬菜和蛋白质。请继续保持！"
click at [1226, 662] on textarea "Hi [PERSON_NAME]:) 你最近的饮食看起来很棒，摄入了足量的蔬菜和蛋白质。请继续保持！" at bounding box center [985, 667] width 596 height 33
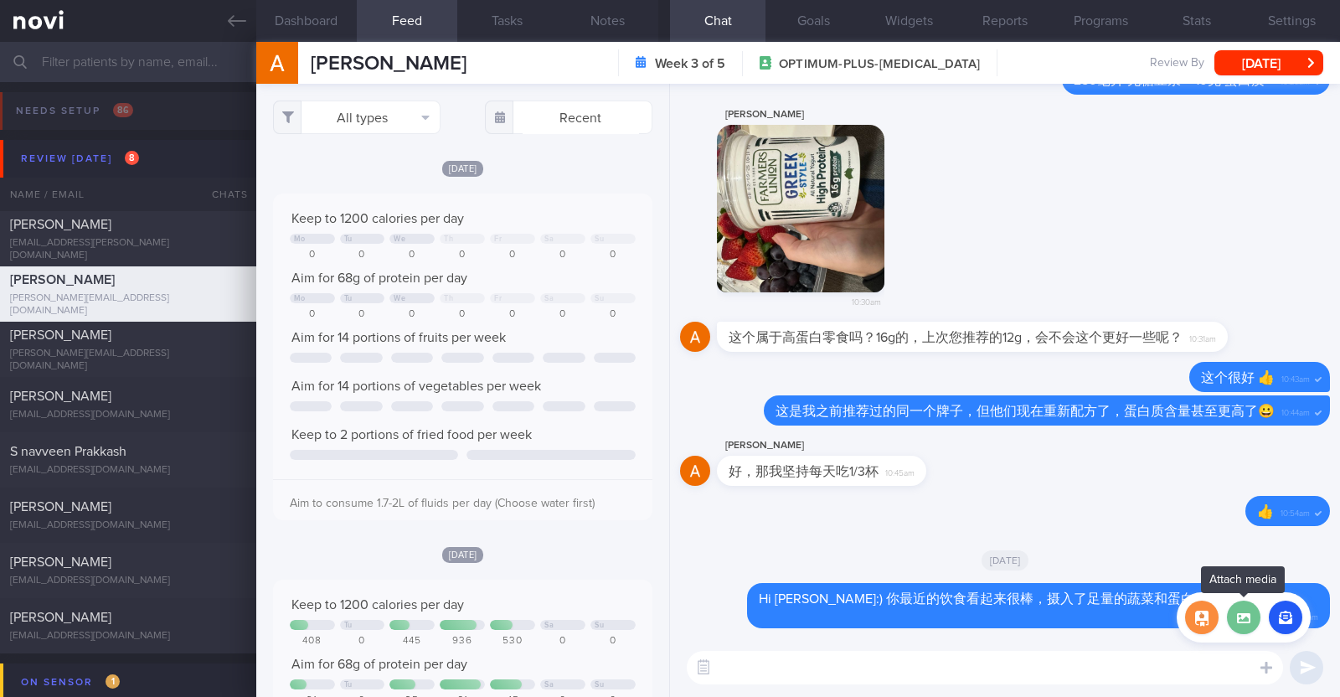
click at [1251, 613] on label at bounding box center [1243, 616] width 33 height 33
click at [0, 0] on input "file" at bounding box center [0, 0] width 0 height 0
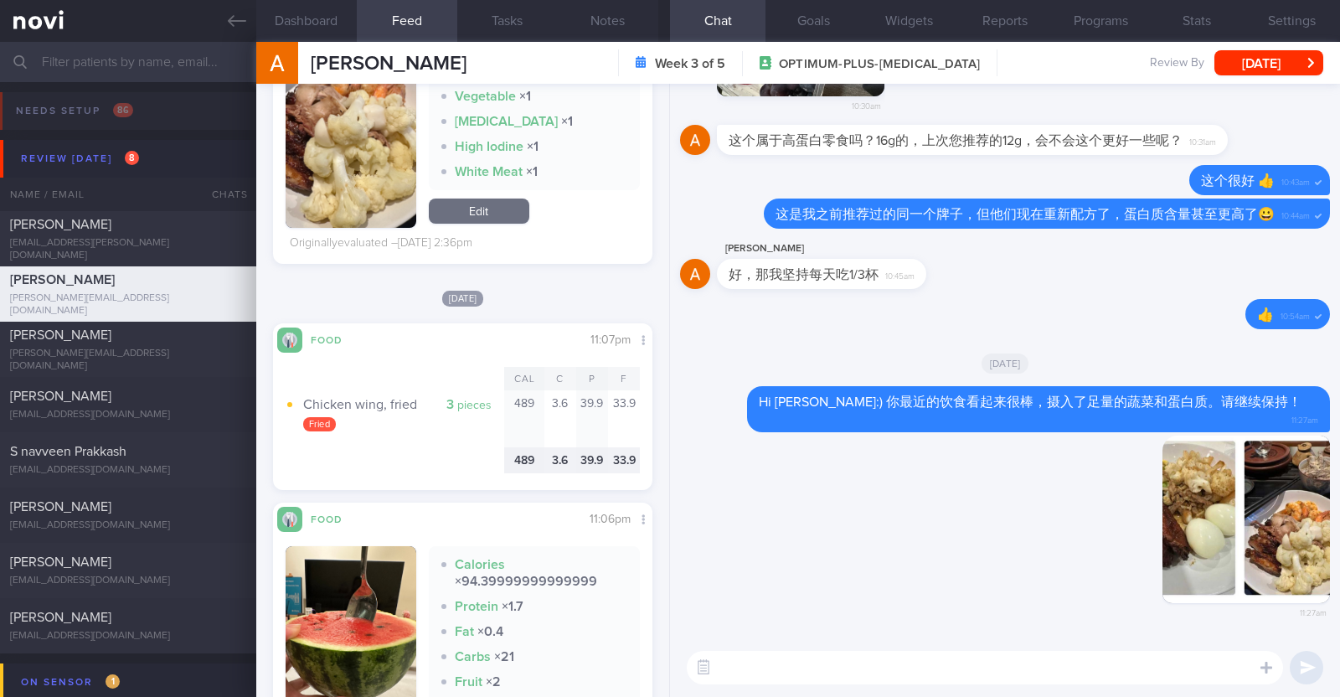
scroll to position [1047, 0]
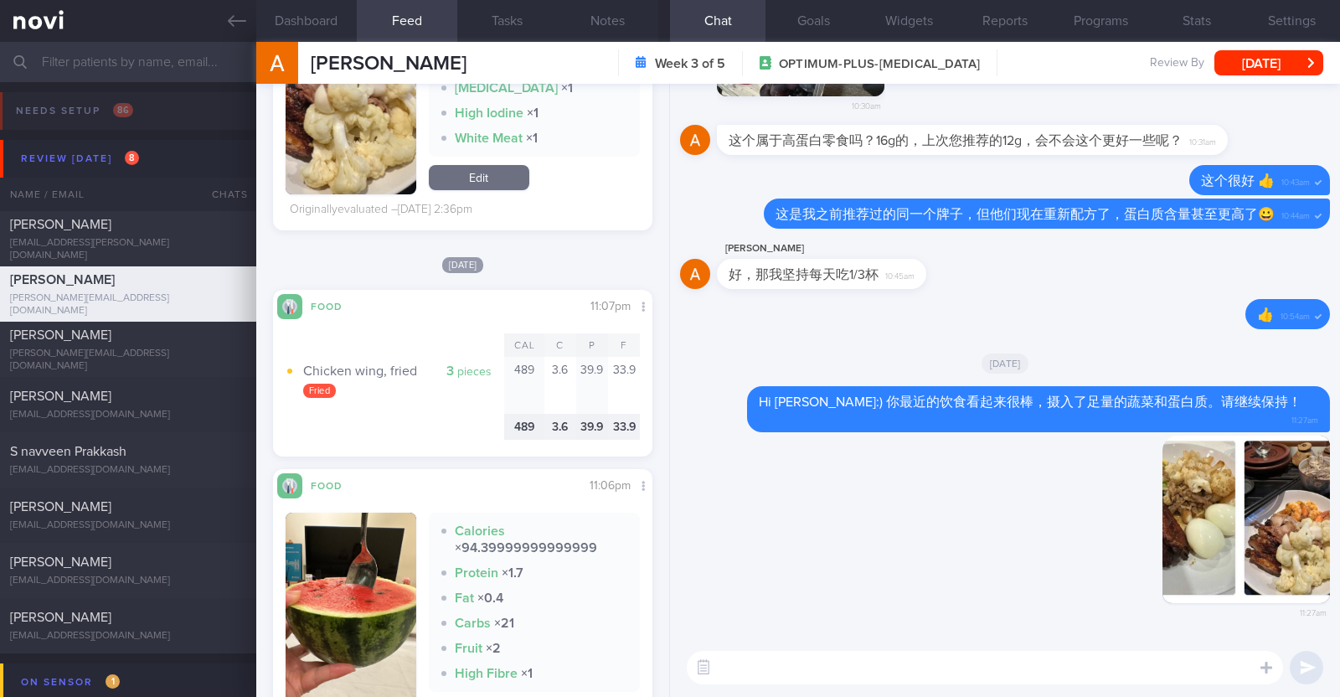
click at [779, 666] on textarea at bounding box center [985, 667] width 596 height 33
paste textarea "炸鸡翅的反式脂肪含量很高，这不仅会阻碍体重下降，还会提高低密度脂蛋白胆固醇的水平。请尽量限制饮食中的油炸食物。你可以尝试更健康的烹饪方式，比如烧烤、清蒸或翻炒。"
type textarea "炸鸡翅的反式脂肪含量很高，这不仅会阻碍体重下降，还会提高低密度脂蛋白胆固醇的水平。请尽量限制饮食中的油炸食物。你可以尝试更健康的烹饪方式，比如烧烤、清蒸或翻炒。"
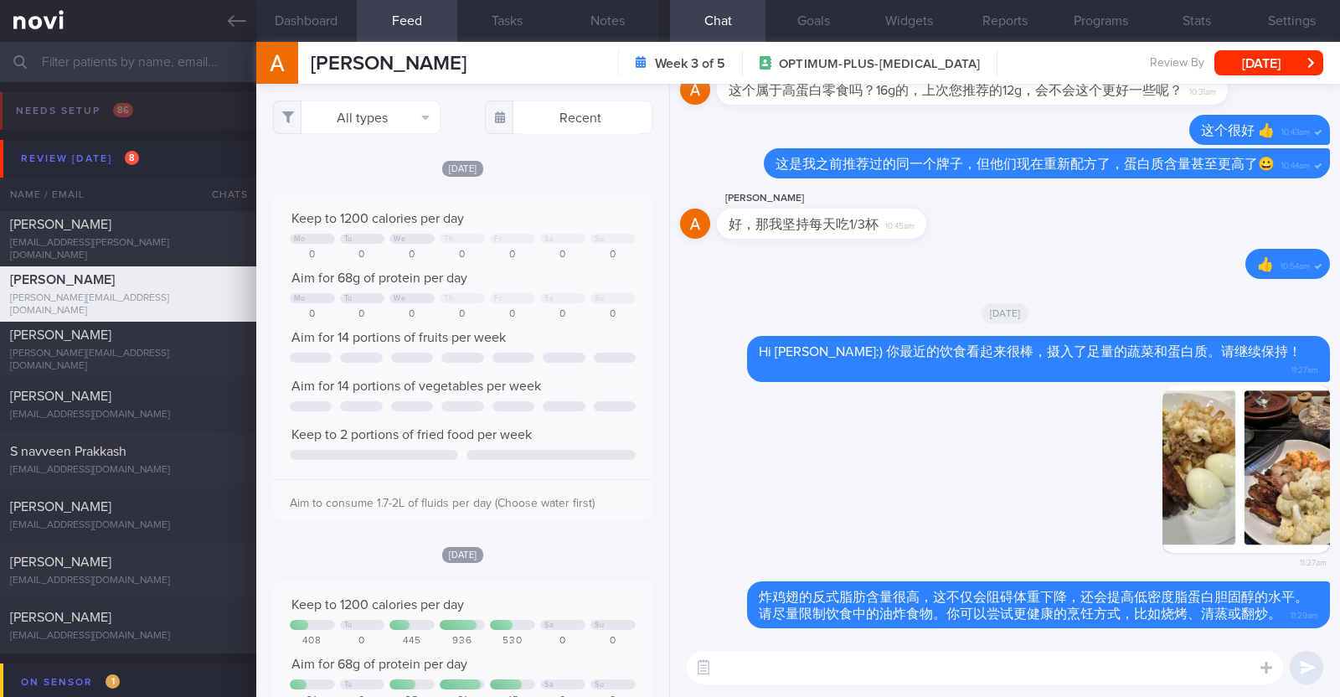
scroll to position [104, 0]
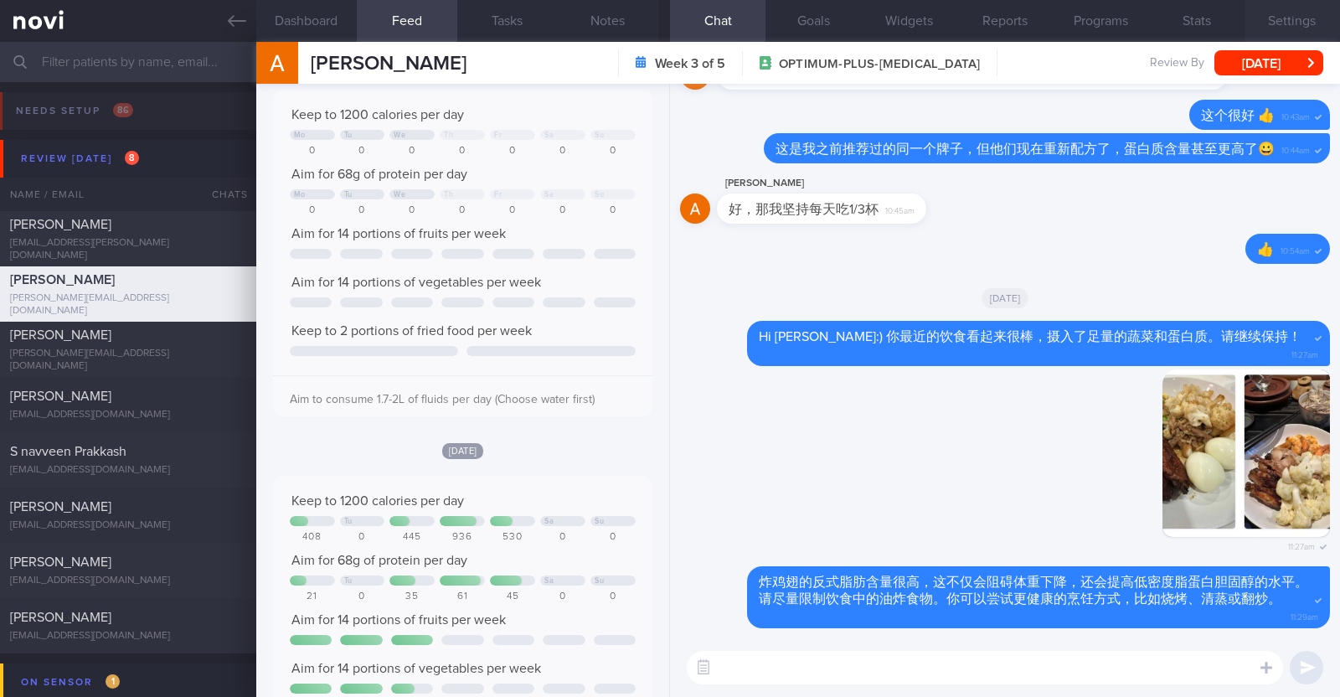
click at [1274, 21] on button "Settings" at bounding box center [1291, 21] width 95 height 42
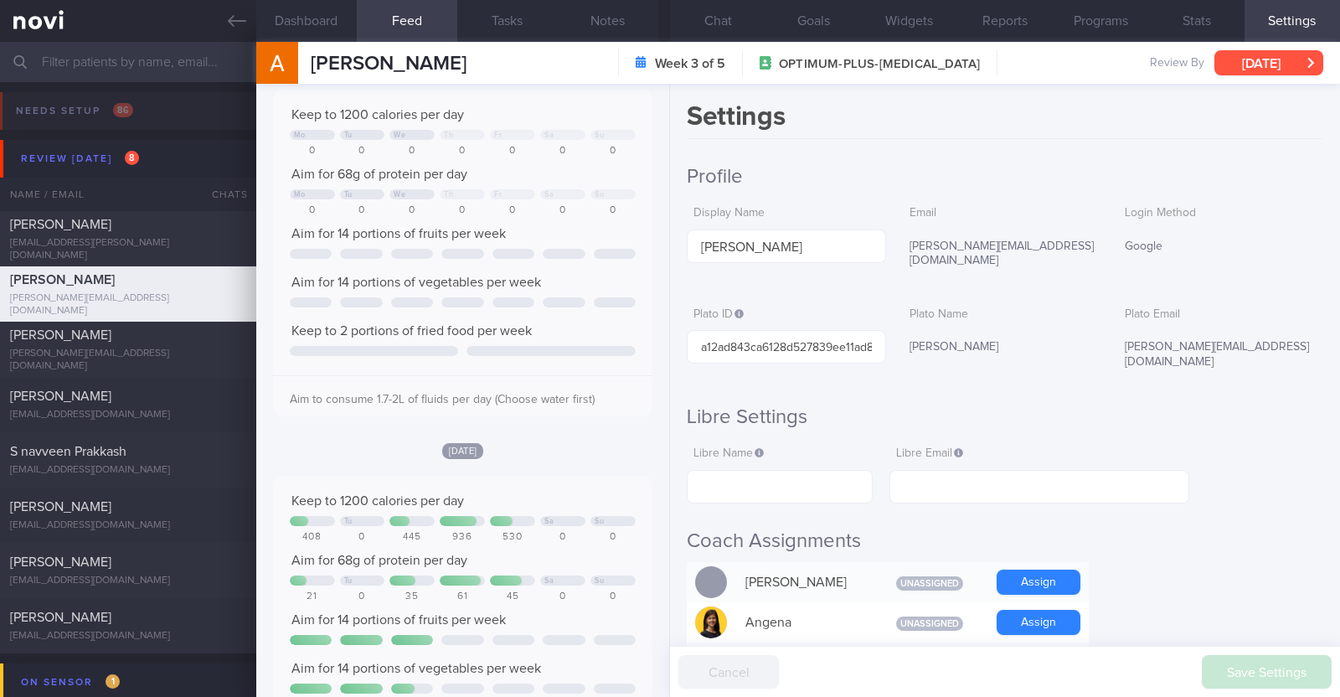
click at [1275, 61] on button "[DATE]" at bounding box center [1268, 62] width 109 height 25
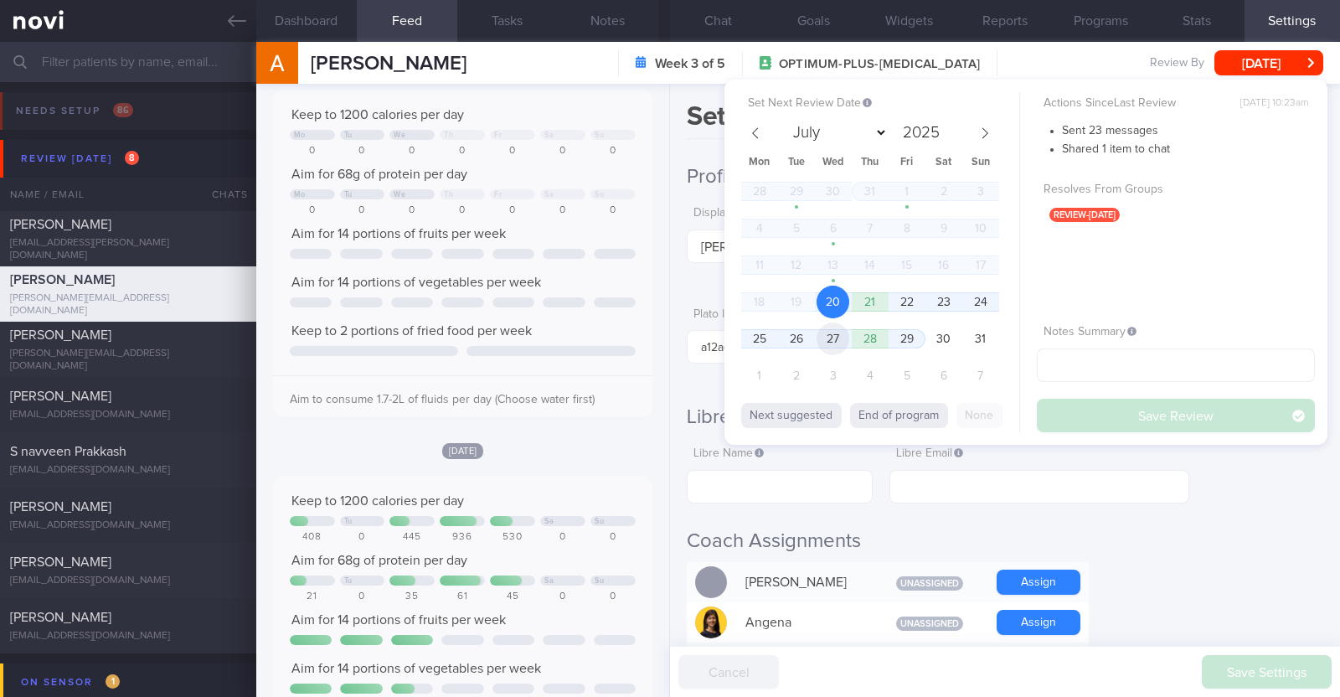
click at [830, 337] on span "27" at bounding box center [832, 338] width 33 height 33
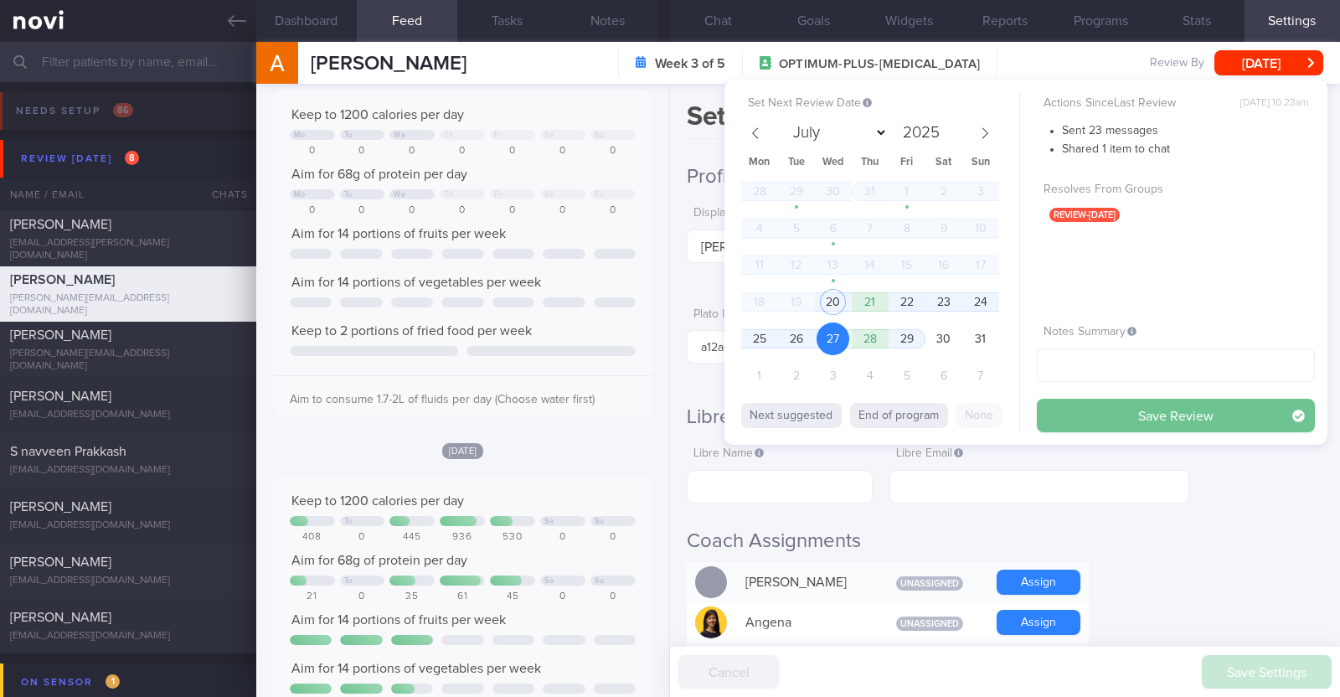
click at [1058, 403] on button "Save Review" at bounding box center [1176, 415] width 278 height 33
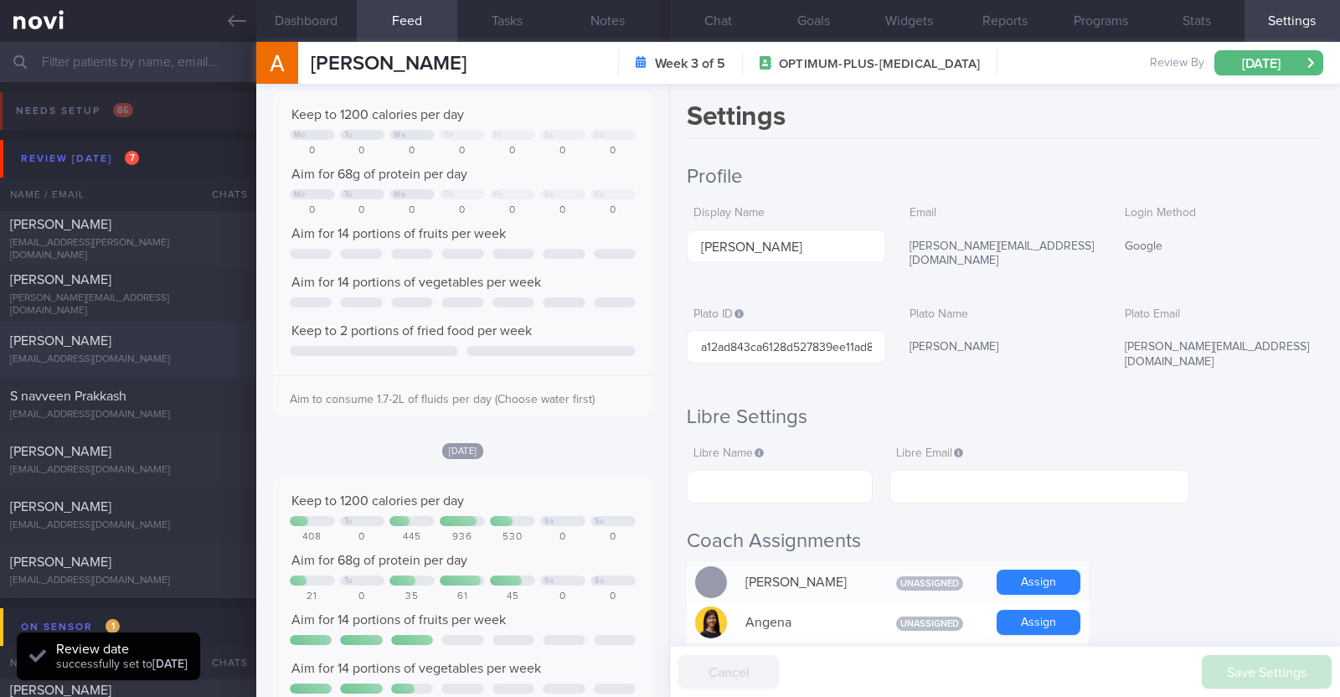
click at [113, 345] on div "[PERSON_NAME]" at bounding box center [126, 340] width 232 height 17
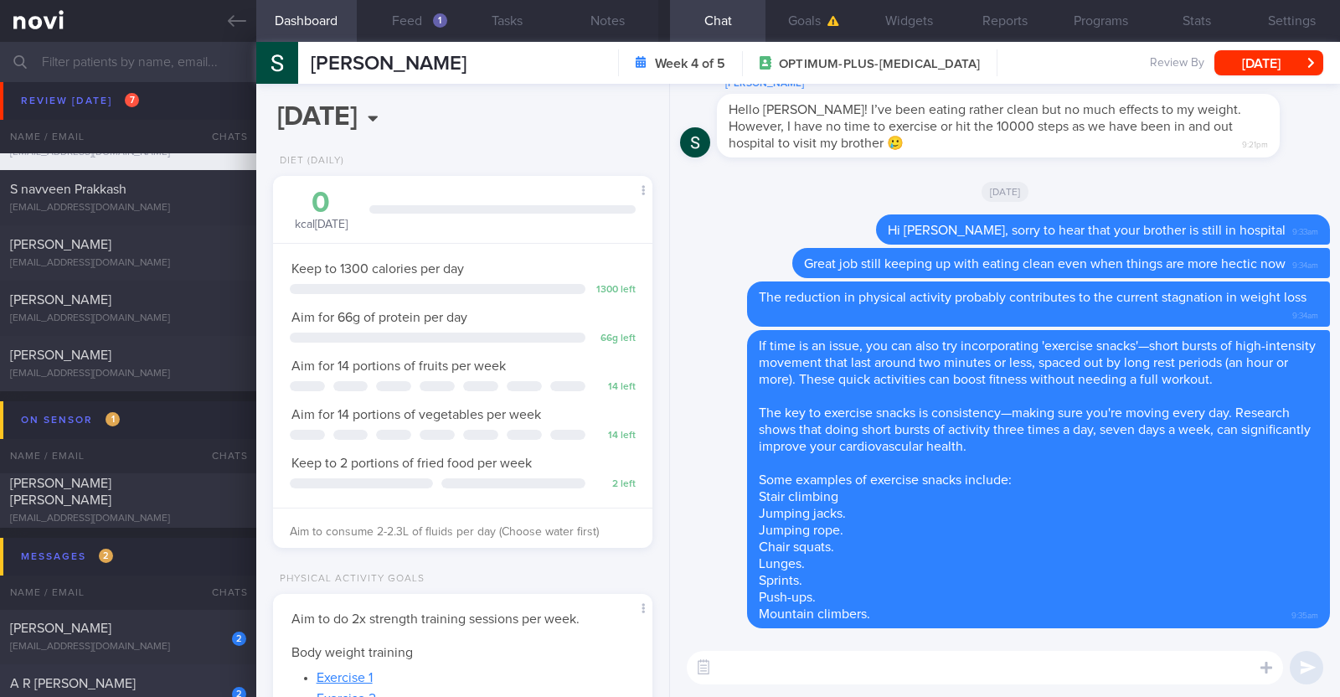
scroll to position [104, 0]
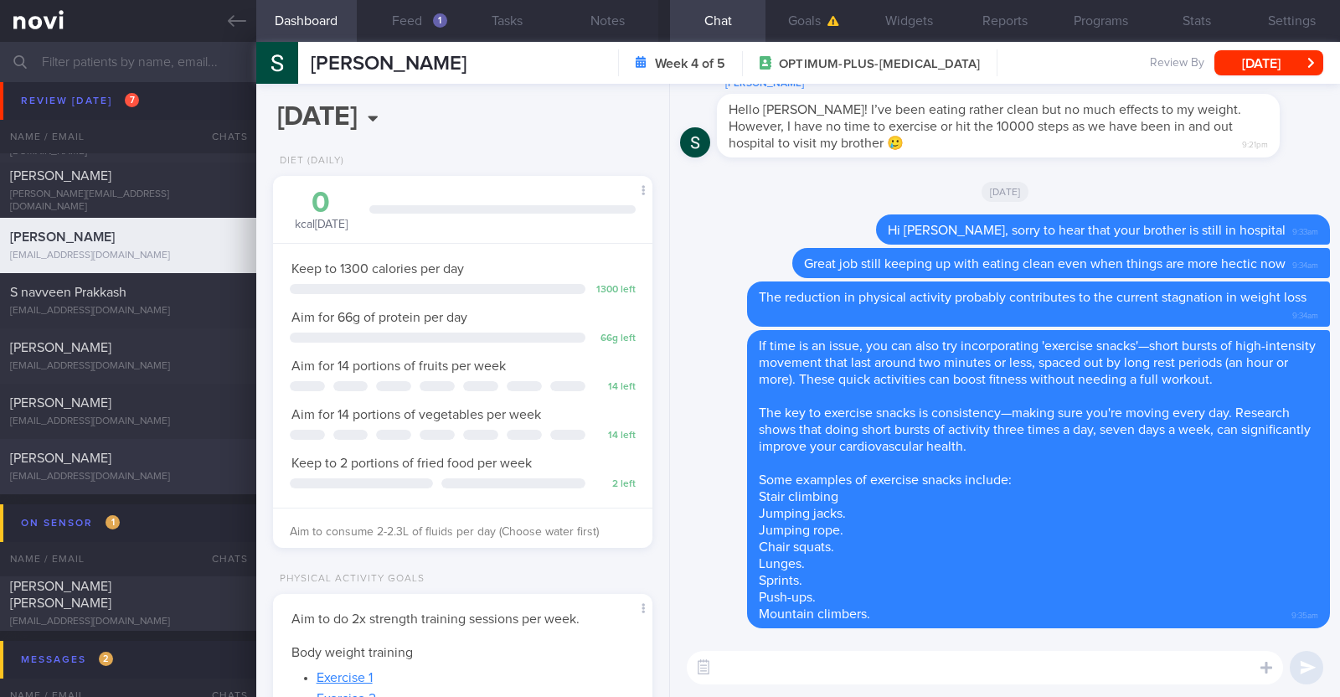
click at [140, 471] on div "[EMAIL_ADDRESS][DOMAIN_NAME]" at bounding box center [128, 477] width 236 height 13
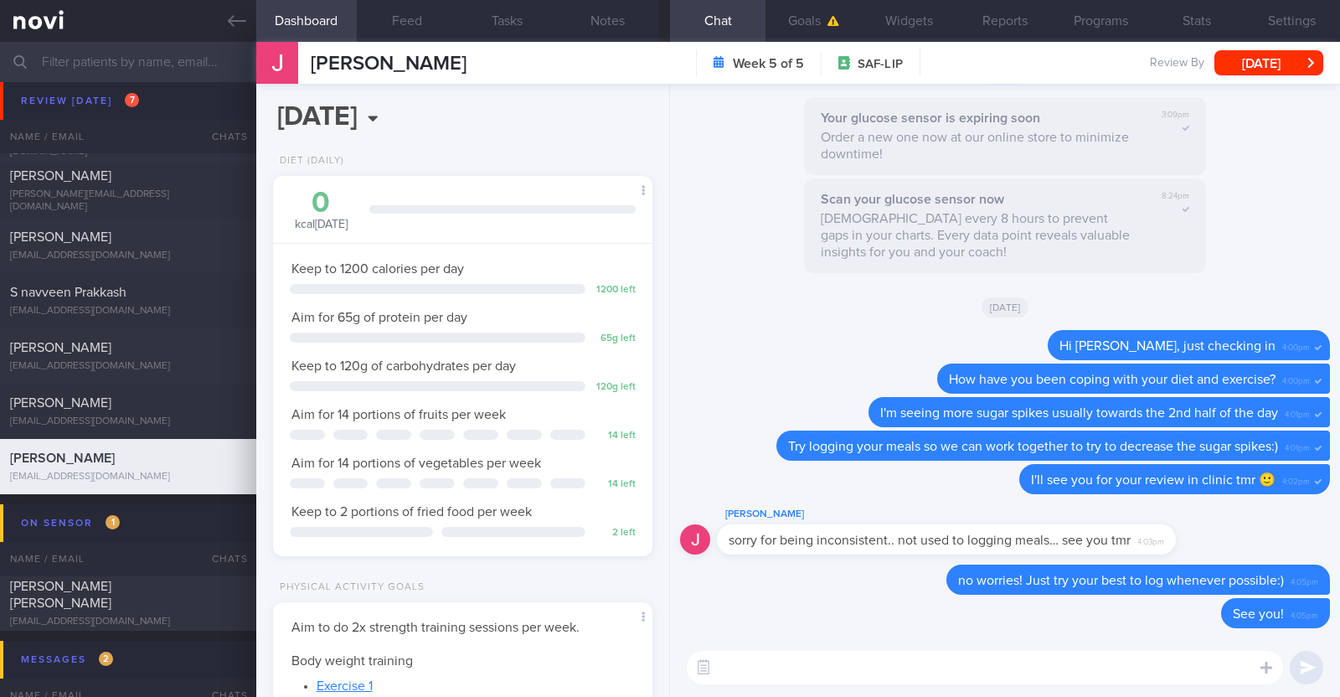
scroll to position [169, 339]
click at [836, 663] on textarea at bounding box center [985, 667] width 596 height 33
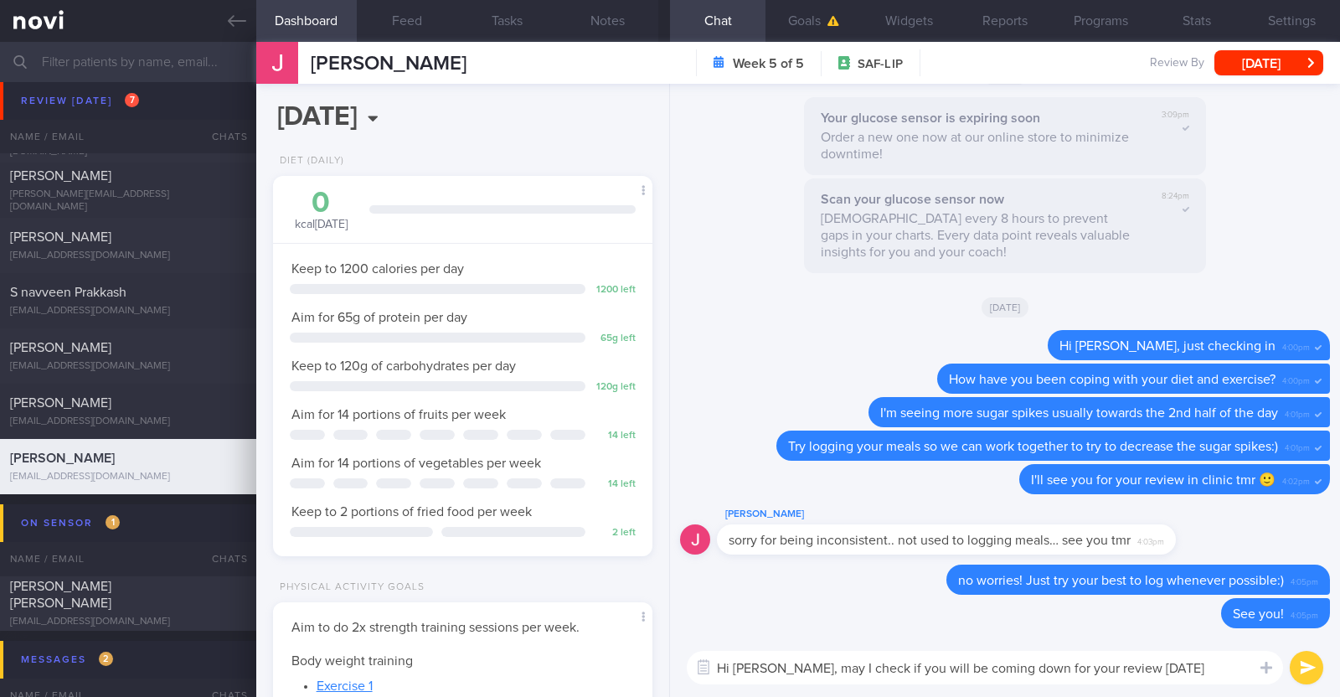
type textarea "Hi Justine, may I check if you will be coming down for your review today?"
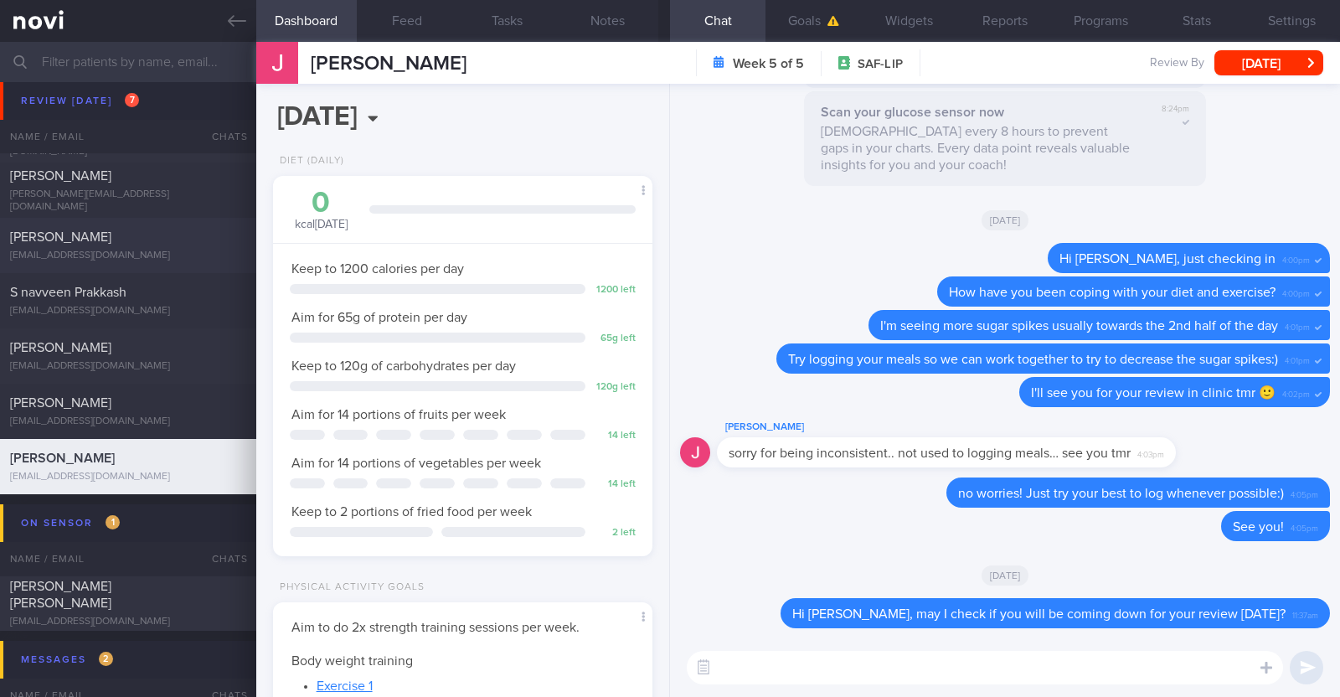
click at [169, 236] on div "Stephenie Koh" at bounding box center [126, 237] width 232 height 17
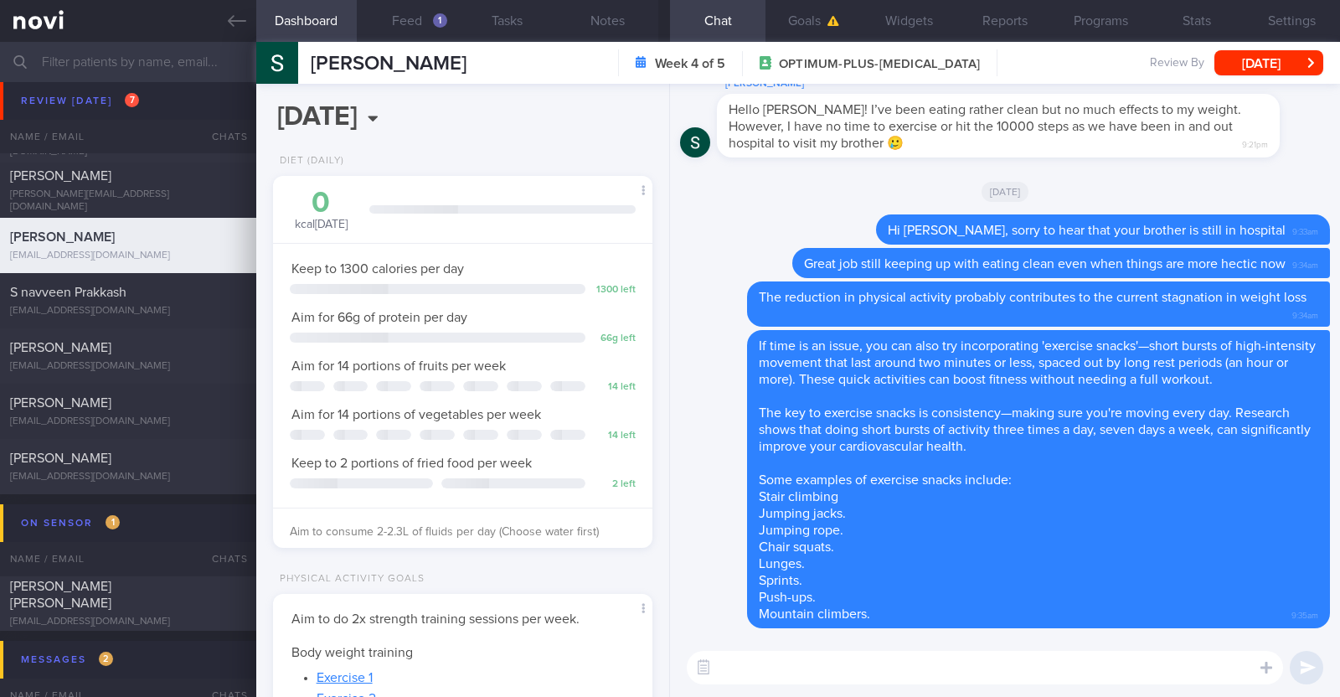
scroll to position [190, 333]
click at [431, 13] on button "Feed 1" at bounding box center [407, 21] width 100 height 42
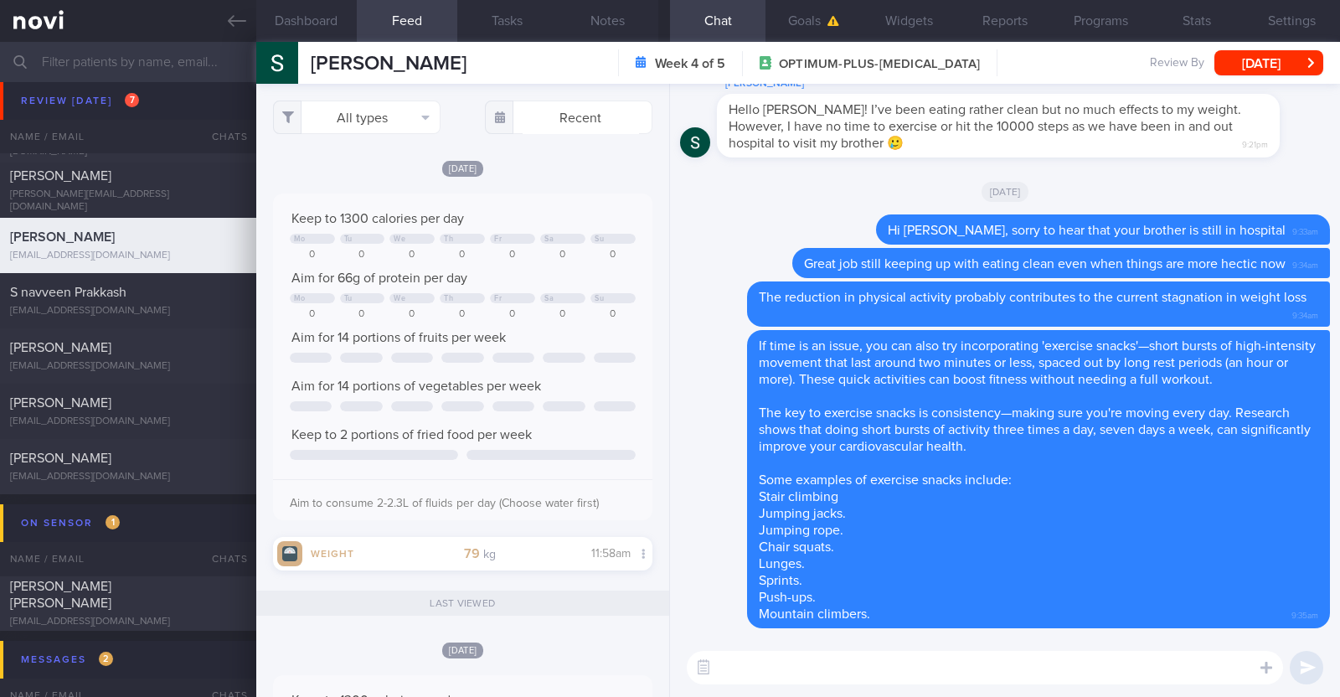
click at [849, 667] on textarea at bounding box center [985, 667] width 596 height 33
type textarea "Hi Stephenie, just checking in:)"
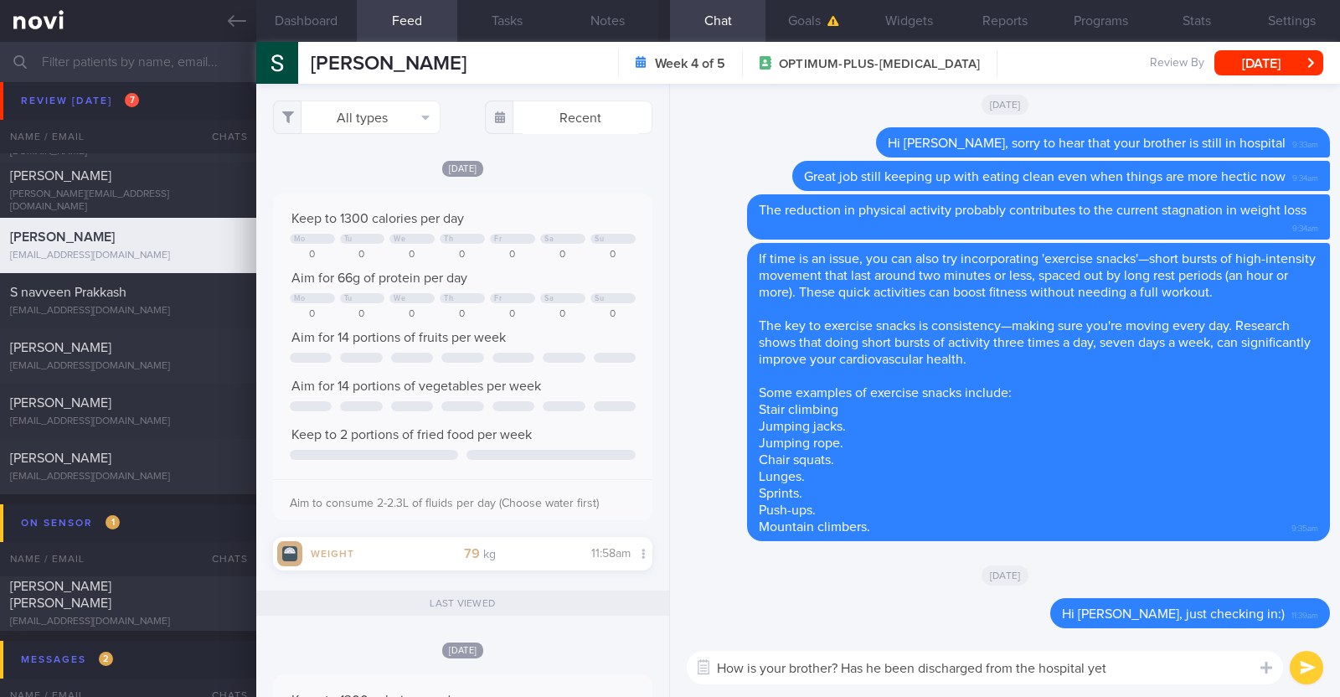
type textarea "How is your brother? Has he been discharged from the hospital yet?"
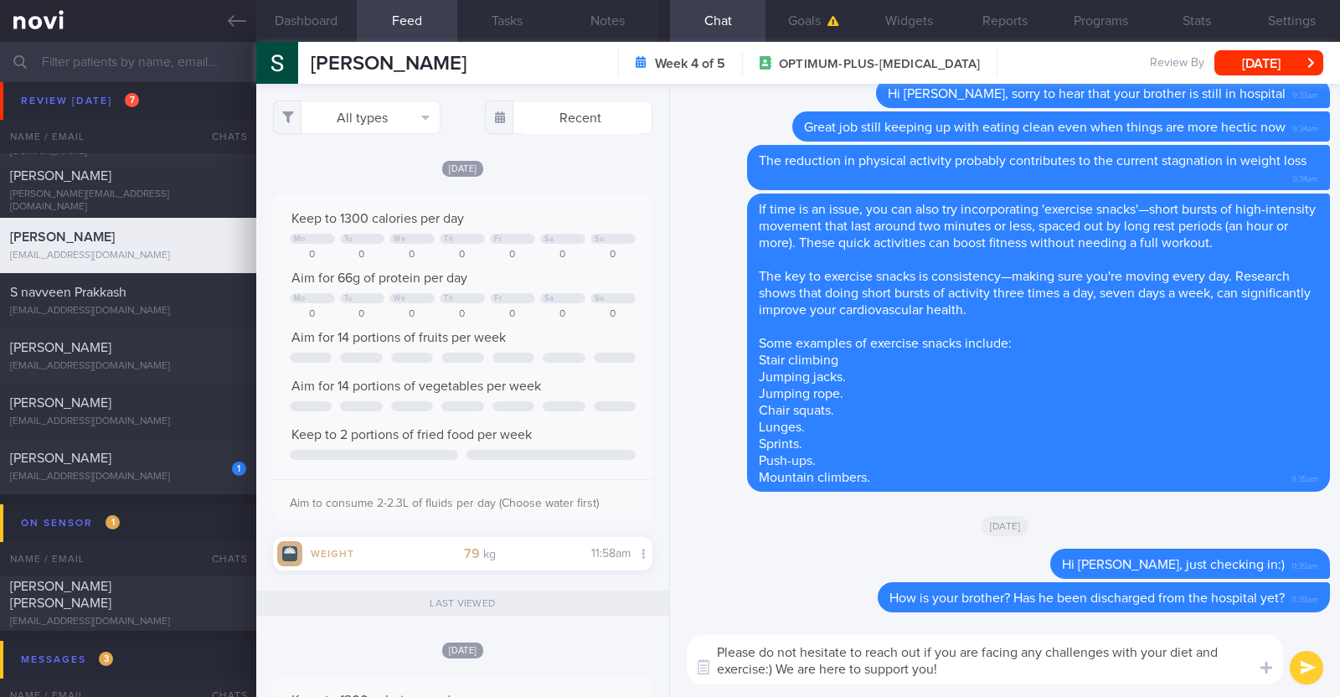
type textarea "Please do not hesitate to reach out if you are facing any challenges with your …"
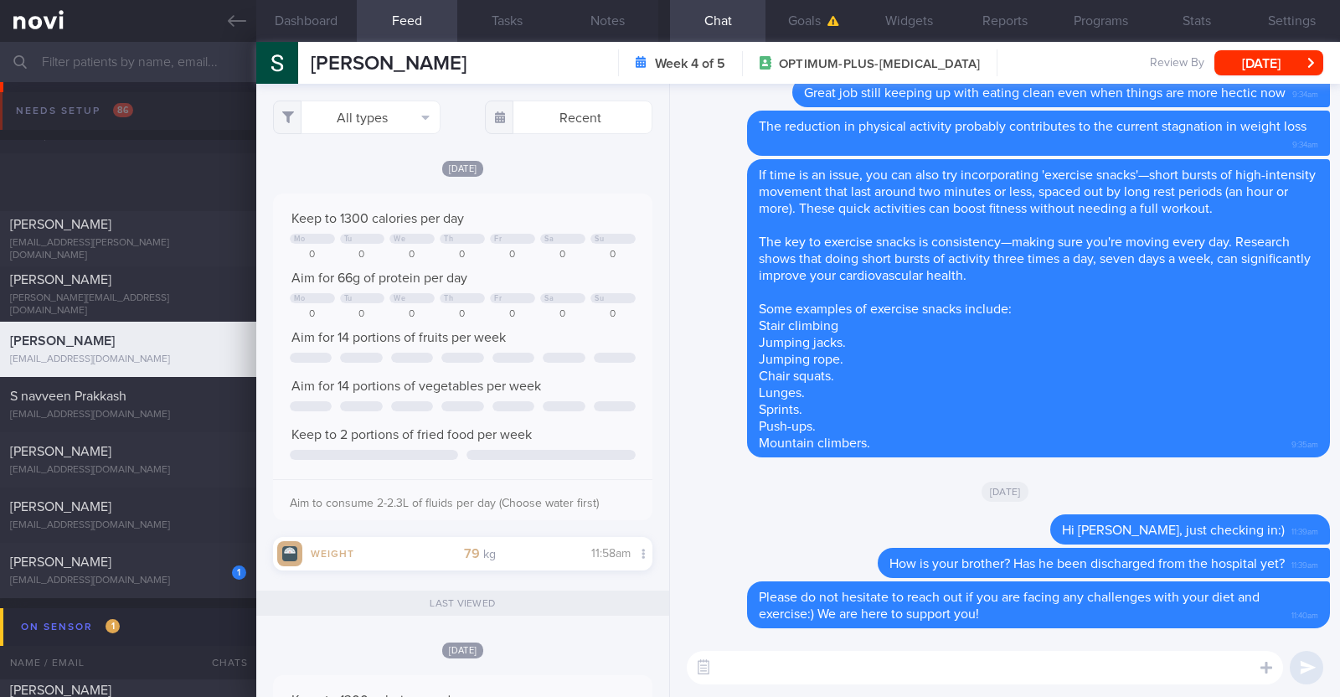
select select "7"
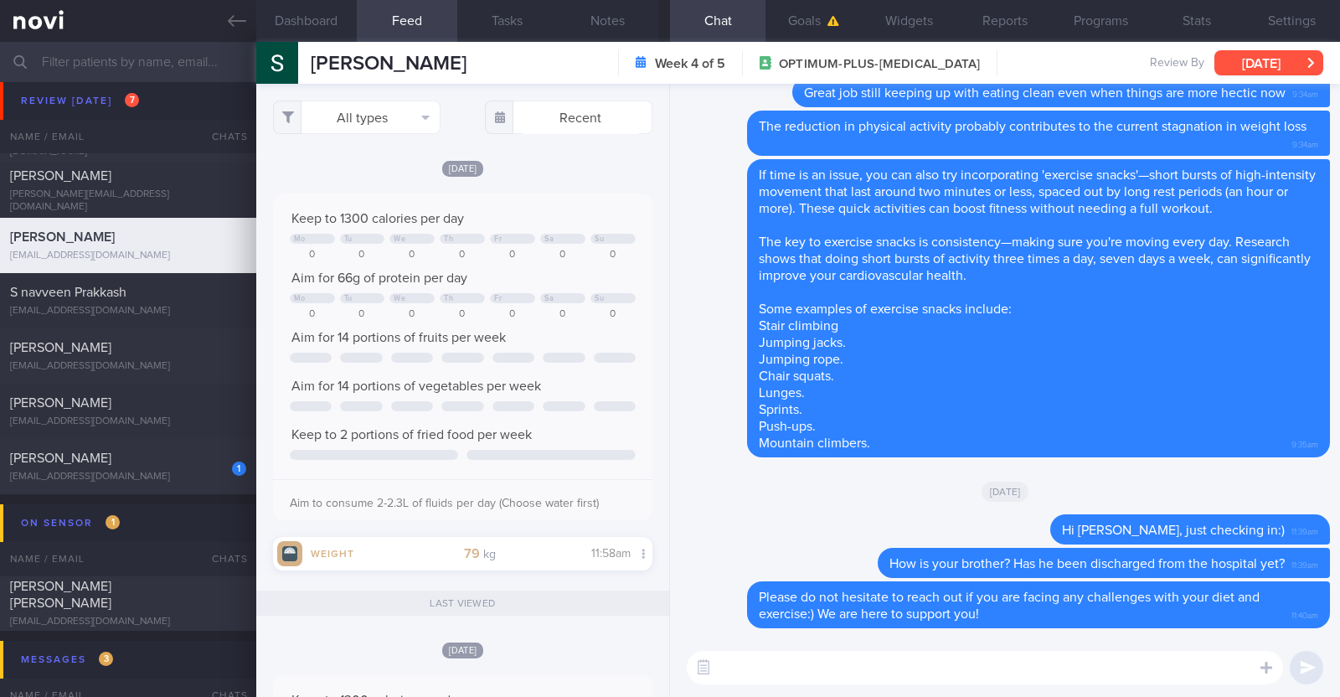
click at [1274, 75] on button "[DATE]" at bounding box center [1268, 62] width 109 height 25
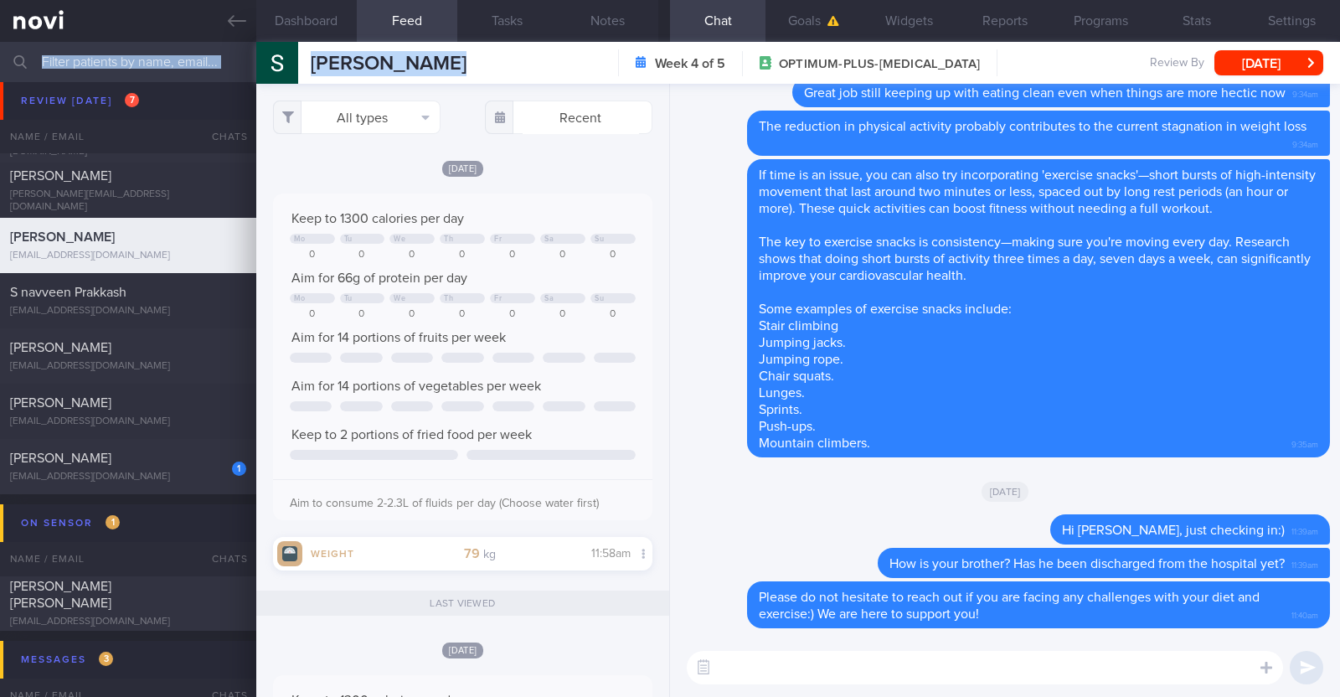
drag, startPoint x: 459, startPoint y: 65, endPoint x: 252, endPoint y: 56, distance: 207.0
click at [252, 56] on div "Patients New Users Coaches Assigned patients Assigned patients All active patie…" at bounding box center [670, 369] width 1340 height 655
copy div "Assigned patients Assigned patients All active patients Archived patients Needs…"
click at [455, 80] on div "[PERSON_NAME] [PERSON_NAME] [EMAIL_ADDRESS][DOMAIN_NAME] Week 4 of 5 OPTIMUM-PL…" at bounding box center [797, 63] width 1083 height 42
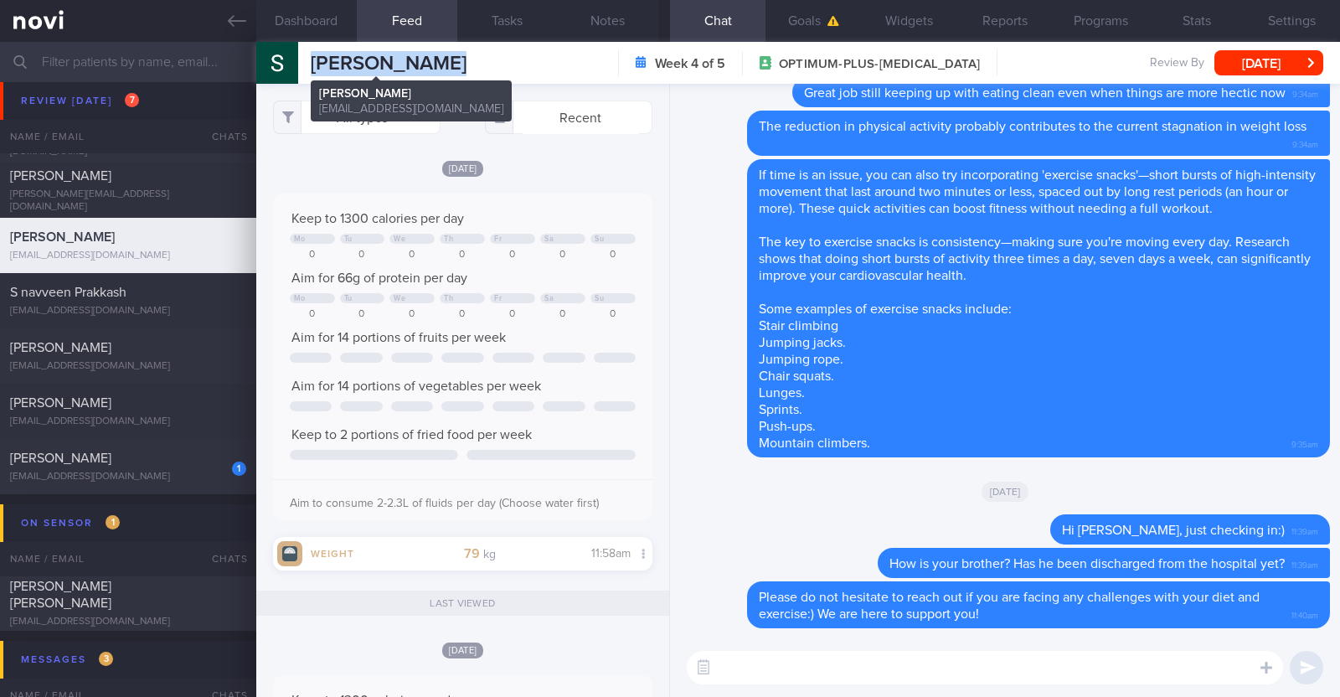
drag, startPoint x: 462, startPoint y: 65, endPoint x: 311, endPoint y: 61, distance: 150.8
click at [311, 61] on div "[PERSON_NAME] [PERSON_NAME] [EMAIL_ADDRESS][DOMAIN_NAME] Week 4 of 5 OPTIMUM-PL…" at bounding box center [797, 63] width 1083 height 42
copy span "[PERSON_NAME]"
click at [1092, 19] on button "Programs" at bounding box center [1099, 21] width 95 height 42
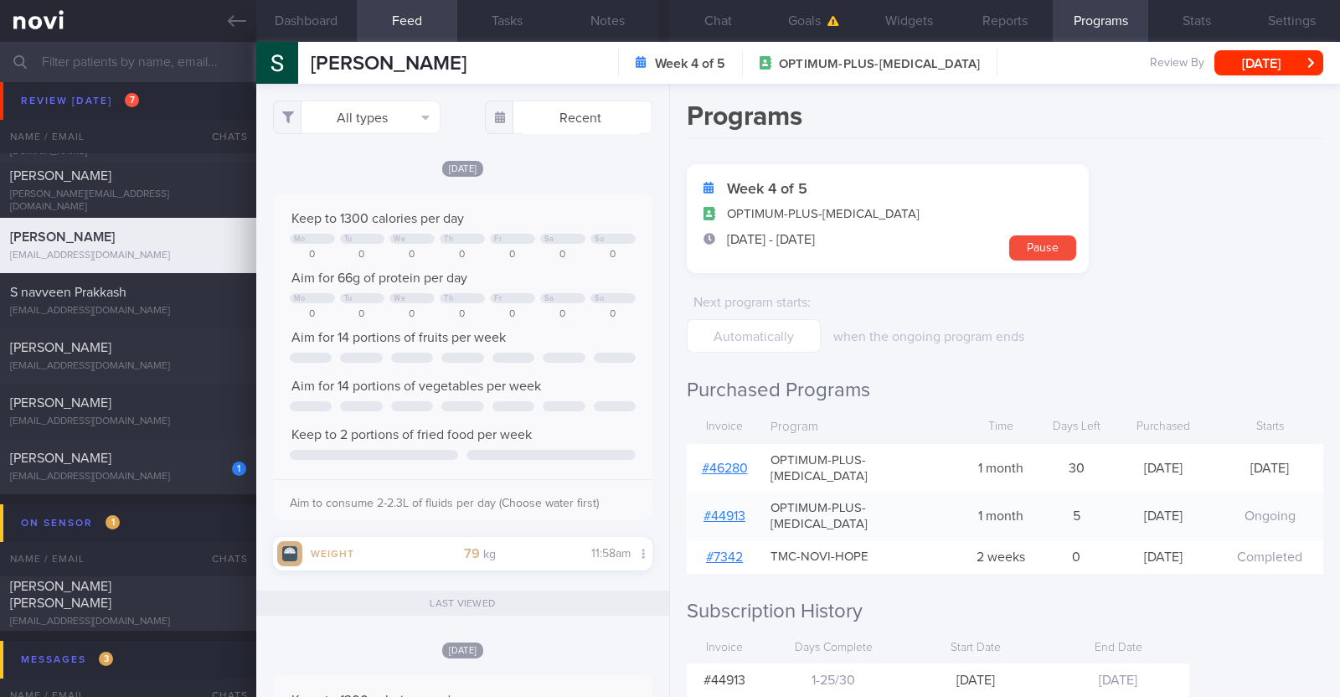
click at [737, 451] on div "# 46280" at bounding box center [724, 467] width 75 height 33
click at [733, 461] on link "# 46280" at bounding box center [725, 467] width 46 height 13
click at [580, 17] on button "Notes" at bounding box center [608, 21] width 100 height 42
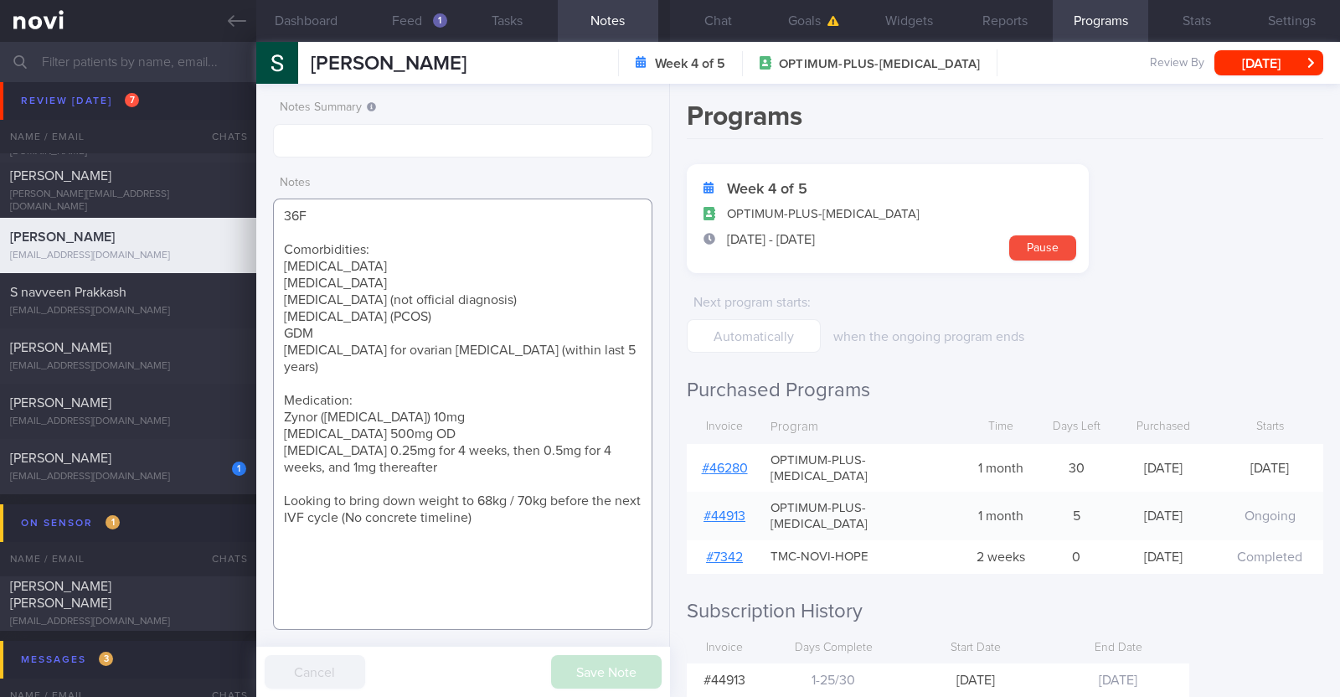
drag, startPoint x: 285, startPoint y: 437, endPoint x: 378, endPoint y: 453, distance: 95.1
click at [378, 453] on textarea "36F Comorbidities: [MEDICAL_DATA] [MEDICAL_DATA] [MEDICAL_DATA] (not official d…" at bounding box center [462, 413] width 379 height 431
paste textarea "1mg"
drag, startPoint x: 645, startPoint y: 437, endPoint x: 265, endPoint y: 430, distance: 380.2
click at [265, 430] on div "Notes Summary Notes 36F Comorbidities: [MEDICAL_DATA] [MEDICAL_DATA] [MEDICAL_D…" at bounding box center [463, 390] width 414 height 613
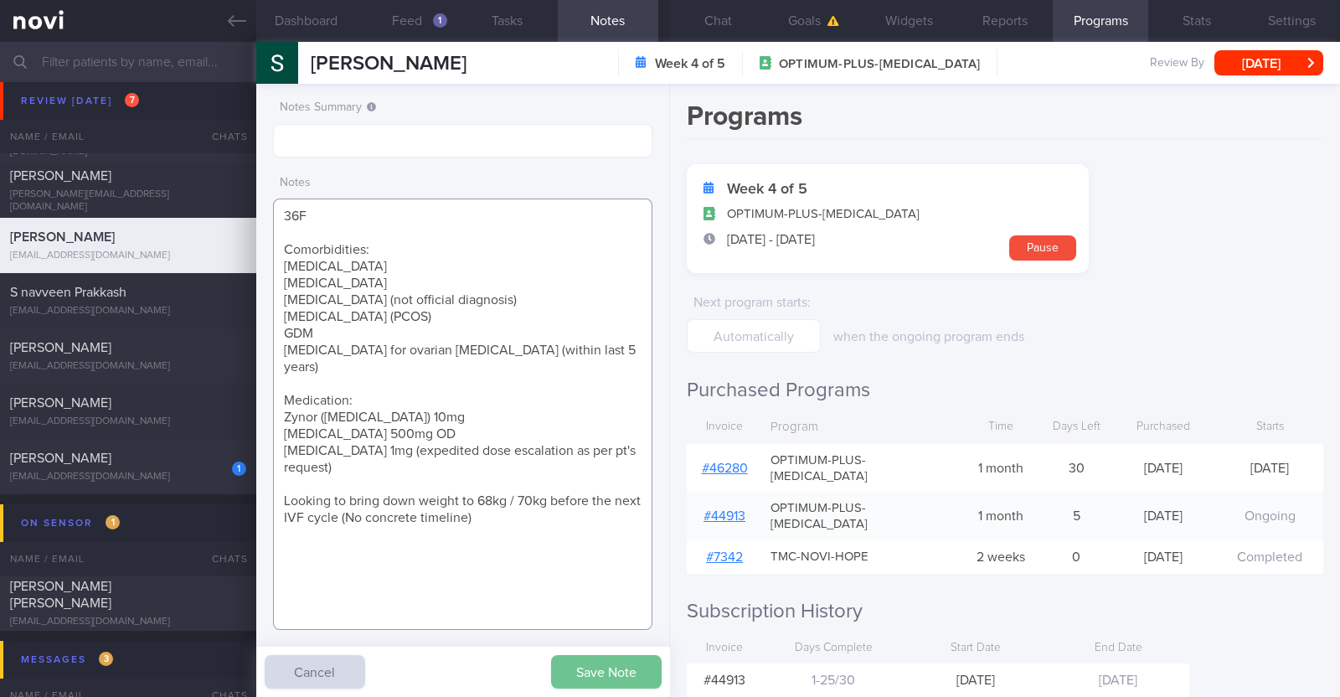
type textarea "36F Comorbidities: [MEDICAL_DATA] [MEDICAL_DATA] [MEDICAL_DATA] (not official d…"
click at [594, 667] on button "Save Note" at bounding box center [606, 671] width 111 height 33
click at [733, 23] on button "Chat" at bounding box center [717, 21] width 95 height 42
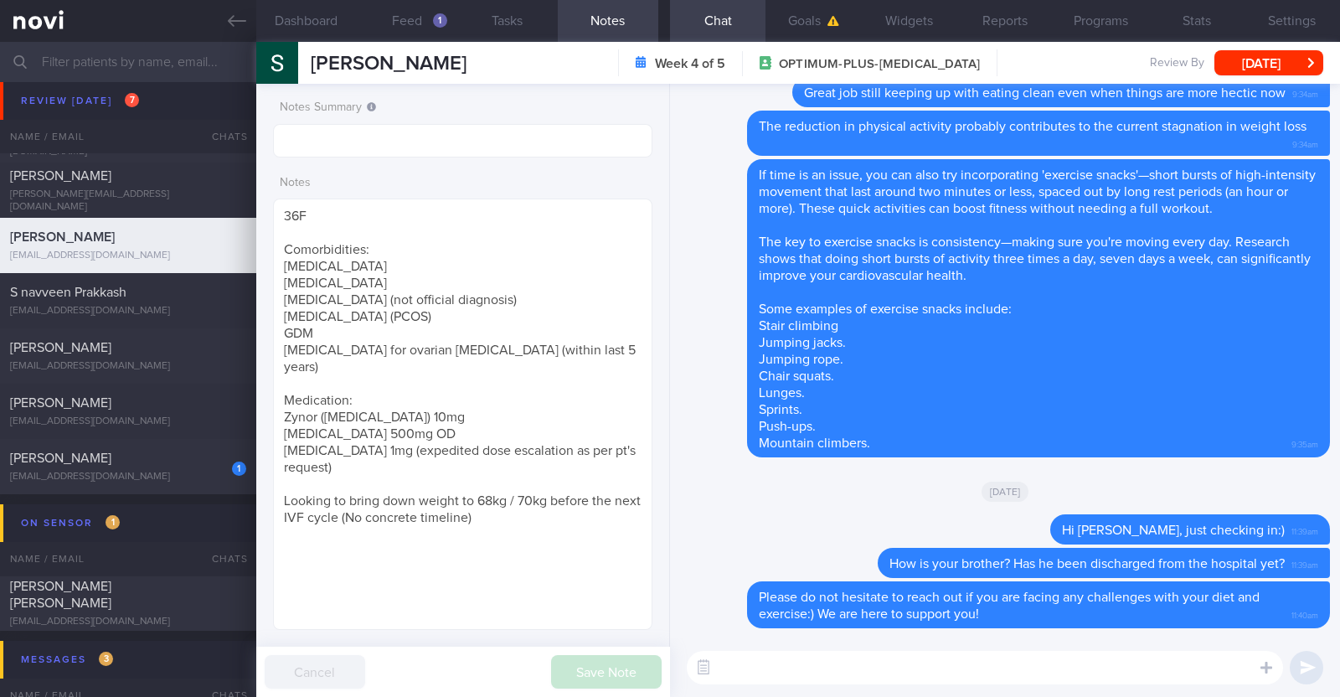
click at [949, 676] on textarea at bounding box center [985, 667] width 596 height 33
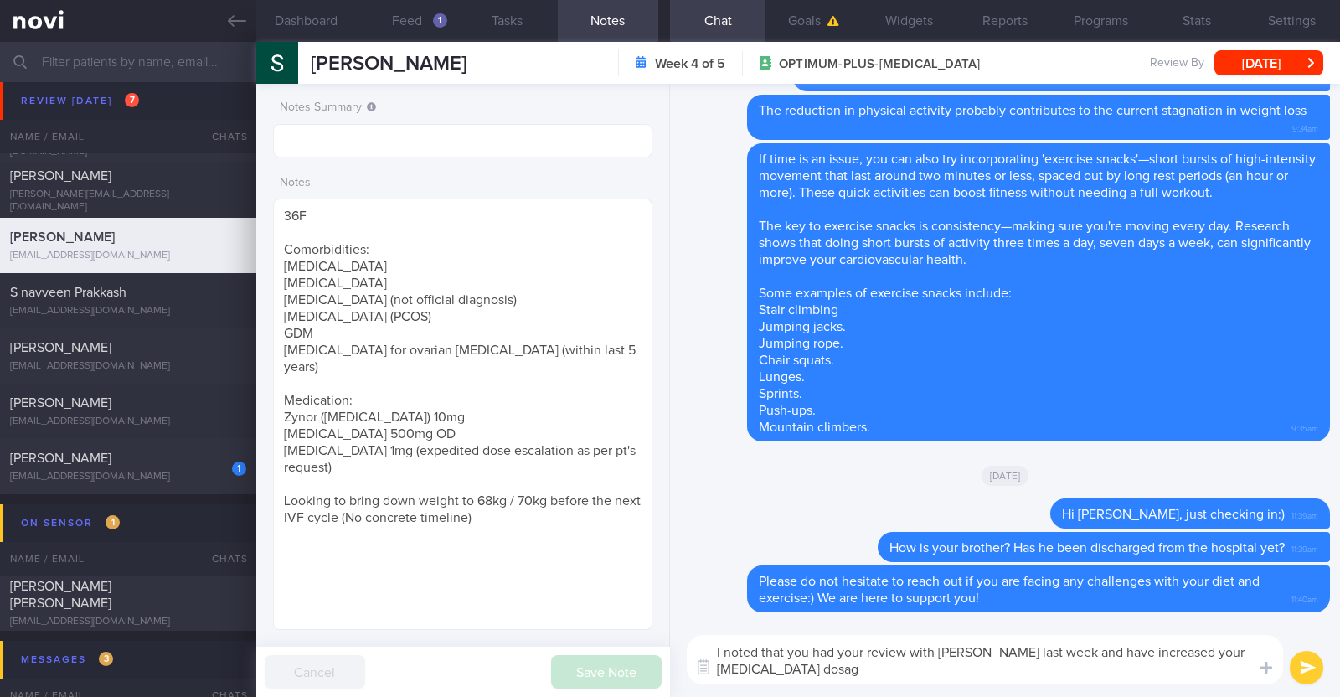
type textarea "I noted that you had your review with [PERSON_NAME] last week and have increase…"
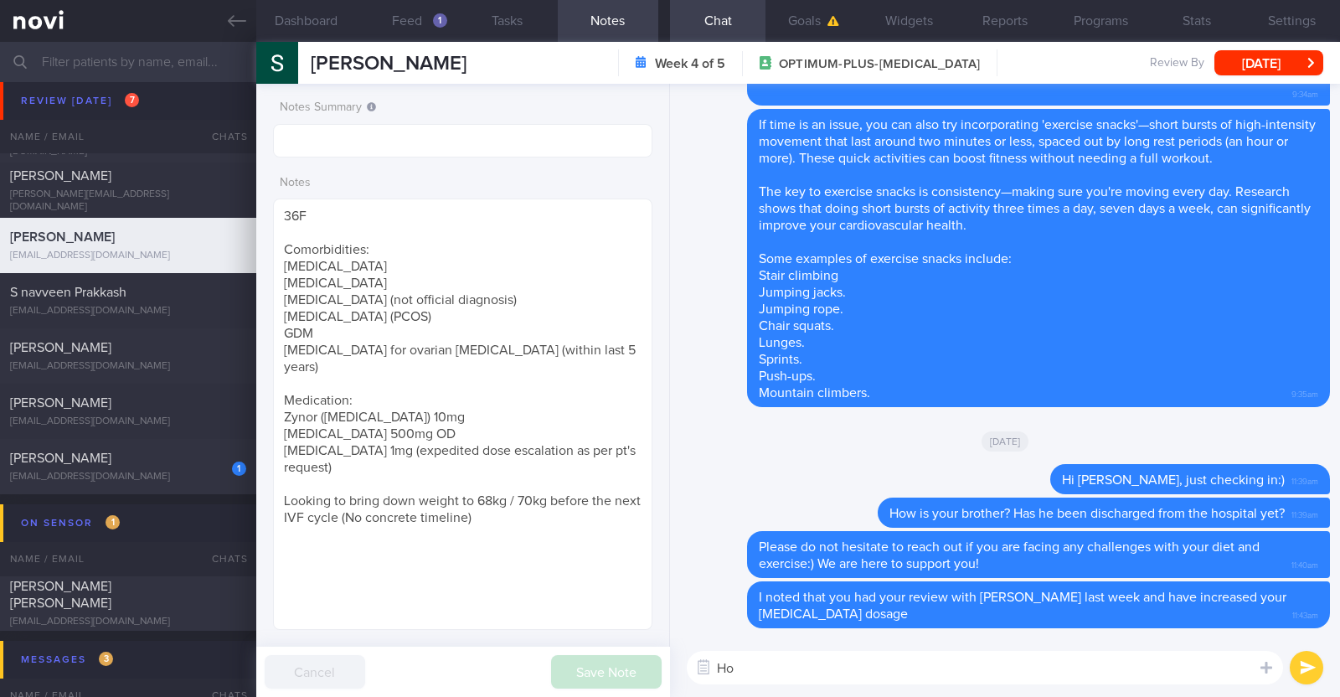
type textarea "H"
type textarea "Are you experiencing any side effects?"
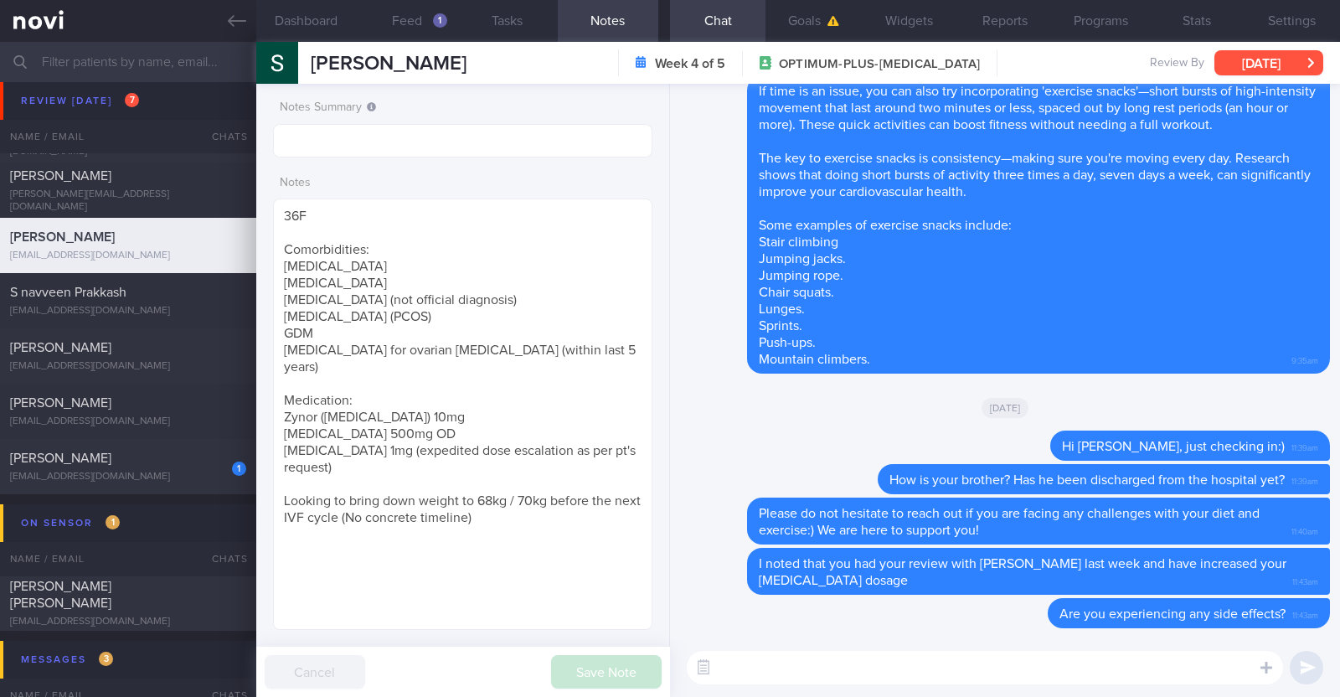
click at [1265, 57] on button "[DATE]" at bounding box center [1268, 62] width 109 height 25
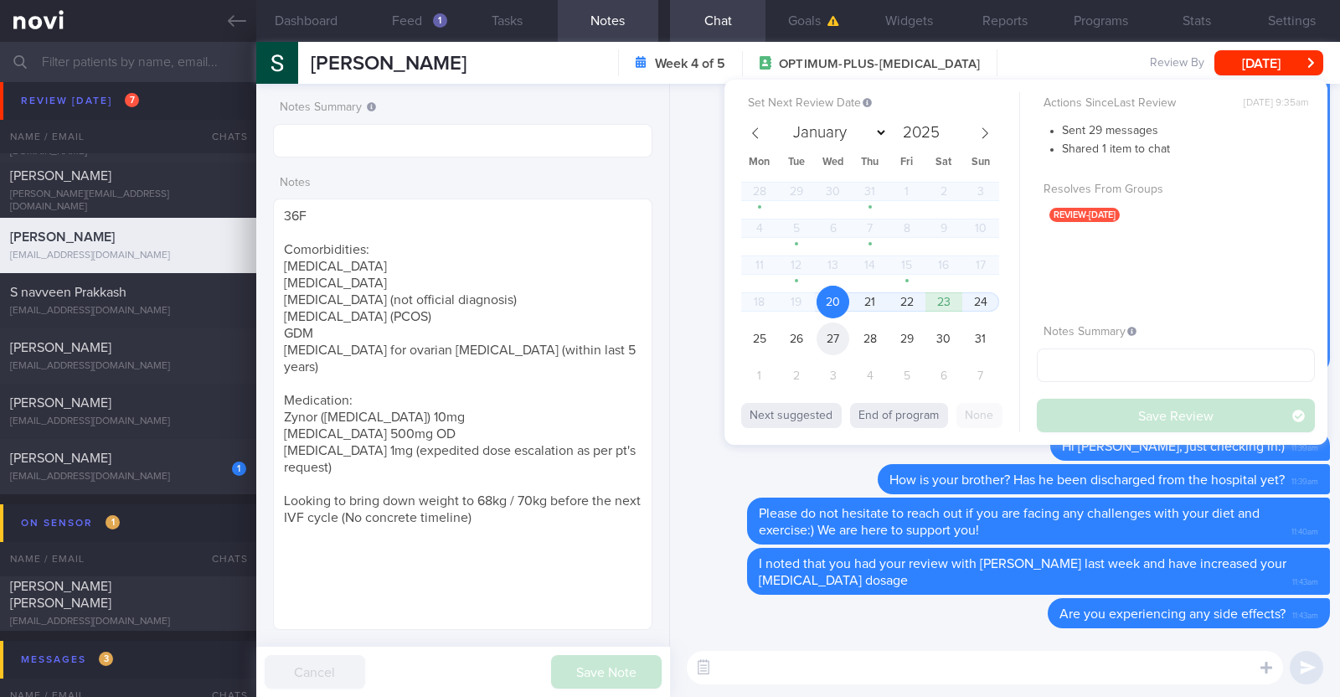
click at [841, 332] on span "27" at bounding box center [832, 338] width 33 height 33
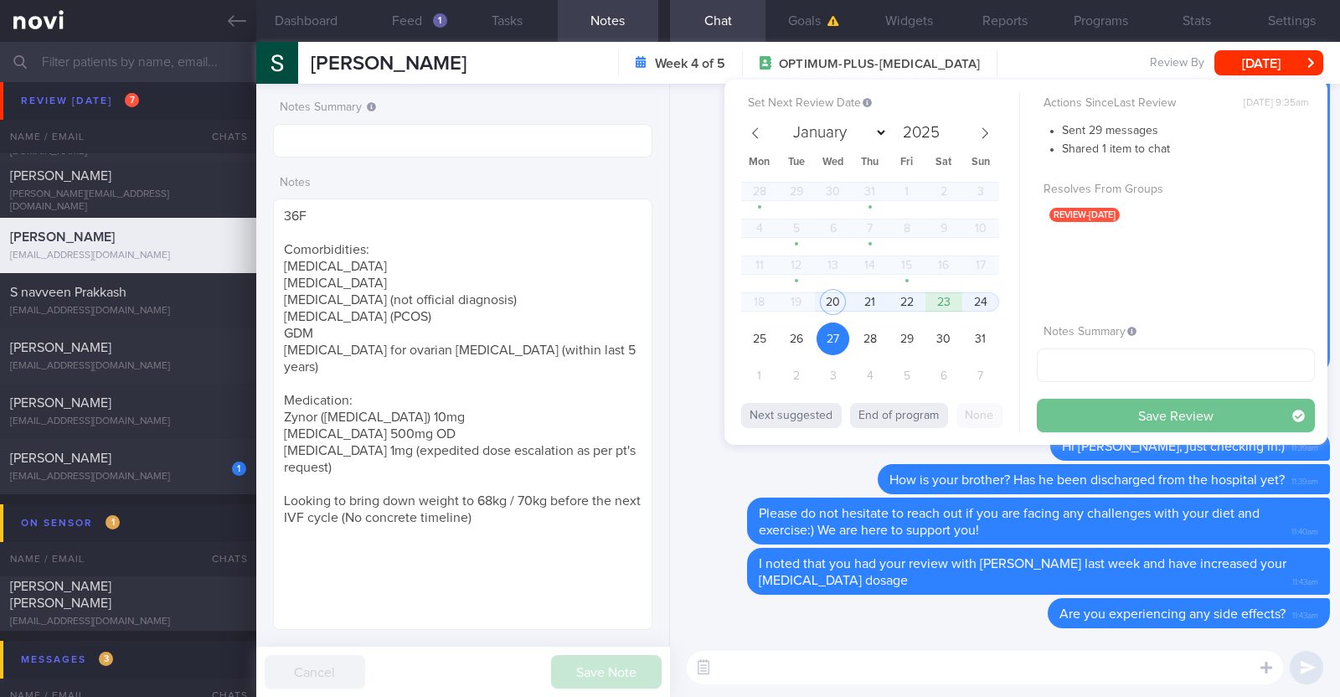
click at [1077, 407] on button "Save Review" at bounding box center [1176, 415] width 278 height 33
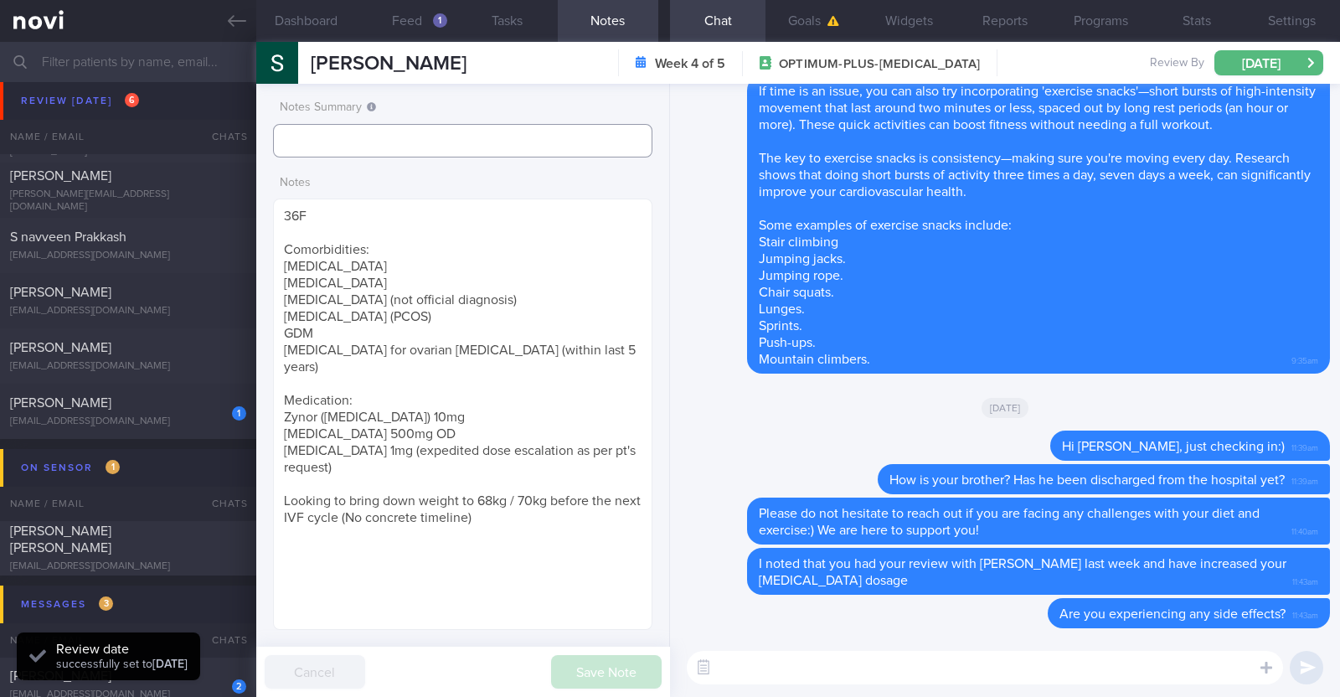
click at [581, 147] on input "text" at bounding box center [462, 140] width 379 height 33
type input "r/v 27/8"
click at [588, 661] on button "Save Note" at bounding box center [606, 671] width 111 height 33
type input "r/v 27/8"
click at [166, 415] on div "[EMAIL_ADDRESS][DOMAIN_NAME]" at bounding box center [128, 421] width 236 height 13
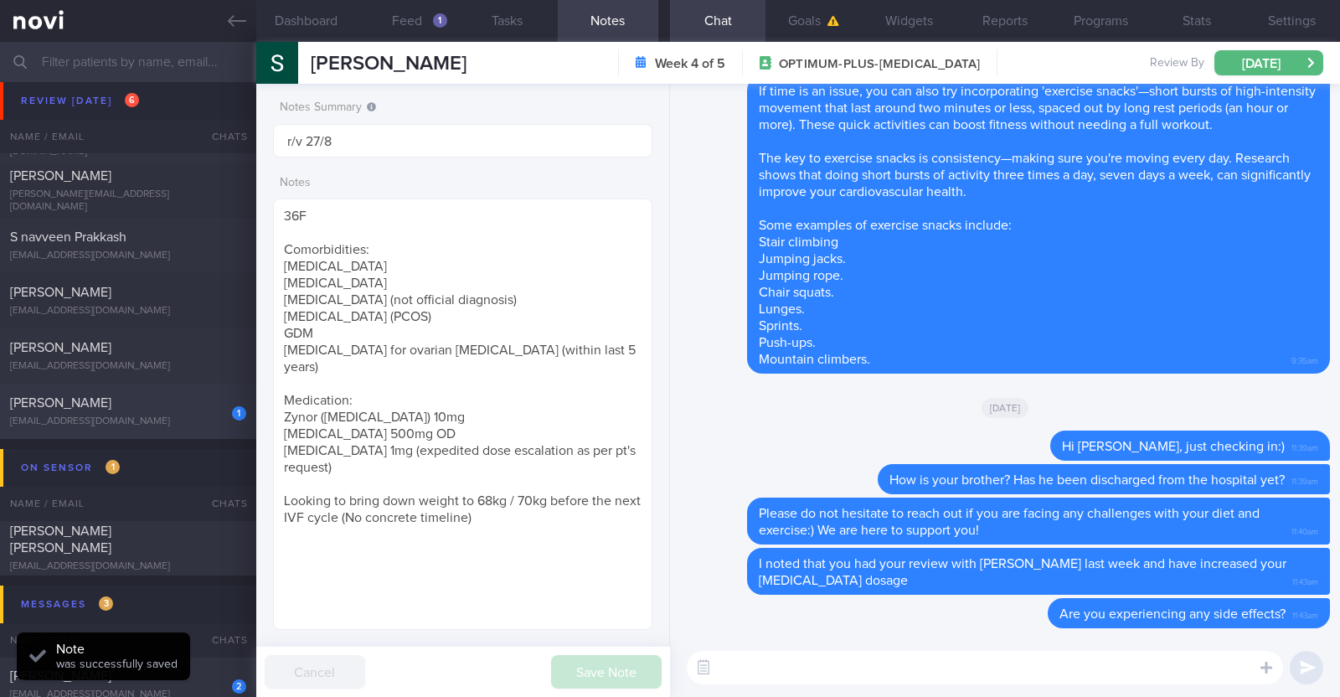
type textarea "26F Comorbidities: [MEDICAL_DATA] Medications: [MEDICAL_DATA] (patient reported…"
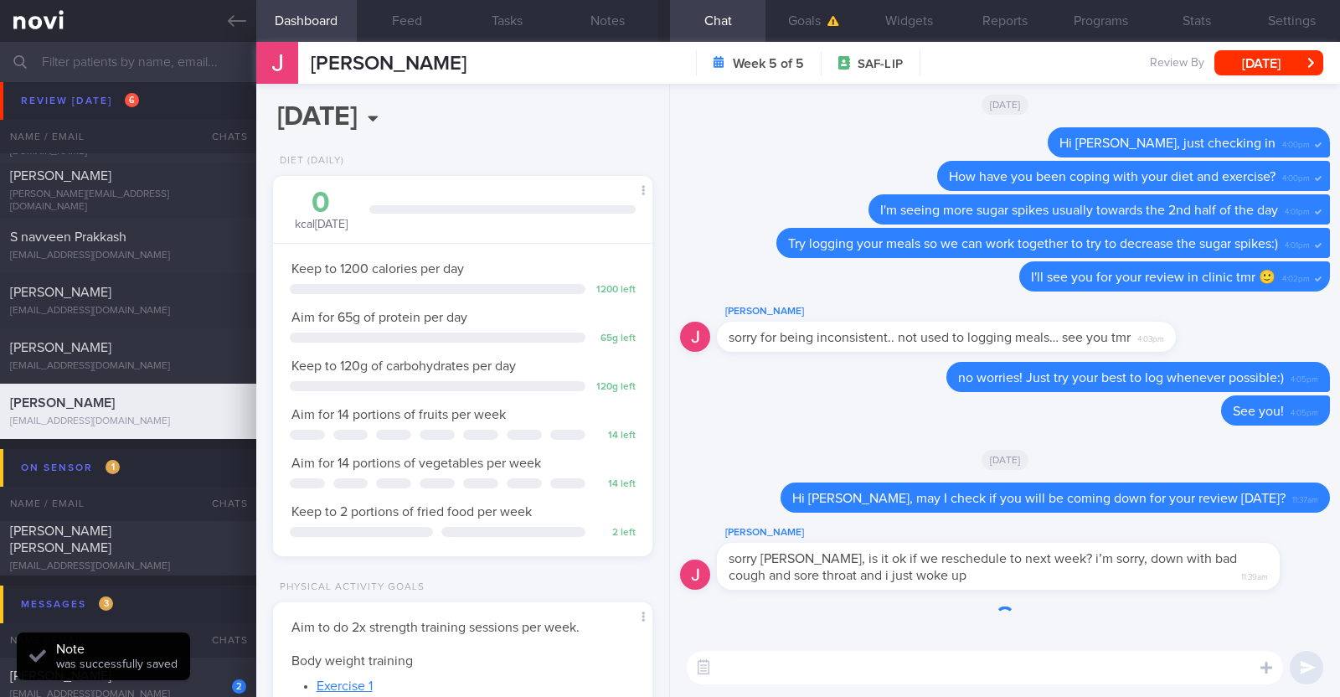
scroll to position [169, 339]
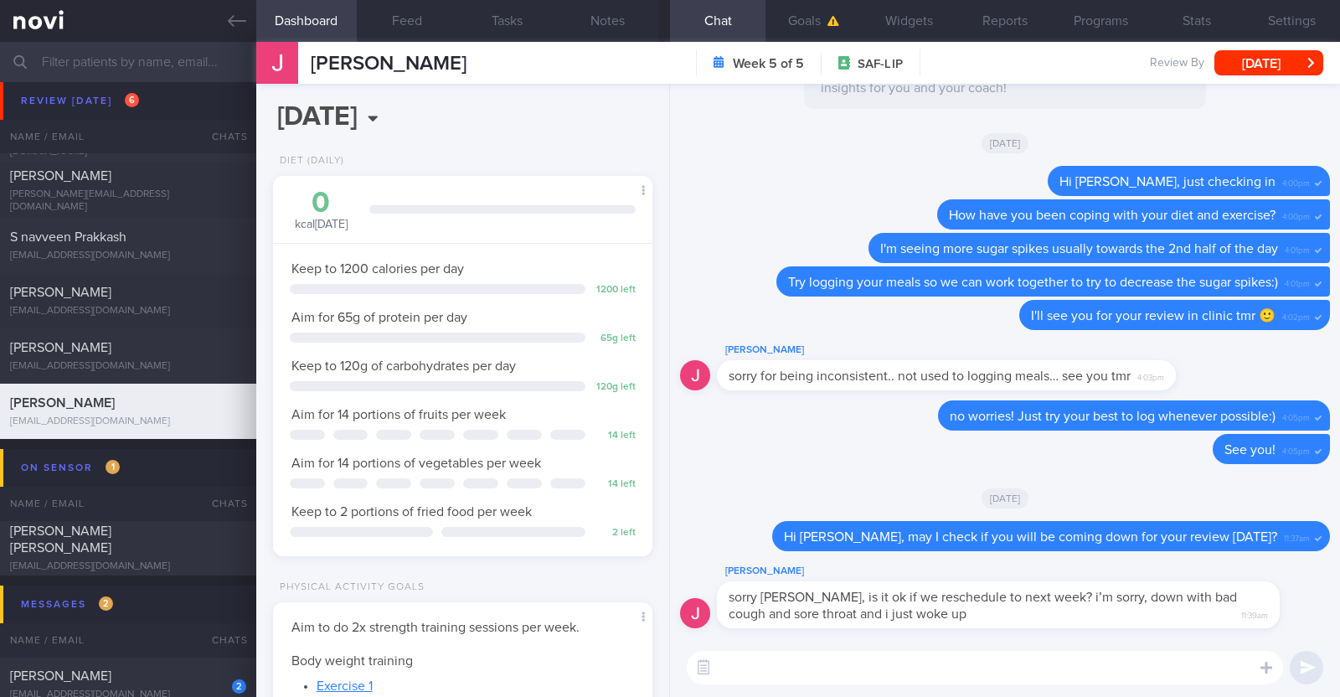
click at [827, 658] on textarea at bounding box center [985, 667] width 596 height 33
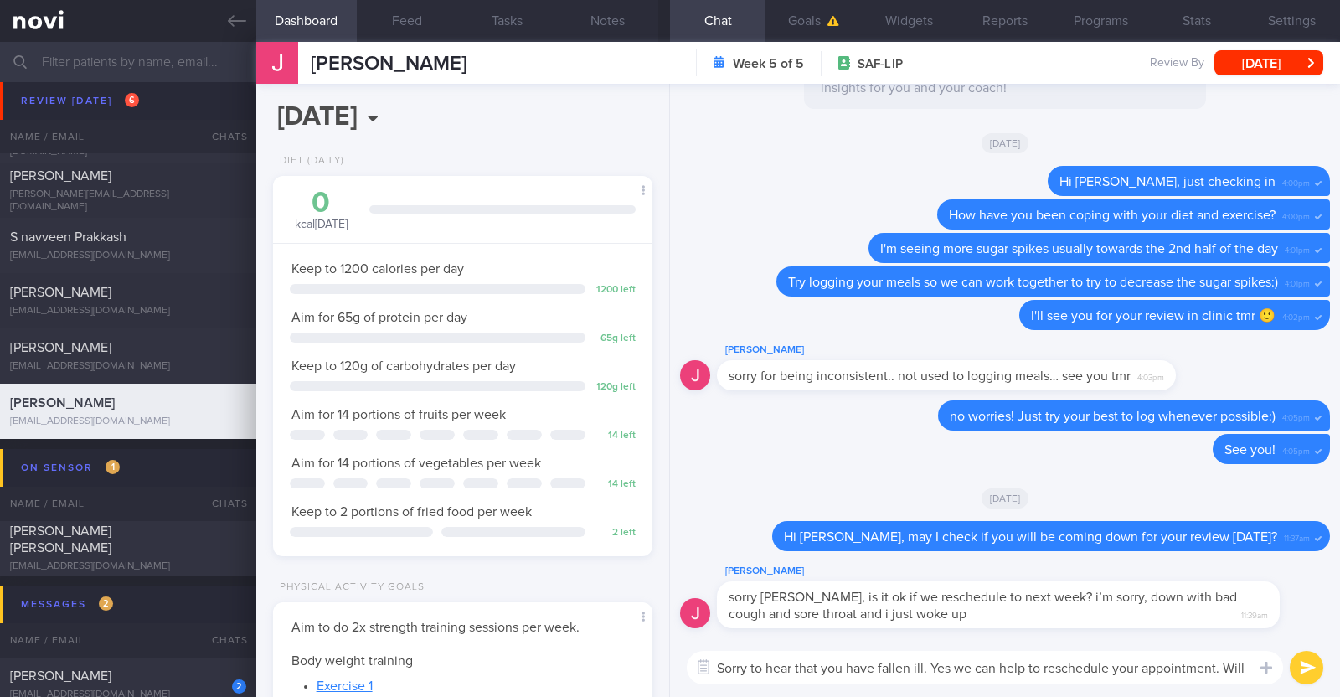
scroll to position [0, 0]
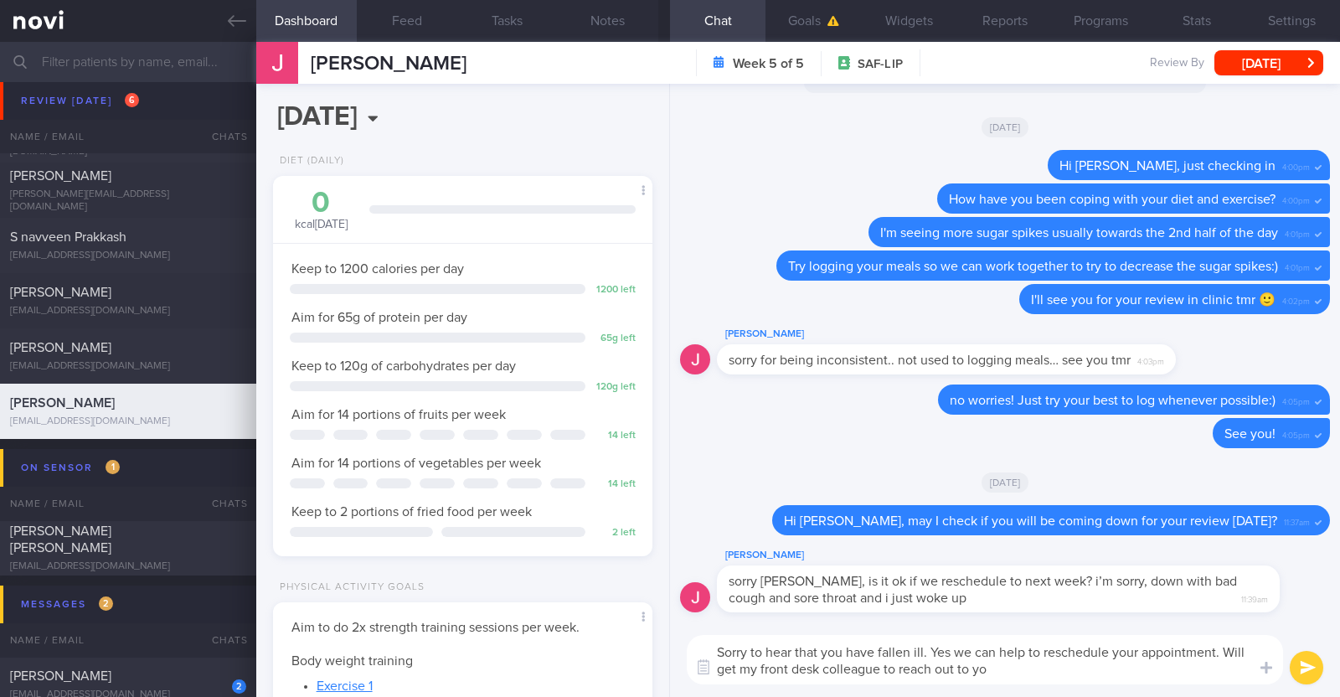
type textarea "Sorry to hear that you have fallen ill. Yes we can help to reschedule your appo…"
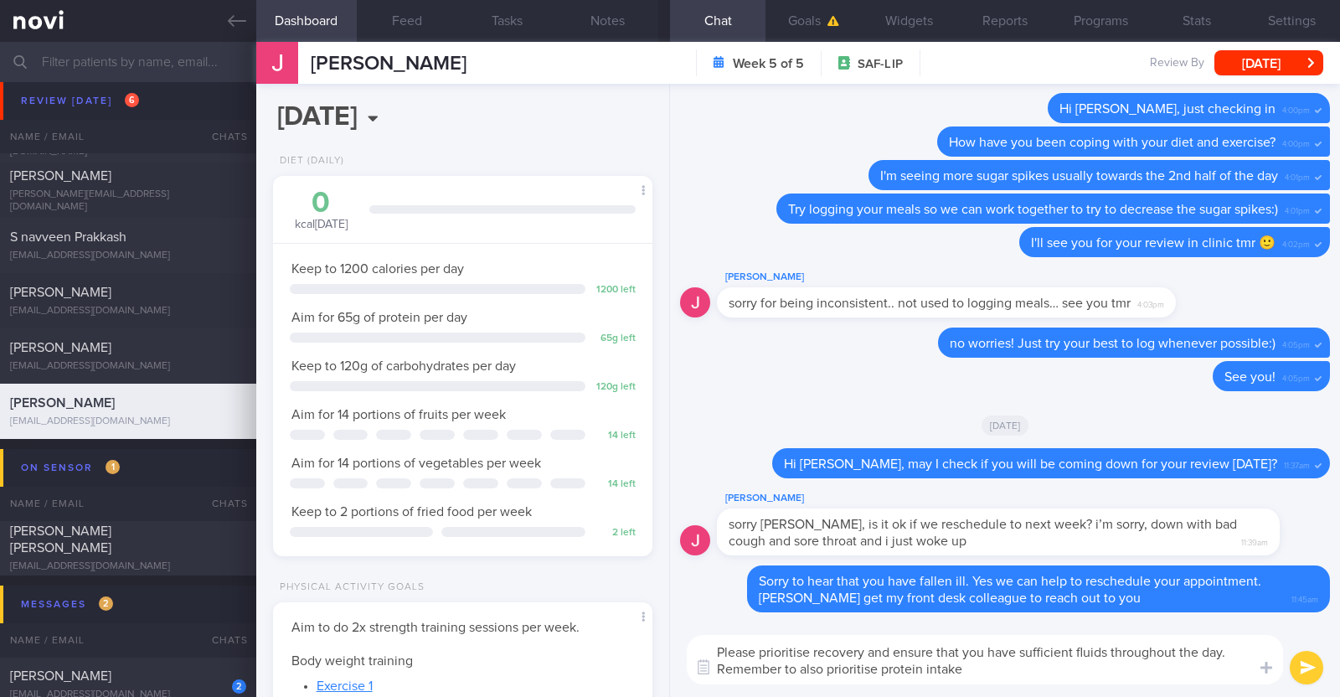
click at [719, 646] on textarea "Please prioritise recovery and ensure that you have sufficient fluids throughou…" at bounding box center [985, 659] width 596 height 49
click at [826, 669] on textarea "In the meantime, please prioritise recovery and ensure that you have sufficient…" at bounding box center [985, 659] width 596 height 49
click at [1111, 667] on textarea "In the meantime, please prioritise recovery and ensure that you have sufficient…" at bounding box center [985, 659] width 596 height 49
type textarea "In the meantime, please prioritise recovery and ensure that you have sufficient…"
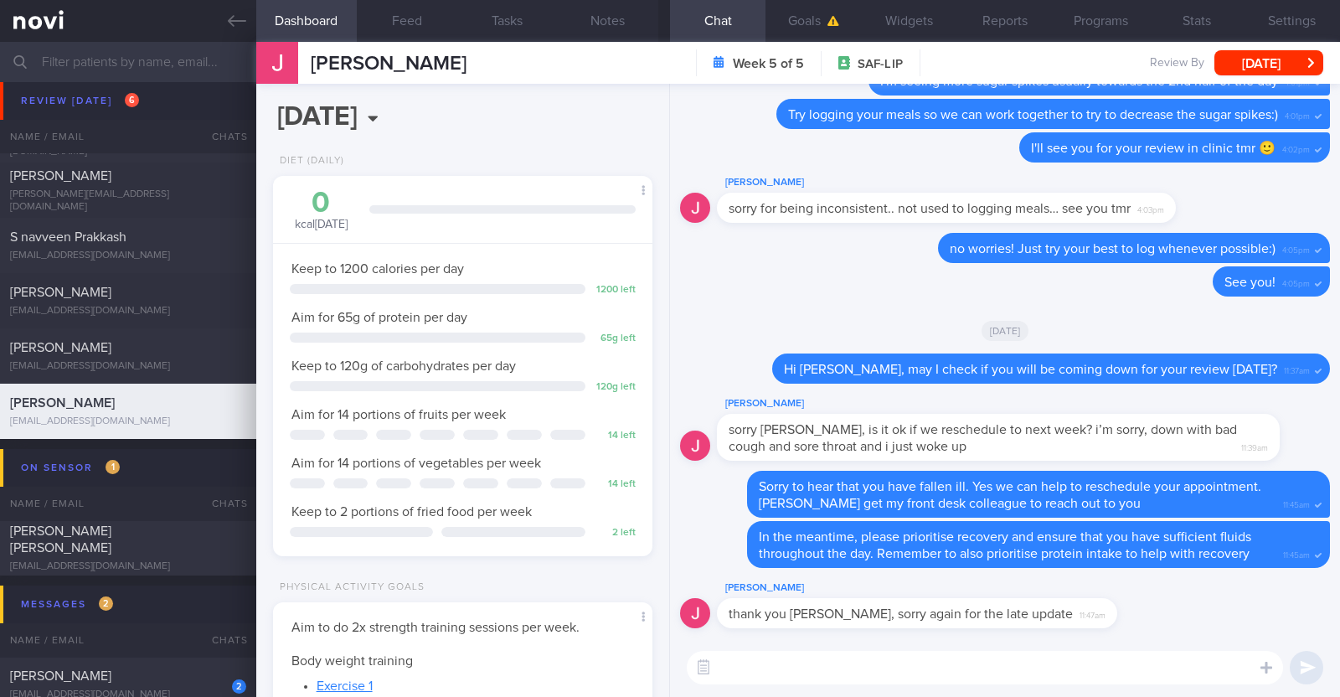
drag, startPoint x: 762, startPoint y: 682, endPoint x: 758, endPoint y: 674, distance: 8.6
click at [761, 682] on textarea at bounding box center [985, 667] width 596 height 33
paste textarea "😀"
type textarea "No worries! Get well soon 😀"
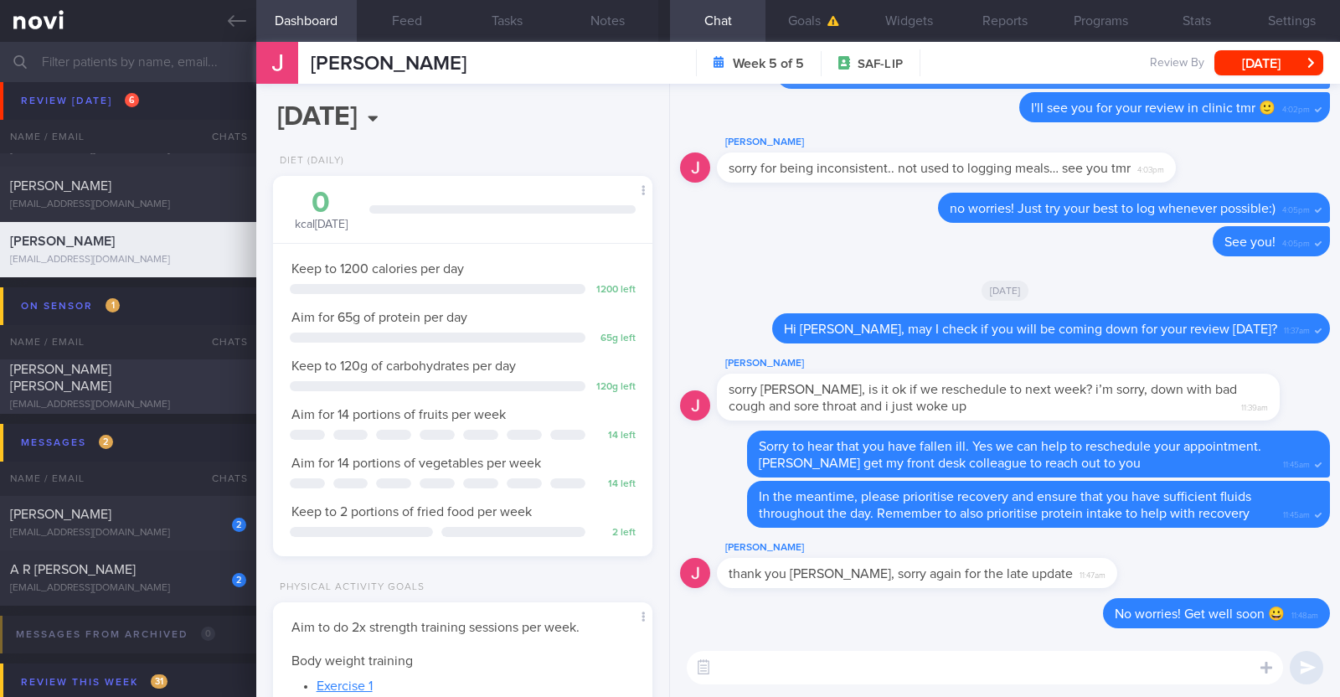
scroll to position [314, 0]
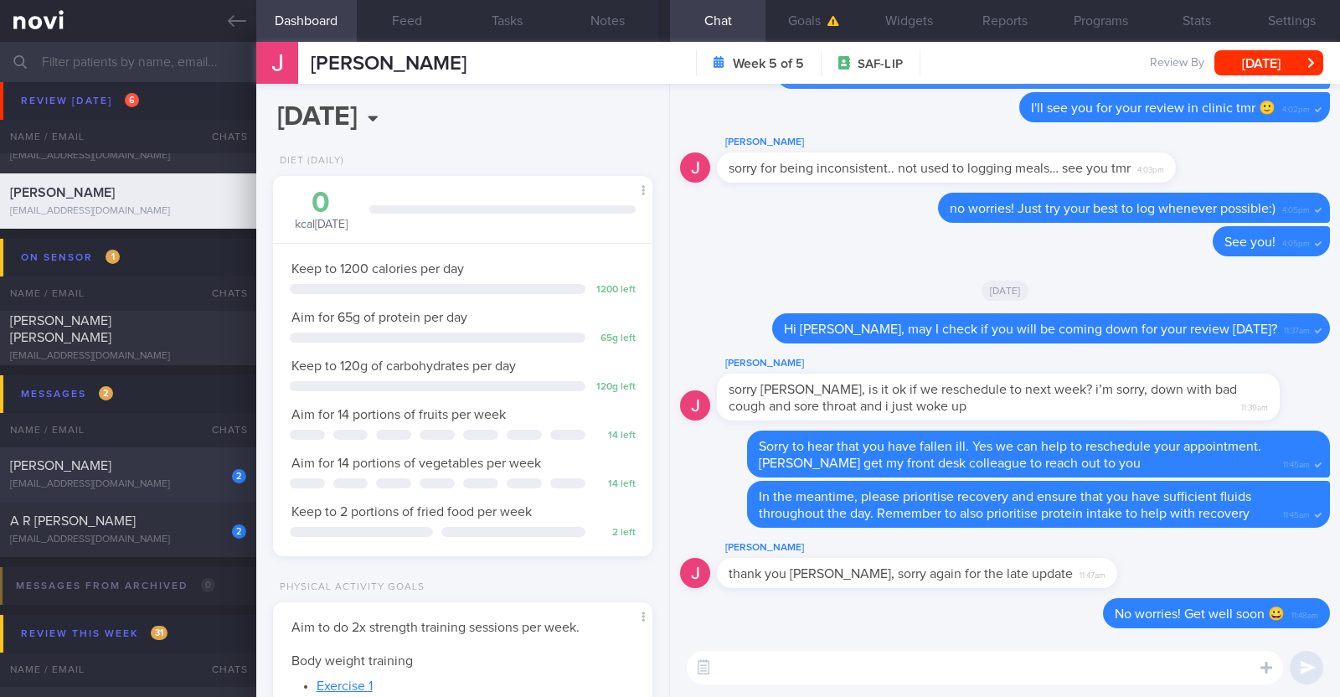
click at [165, 485] on div "[EMAIL_ADDRESS][DOMAIN_NAME]" at bounding box center [128, 484] width 236 height 13
click at [1243, 50] on button "[DATE]" at bounding box center [1268, 62] width 109 height 25
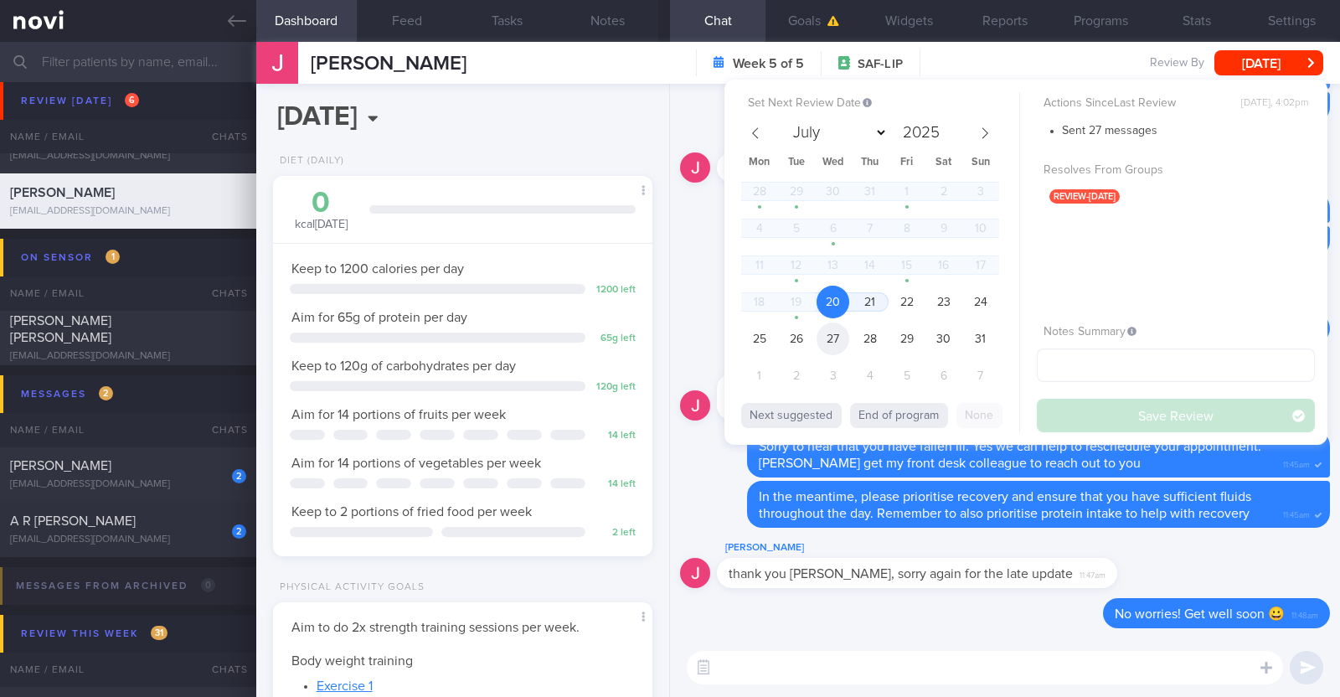
click at [838, 337] on span "27" at bounding box center [832, 338] width 33 height 33
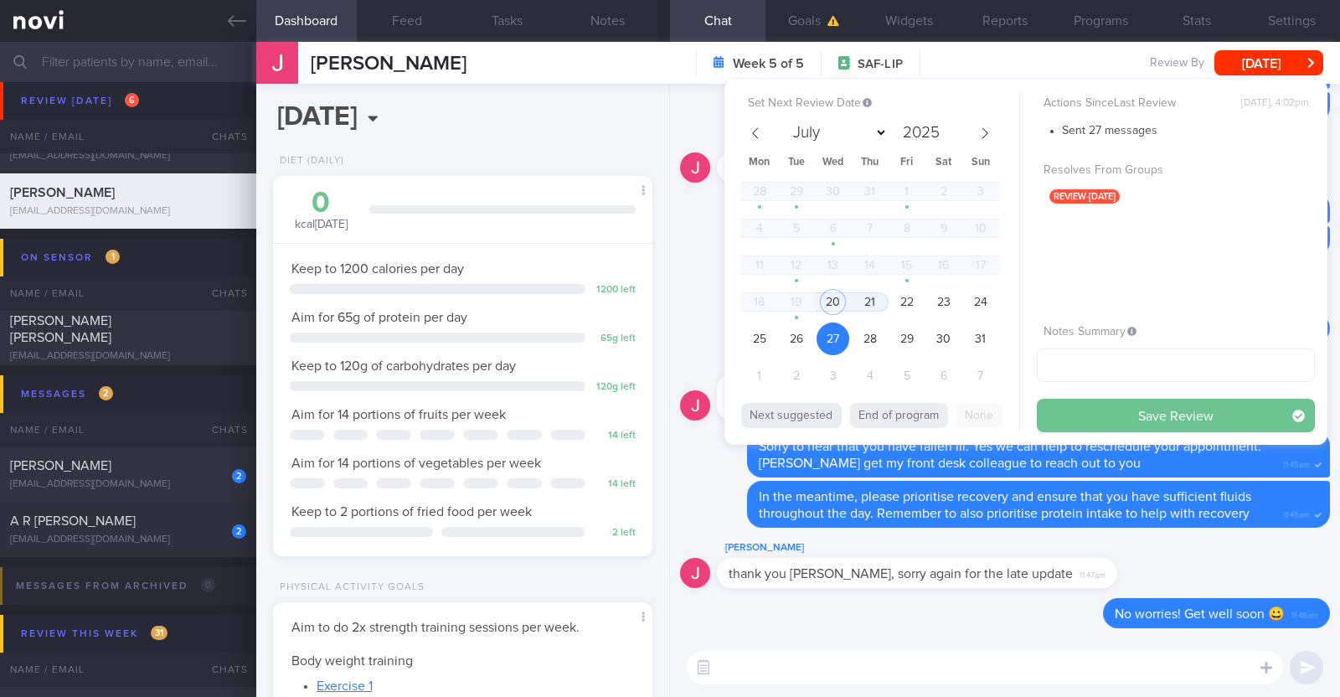
click at [1051, 400] on button "Save Review" at bounding box center [1176, 415] width 278 height 33
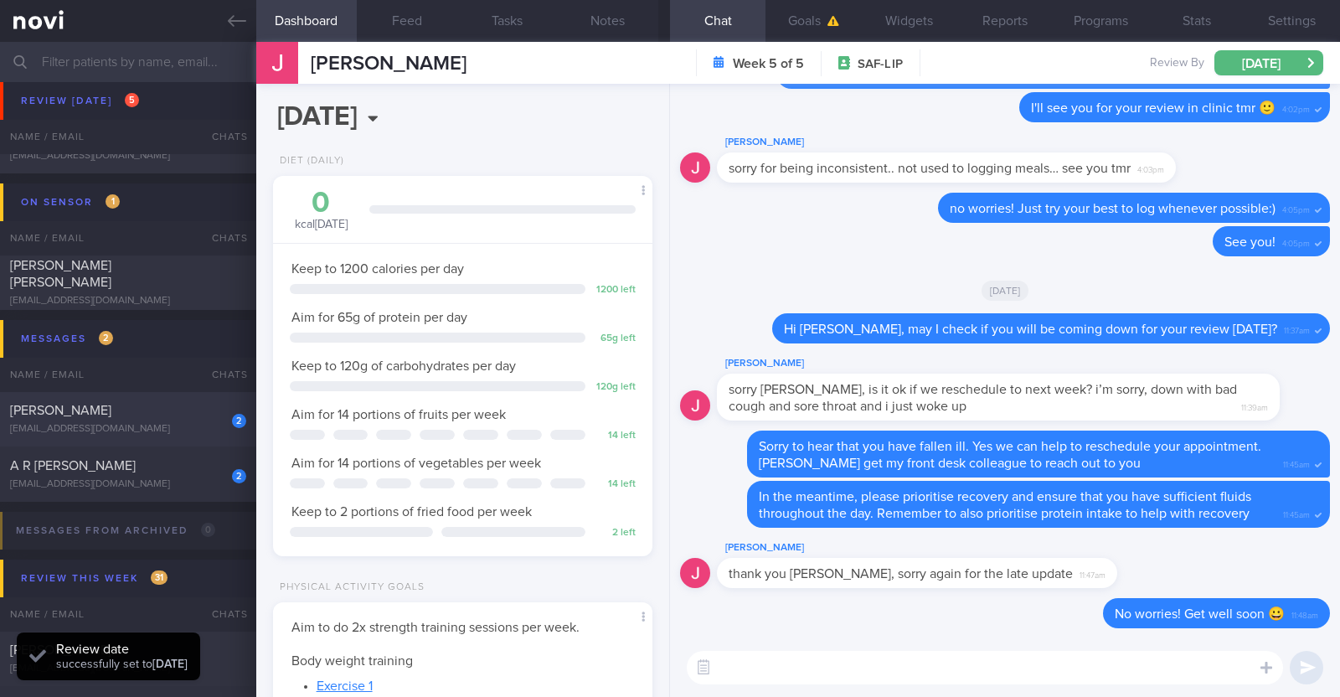
scroll to position [169, 339]
click at [169, 418] on div "[PERSON_NAME]" at bounding box center [126, 410] width 232 height 17
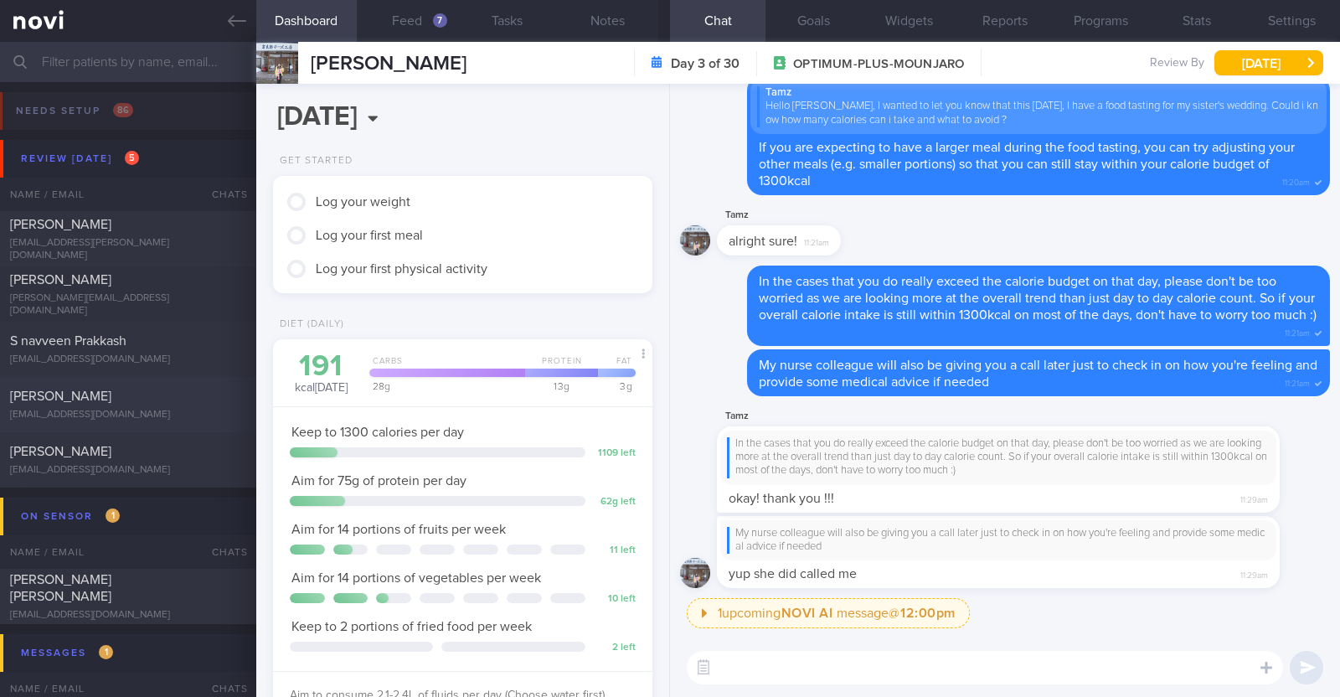
click at [189, 393] on div "[PERSON_NAME]" at bounding box center [126, 396] width 232 height 17
type textarea "46M Nil PMHx/ meds Slow jog x 1 week (30min)"
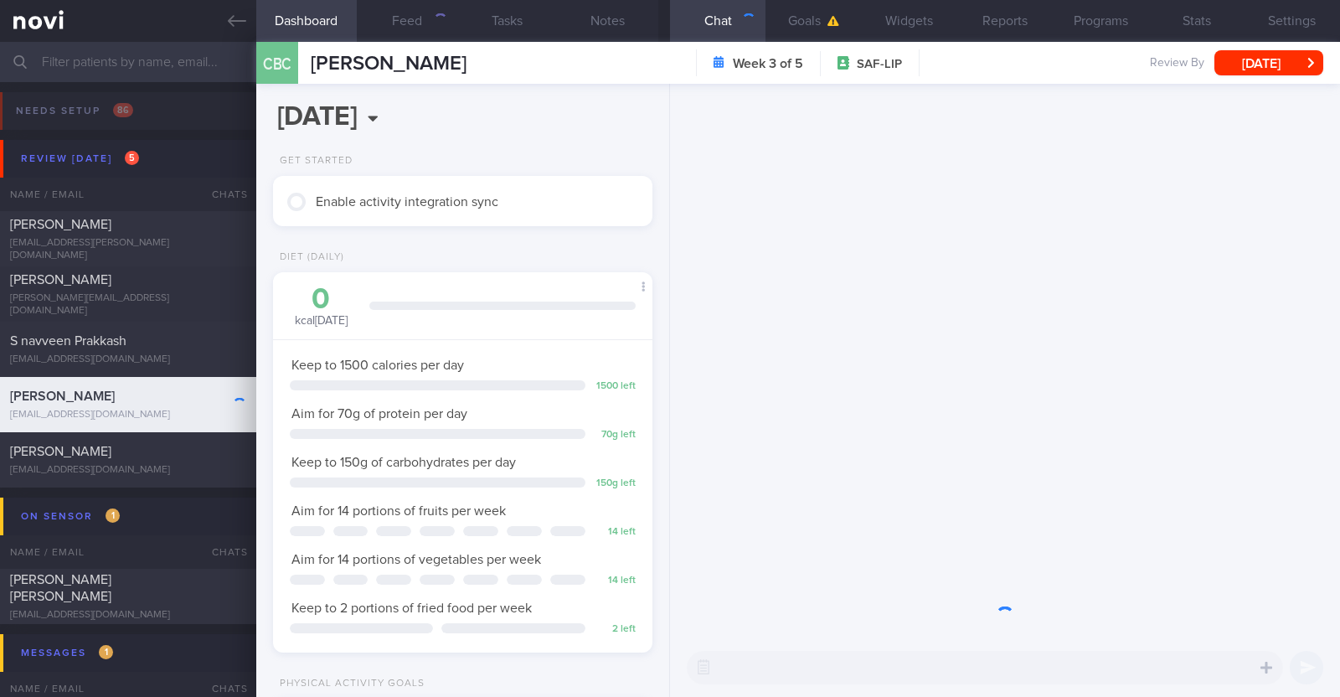
scroll to position [169, 339]
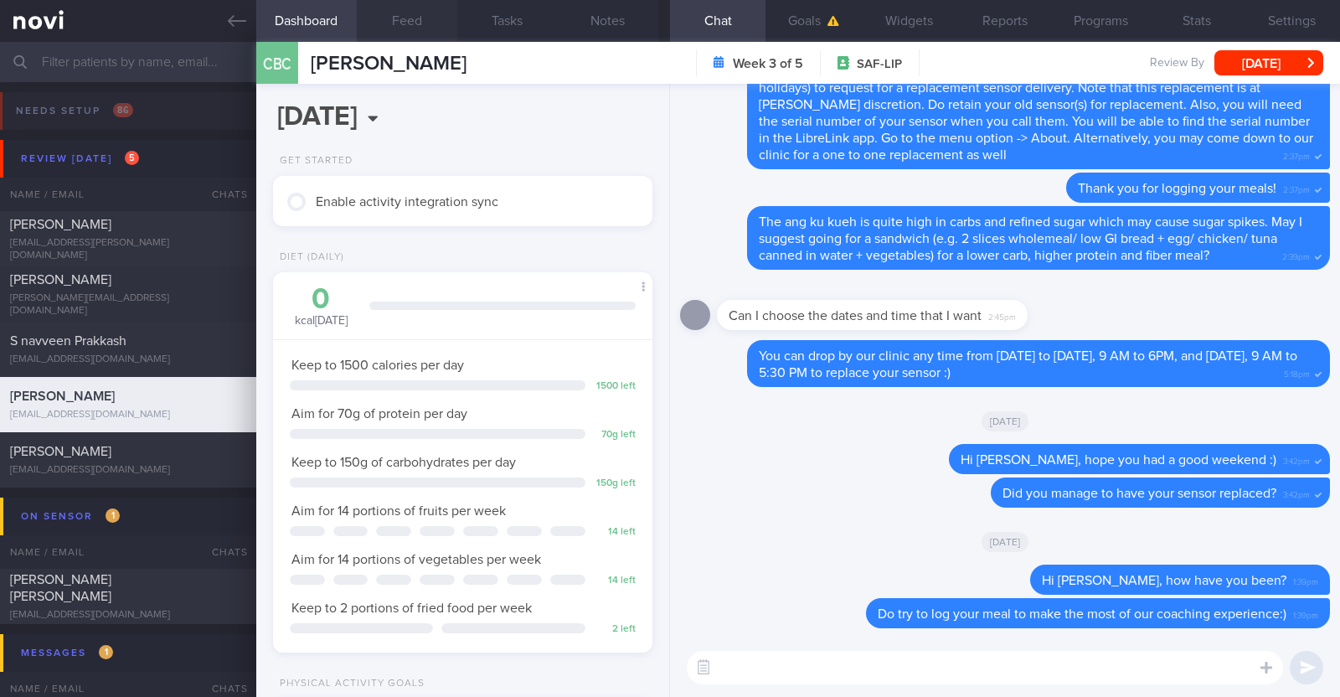
click at [410, 21] on button "Feed" at bounding box center [407, 21] width 100 height 42
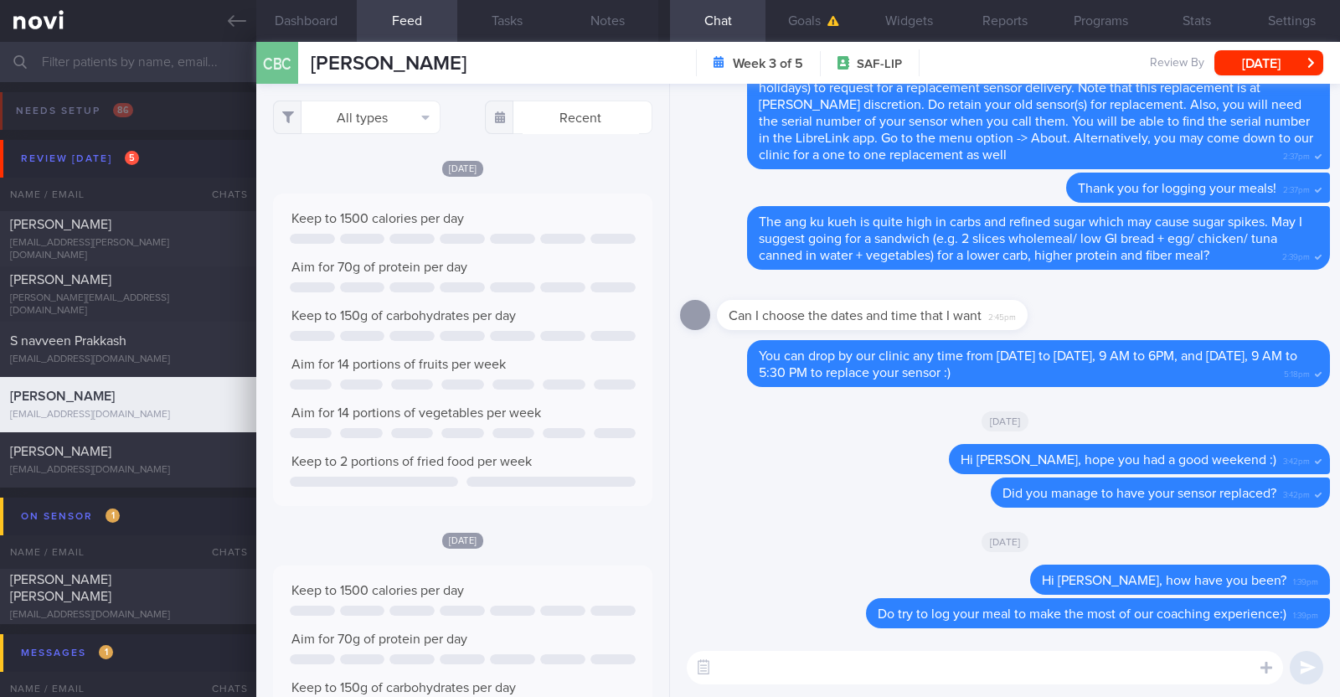
click at [760, 660] on textarea at bounding box center [985, 667] width 596 height 33
click at [867, 667] on textarea "Hi [PERSON_NAME]" at bounding box center [985, 667] width 596 height 33
type textarea "Hi [PERSON_NAME], just checking in"
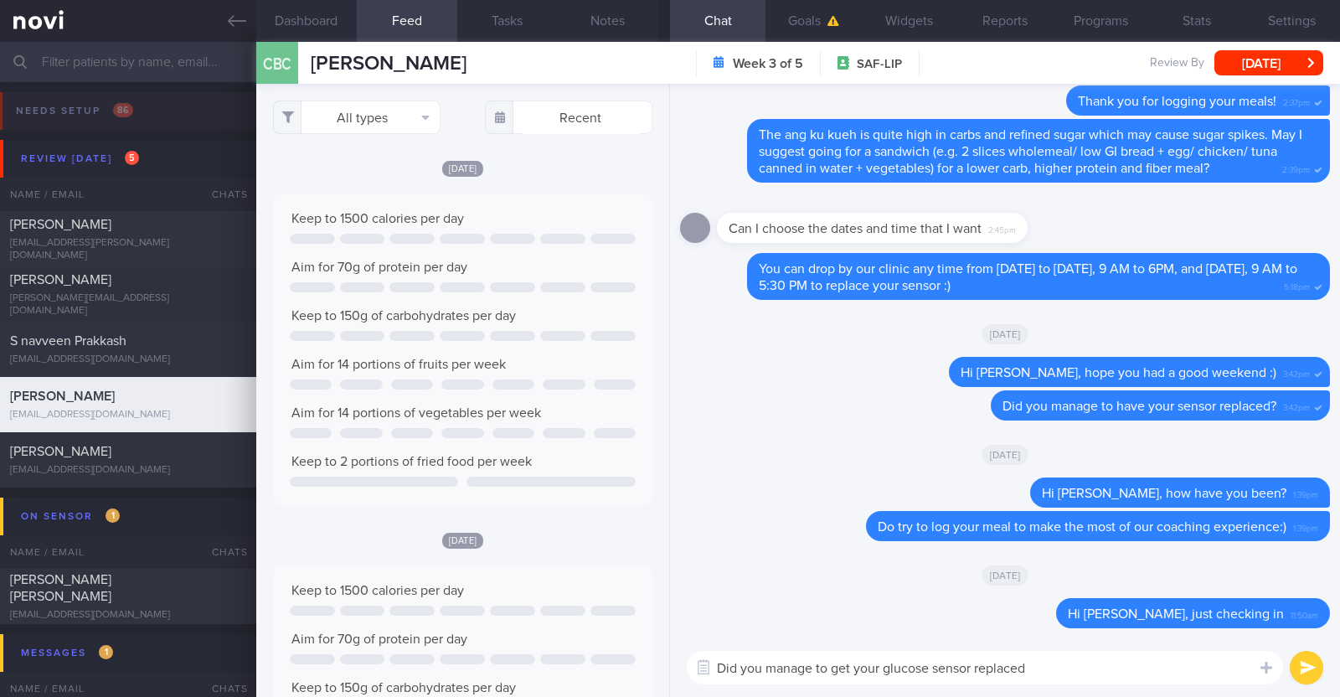
type textarea "Did you manage to get your glucose sensor replaced?"
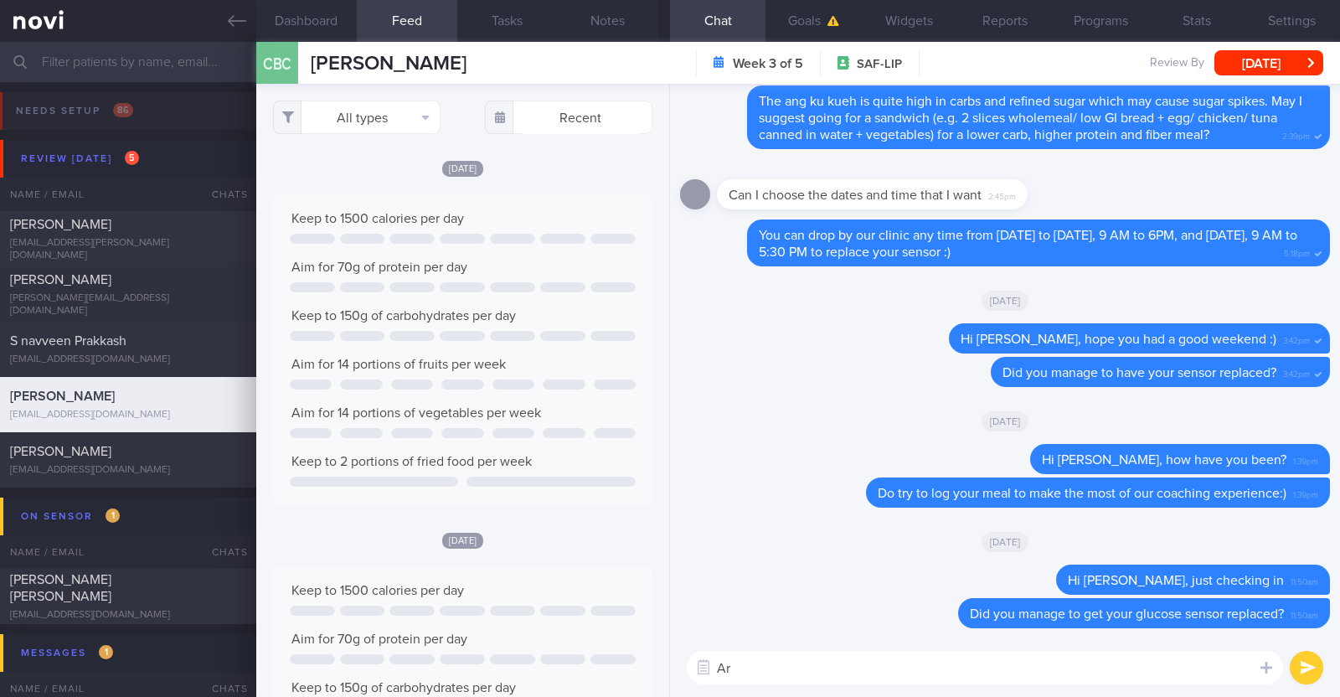
type textarea "A"
type textarea "How are you coping with your diet and exercise?"
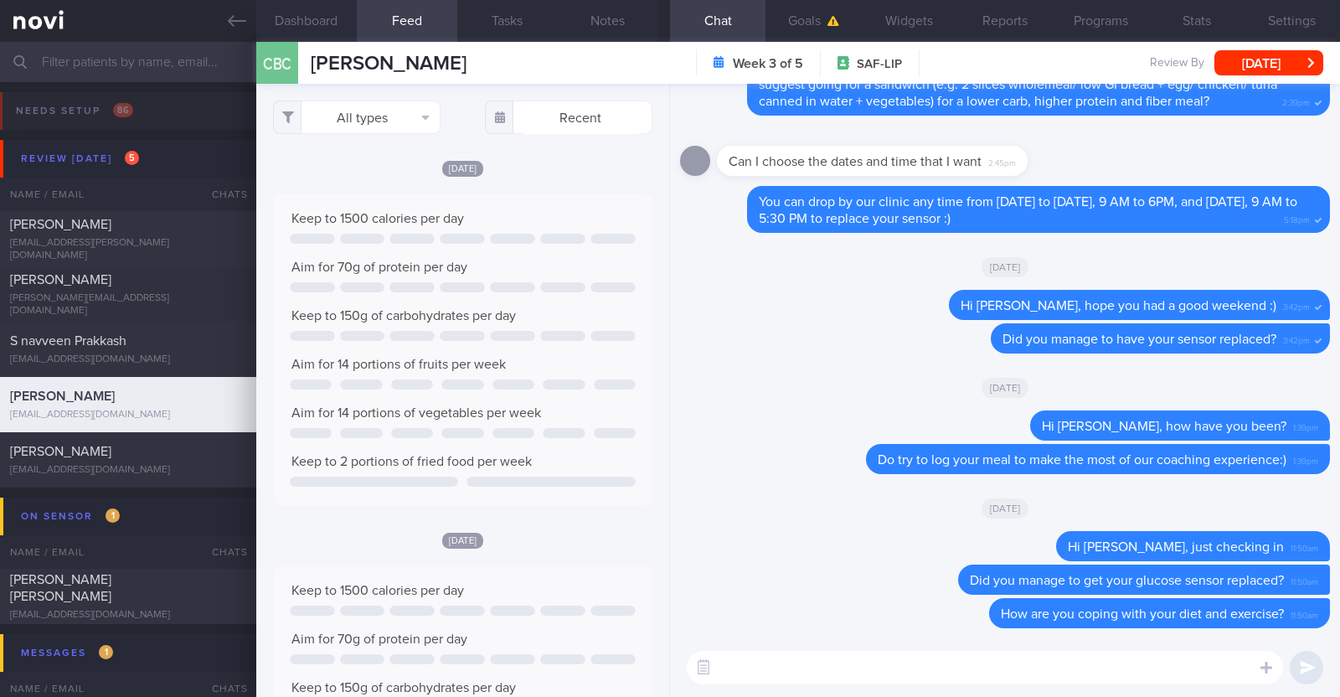
click at [747, 370] on div "[DATE]" at bounding box center [1005, 386] width 650 height 47
drag, startPoint x: 461, startPoint y: 59, endPoint x: 295, endPoint y: 35, distance: 168.4
click at [295, 42] on div "Dashboard Feed Tasks Notes Chat Goals Widgets Reports Programs Stats Settings C…" at bounding box center [797, 369] width 1083 height 655
click at [492, 69] on div "CBC Chian Boon Chai Chian Boon Chai [EMAIL_ADDRESS][DOMAIN_NAME] Week 3 of 5 SA…" at bounding box center [797, 63] width 1083 height 42
click at [500, 71] on div "CBC Chian Boon Chai Chian Boon Chai [EMAIL_ADDRESS][DOMAIN_NAME] Week 3 of 5 SA…" at bounding box center [797, 63] width 1083 height 42
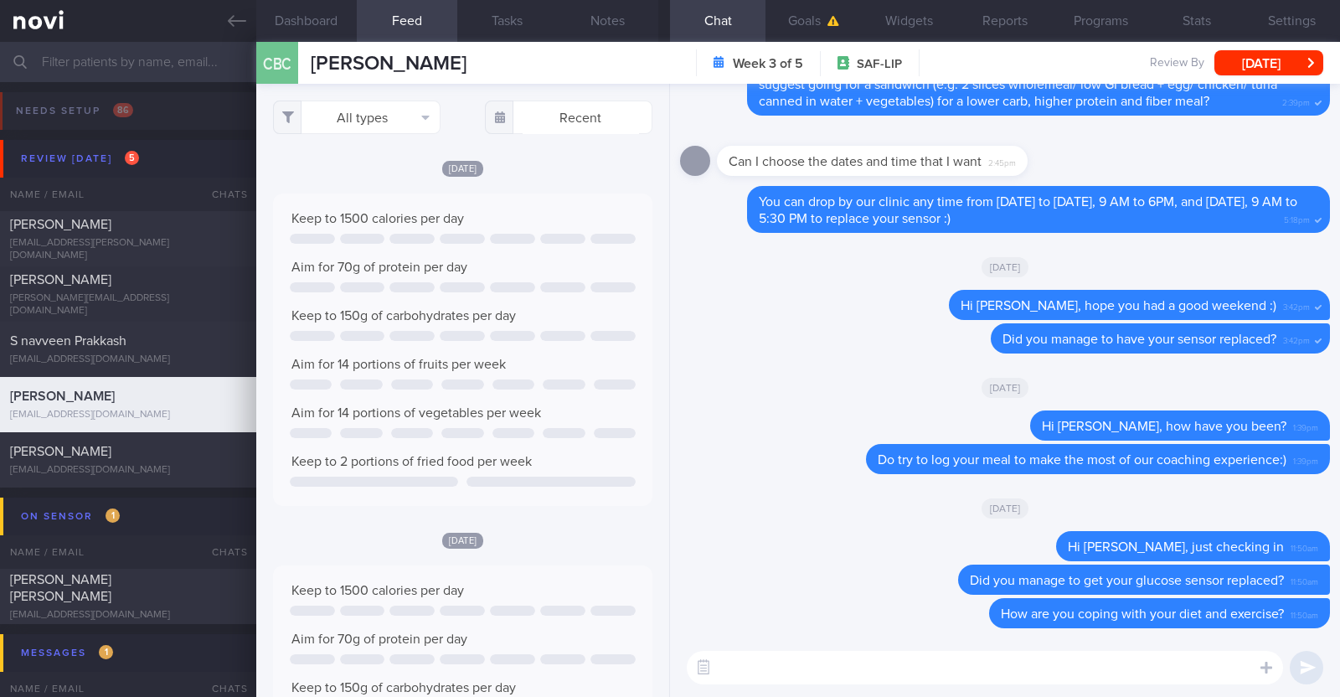
drag, startPoint x: 465, startPoint y: 60, endPoint x: 311, endPoint y: 44, distance: 155.0
click at [308, 52] on div "CBC Chian Boon Chai Chian Boon Chai [EMAIL_ADDRESS][DOMAIN_NAME] Week 3 of 5 SA…" at bounding box center [797, 63] width 1083 height 42
copy span "[PERSON_NAME]"
click at [1250, 66] on button "[DATE]" at bounding box center [1268, 62] width 109 height 25
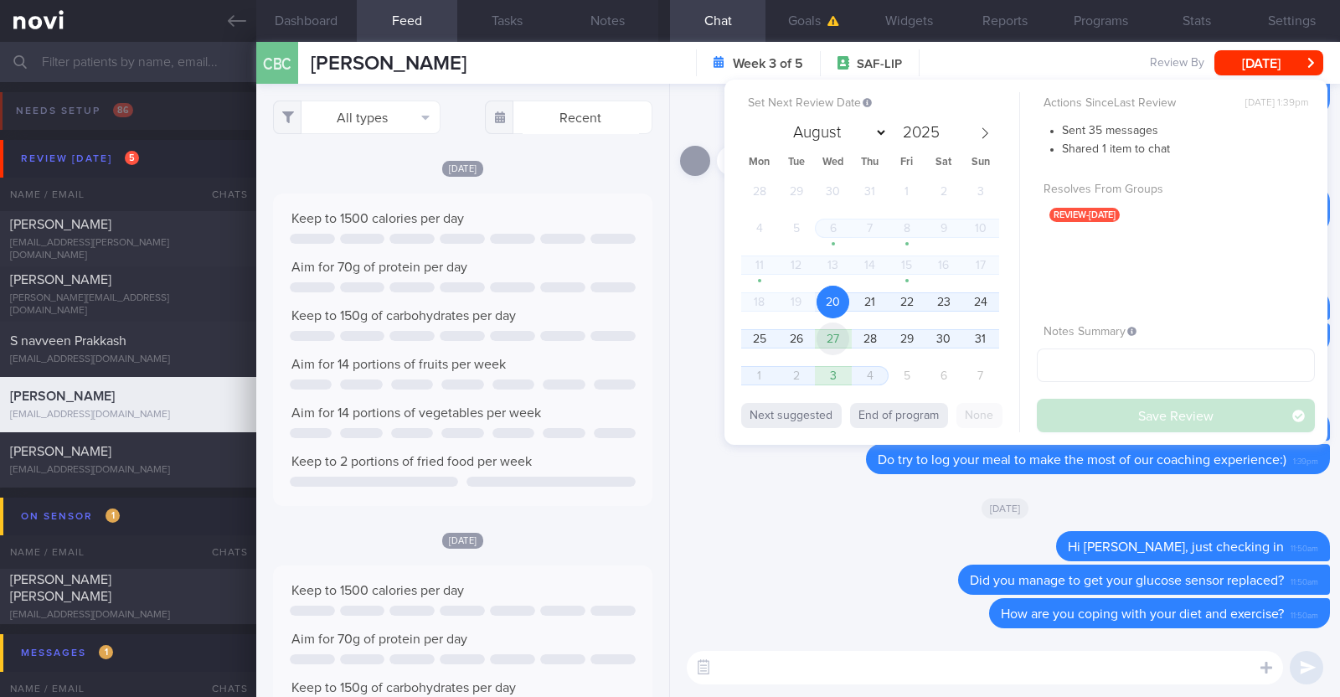
click at [841, 343] on span "27" at bounding box center [832, 338] width 33 height 33
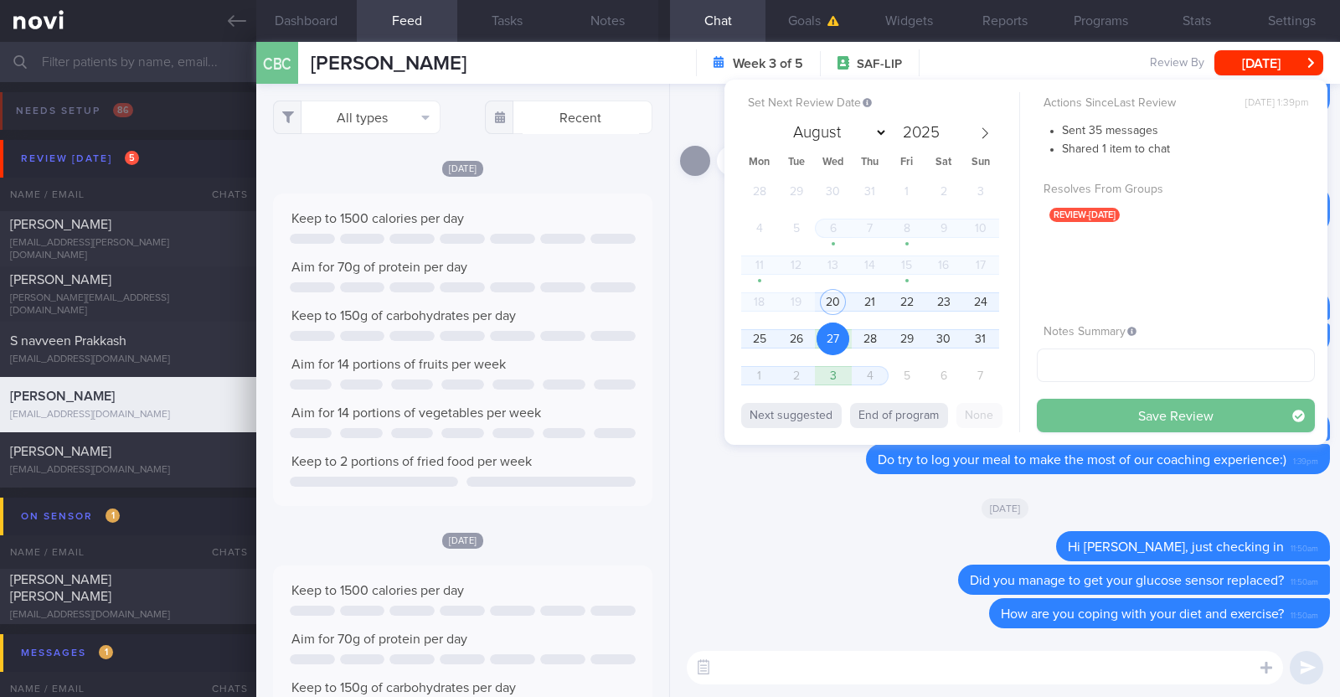
click at [1076, 405] on button "Save Review" at bounding box center [1176, 415] width 278 height 33
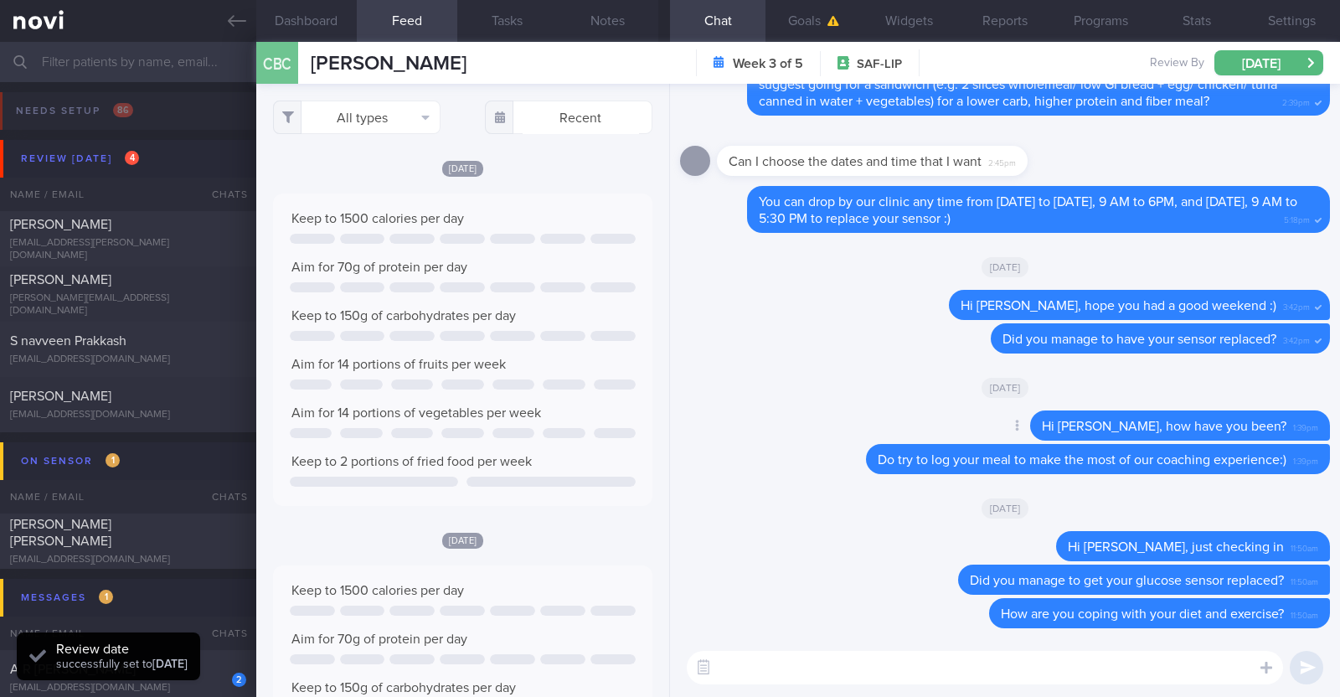
scroll to position [169, 339]
click at [594, 56] on div "CBC Chian Boon Chai Chian Boon Chai [EMAIL_ADDRESS][DOMAIN_NAME] Week 3 of 5 SA…" at bounding box center [797, 63] width 1083 height 42
